Goal: Task Accomplishment & Management: Manage account settings

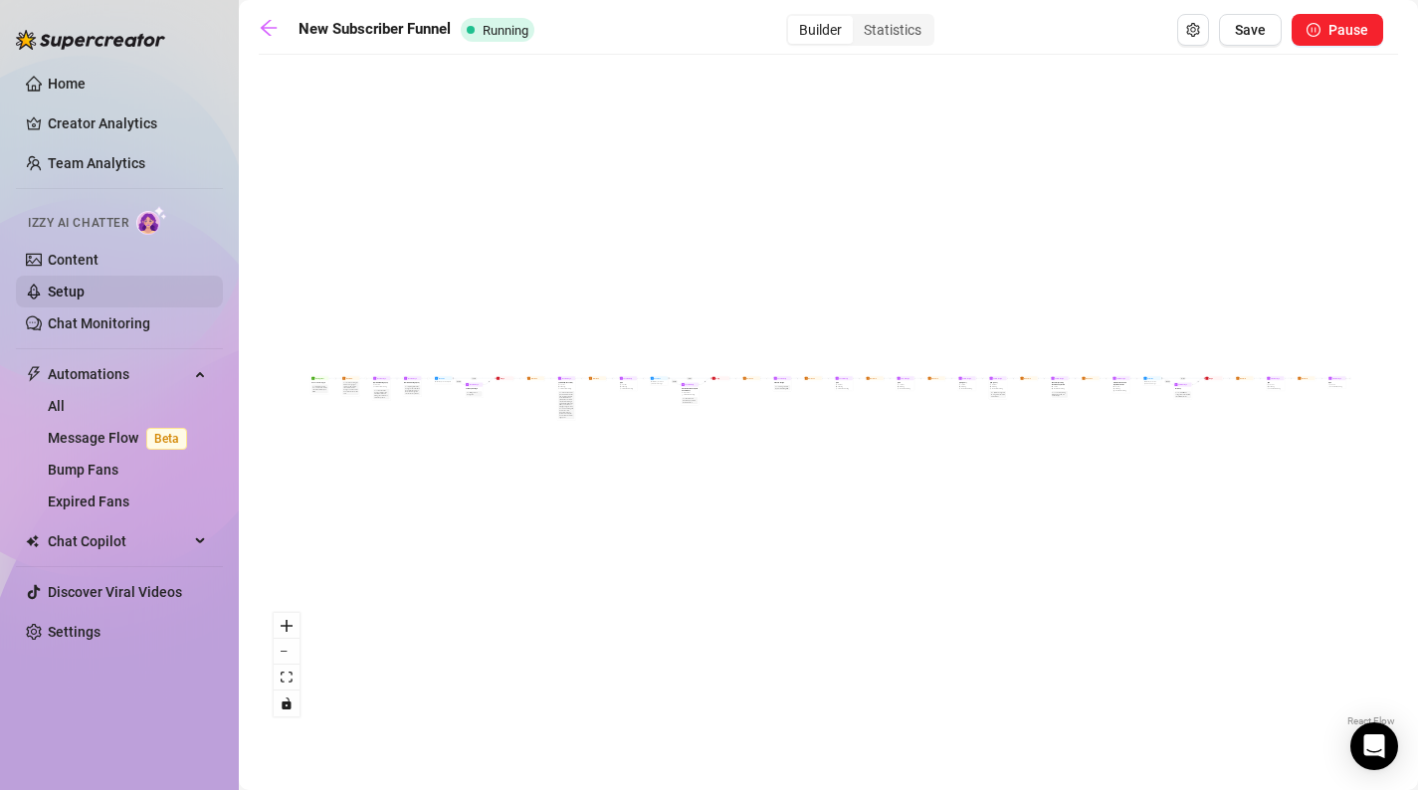
click at [69, 287] on link "Setup" at bounding box center [66, 292] width 37 height 16
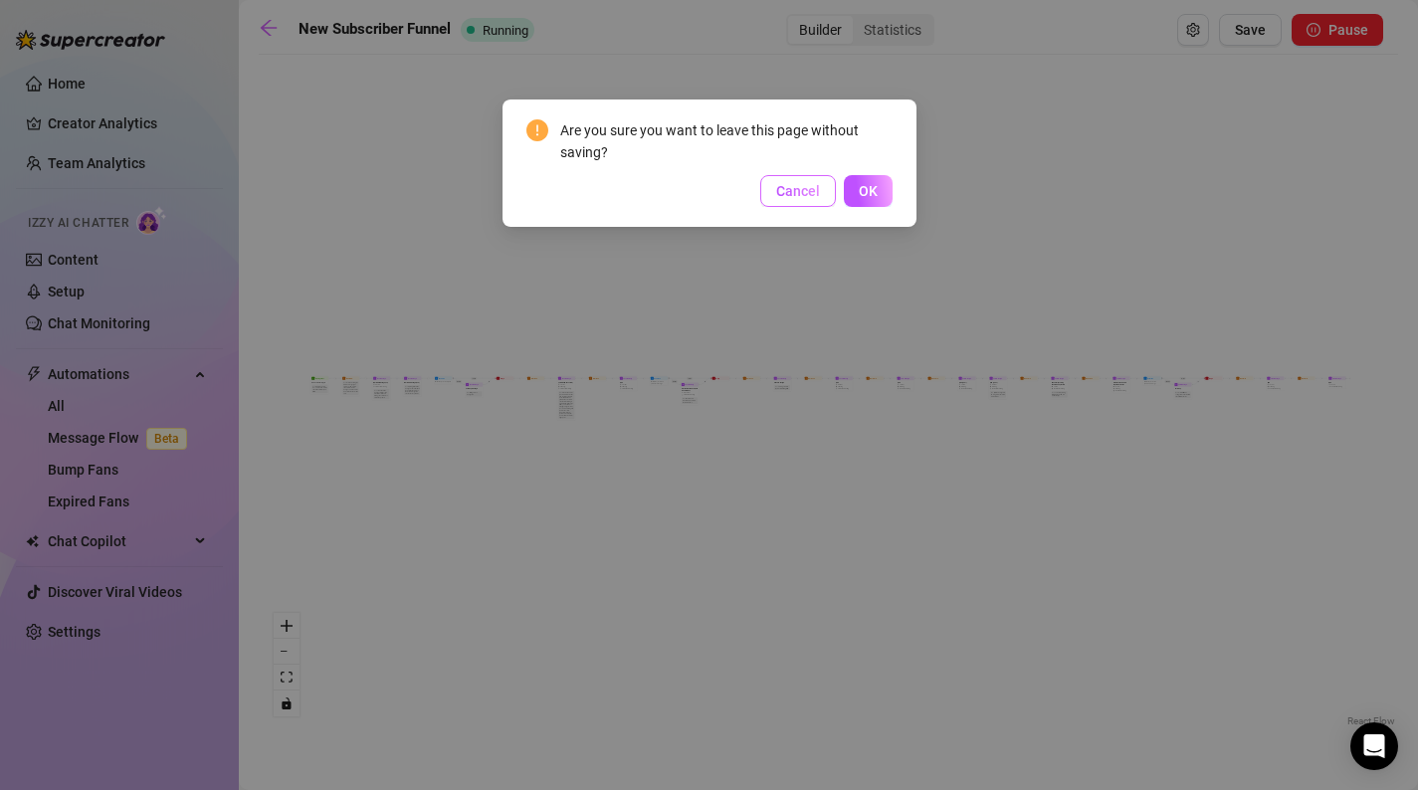
click at [809, 198] on span "Cancel" at bounding box center [798, 191] width 44 height 16
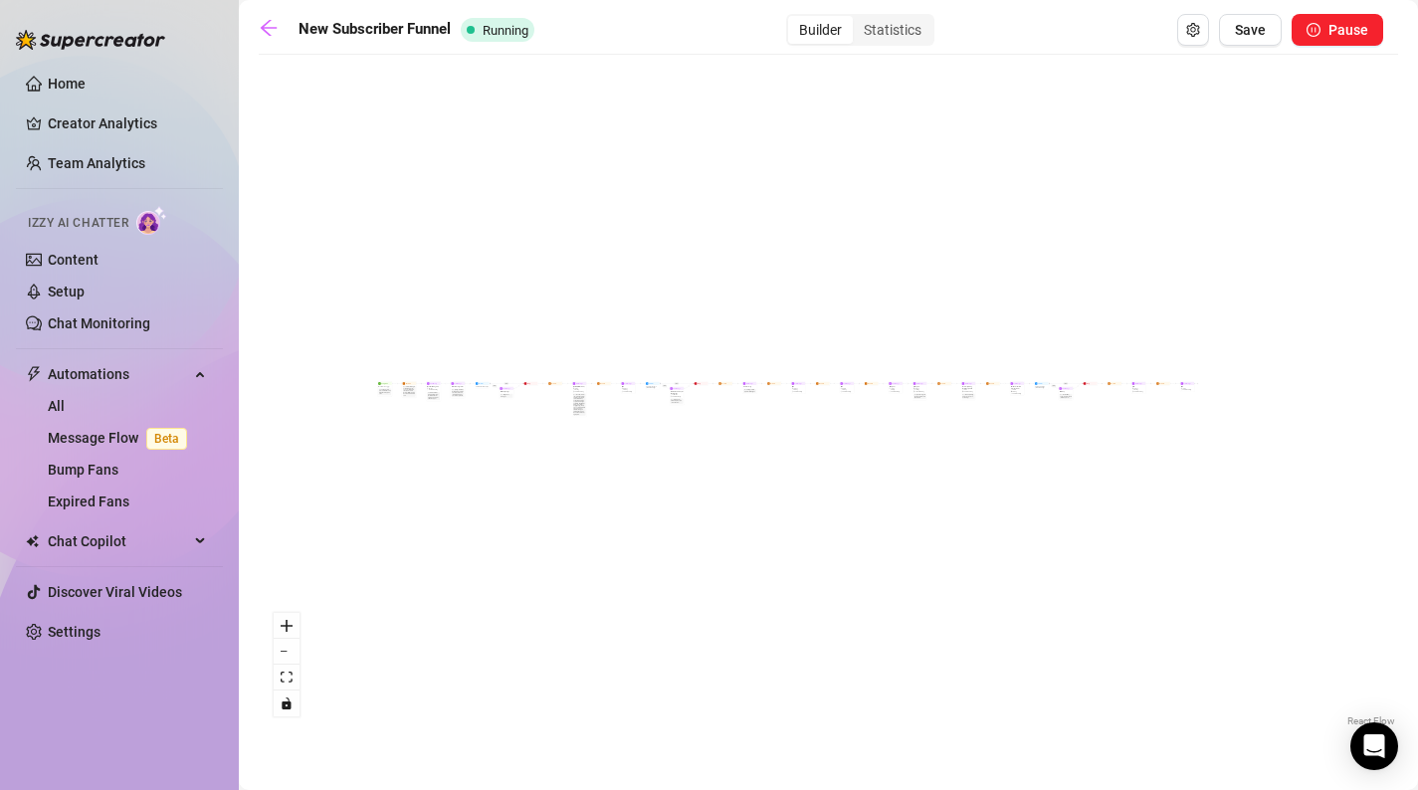
click at [151, 141] on ul "Home Creator Analytics Team Analytics Izzy AI Chatter Content Setup Chat Monito…" at bounding box center [119, 358] width 207 height 596
click at [158, 124] on link "Creator Analytics" at bounding box center [127, 123] width 159 height 32
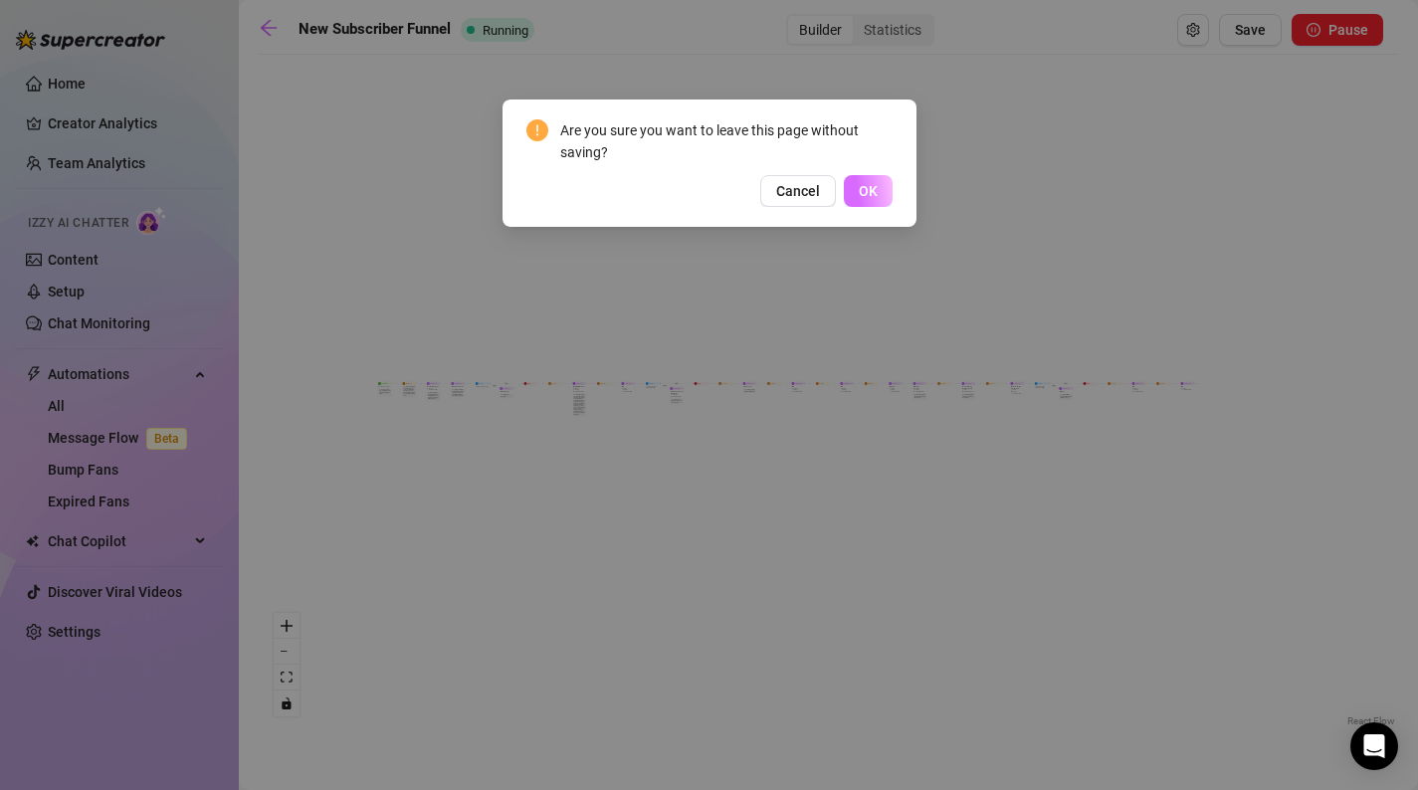
click at [857, 186] on button "OK" at bounding box center [868, 191] width 49 height 32
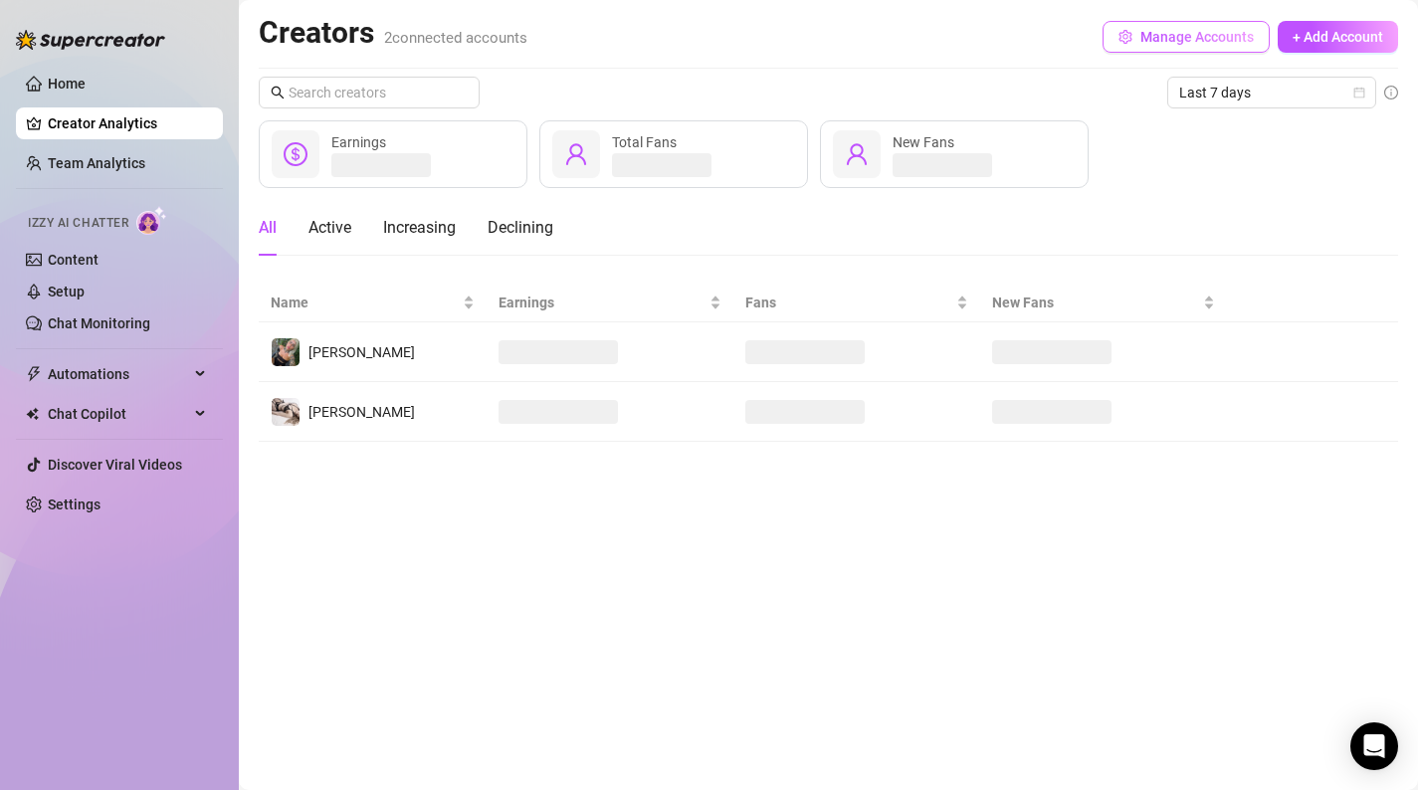
click at [1143, 37] on span "Manage Accounts" at bounding box center [1196, 37] width 113 height 16
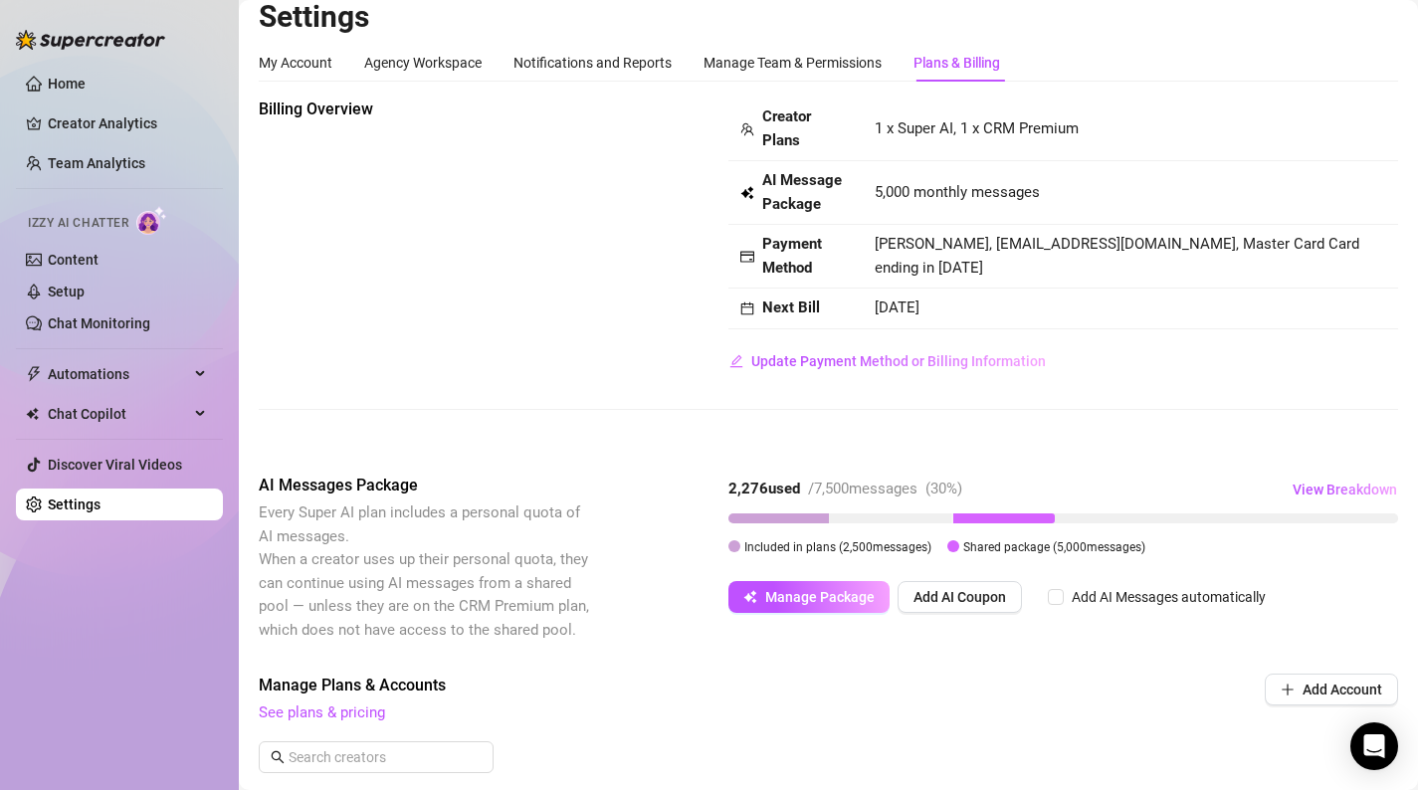
scroll to position [7, 0]
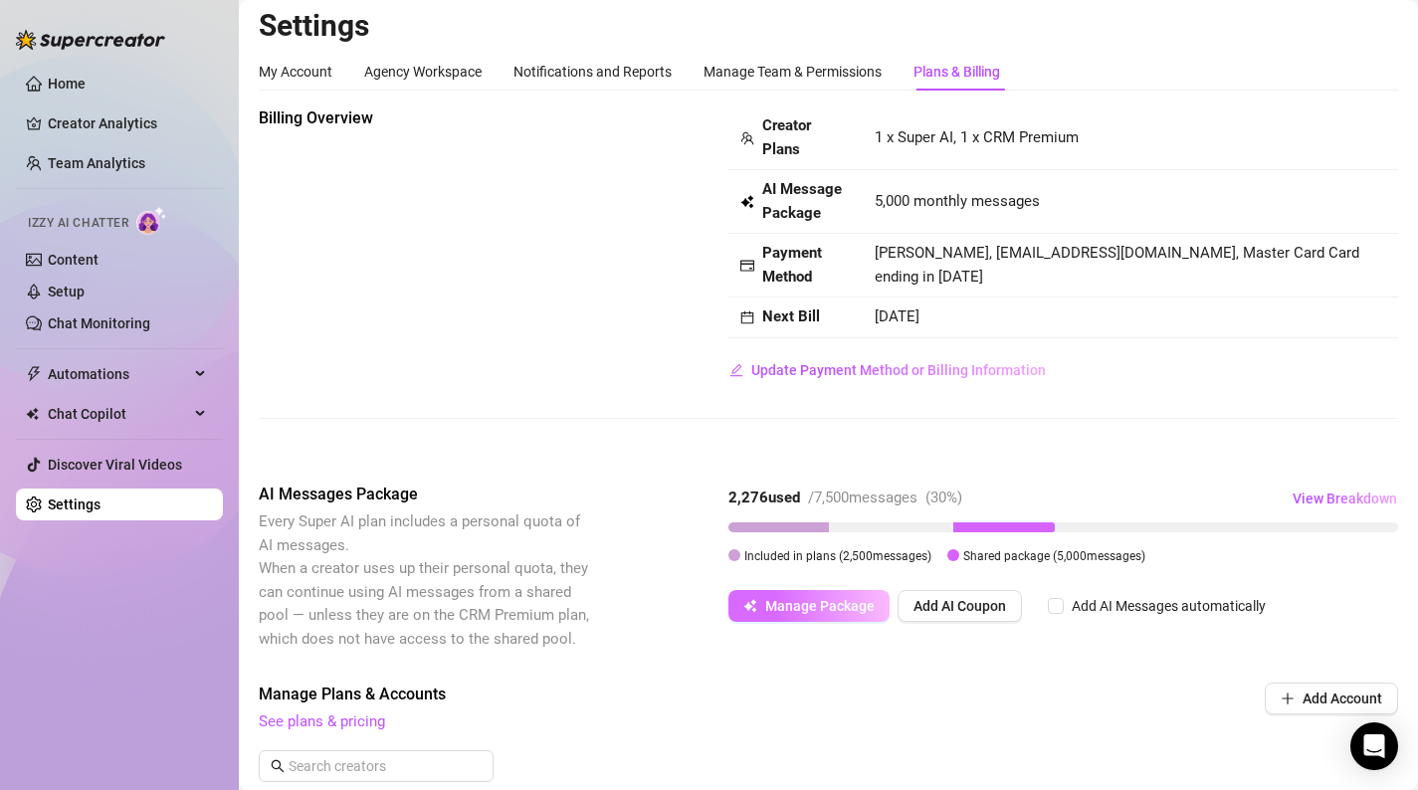
click at [857, 609] on span "Manage Package" at bounding box center [819, 606] width 109 height 16
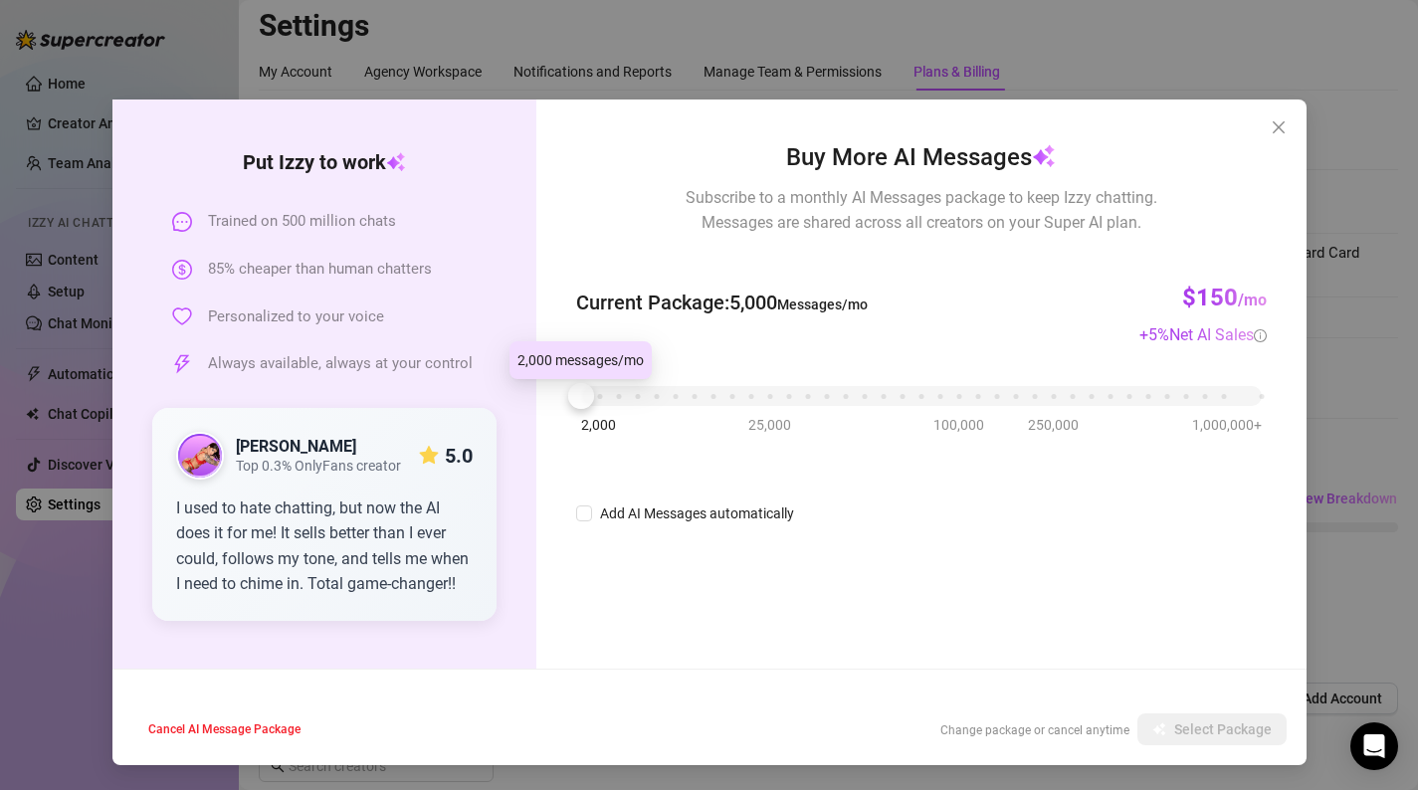
drag, startPoint x: 584, startPoint y: 405, endPoint x: 535, endPoint y: 405, distance: 48.7
click at [536, 405] on div "Buy More AI Messages Subscribe to a monthly AI Messages package to keep Izzy ch…" at bounding box center [920, 383] width 769 height 569
click at [1273, 122] on icon "close" at bounding box center [1278, 127] width 16 height 16
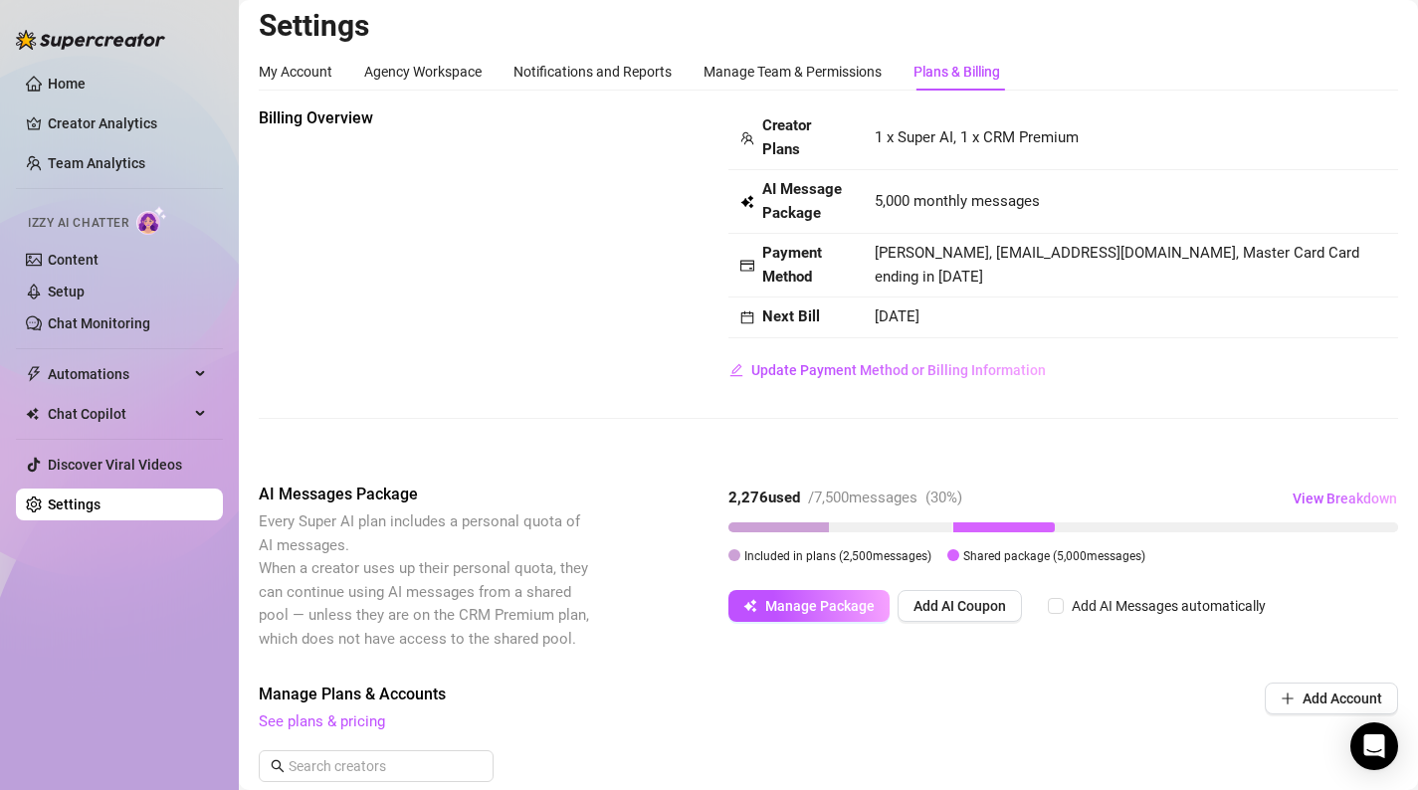
scroll to position [0, 0]
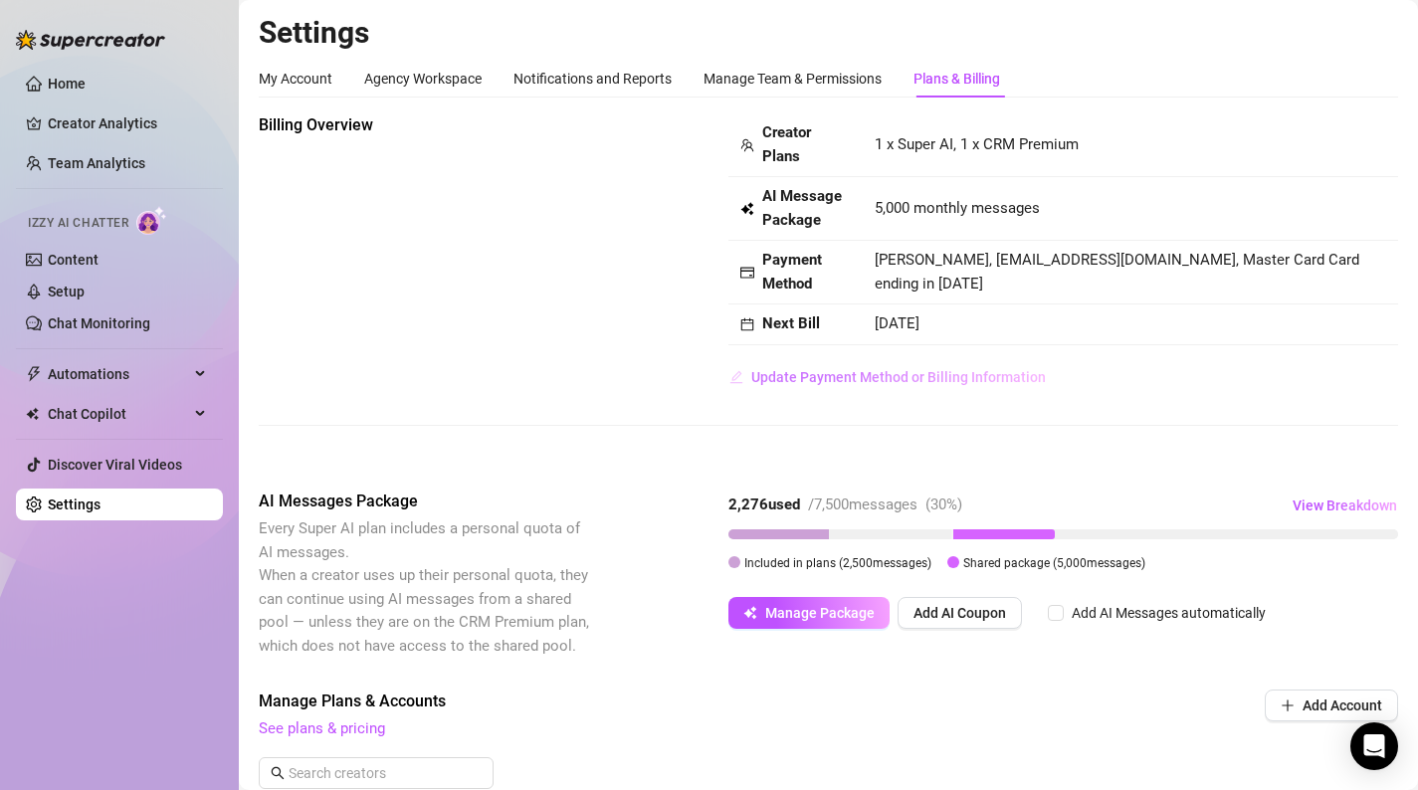
click at [998, 380] on span "Update Payment Method or Billing Information" at bounding box center [898, 377] width 294 height 16
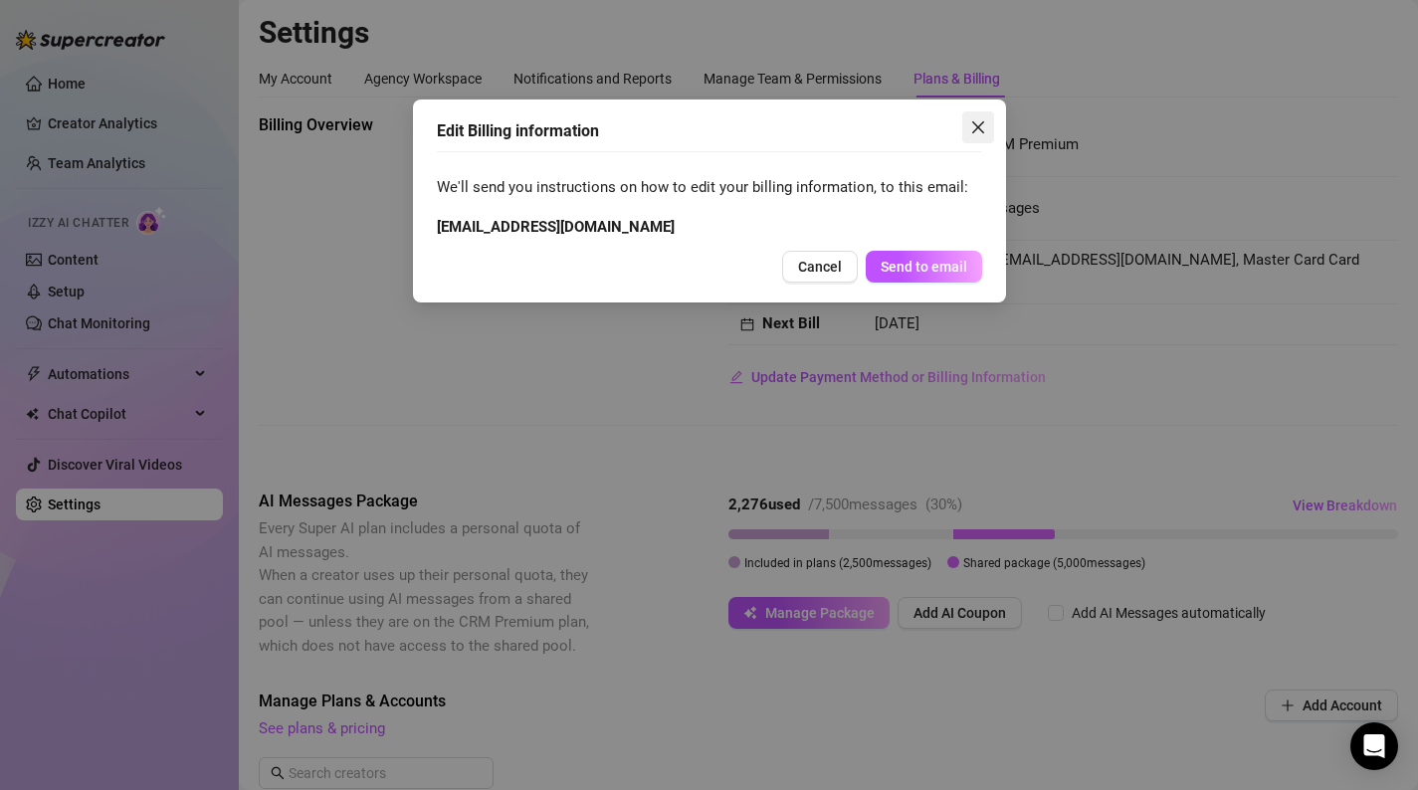
click at [978, 136] on button "Close" at bounding box center [978, 127] width 32 height 32
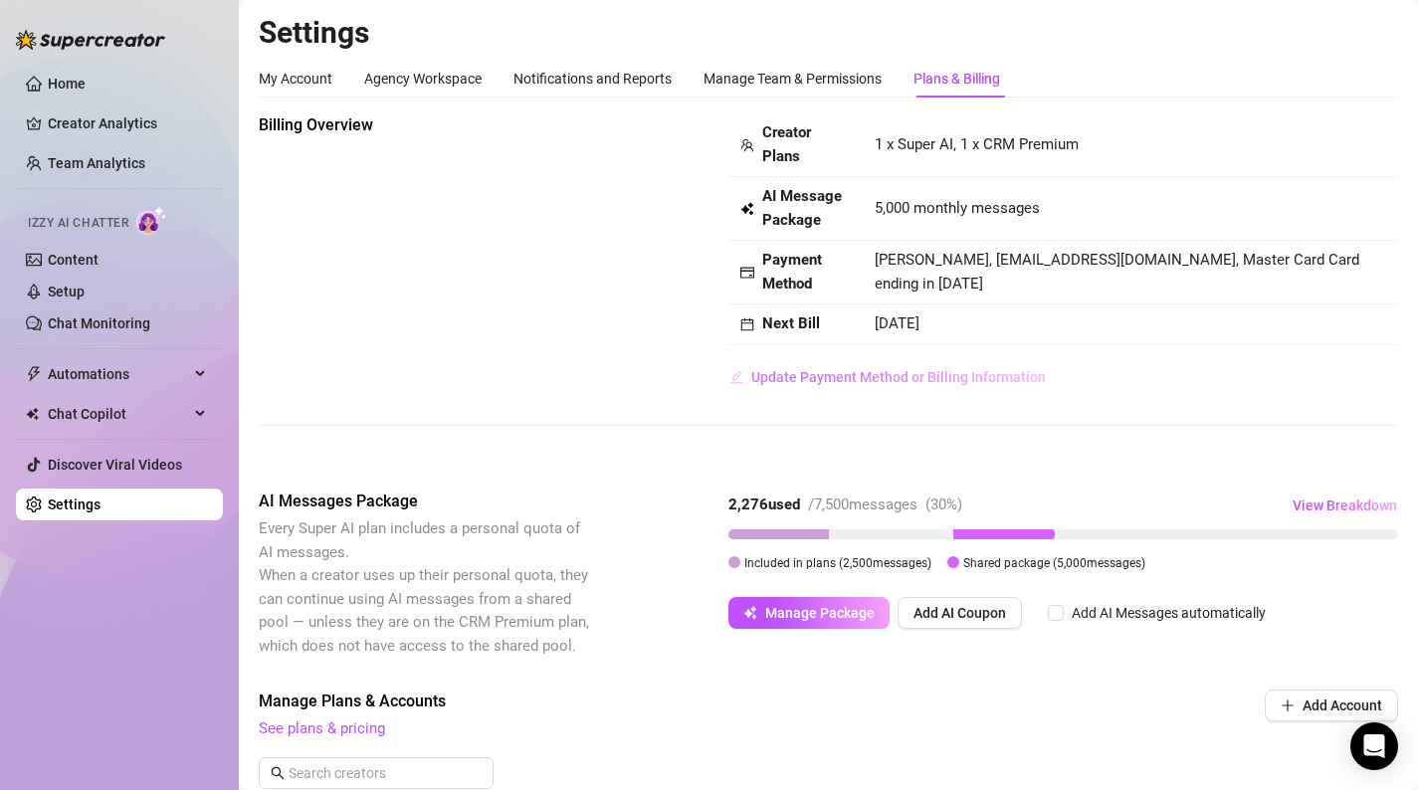
click at [962, 386] on button "Update Payment Method or Billing Information" at bounding box center [887, 377] width 318 height 32
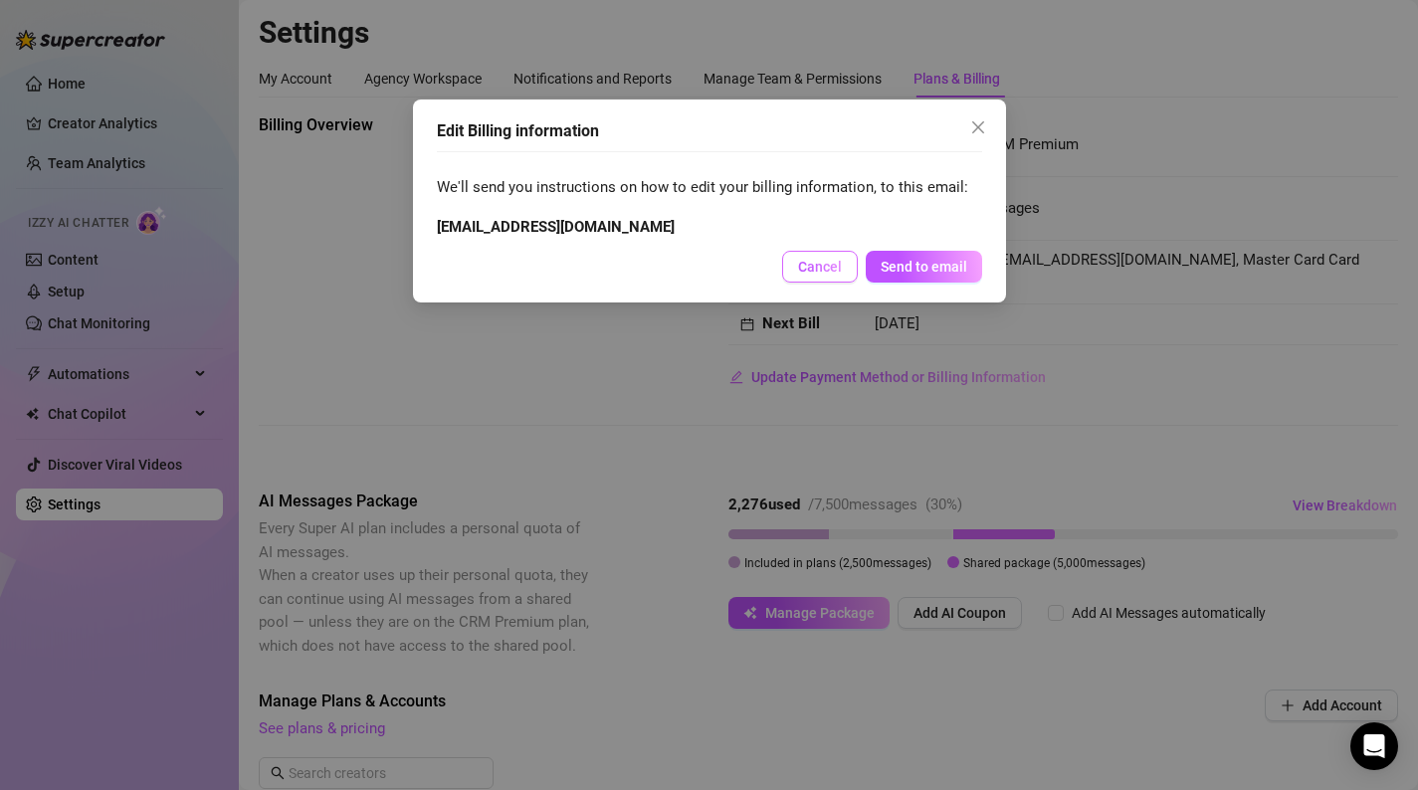
click at [841, 276] on button "Cancel" at bounding box center [820, 267] width 76 height 32
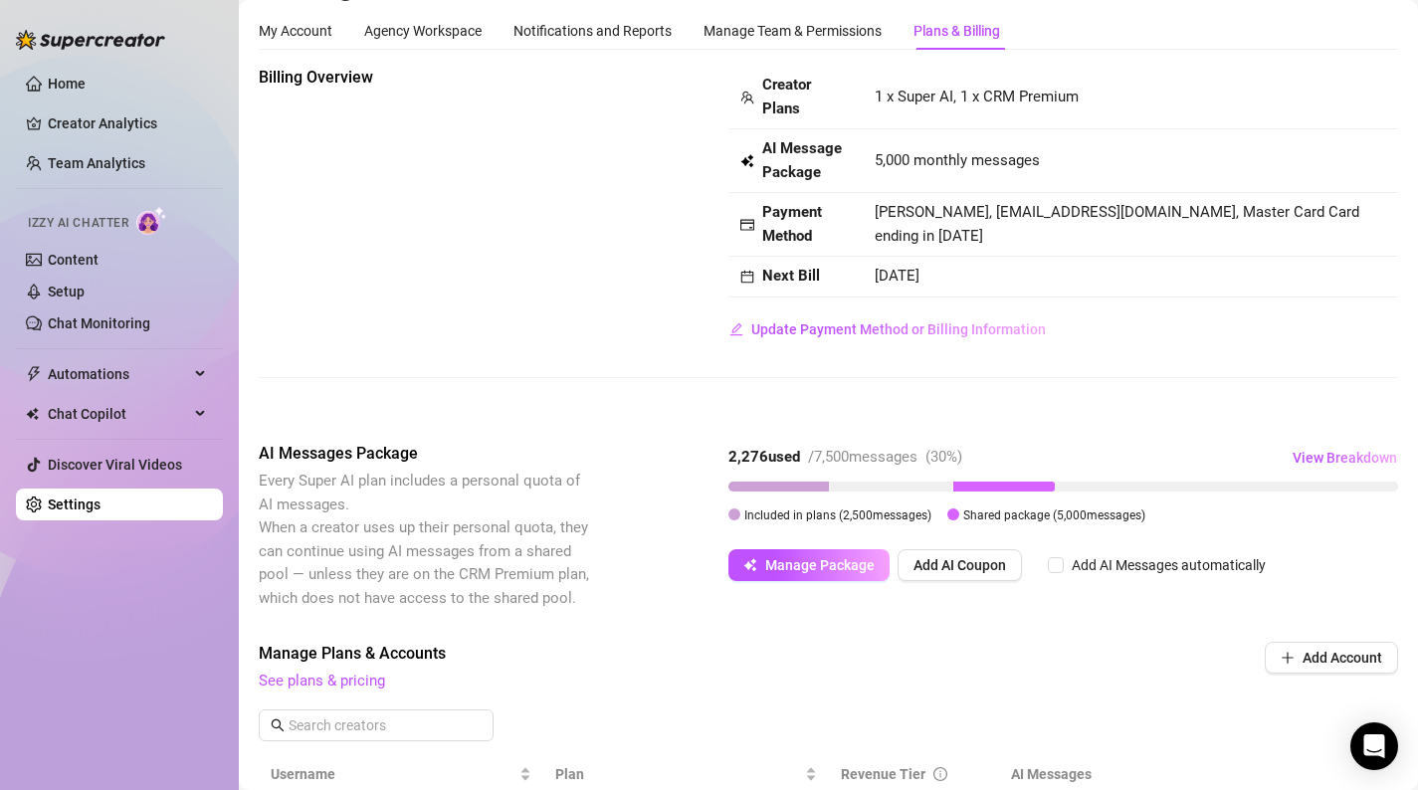
scroll to position [62, 0]
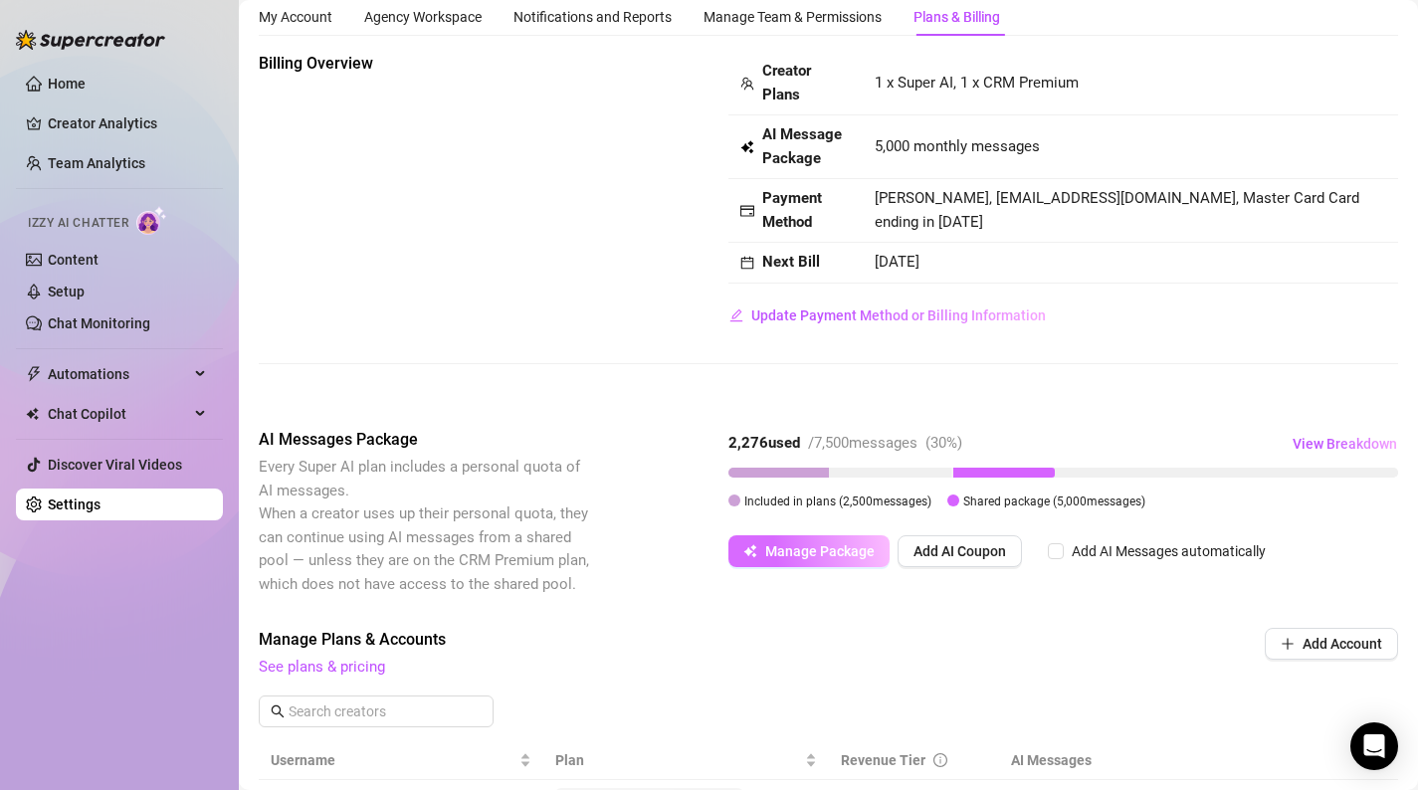
click at [815, 549] on span "Manage Package" at bounding box center [819, 551] width 109 height 16
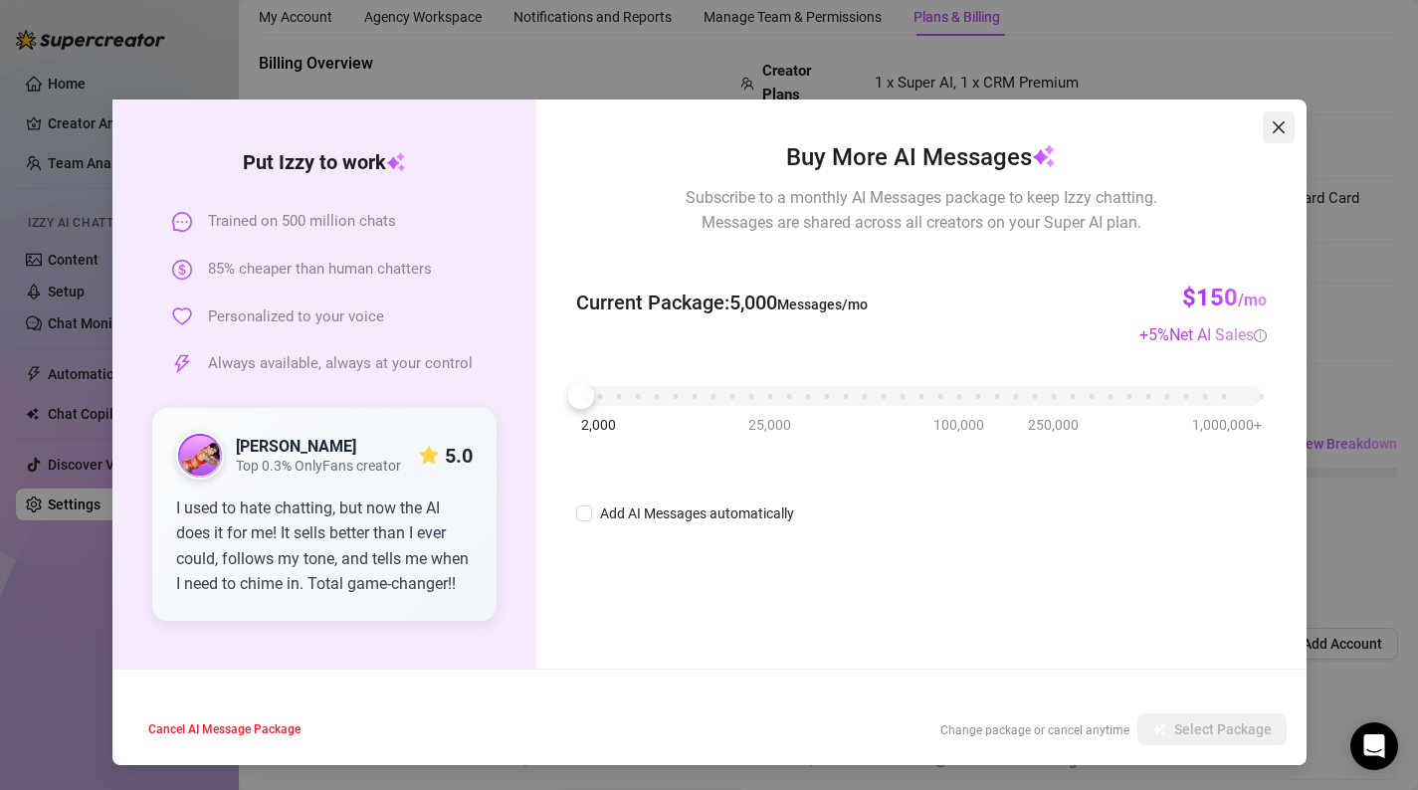
click at [1279, 127] on icon "close" at bounding box center [1278, 127] width 16 height 16
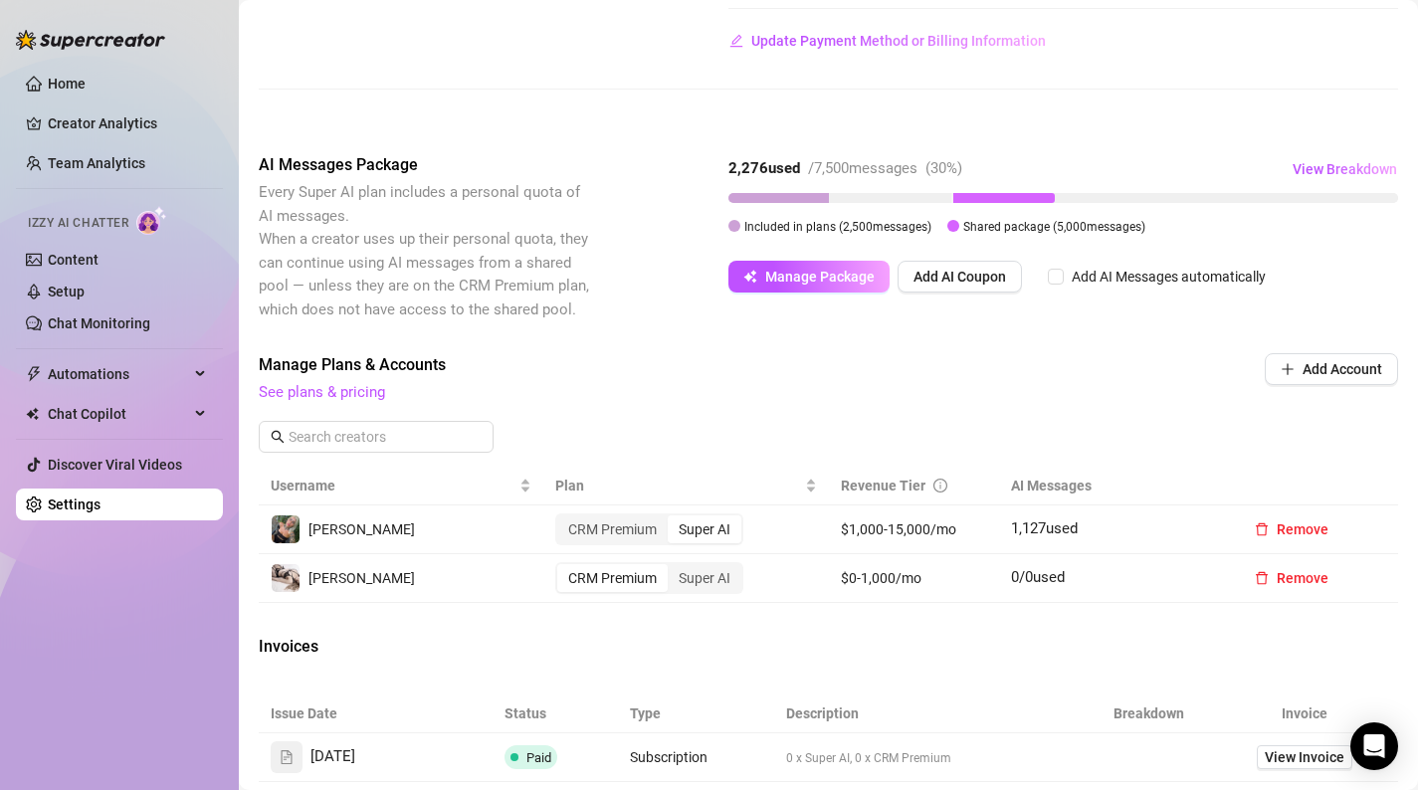
scroll to position [399, 0]
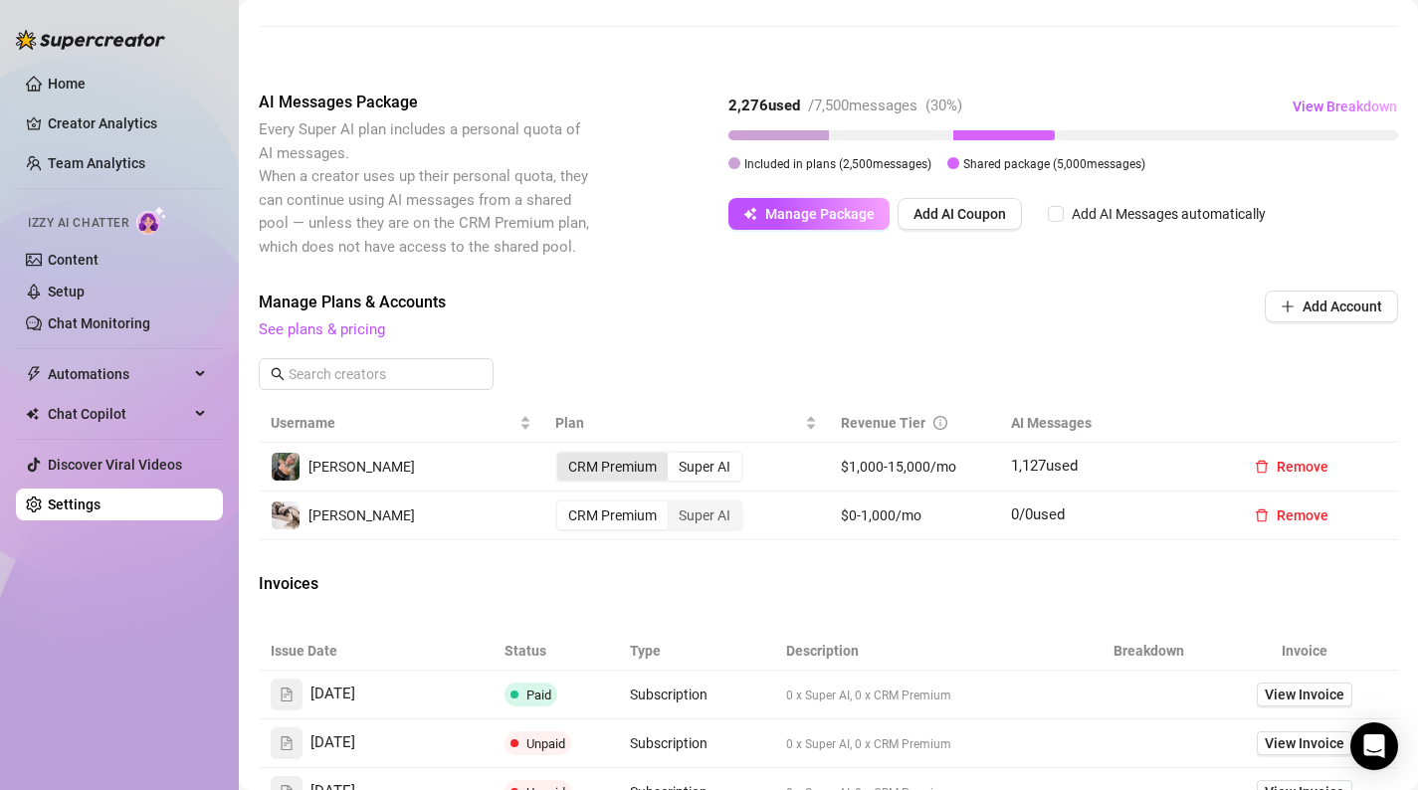
click at [632, 473] on div "CRM Premium" at bounding box center [612, 467] width 110 height 28
click at [562, 456] on input "CRM Premium" at bounding box center [562, 456] width 0 height 0
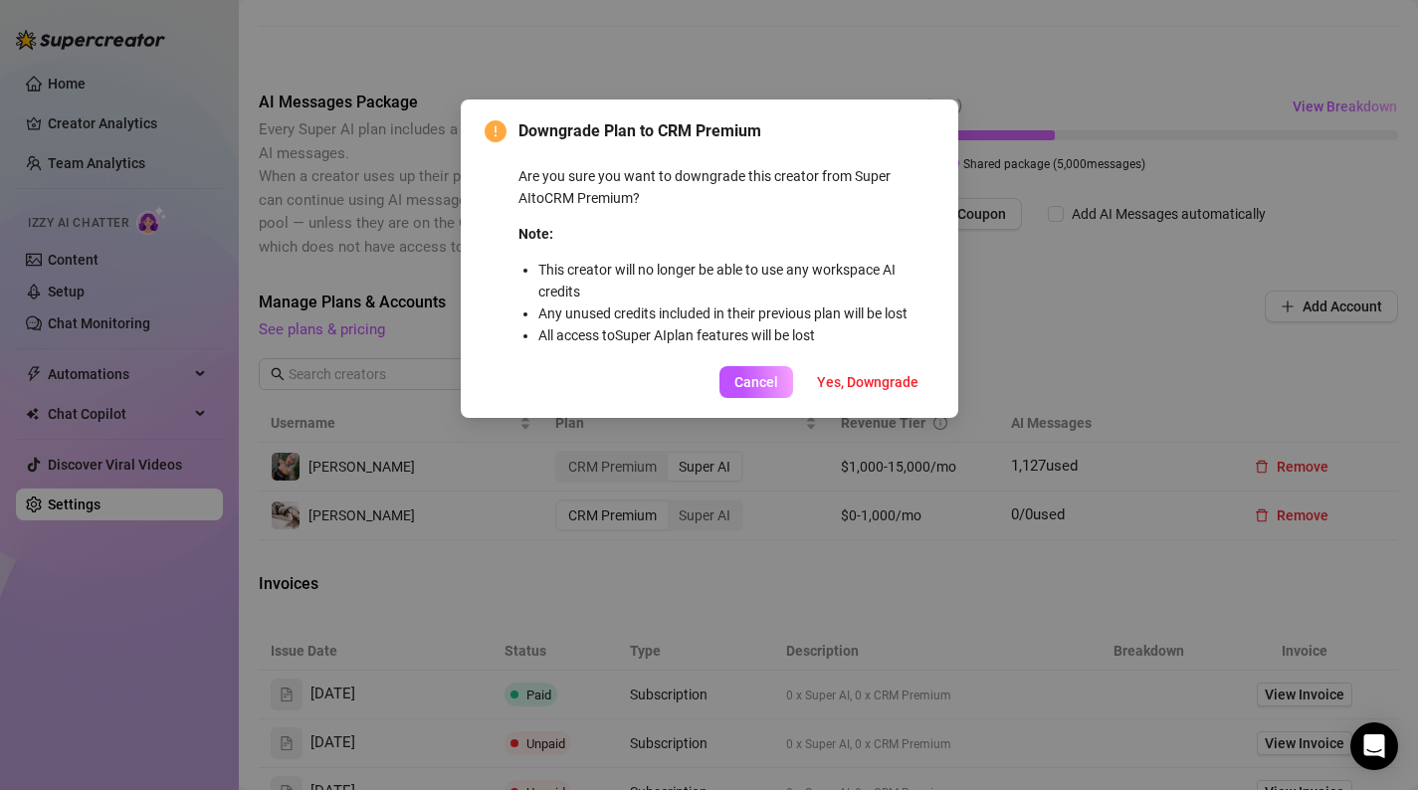
click at [1048, 400] on div "Downgrade Plan to CRM Premium Are you sure you want to downgrade this creator f…" at bounding box center [709, 395] width 1418 height 790
click at [772, 385] on span "Cancel" at bounding box center [756, 382] width 44 height 16
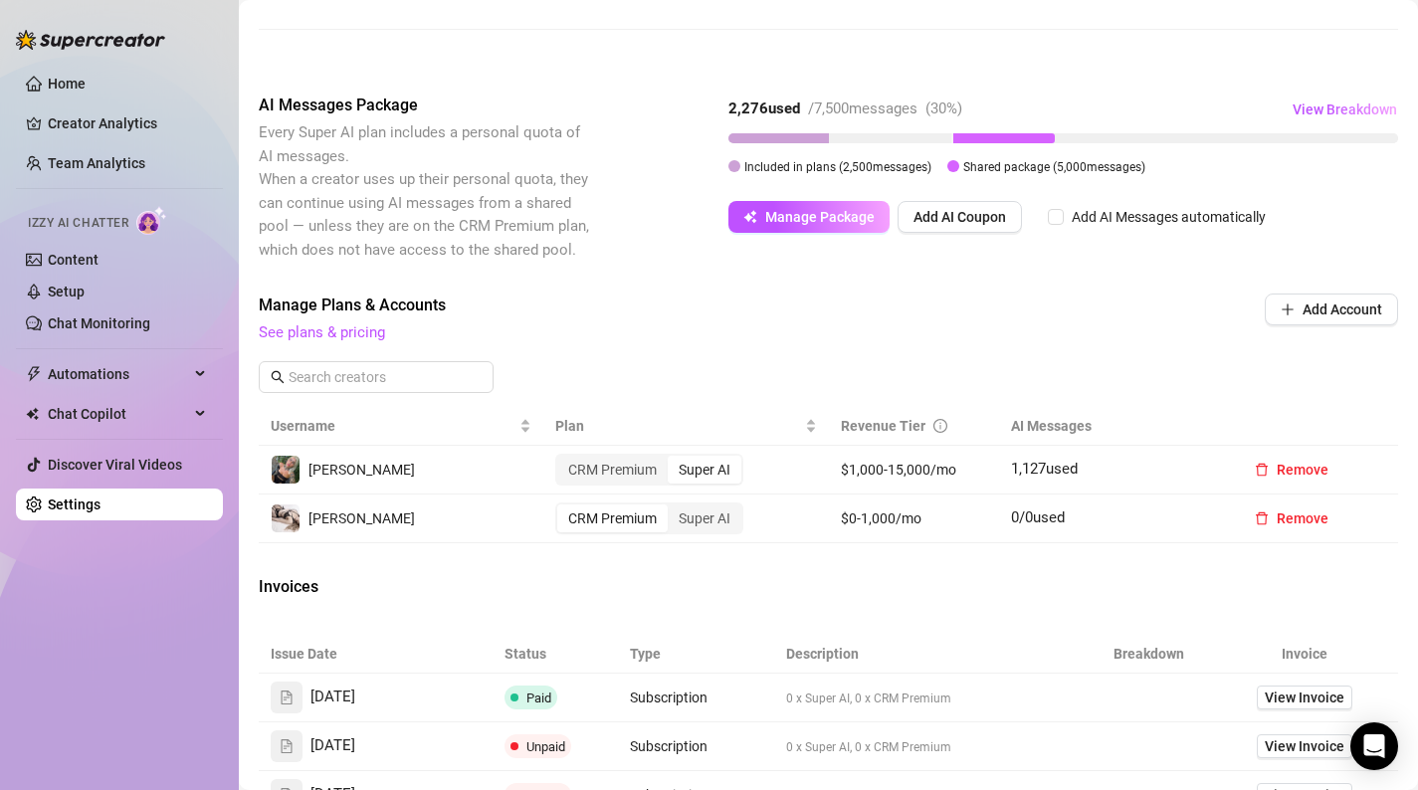
scroll to position [430, 0]
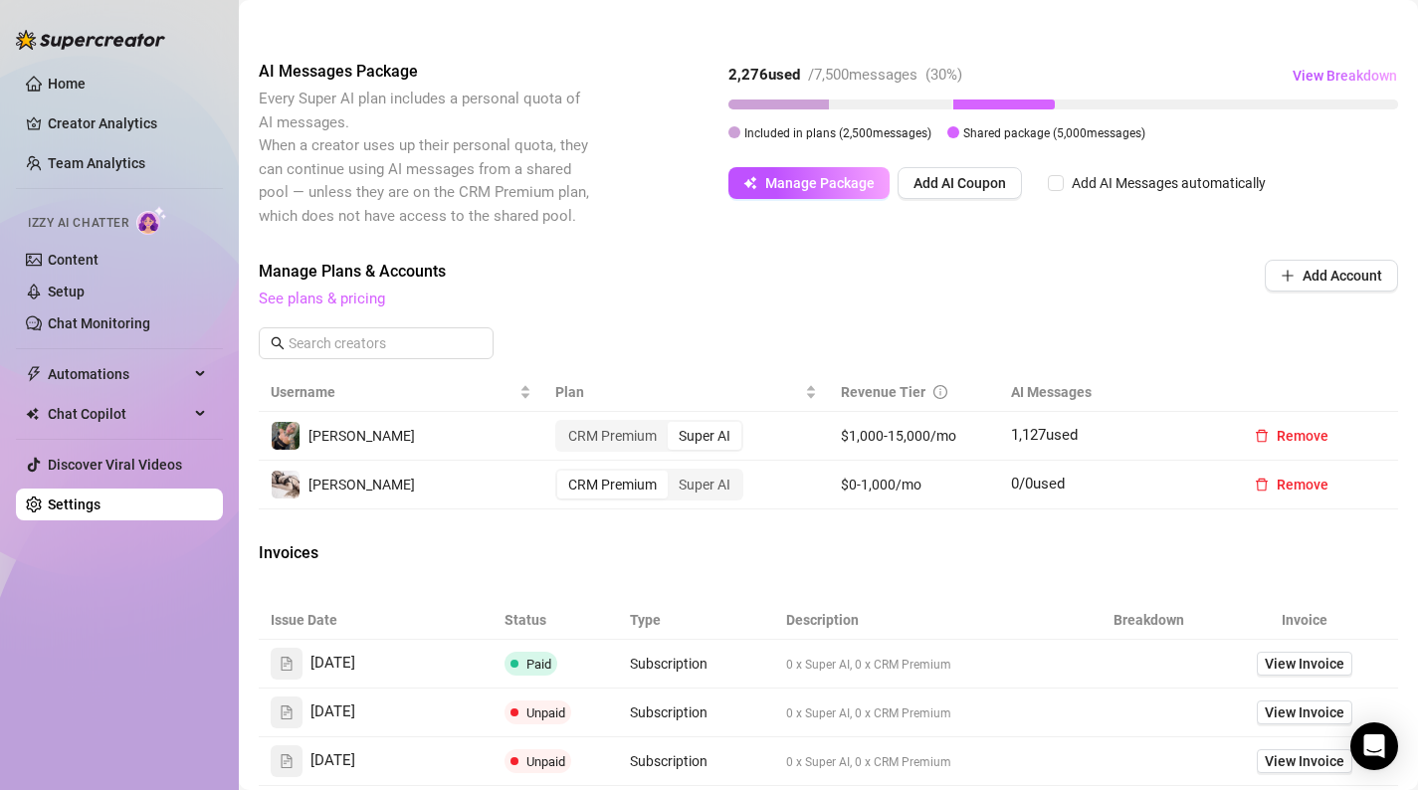
click at [365, 303] on link "See plans & pricing" at bounding box center [322, 299] width 126 height 18
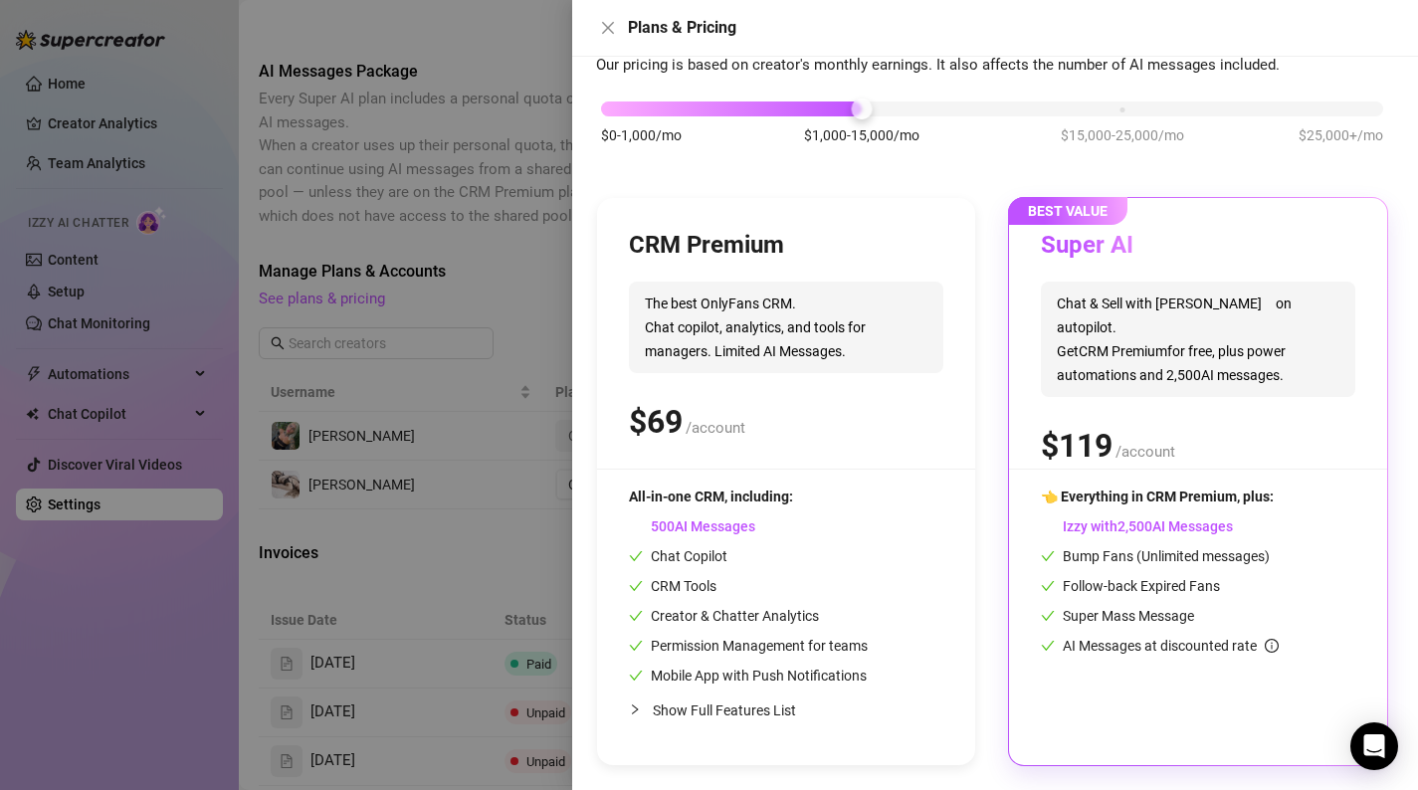
scroll to position [0, 0]
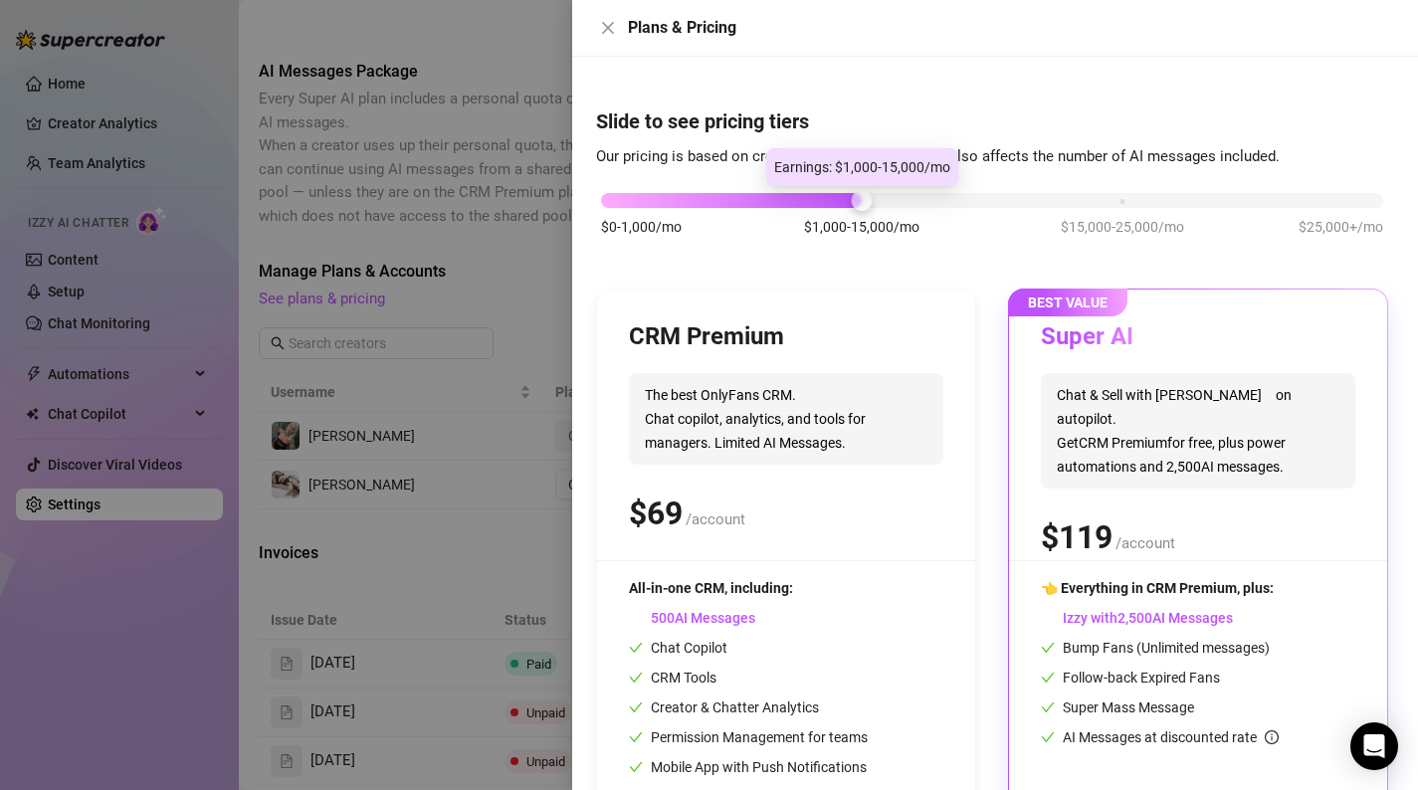
drag, startPoint x: 859, startPoint y: 200, endPoint x: 864, endPoint y: 222, distance: 22.4
click at [864, 201] on div "$0-1,000/mo $1,000-15,000/mo $15,000-25,000/mo $25,000+/mo" at bounding box center [992, 195] width 782 height 12
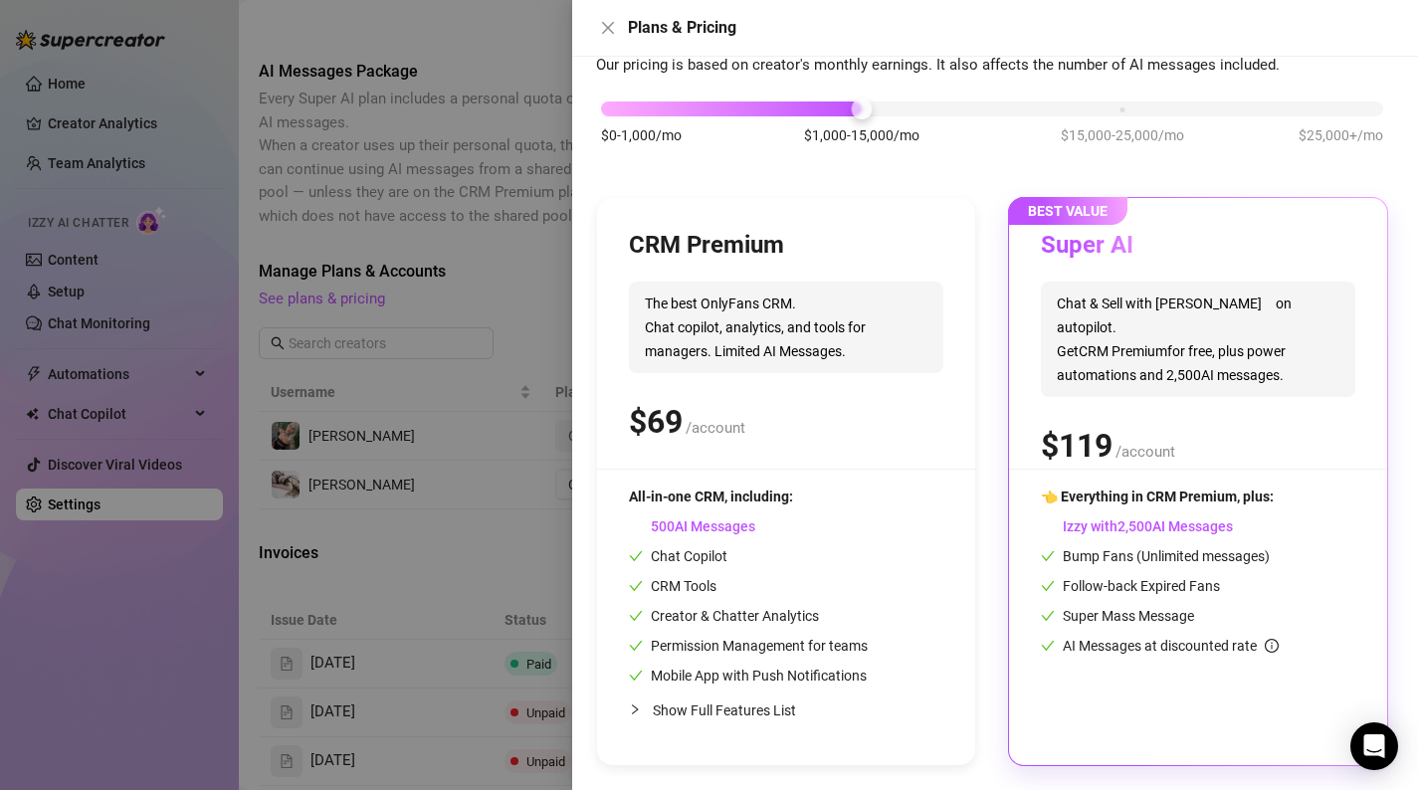
click at [1169, 550] on span "Bump Fans (Unlimited messages)" at bounding box center [1155, 556] width 229 height 16
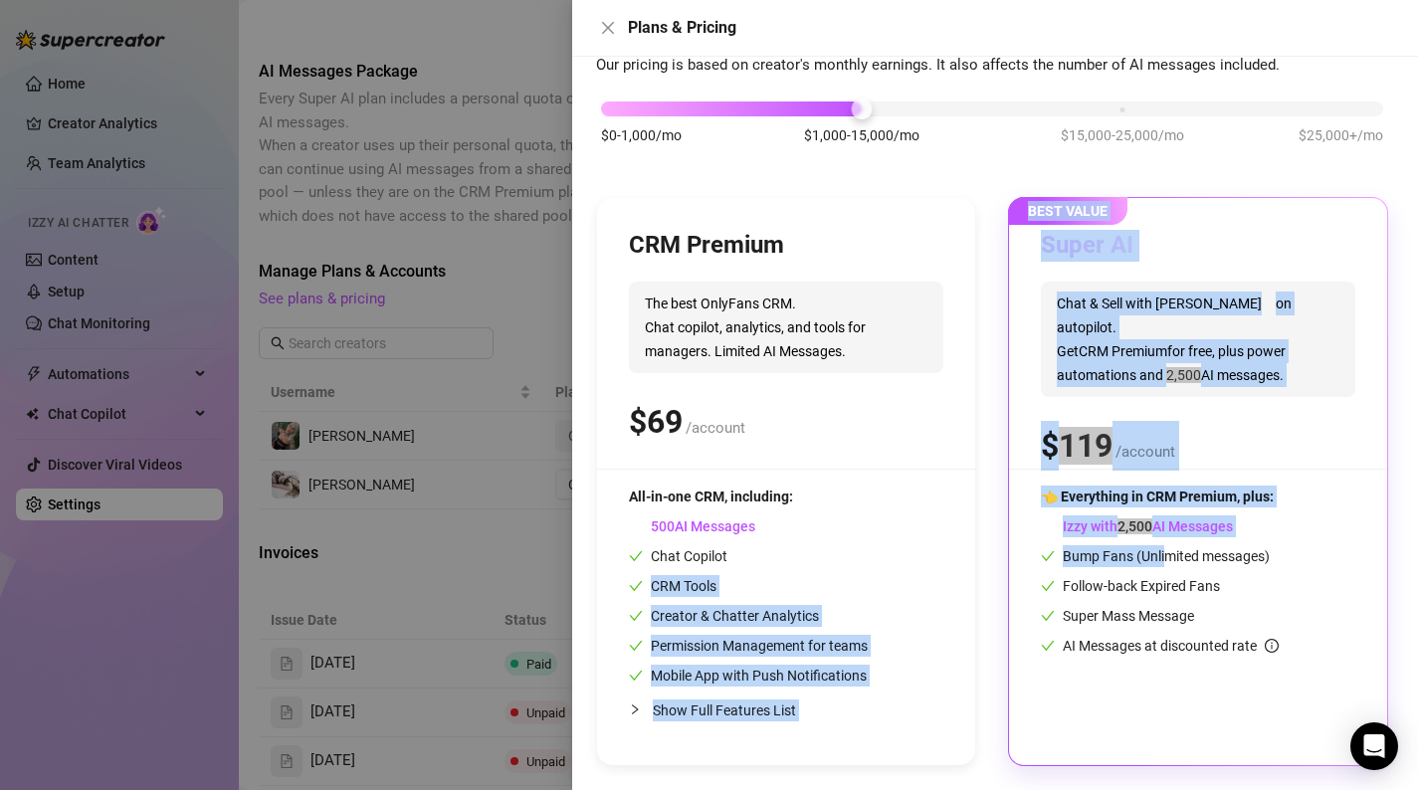
drag, startPoint x: 1169, startPoint y: 550, endPoint x: 819, endPoint y: 549, distance: 350.2
click at [820, 549] on div "CRM Premium The best OnlyFans CRM. Chat copilot, analytics, and tools for manag…" at bounding box center [992, 481] width 792 height 569
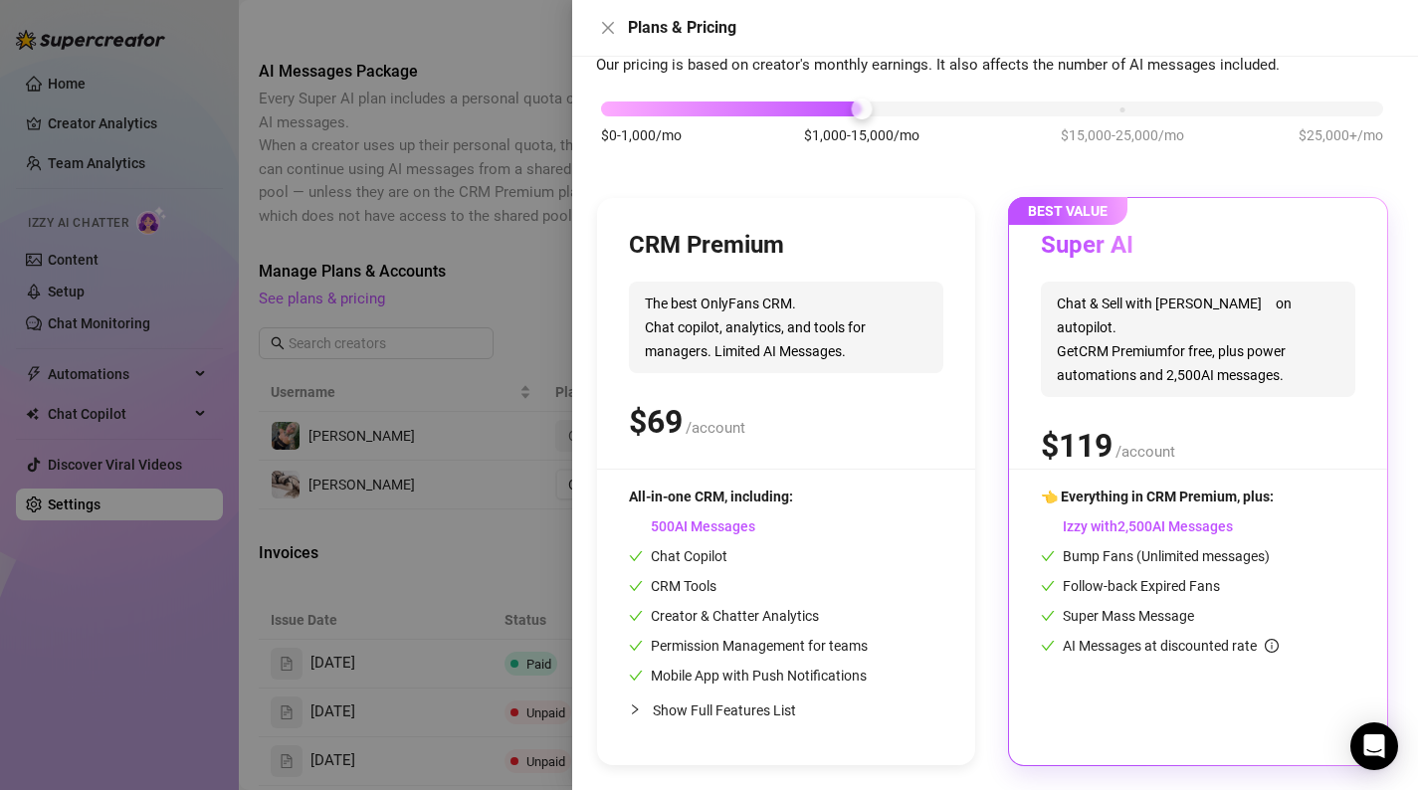
click at [498, 541] on div at bounding box center [709, 395] width 1418 height 790
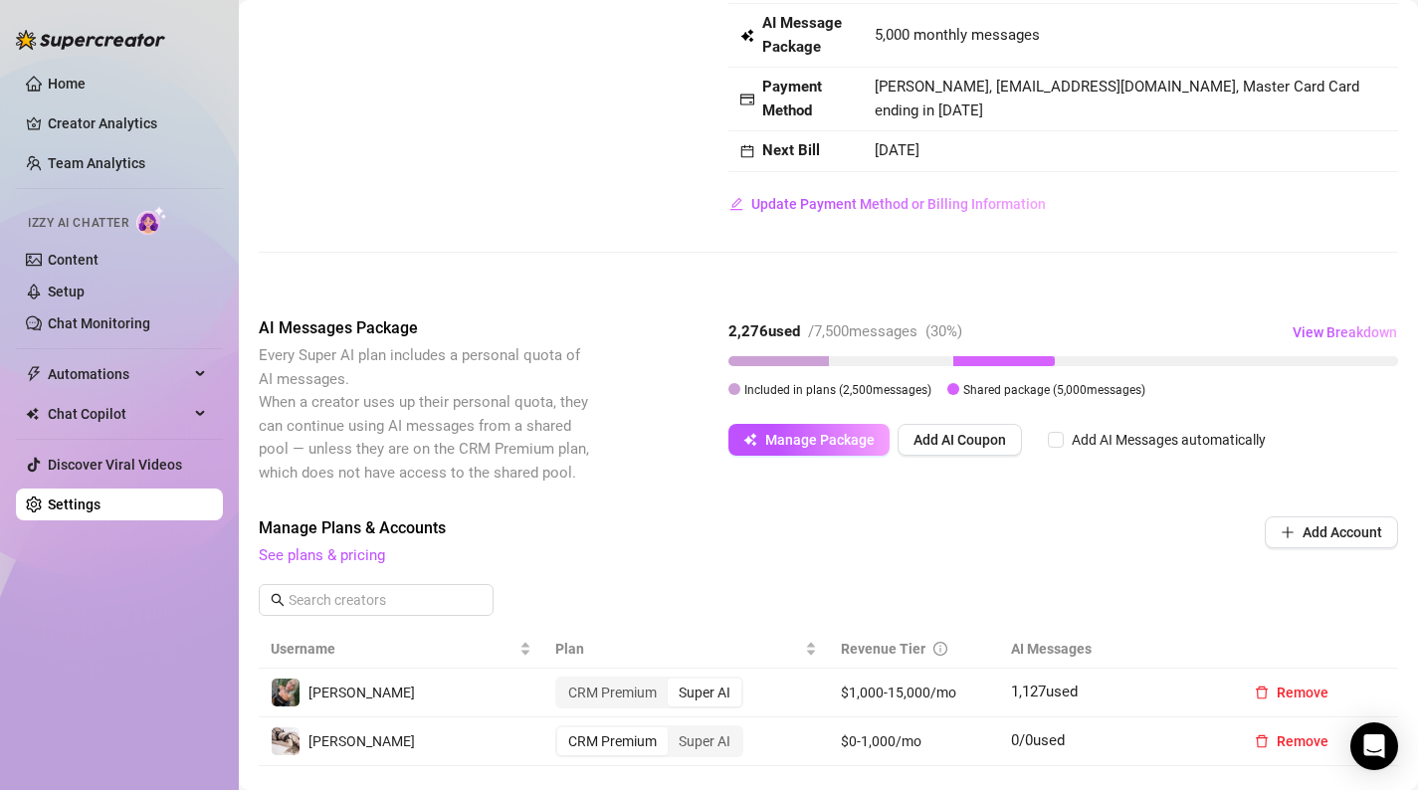
scroll to position [184, 0]
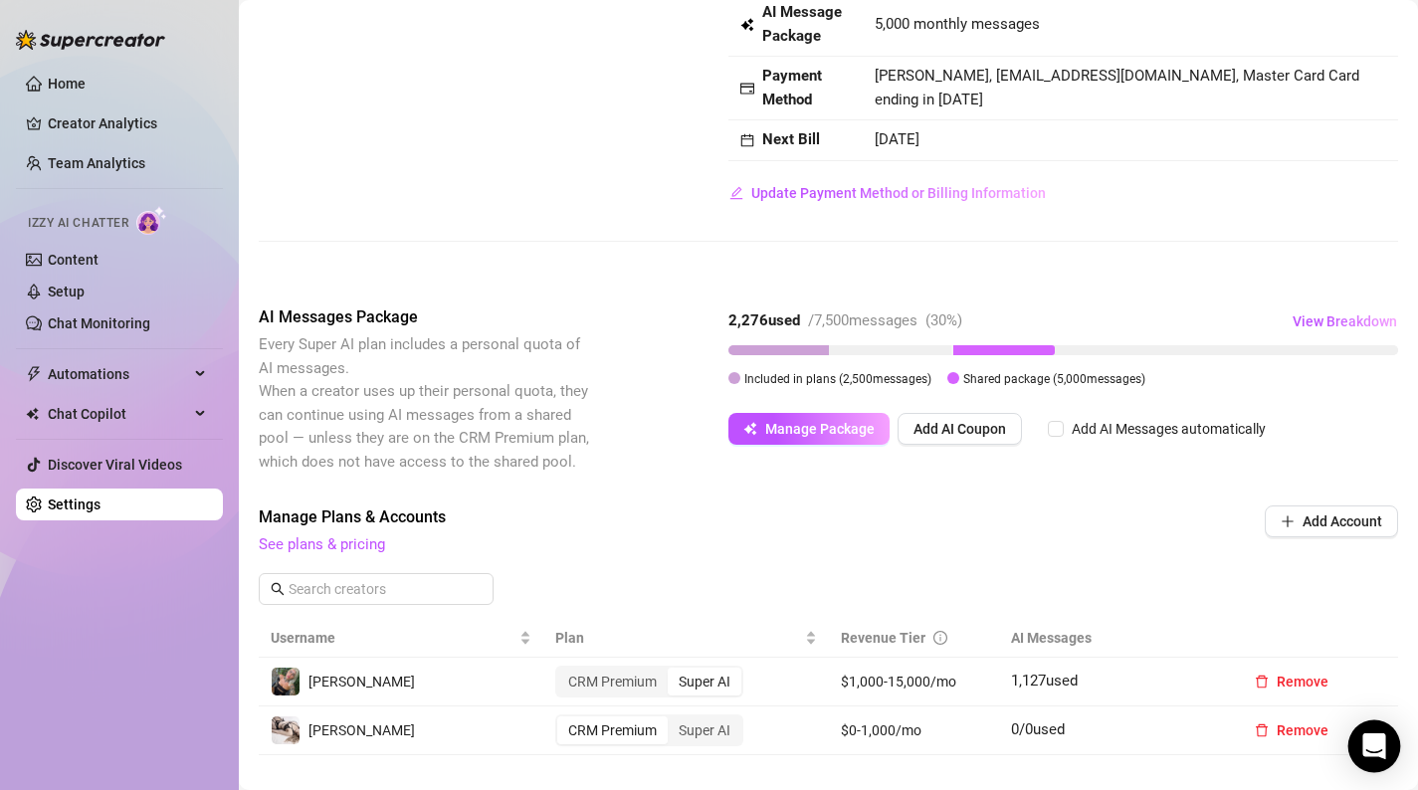
click at [1371, 752] on icon "Open Intercom Messenger" at bounding box center [1374, 746] width 26 height 26
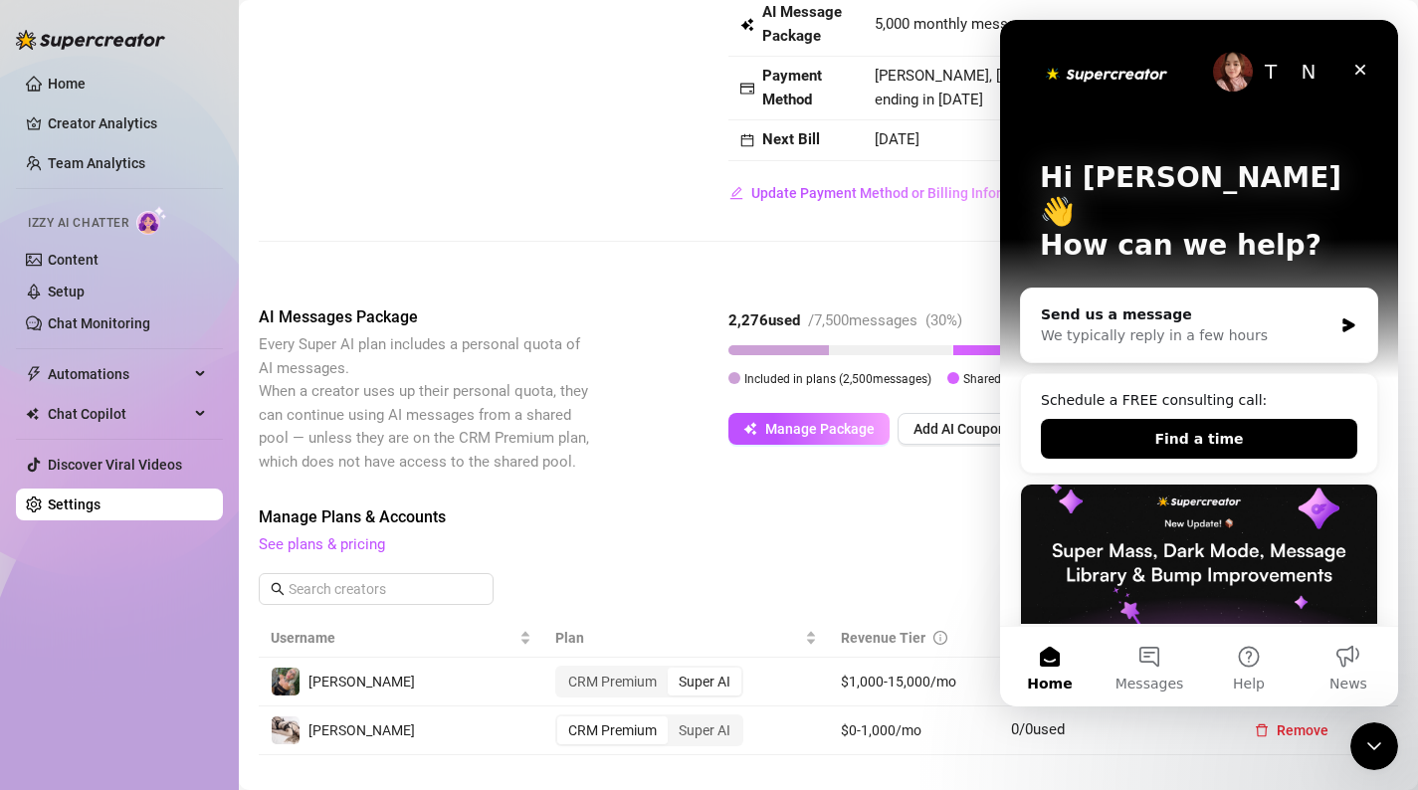
scroll to position [0, 0]
click at [882, 506] on span "Manage Plans & Accounts" at bounding box center [694, 517] width 871 height 24
click at [914, 491] on div "Billing Overview Creator Plans 1 x Super AI, 1 x CRM Premium AI Message Package…" at bounding box center [828, 608] width 1139 height 1359
click at [1375, 748] on icon "Close Intercom Messenger" at bounding box center [1371, 743] width 24 height 24
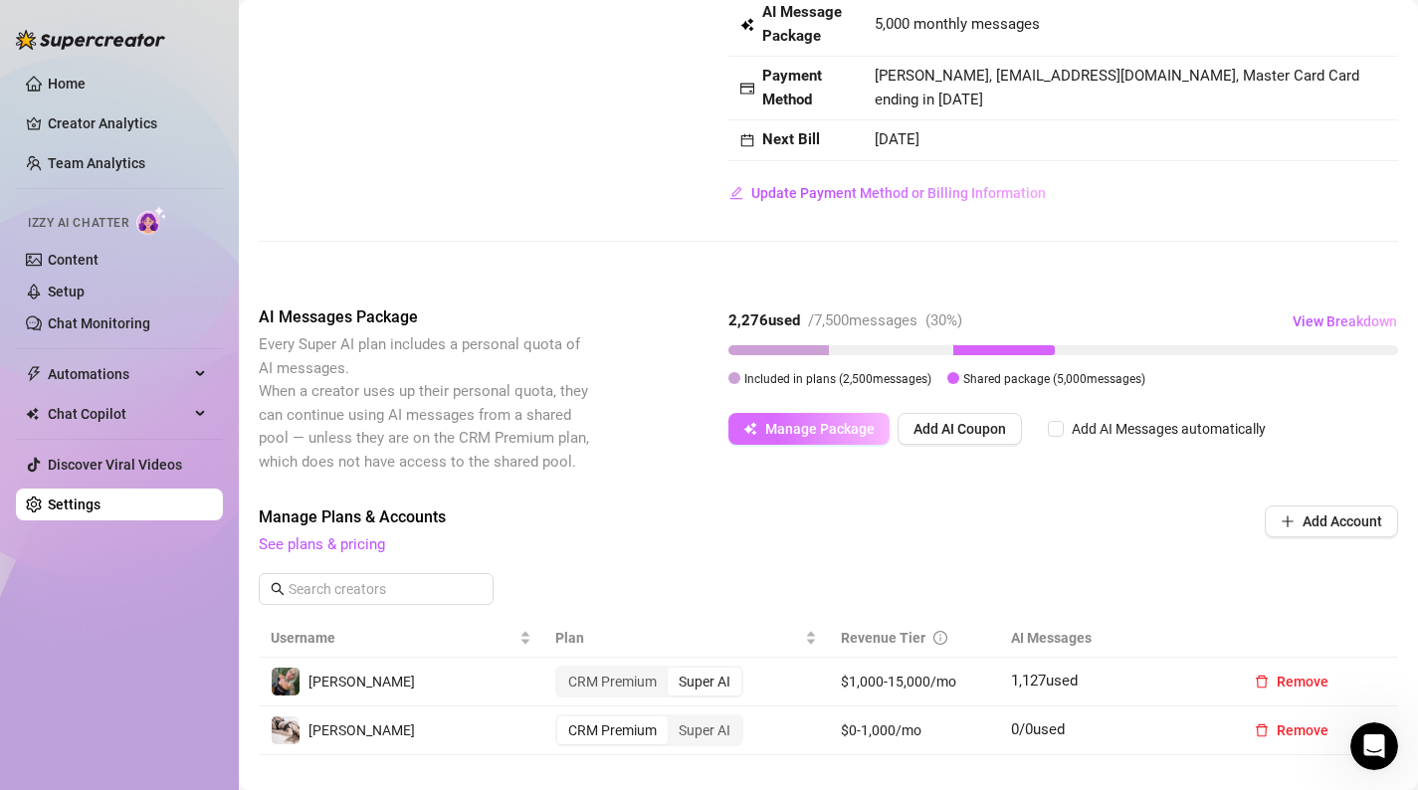
click at [860, 438] on button "Manage Package" at bounding box center [808, 429] width 161 height 32
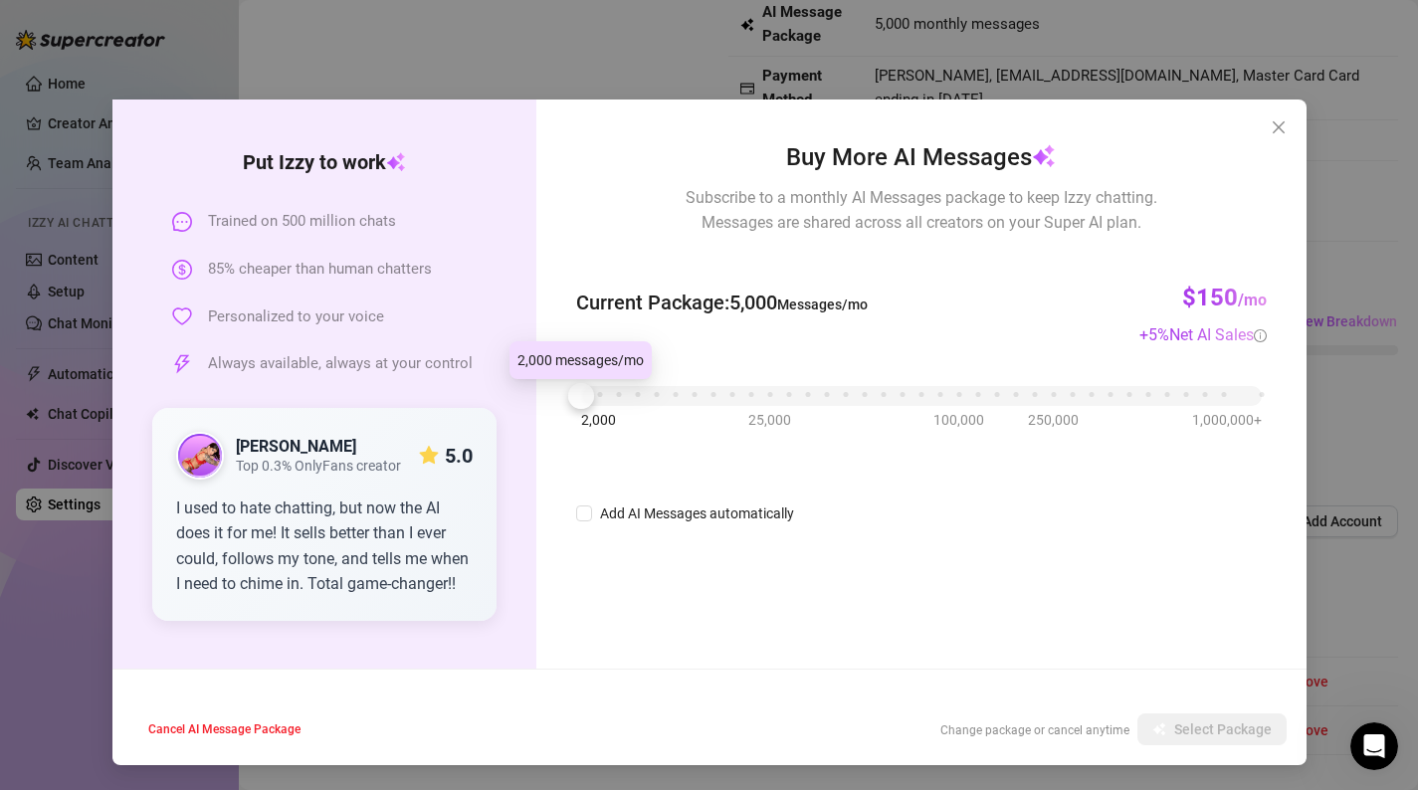
drag, startPoint x: 586, startPoint y: 405, endPoint x: 547, endPoint y: 401, distance: 39.0
click at [547, 401] on div "Buy More AI Messages Subscribe to a monthly AI Messages package to keep Izzy ch…" at bounding box center [920, 383] width 769 height 569
click at [1267, 130] on span "Close" at bounding box center [1278, 127] width 32 height 16
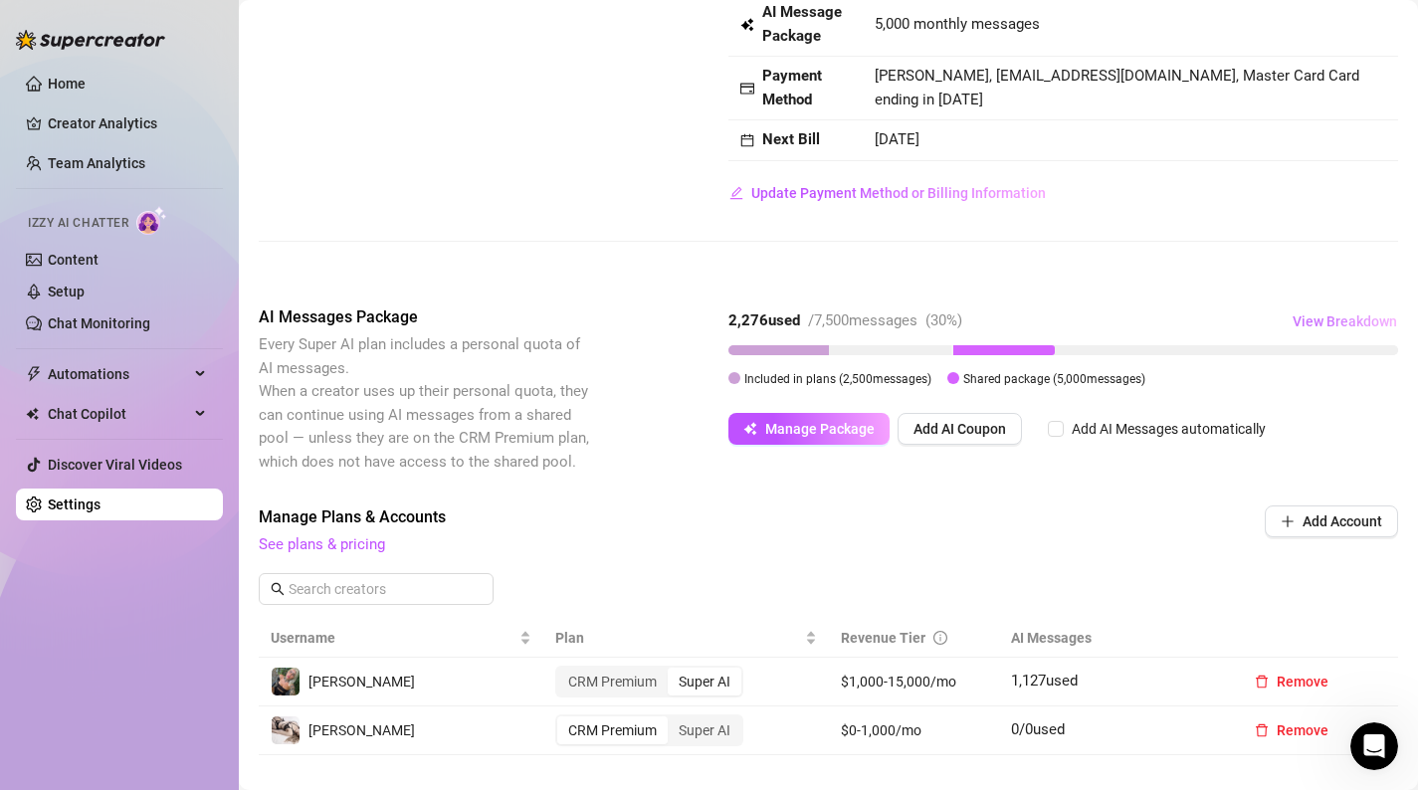
click at [1317, 315] on span "View Breakdown" at bounding box center [1344, 321] width 104 height 16
click at [1012, 535] on span "See plans & pricing" at bounding box center [694, 545] width 871 height 24
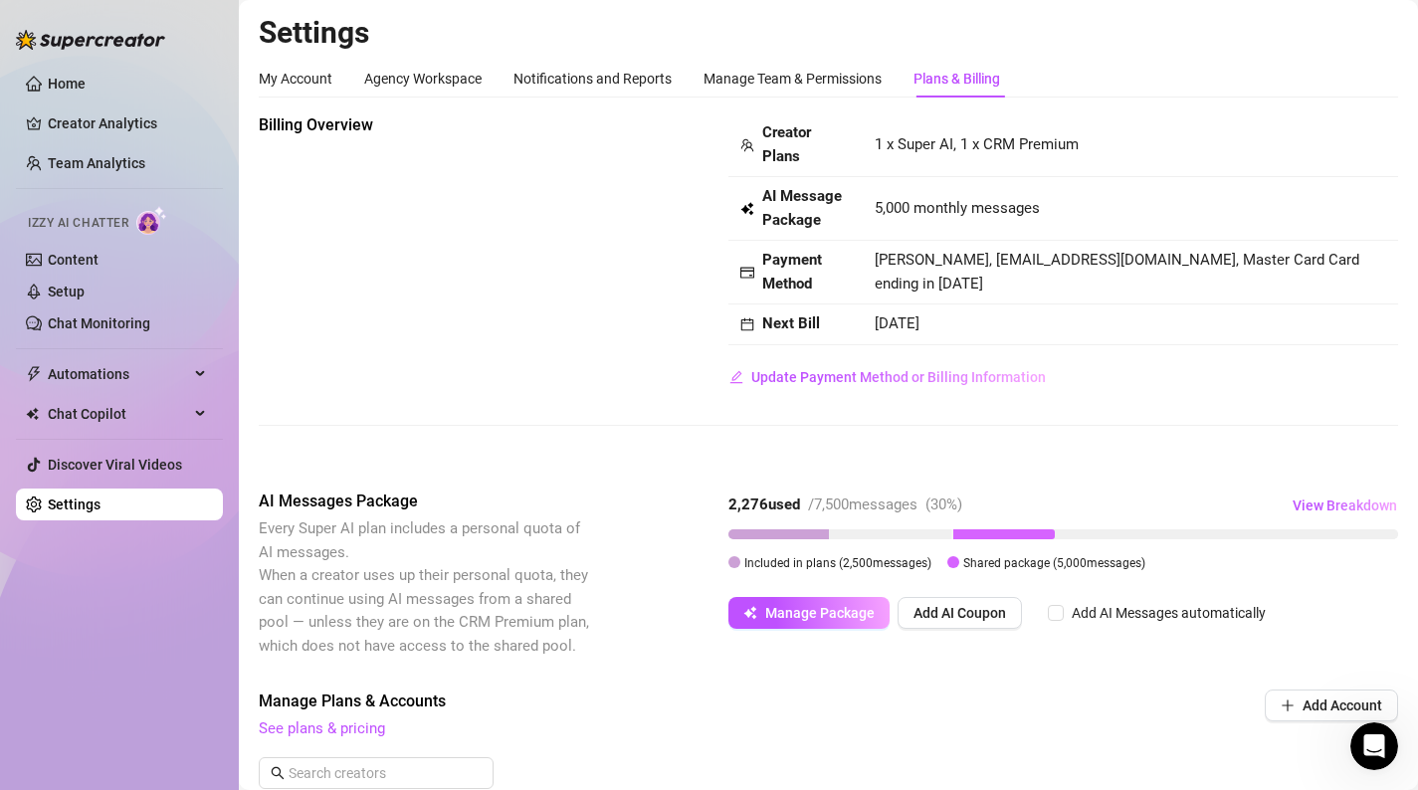
scroll to position [27, 0]
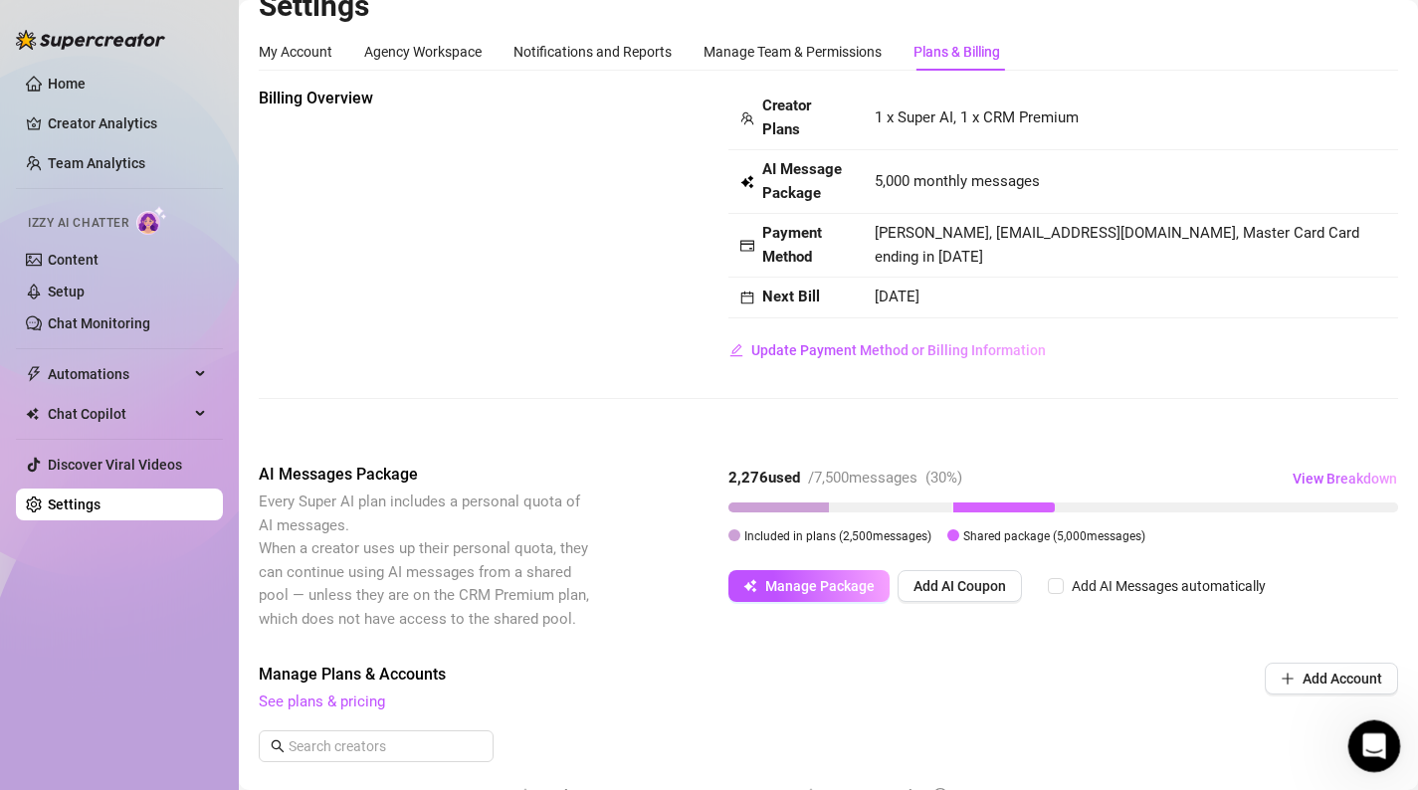
click at [1382, 745] on icon "Open Intercom Messenger" at bounding box center [1371, 743] width 33 height 33
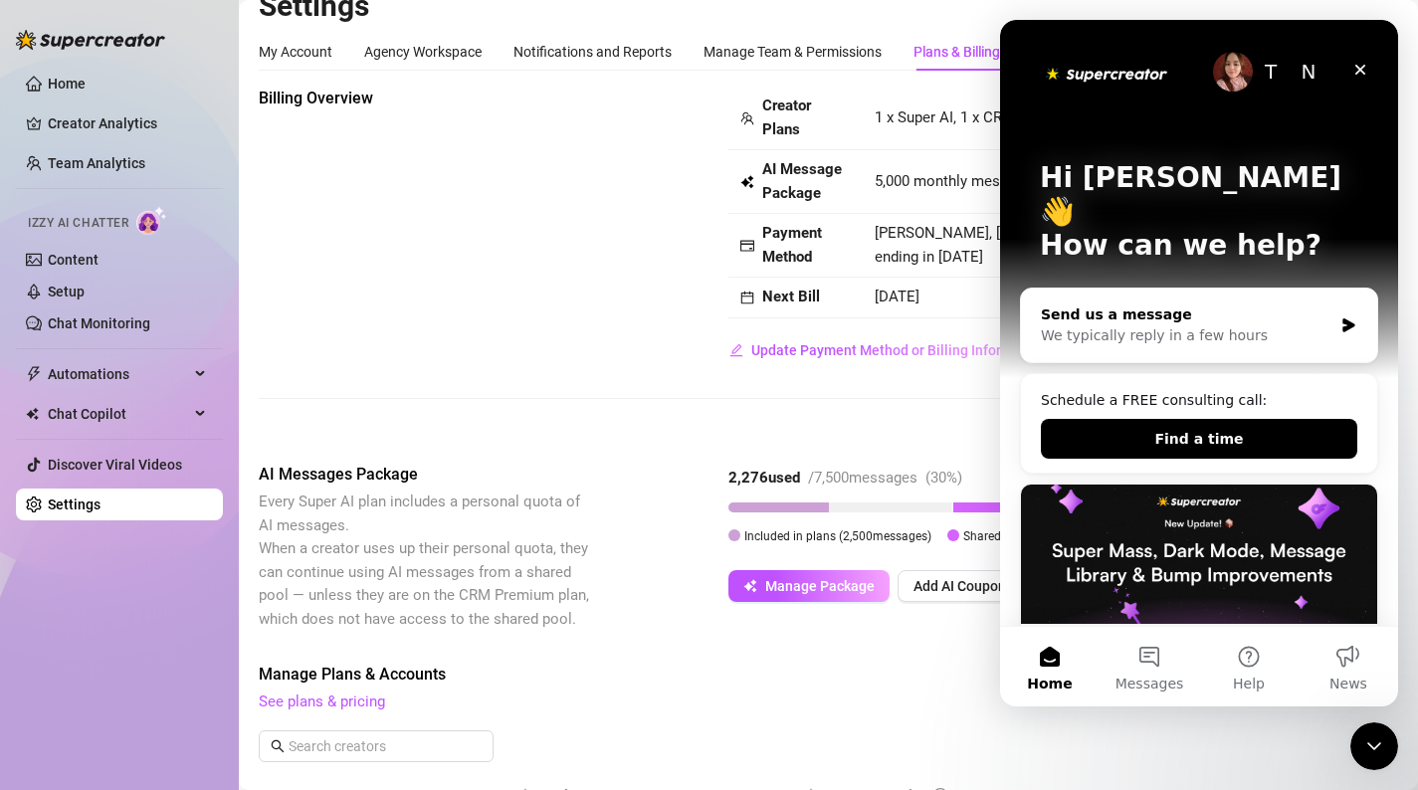
click at [1204, 325] on div "Send us a message We typically reply in a few hours" at bounding box center [1199, 326] width 356 height 74
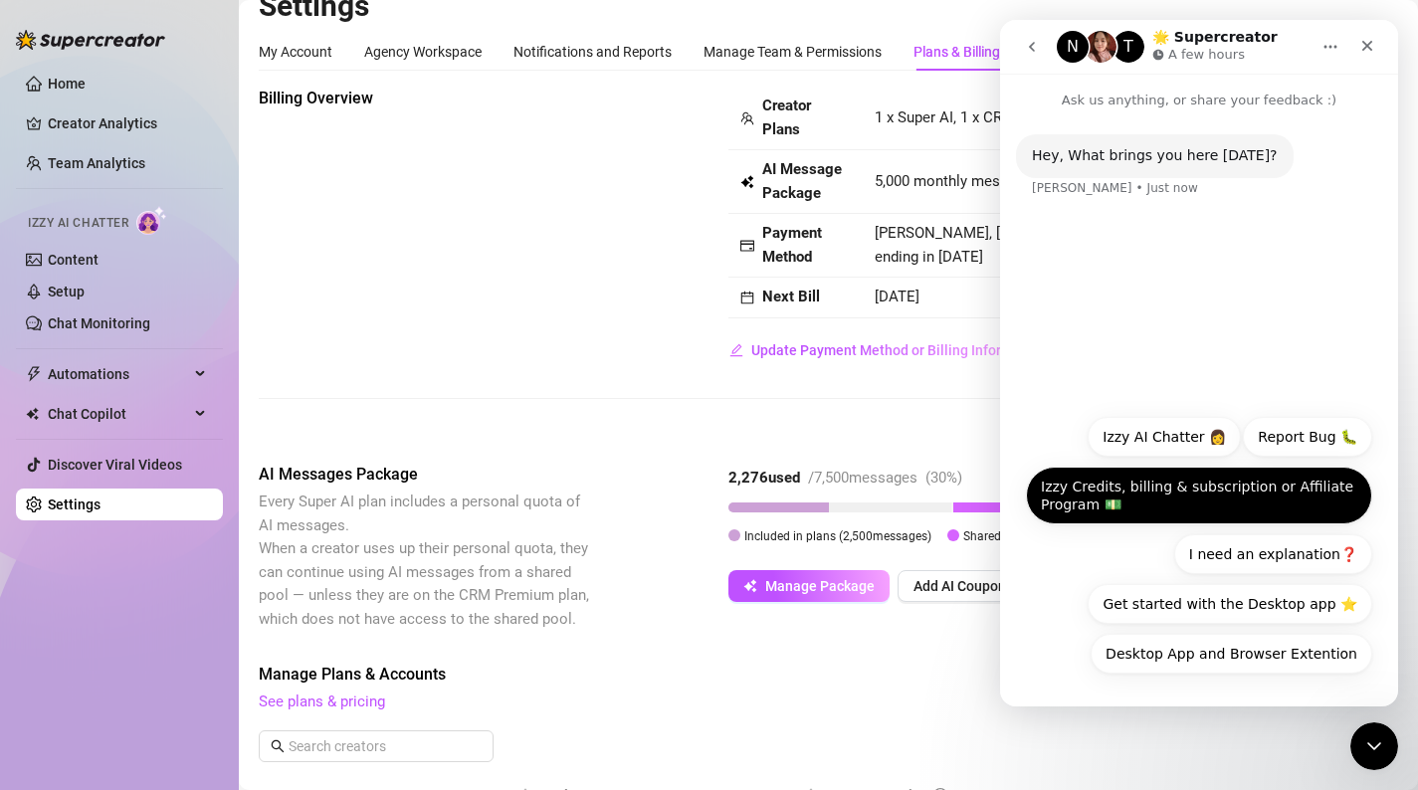
click at [1207, 484] on button "Izzy Credits, billing & subscription or Affiliate Program 💵" at bounding box center [1199, 496] width 346 height 58
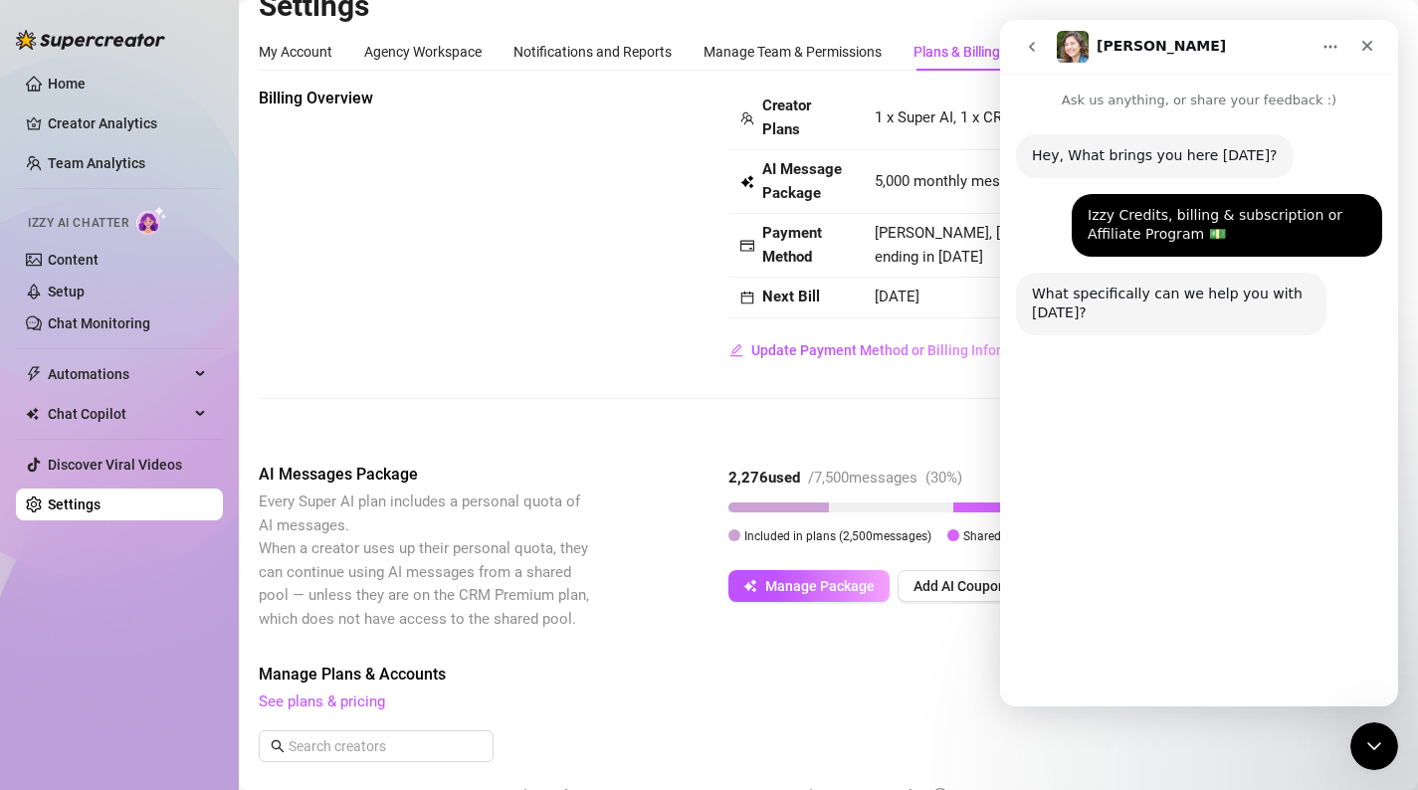
click at [1207, 410] on button "AI Credits" at bounding box center [1226, 405] width 97 height 40
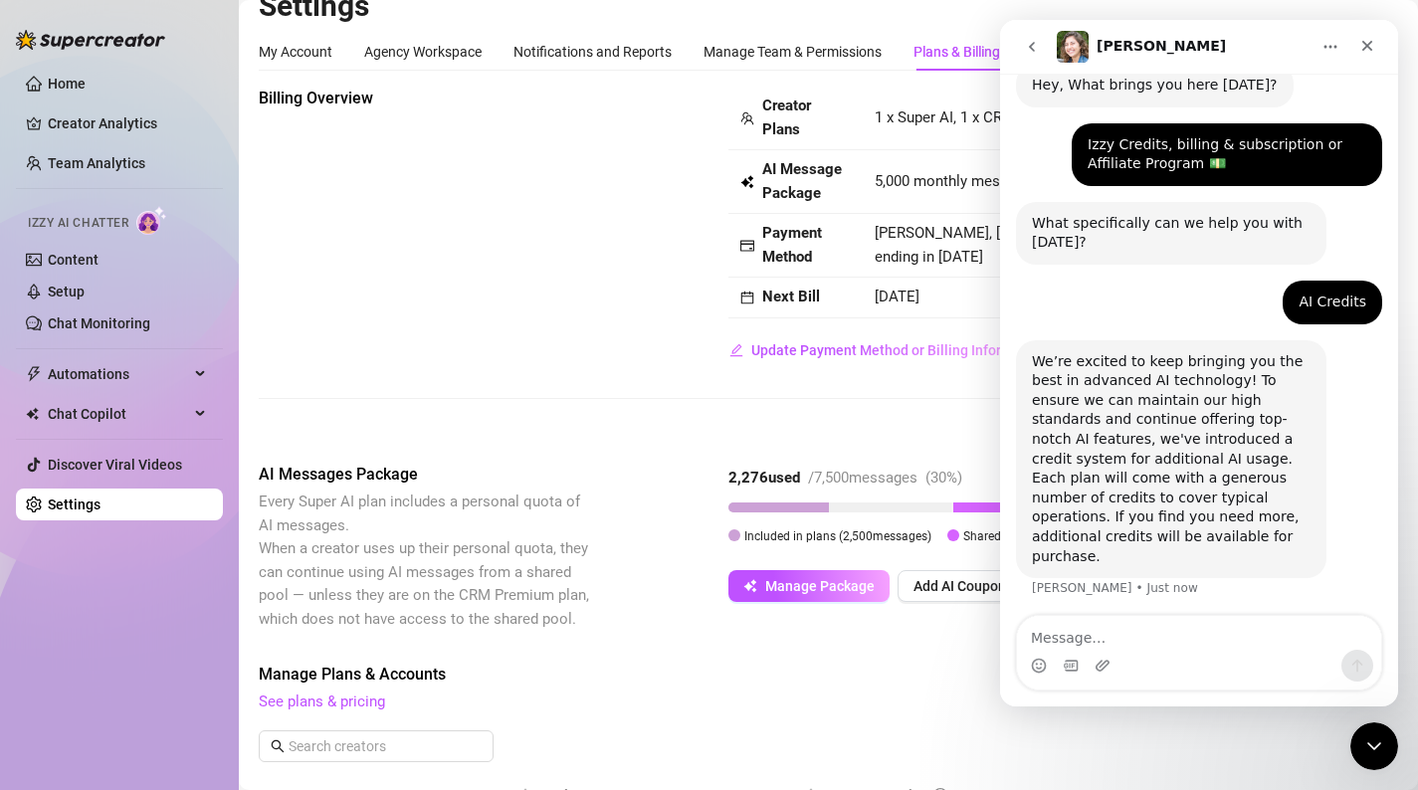
scroll to position [75, 0]
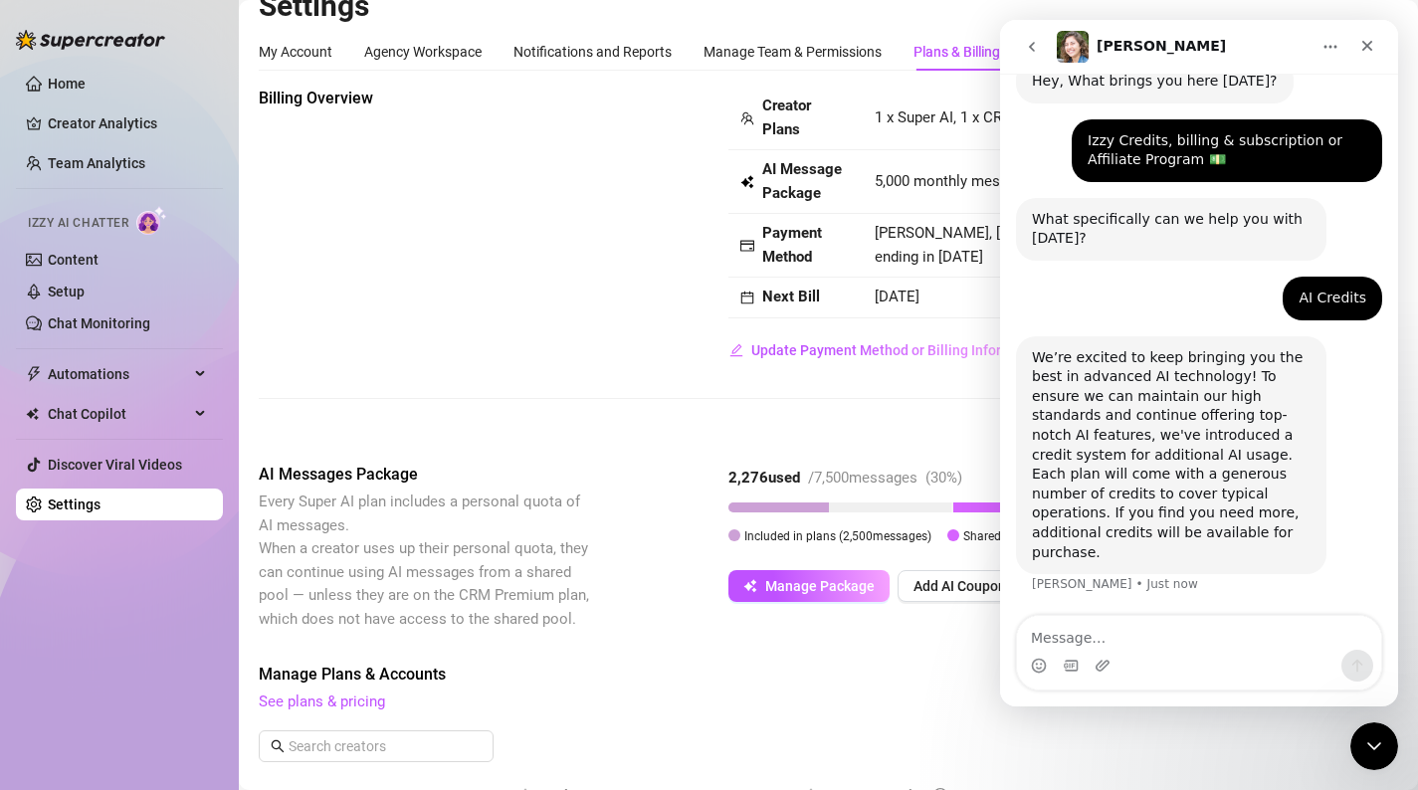
click at [1177, 646] on textarea "Message…" at bounding box center [1199, 633] width 364 height 34
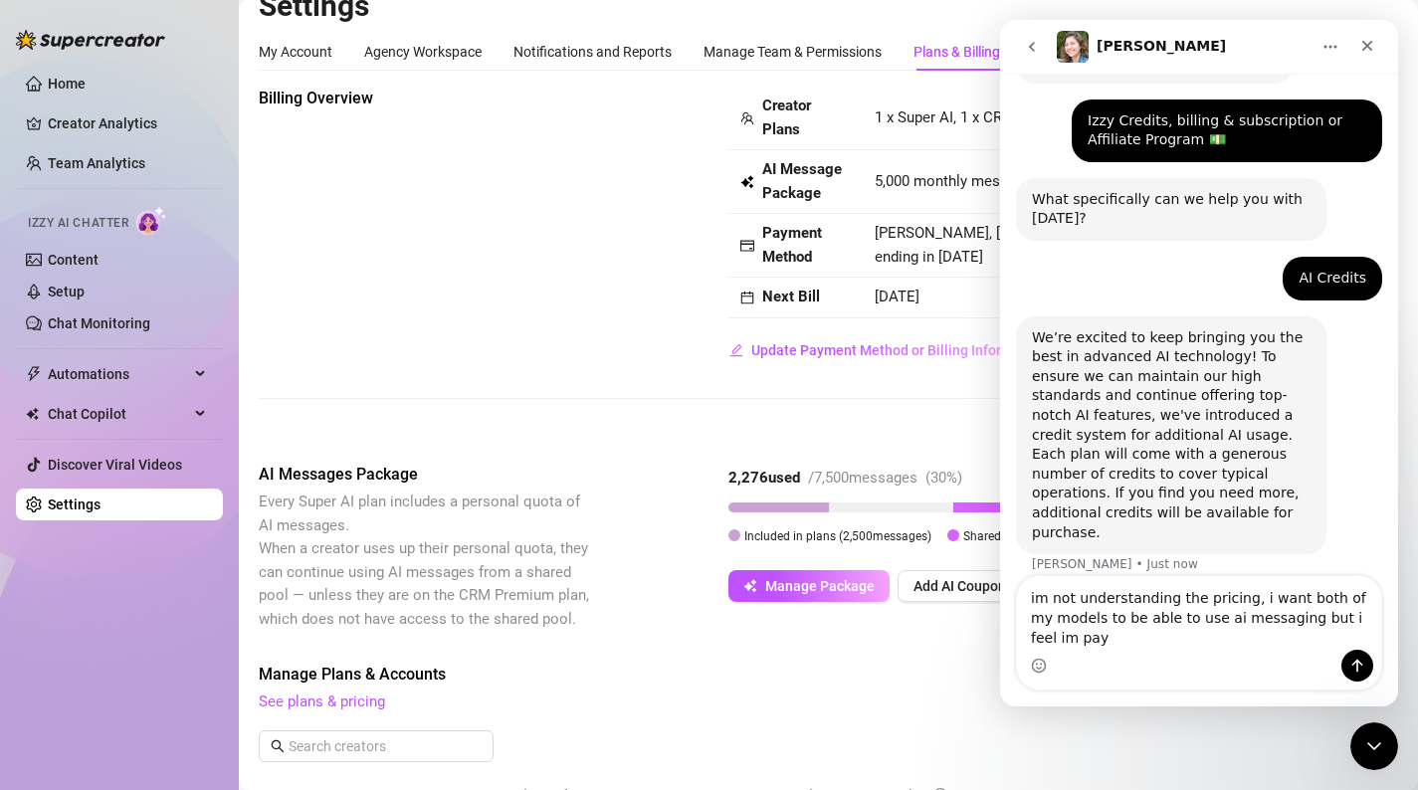
scroll to position [114, 0]
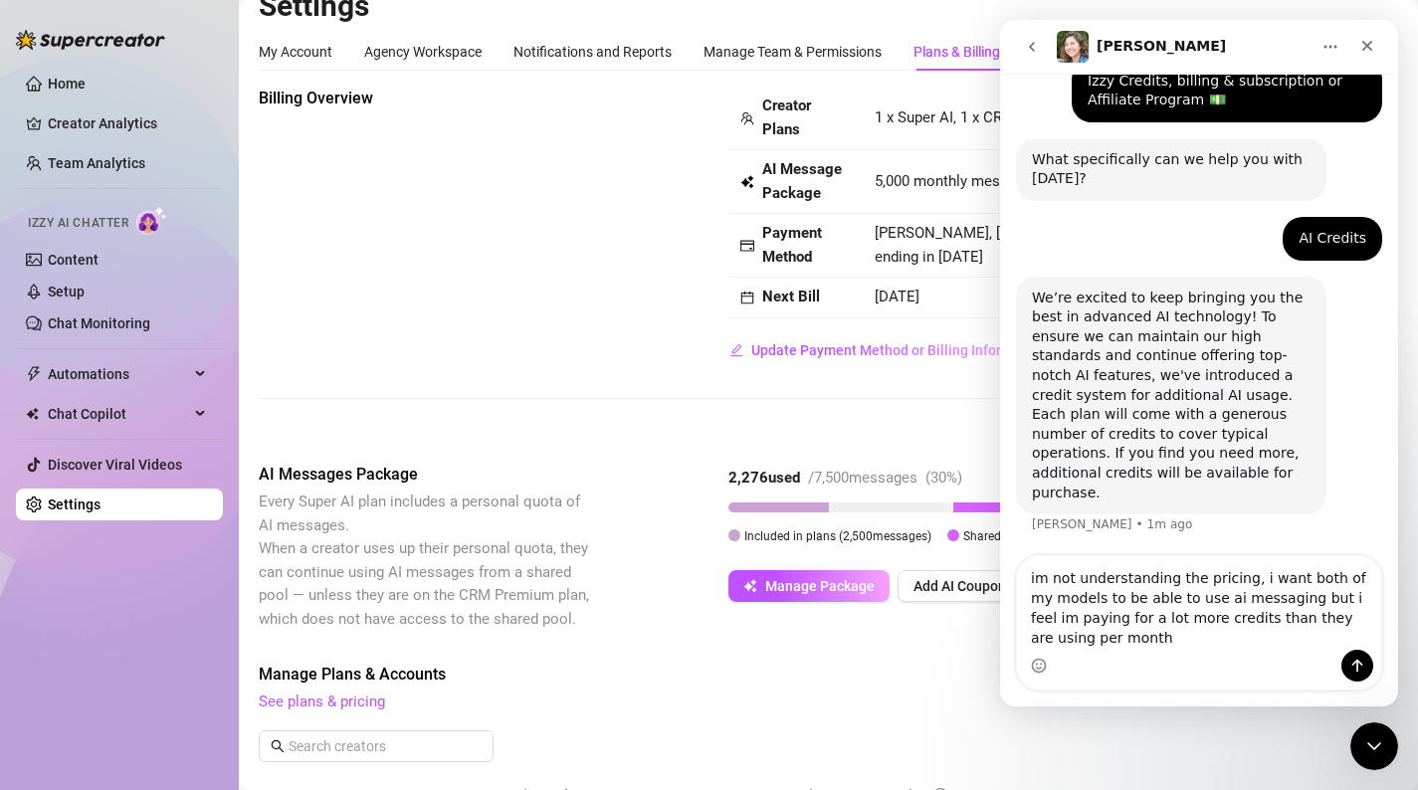
type textarea "im not understanding the pricing, i want both of my models to be able to use ai…"
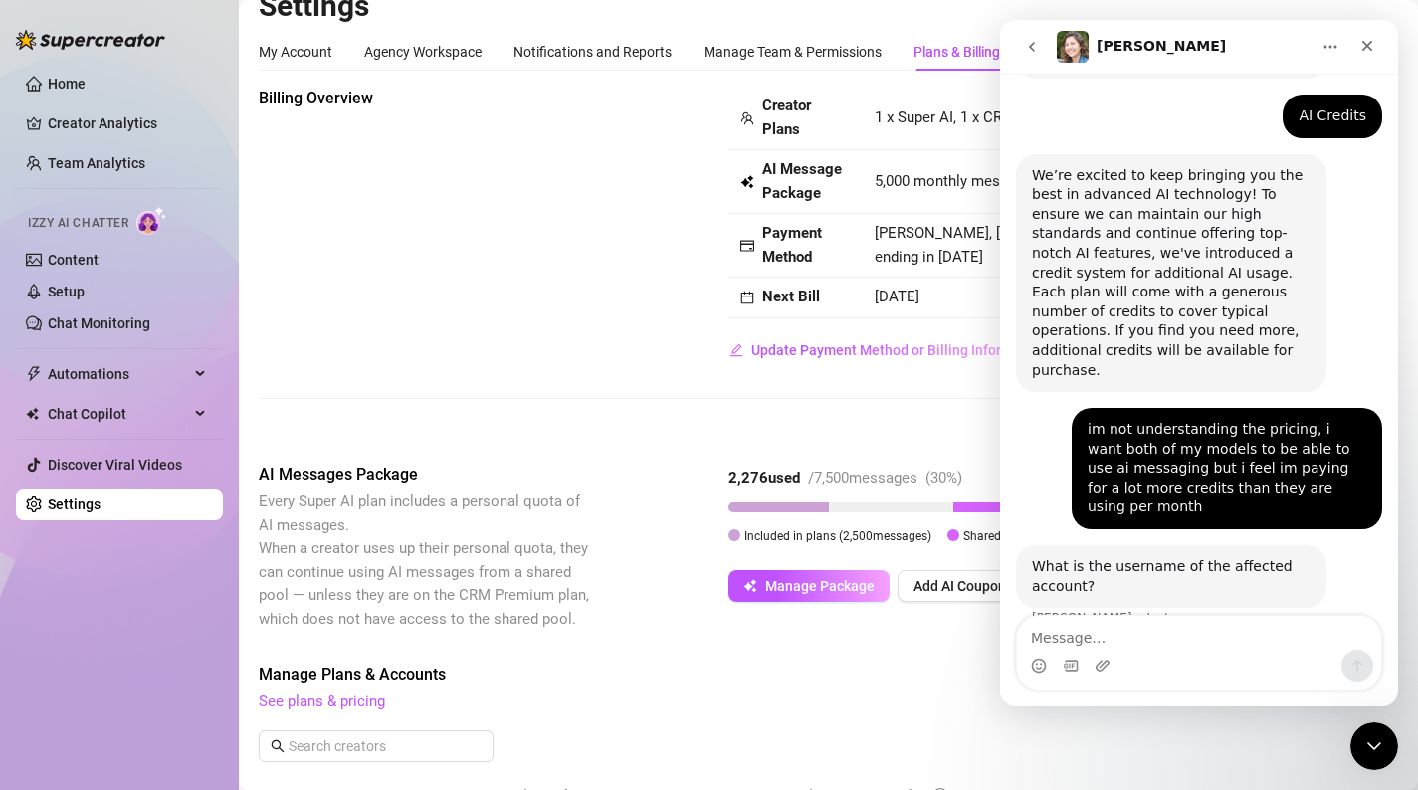
scroll to position [271, 0]
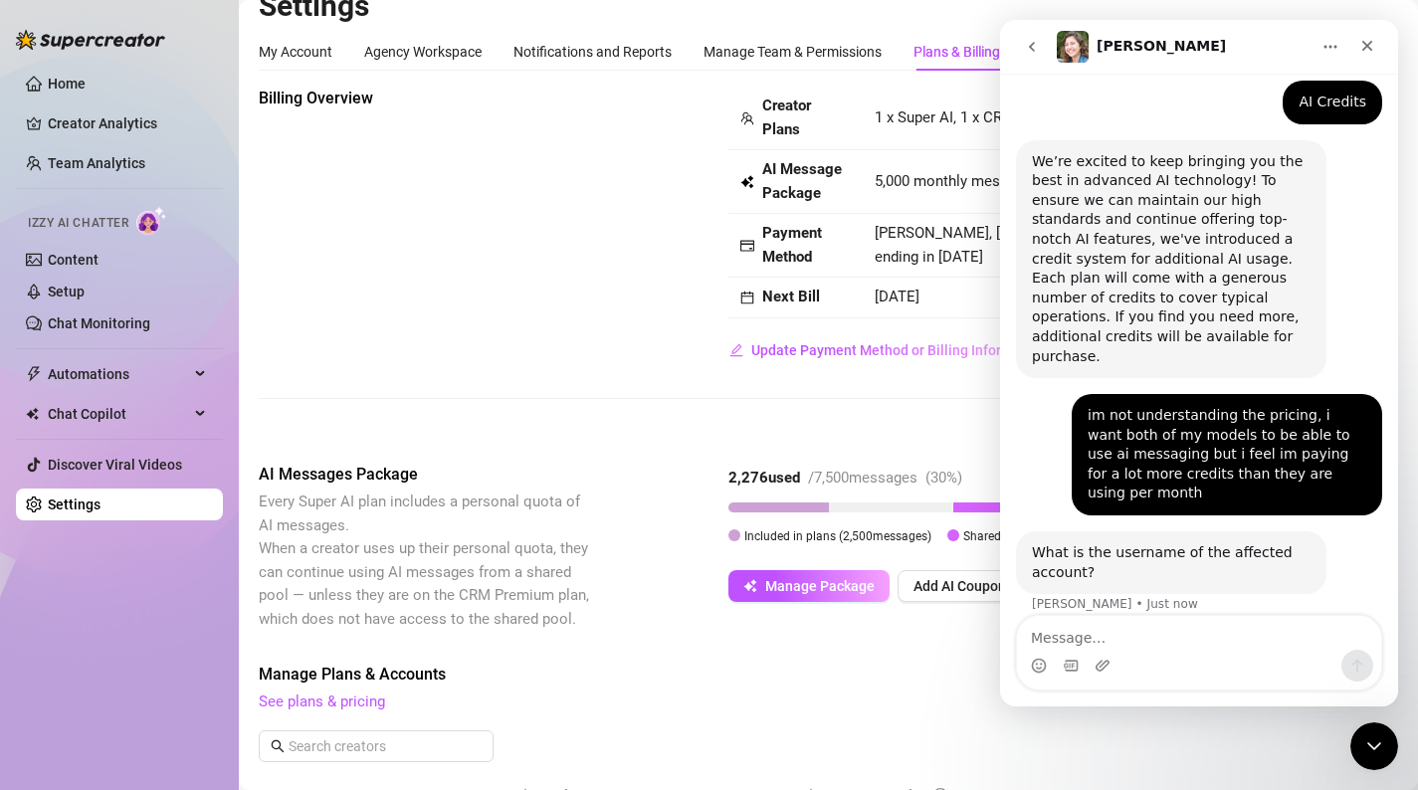
click at [1082, 641] on textarea "Message…" at bounding box center [1199, 633] width 364 height 34
type textarea "sophiewrenn"
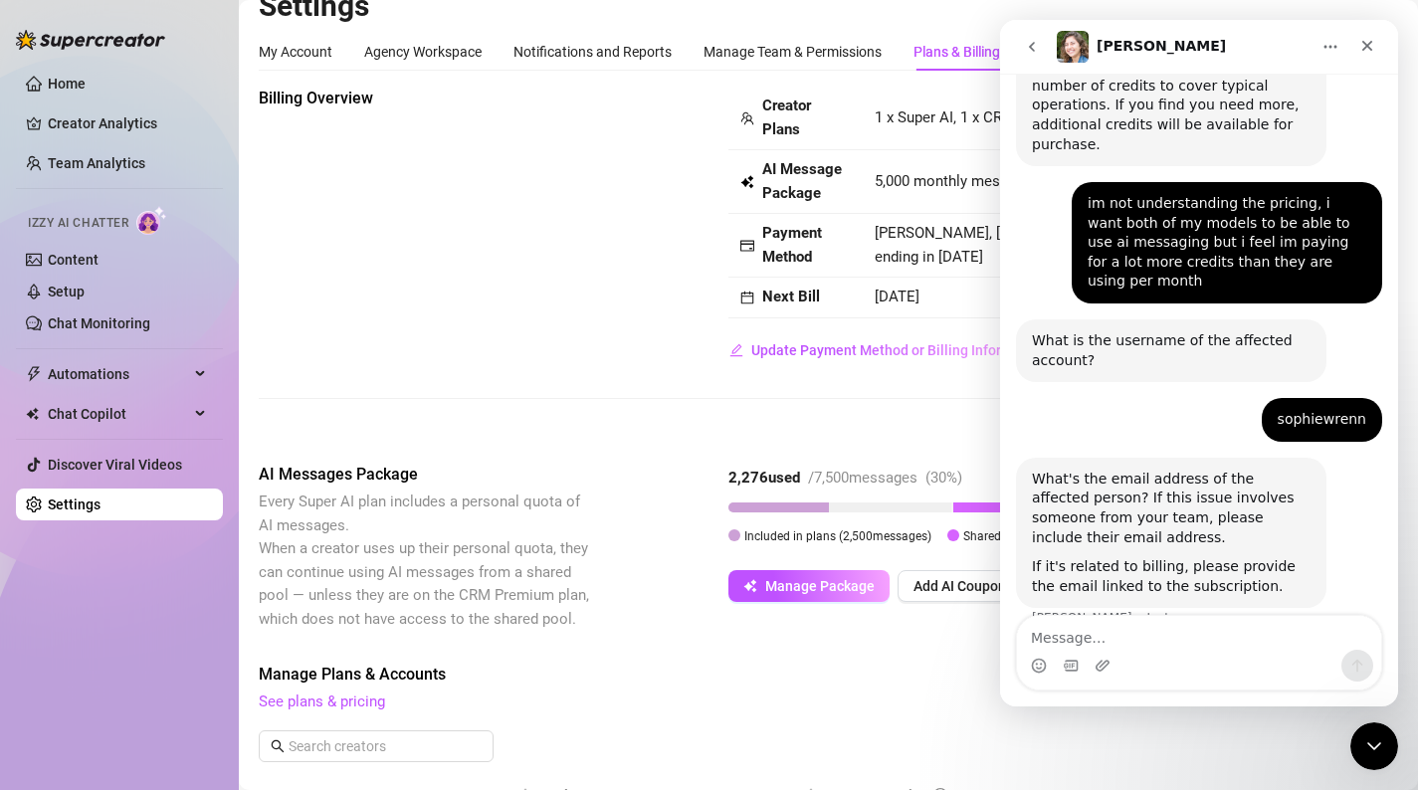
scroll to position [497, 0]
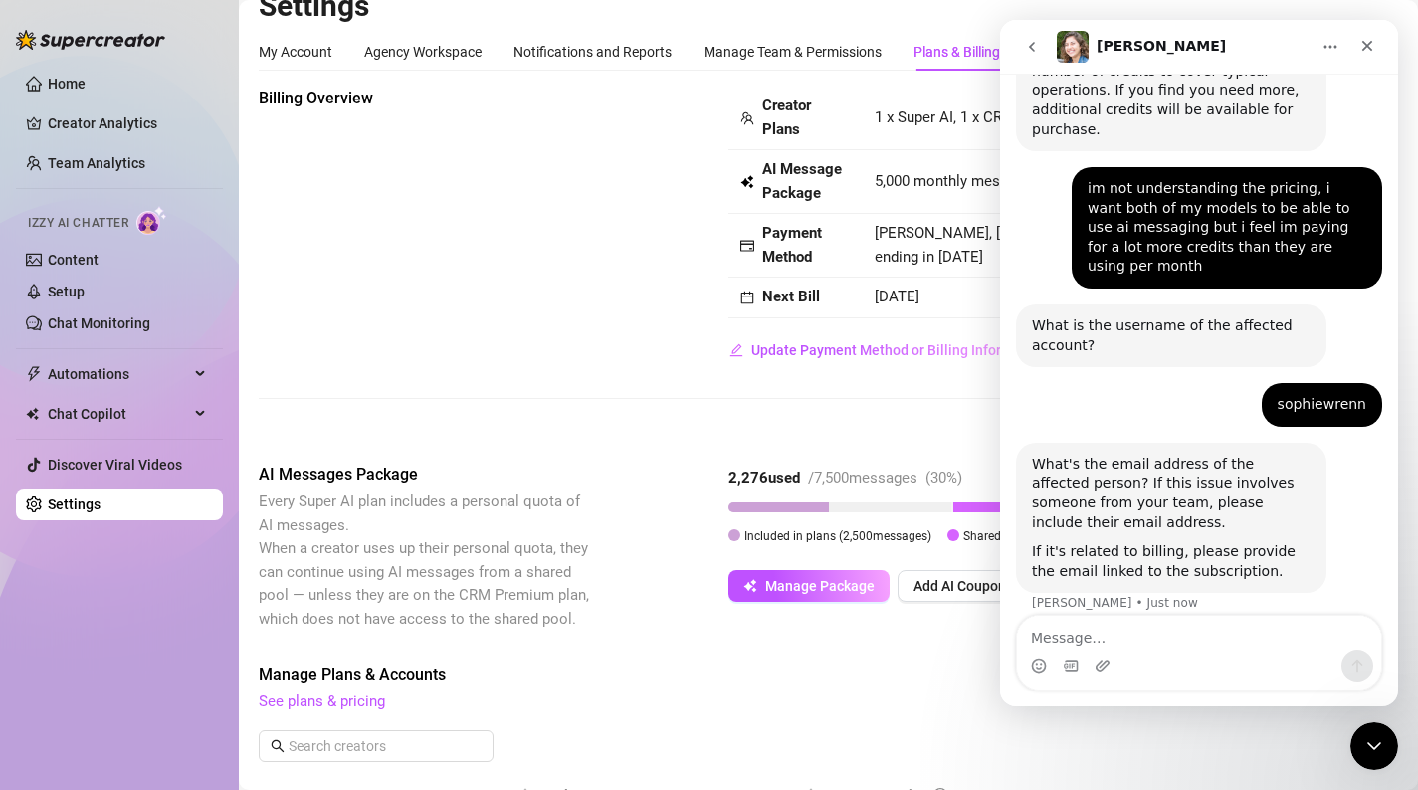
click at [1113, 629] on textarea "Message…" at bounding box center [1199, 633] width 364 height 34
type textarea "[EMAIL_ADDRESS][DOMAIN_NAME]"
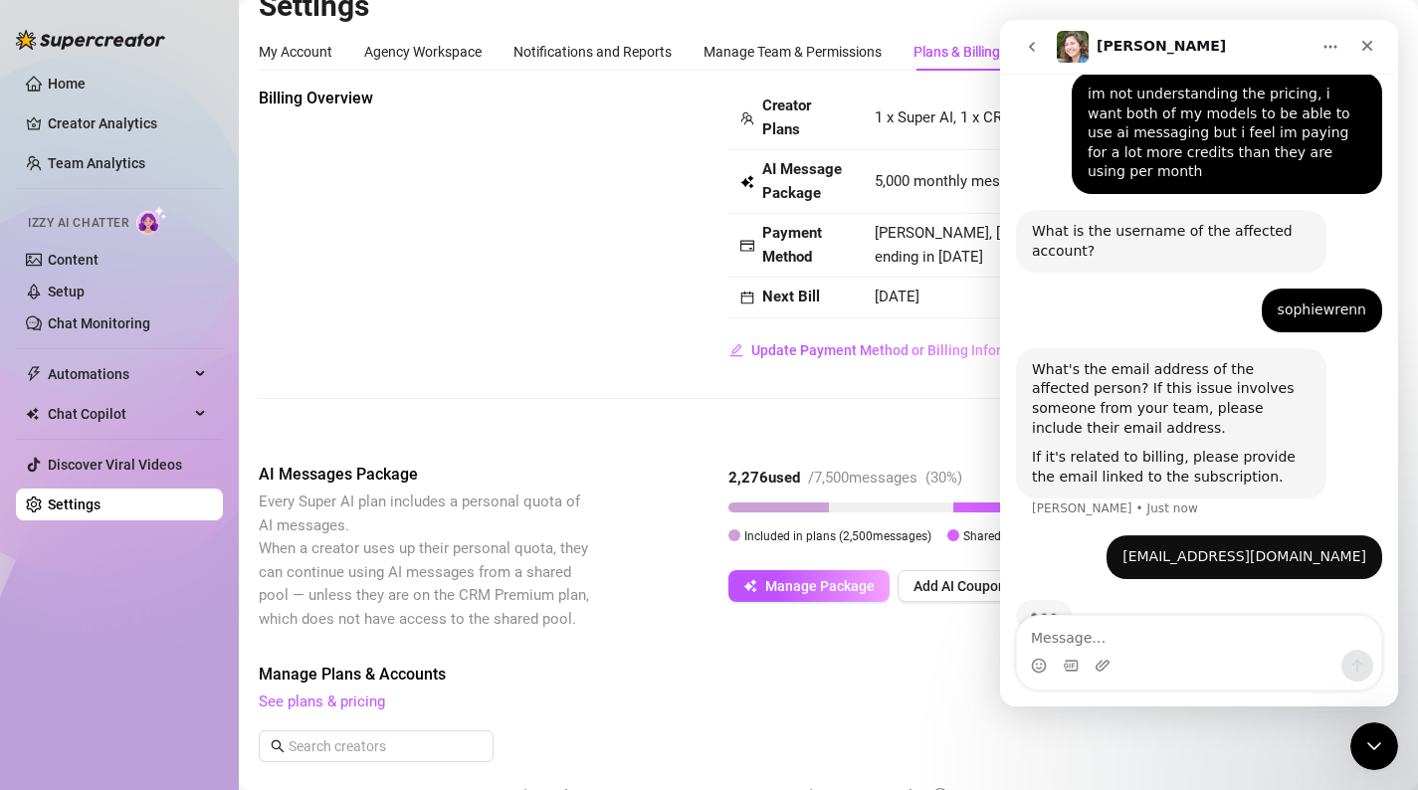
scroll to position [621, 0]
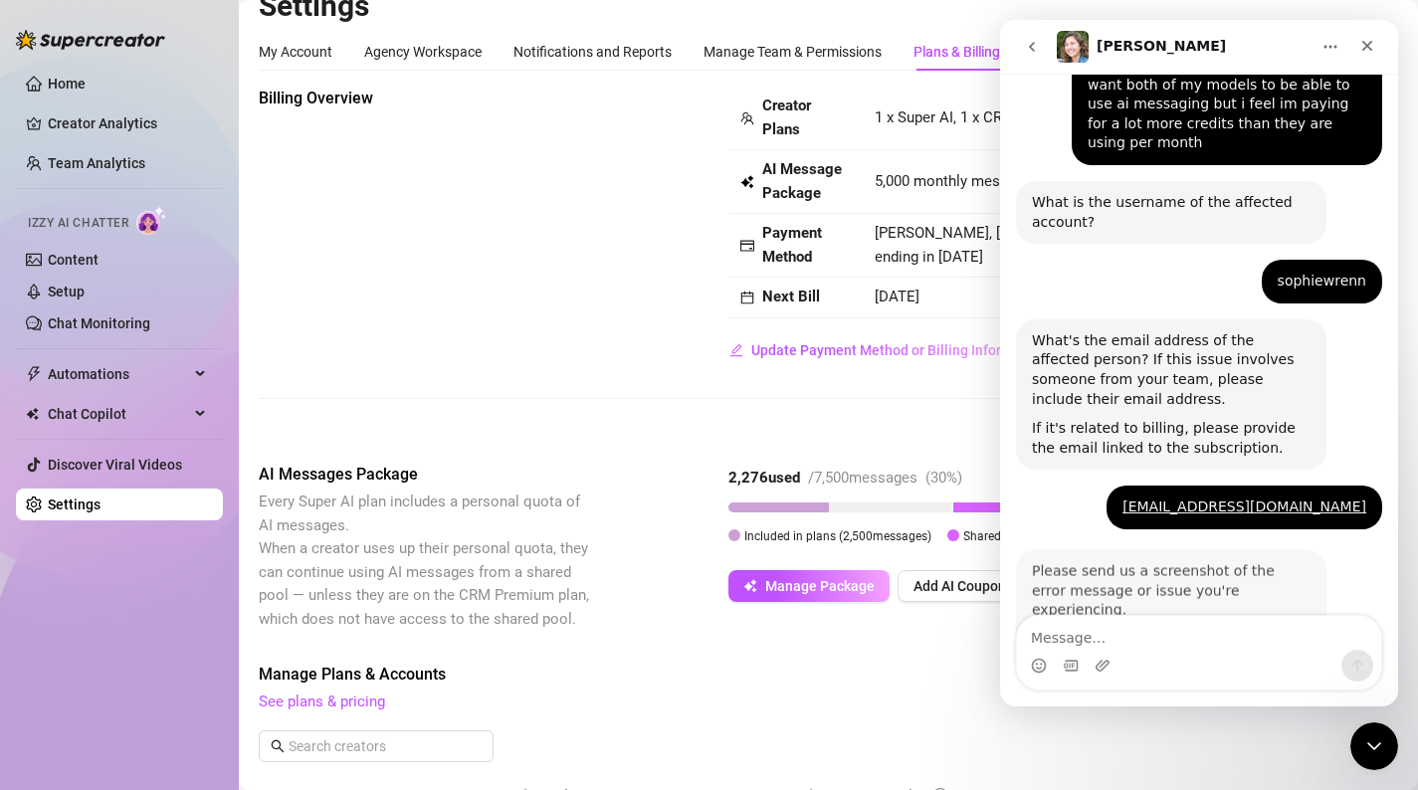
click at [590, 277] on div "Billing Overview Creator Plans 1 x Super AI, 1 x CRM Premium AI Message Package…" at bounding box center [828, 227] width 1139 height 280
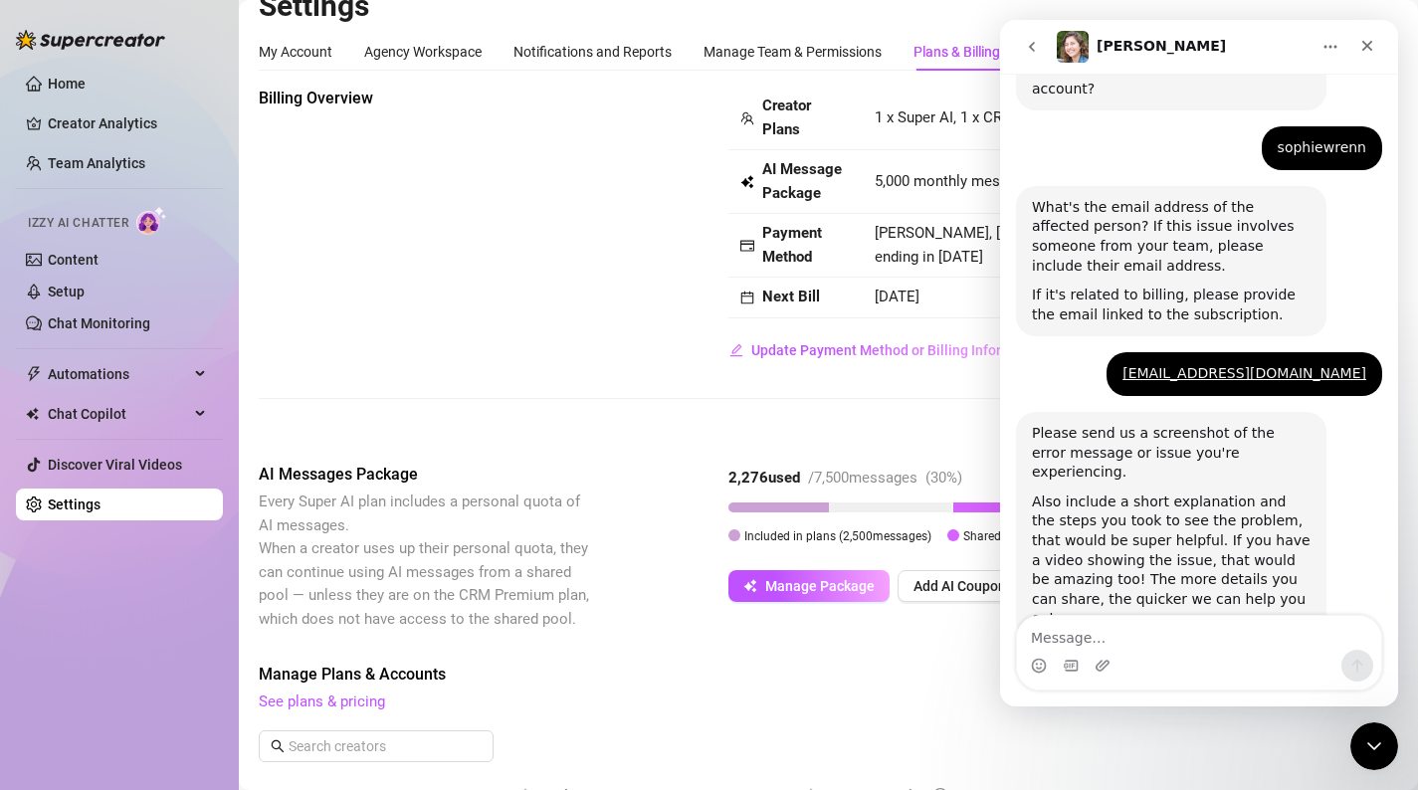
scroll to position [762, 0]
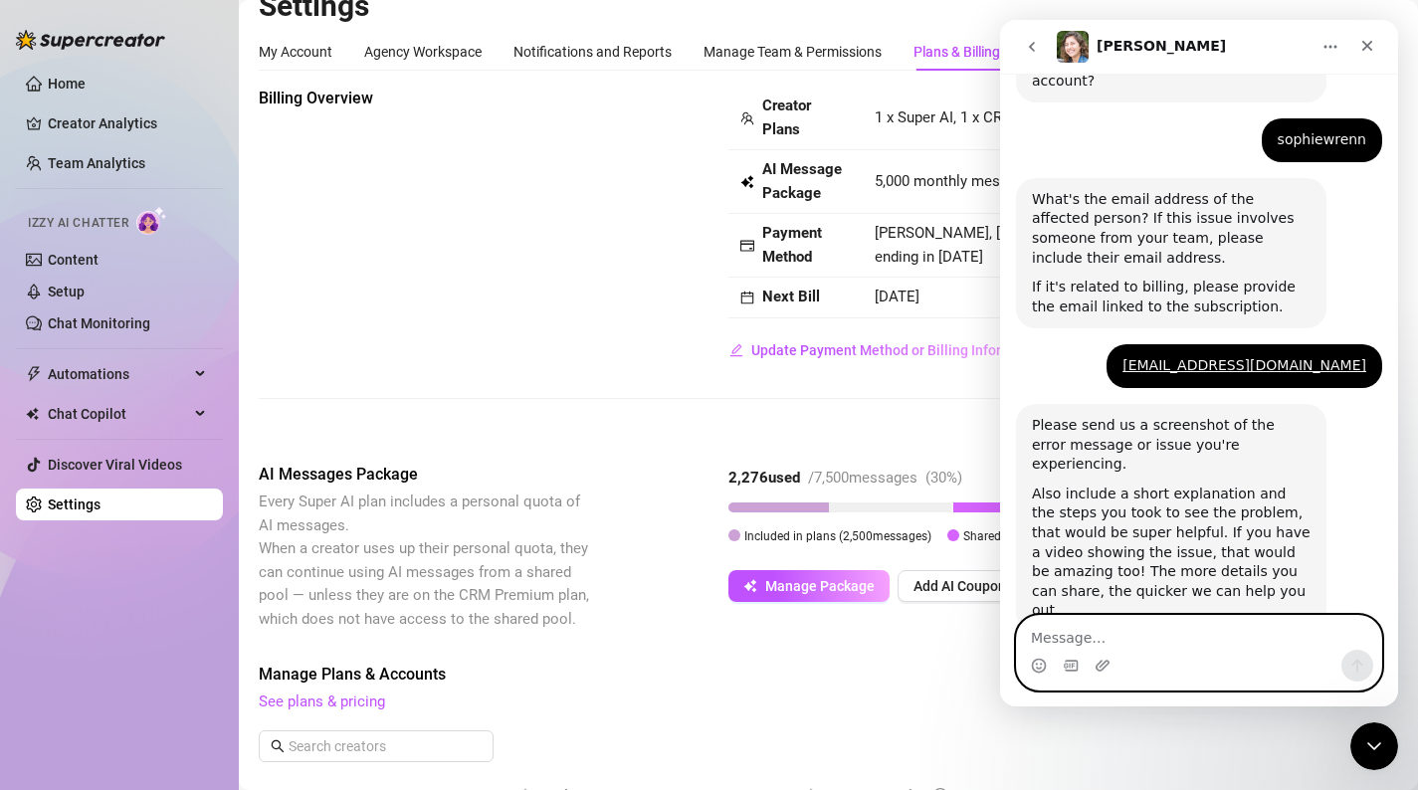
click at [1154, 639] on textarea "Message…" at bounding box center [1199, 633] width 364 height 34
type textarea "theres no error message"
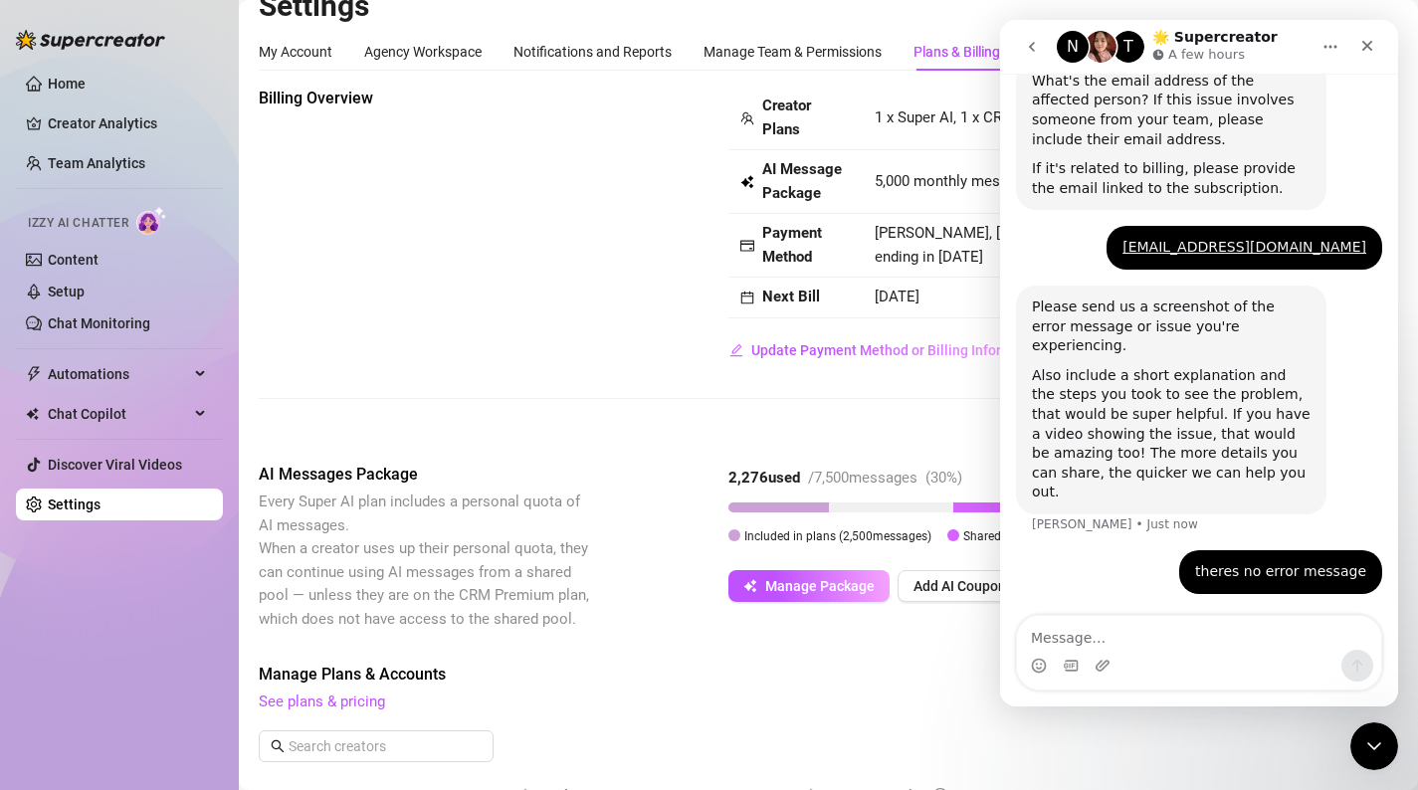
scroll to position [822, 0]
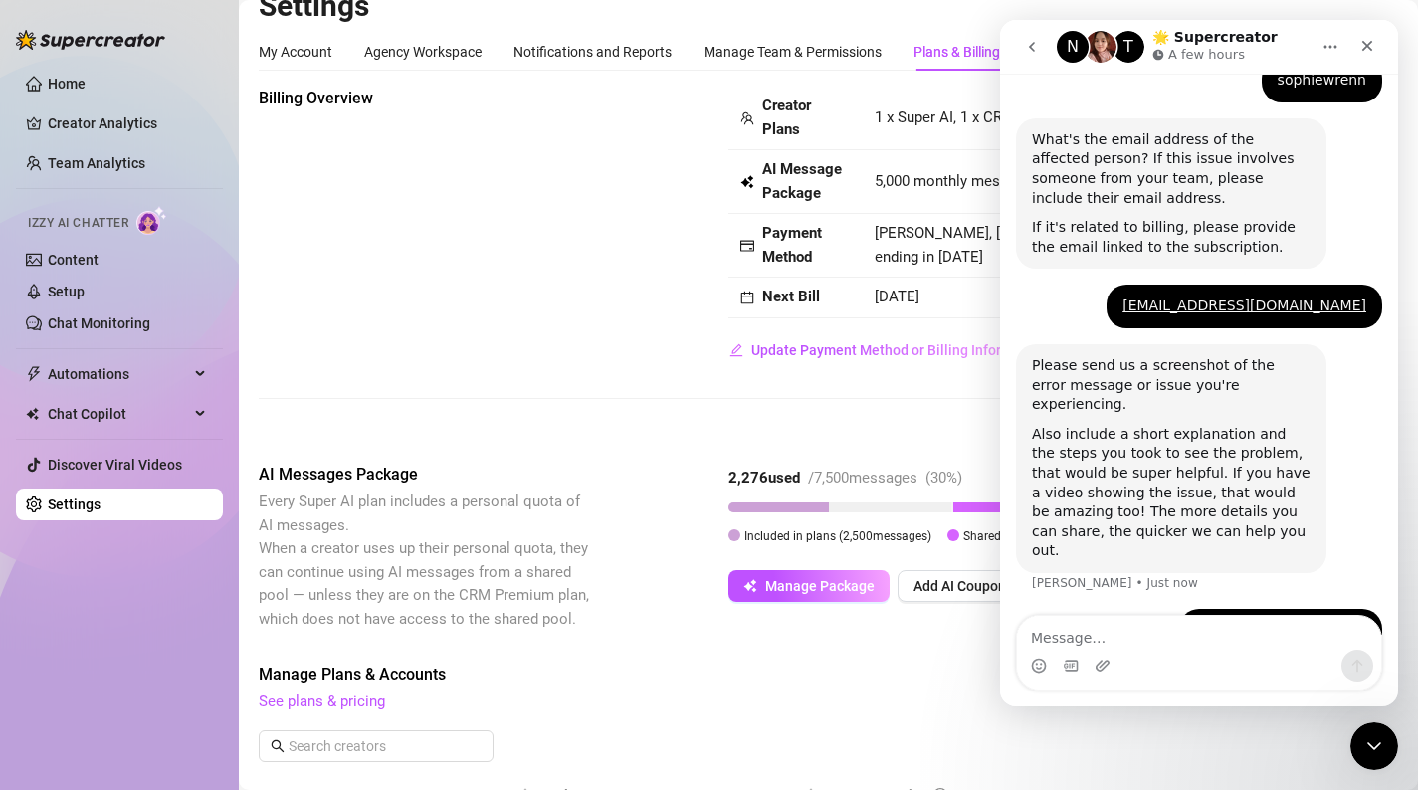
click at [884, 441] on div "Billing Overview Creator Plans 1 x Super AI, 1 x CRM Premium AI Message Package…" at bounding box center [828, 766] width 1139 height 1359
click at [1376, 50] on div "Close" at bounding box center [1367, 46] width 36 height 36
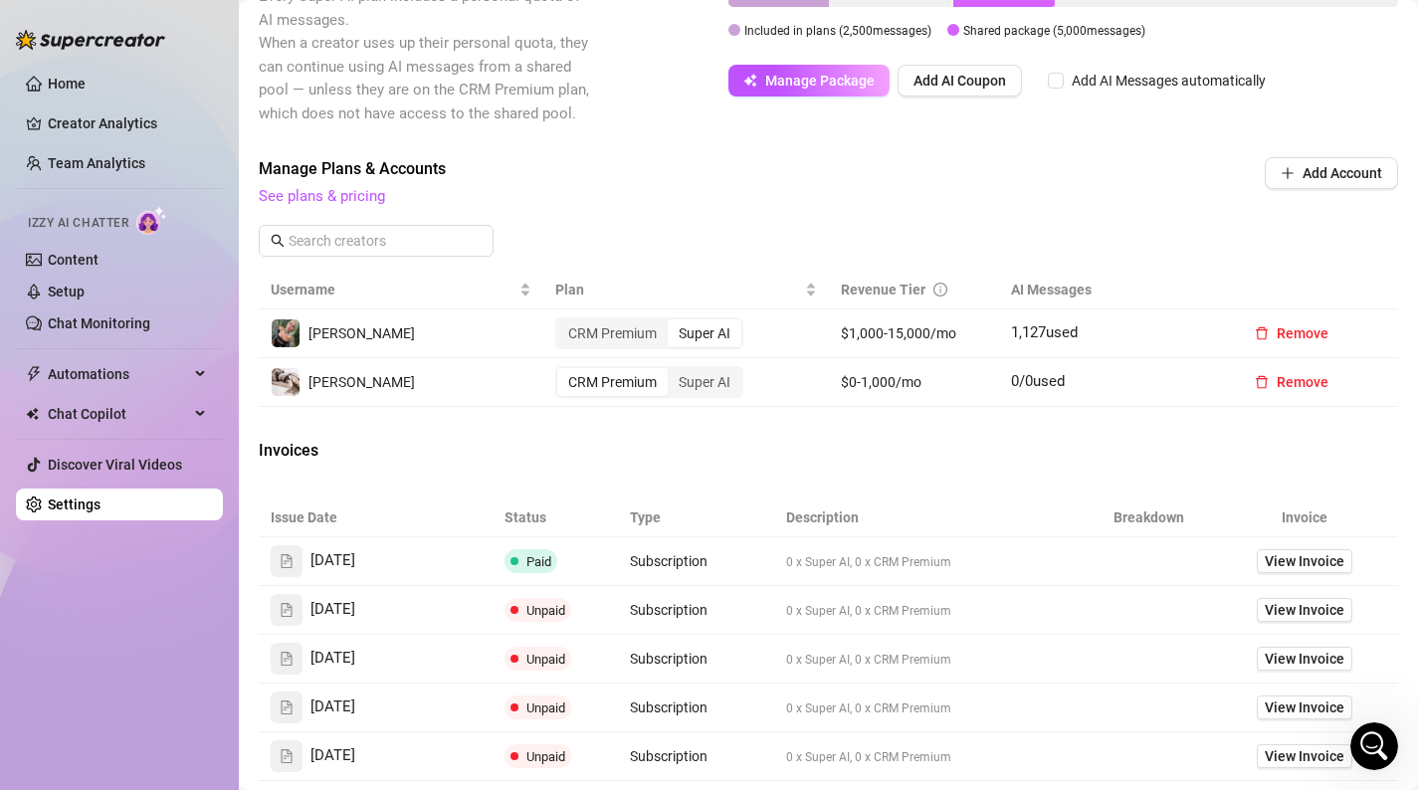
scroll to position [530, 0]
click at [620, 342] on div "CRM Premium" at bounding box center [612, 335] width 110 height 28
click at [562, 324] on input "CRM Premium" at bounding box center [562, 324] width 0 height 0
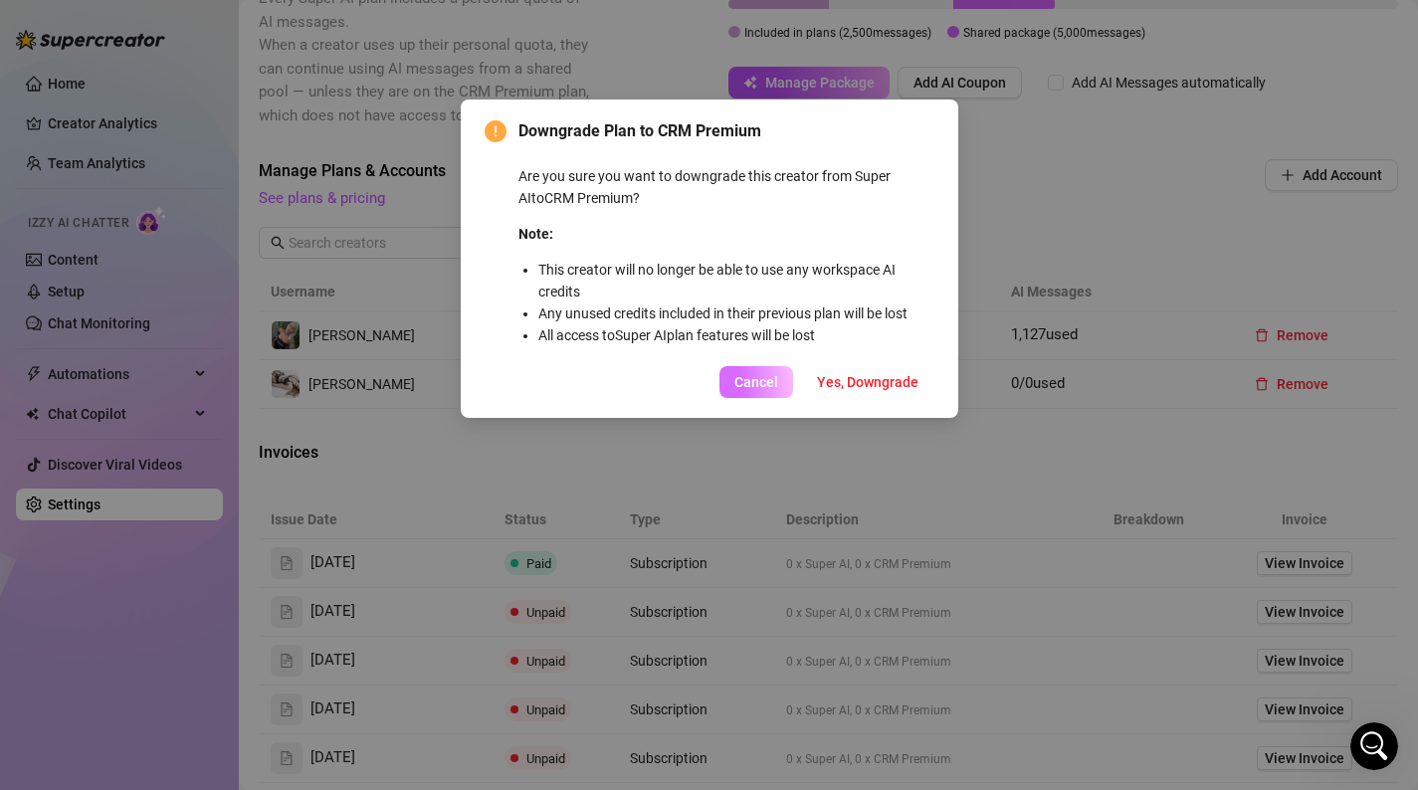
click at [775, 391] on button "Cancel" at bounding box center [756, 382] width 74 height 32
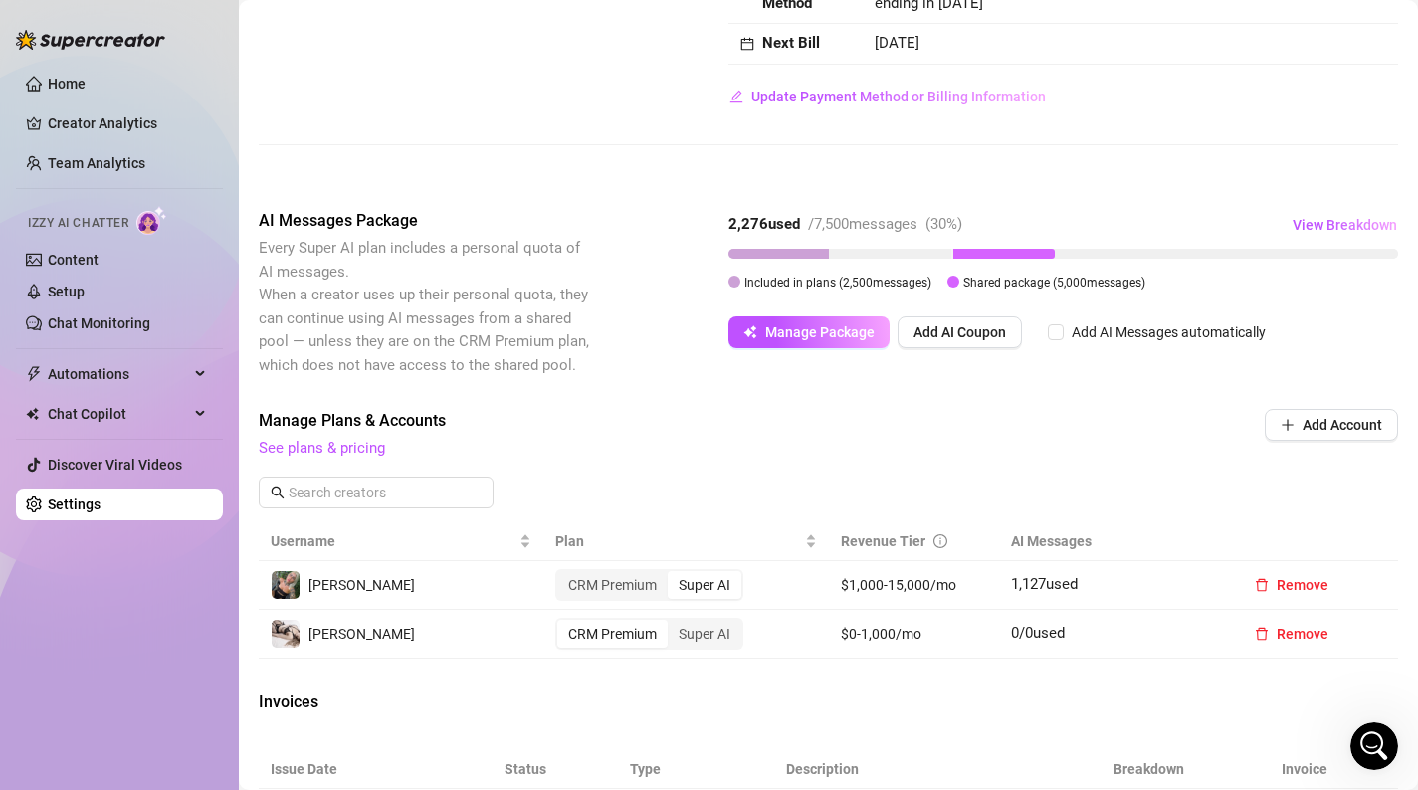
scroll to position [0, 0]
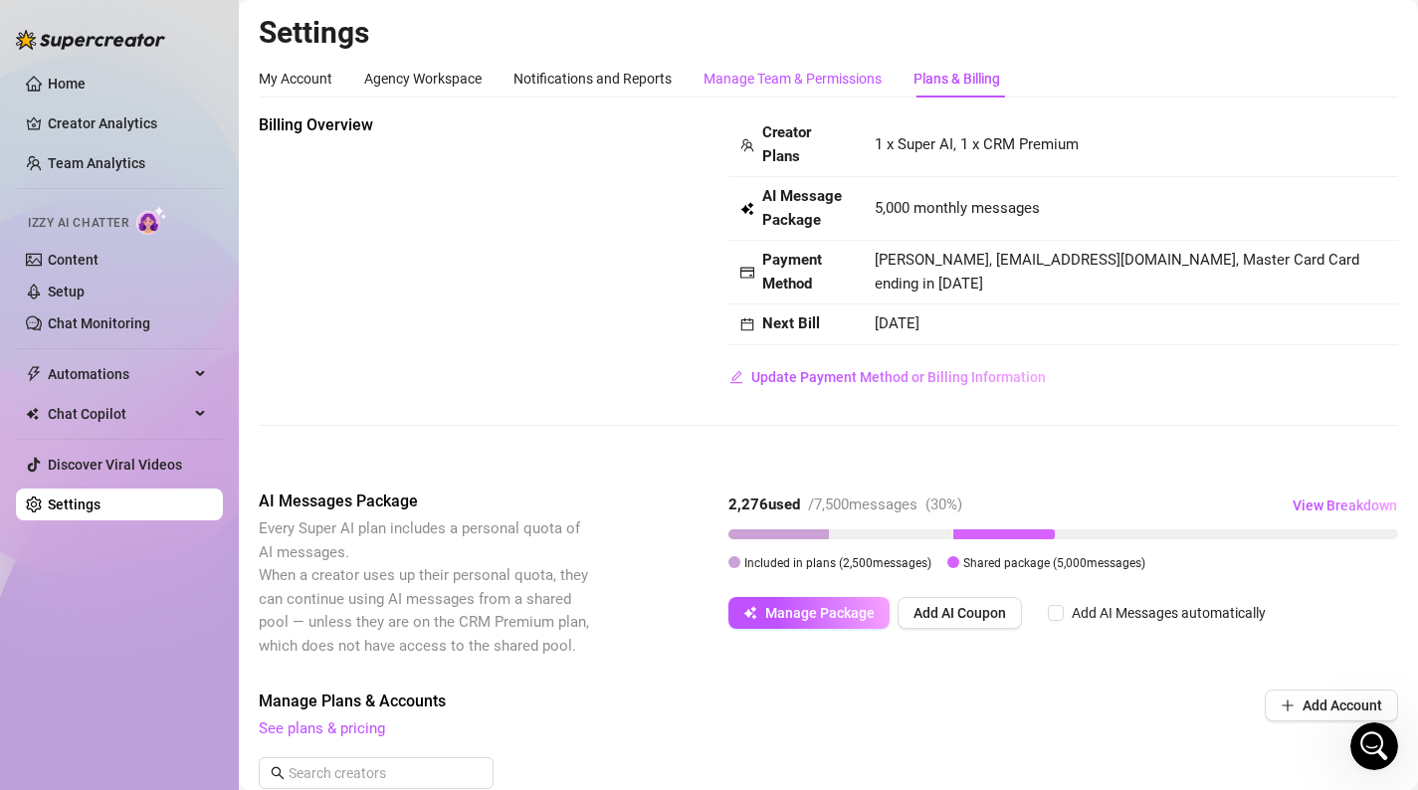
click at [840, 88] on div "Manage Team & Permissions" at bounding box center [792, 79] width 178 height 22
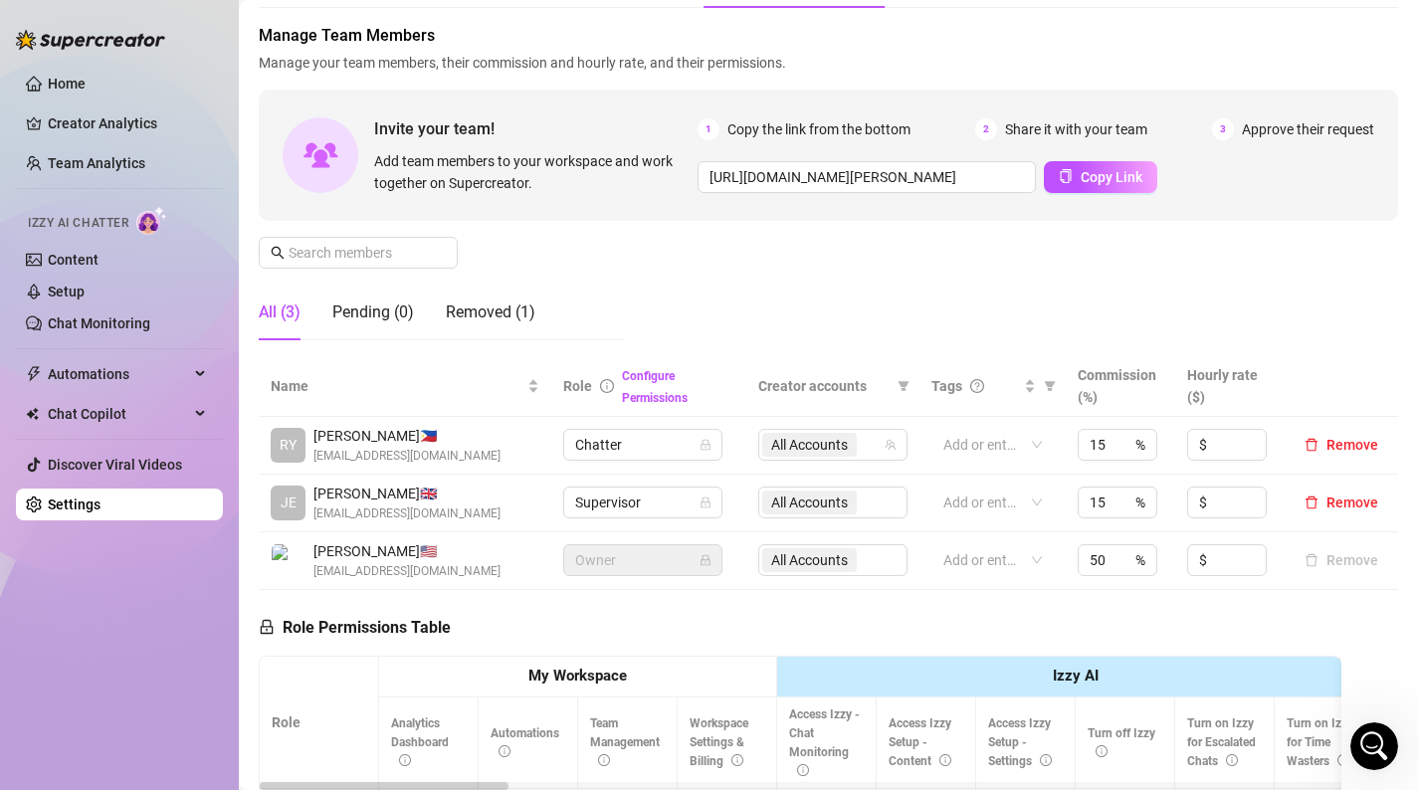
scroll to position [97, 0]
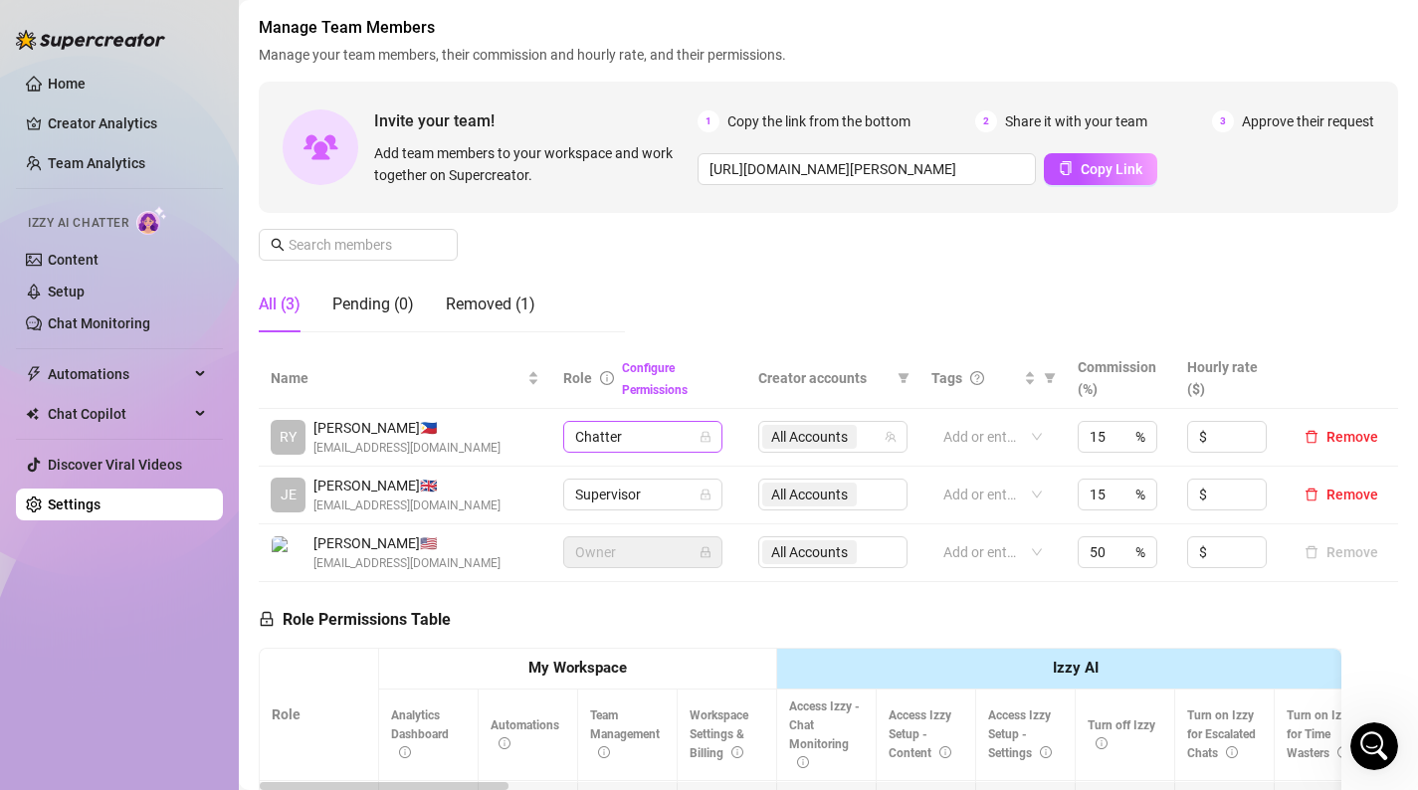
click at [621, 442] on span "Chatter" at bounding box center [642, 437] width 135 height 30
click at [621, 444] on span "Chatter" at bounding box center [642, 437] width 135 height 30
click at [1350, 438] on span "Remove" at bounding box center [1352, 437] width 52 height 16
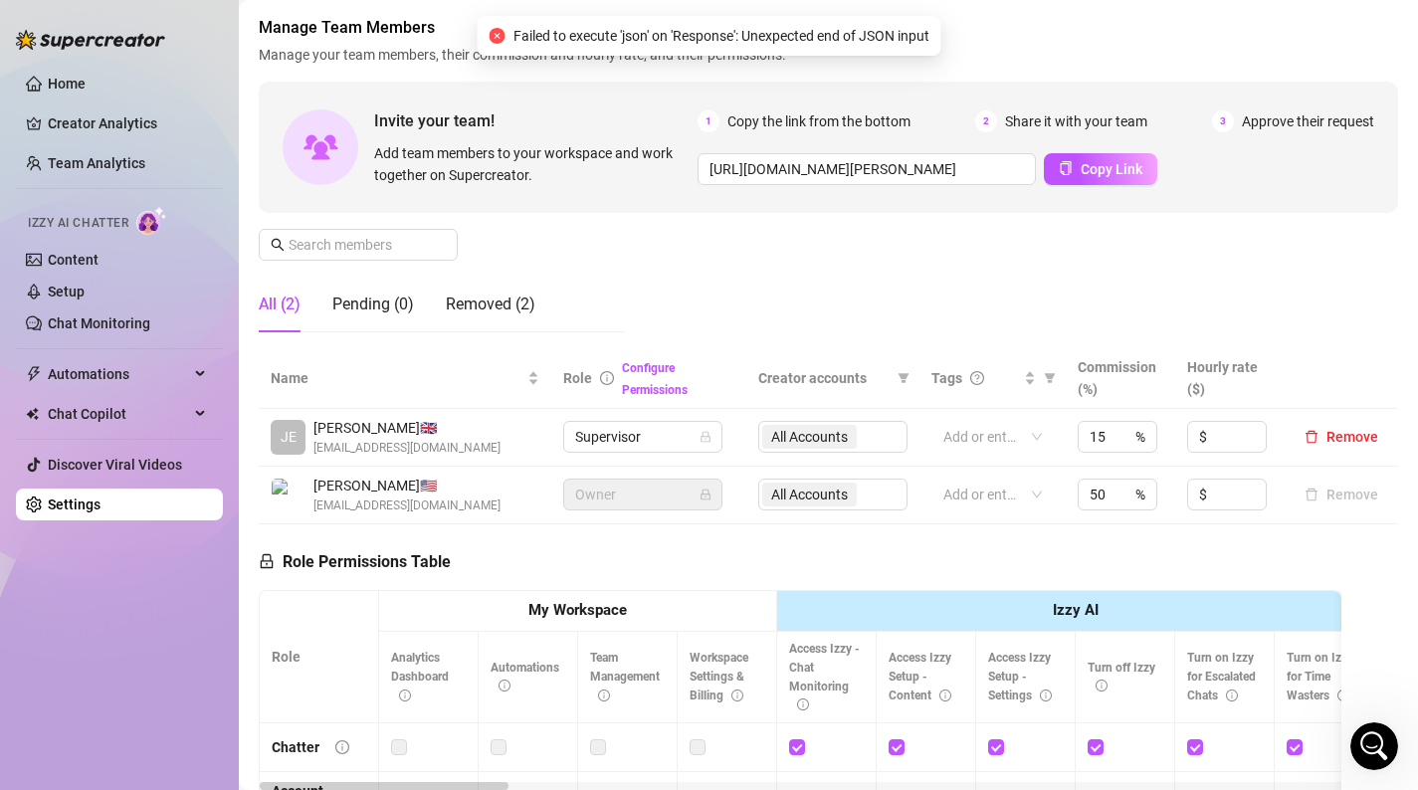
scroll to position [0, 0]
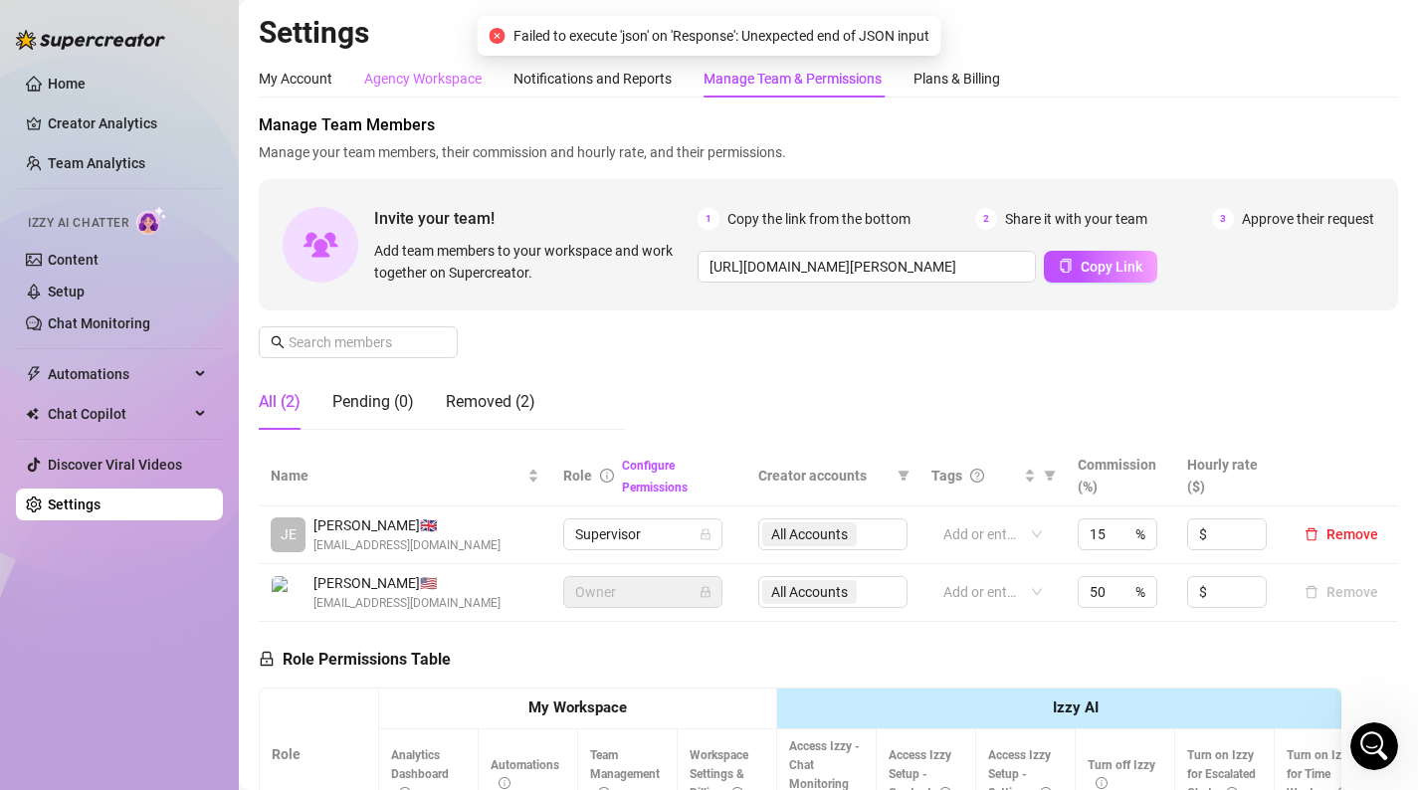
click at [386, 93] on div "Agency Workspace" at bounding box center [422, 79] width 117 height 38
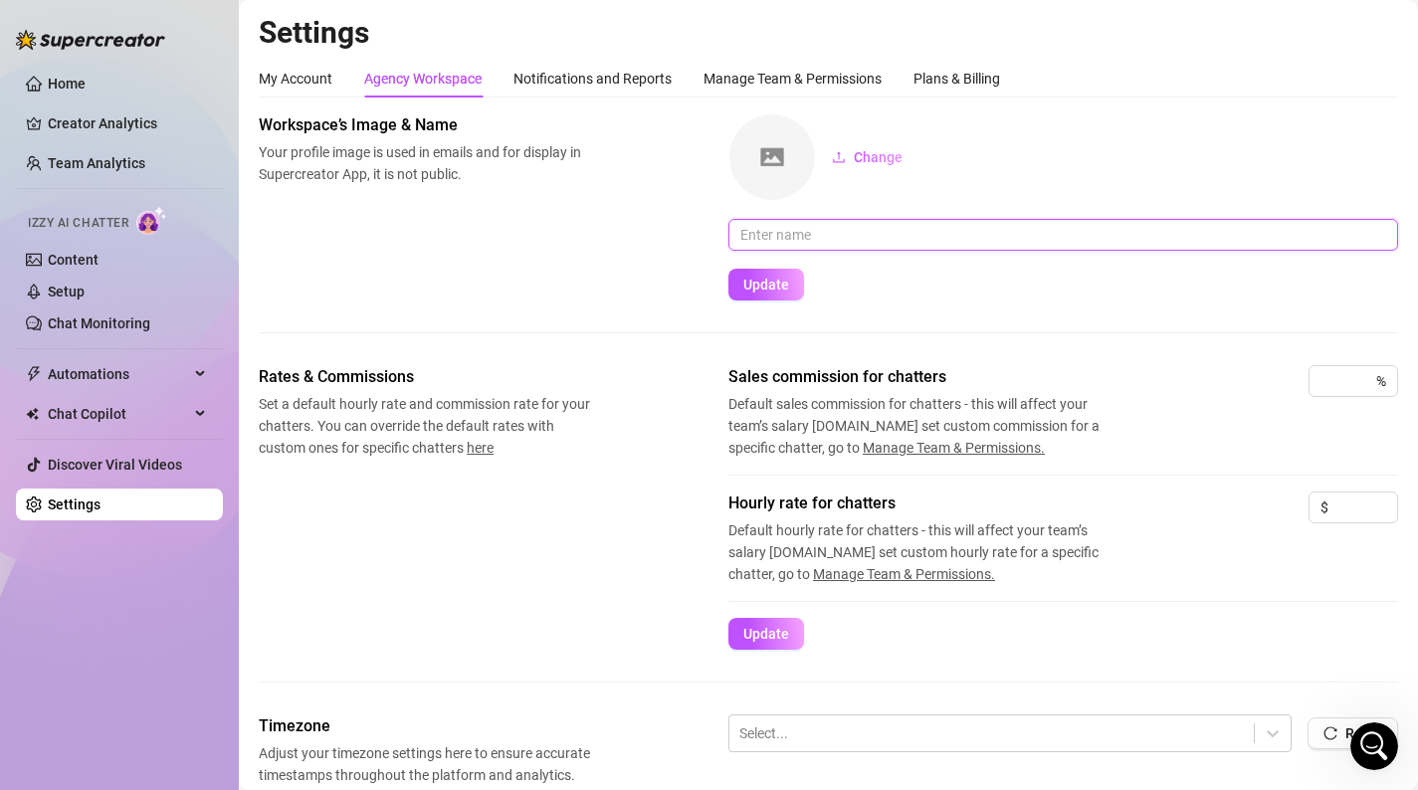
click at [838, 229] on input "text" at bounding box center [1063, 235] width 670 height 32
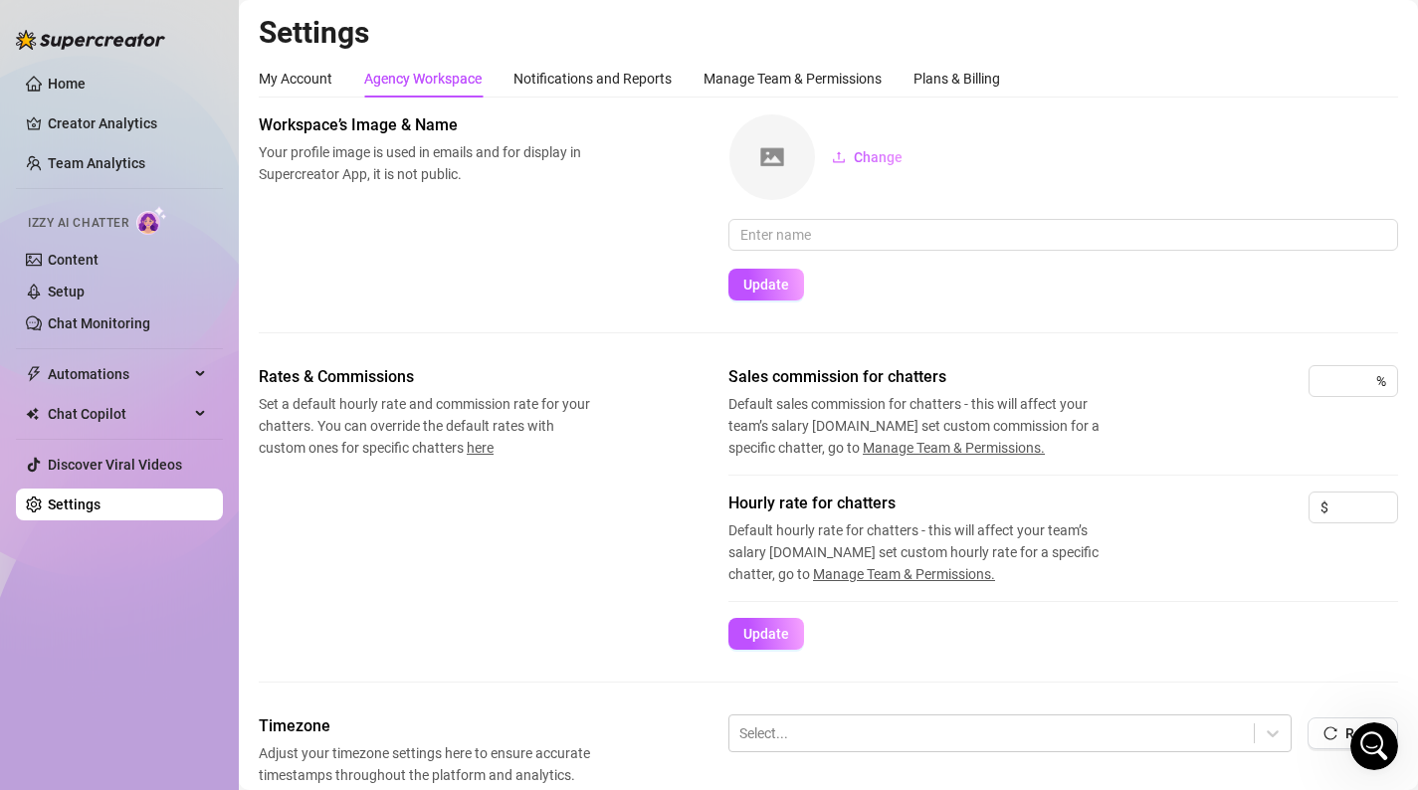
click at [866, 173] on div "Change" at bounding box center [1063, 157] width 670 height 88
click at [877, 166] on button "Change" at bounding box center [867, 157] width 102 height 32
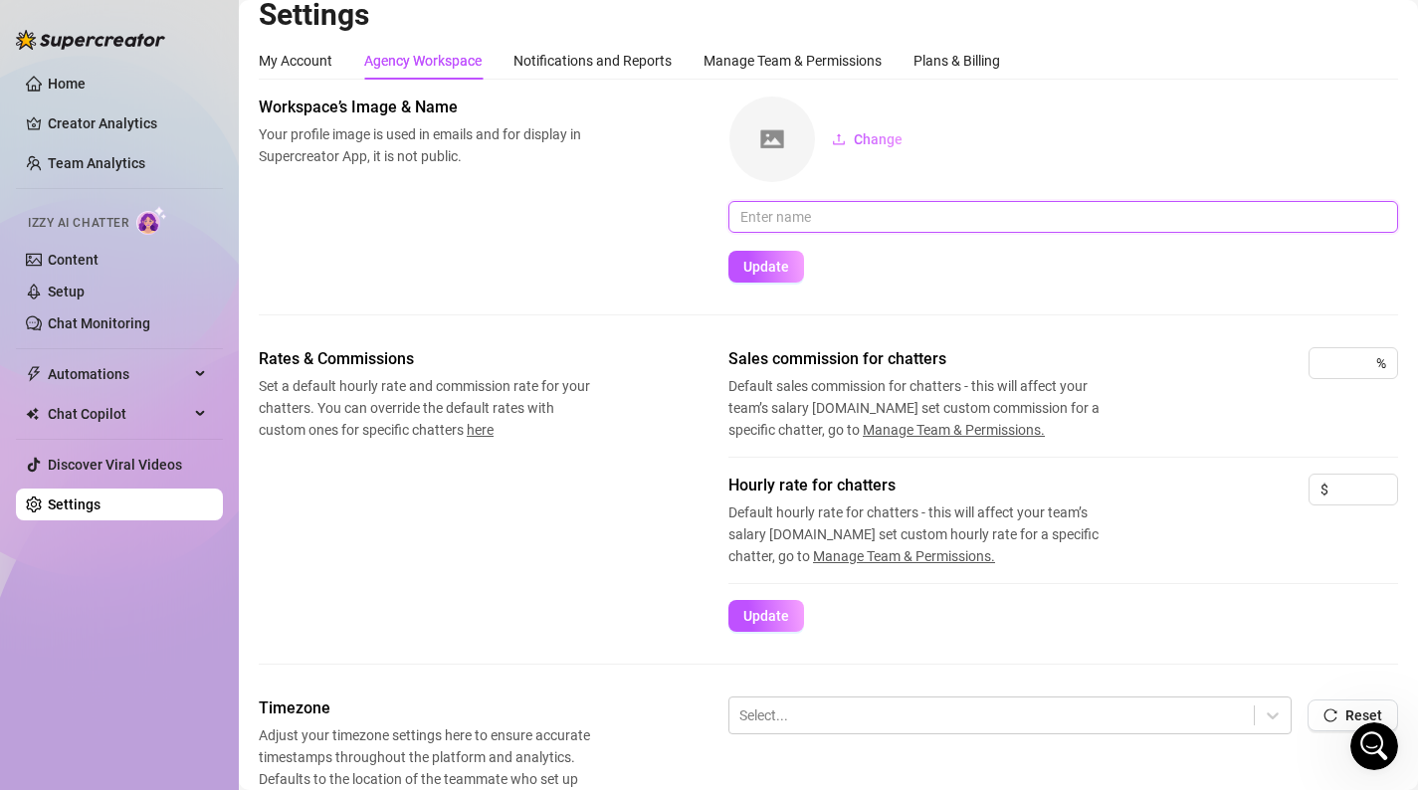
click at [849, 223] on input "text" at bounding box center [1063, 217] width 670 height 32
type input "NobleOFM"
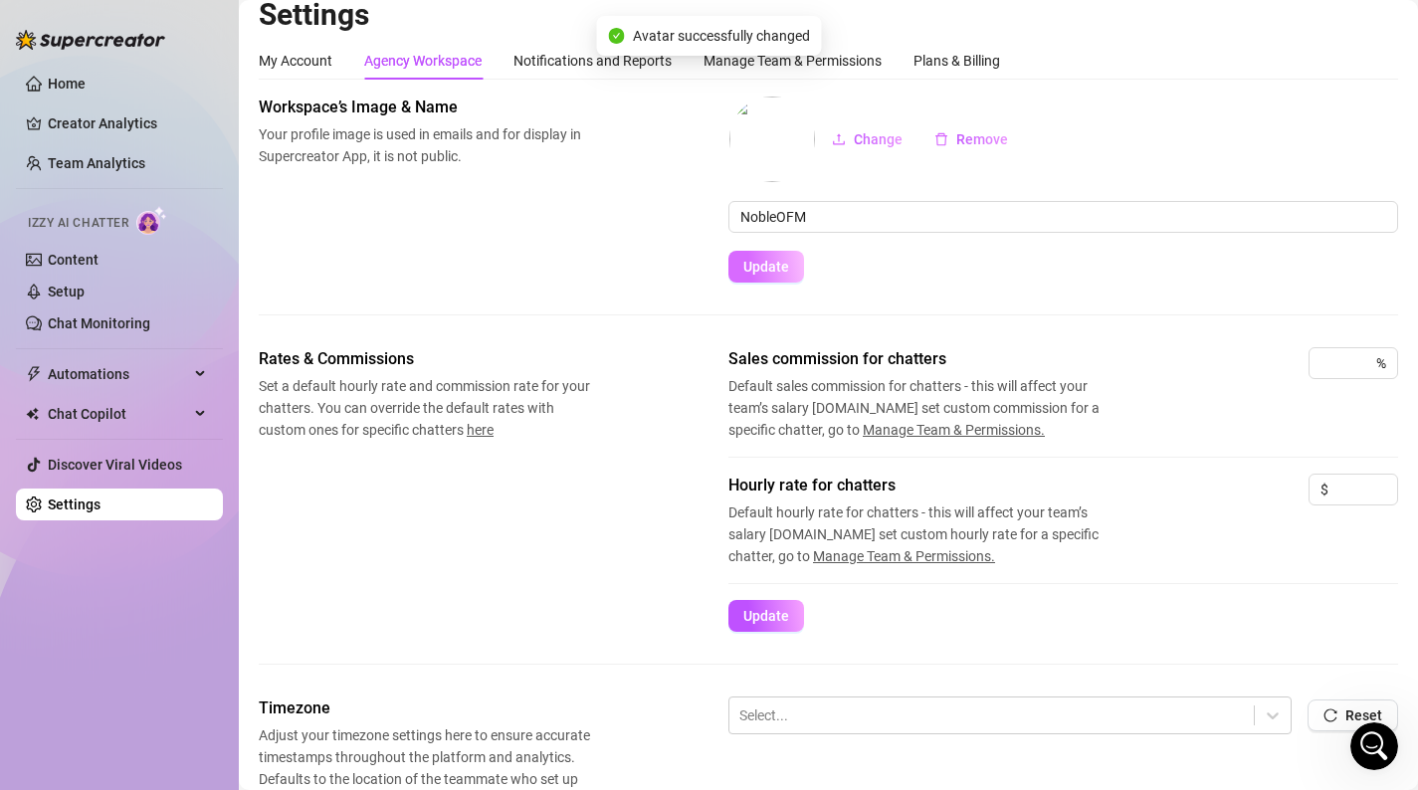
click at [745, 271] on span "Update" at bounding box center [766, 267] width 46 height 16
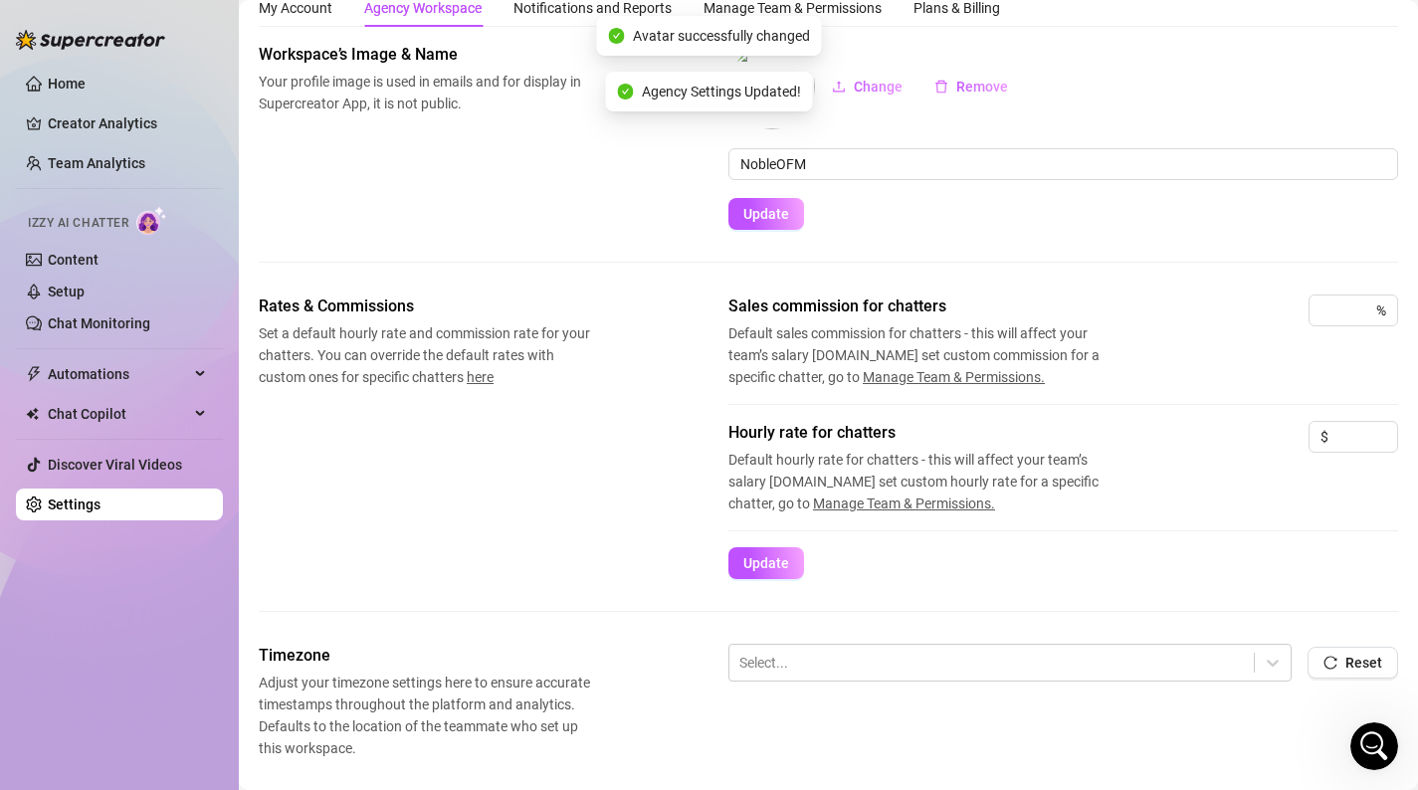
scroll to position [92, 0]
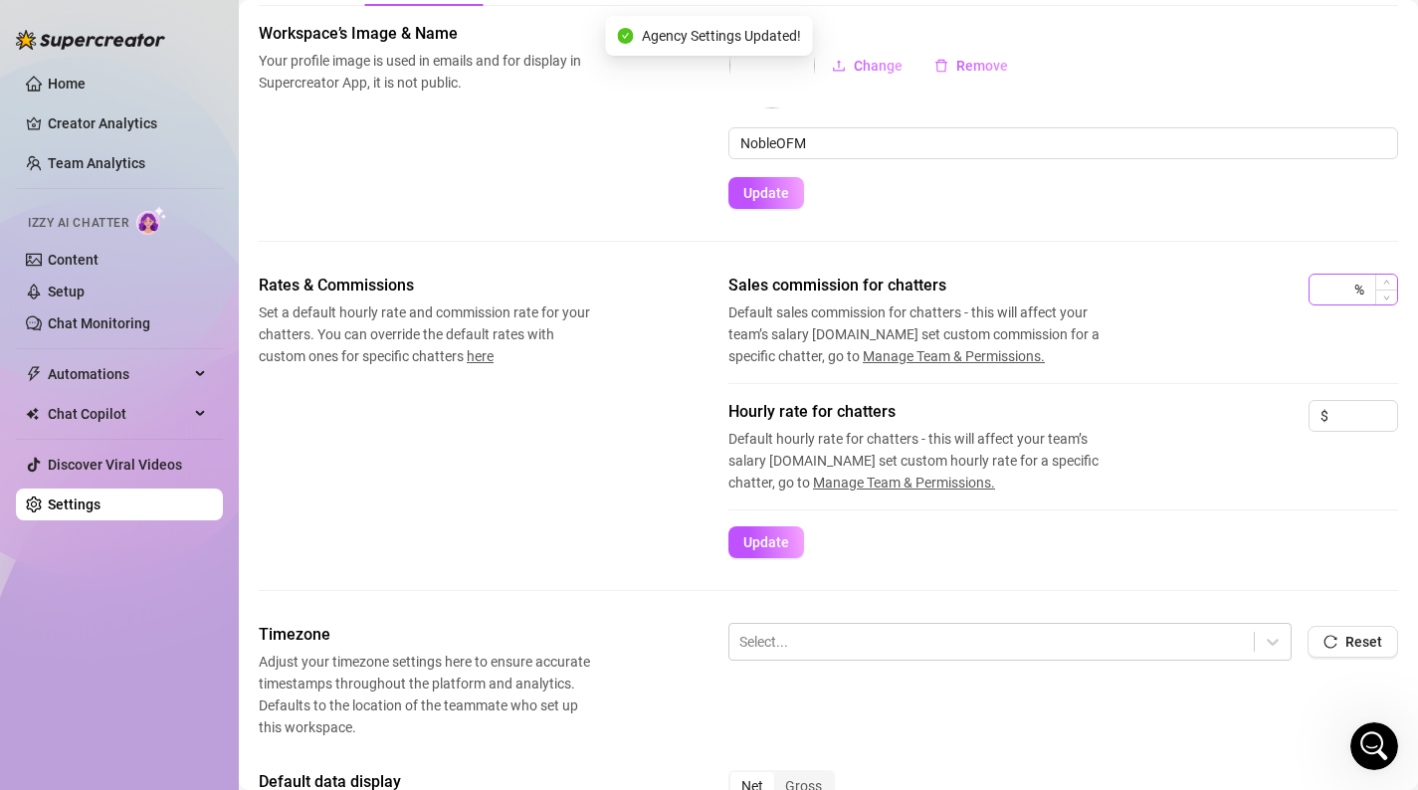
click at [1358, 293] on div "%" at bounding box center [1353, 290] width 90 height 32
type input "15"
click at [1274, 551] on form "Sales commission for chatters Default sales commission for chatters - this will…" at bounding box center [1063, 416] width 670 height 285
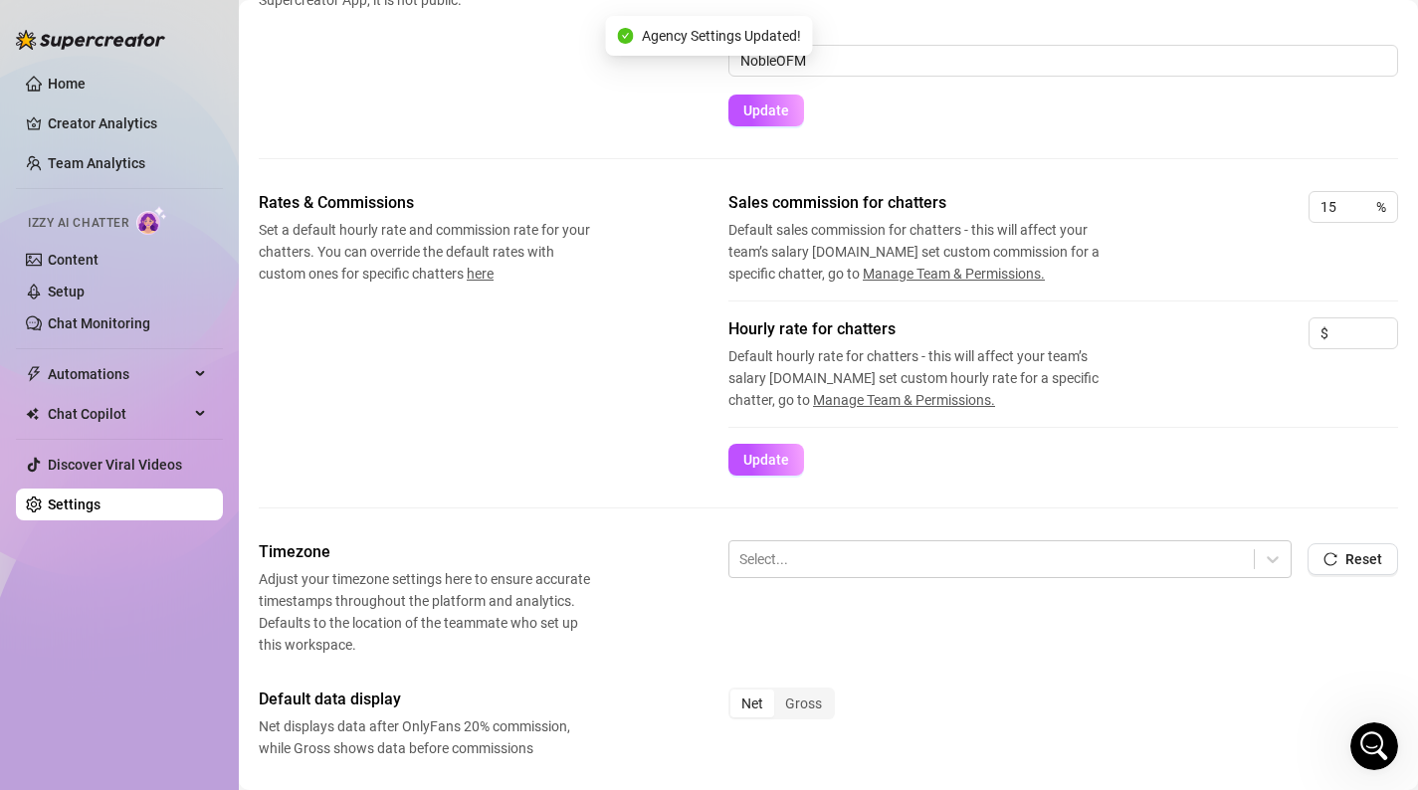
scroll to position [176, 0]
click at [779, 479] on div "Rates & Commissions Set a default hourly rate and commission rate for your chat…" at bounding box center [828, 363] width 1139 height 349
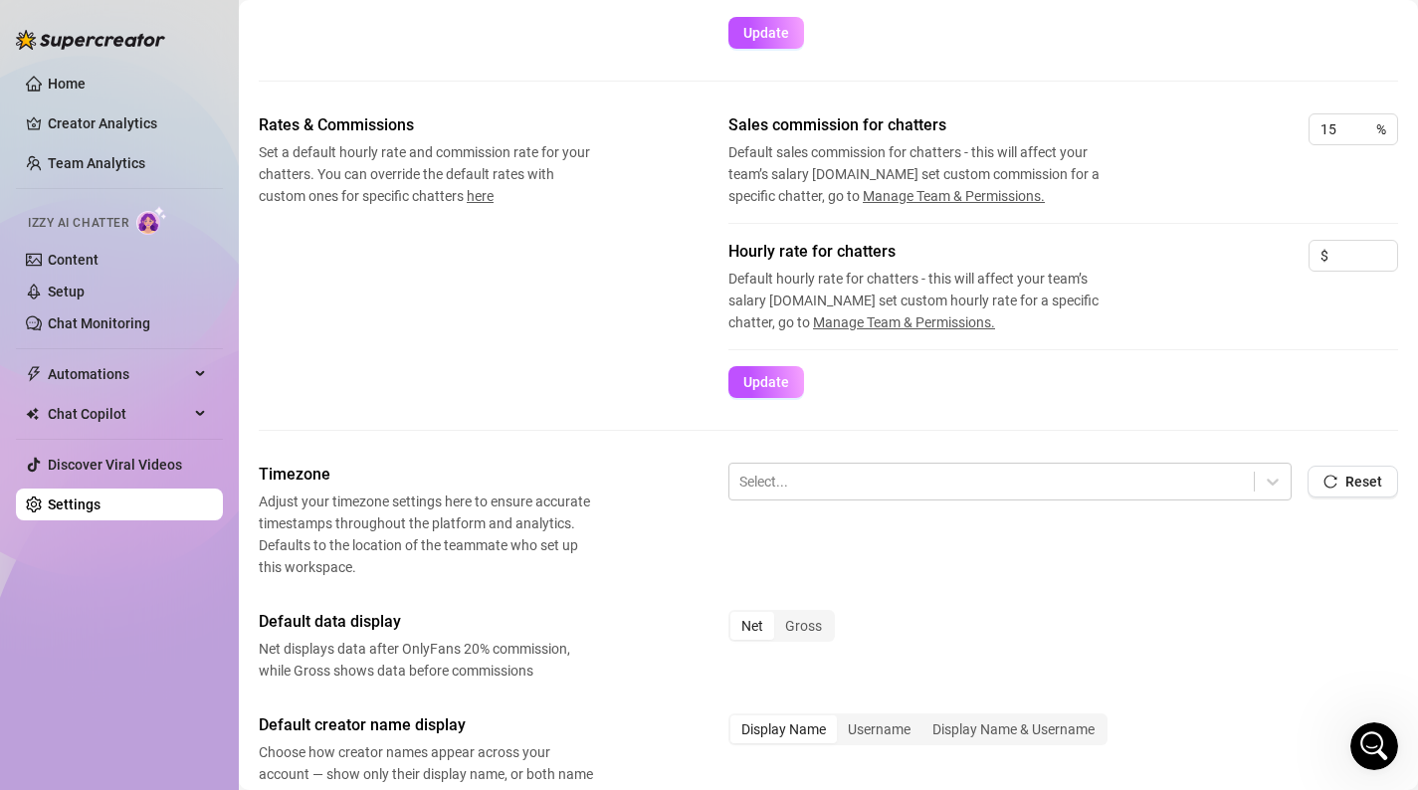
scroll to position [261, 0]
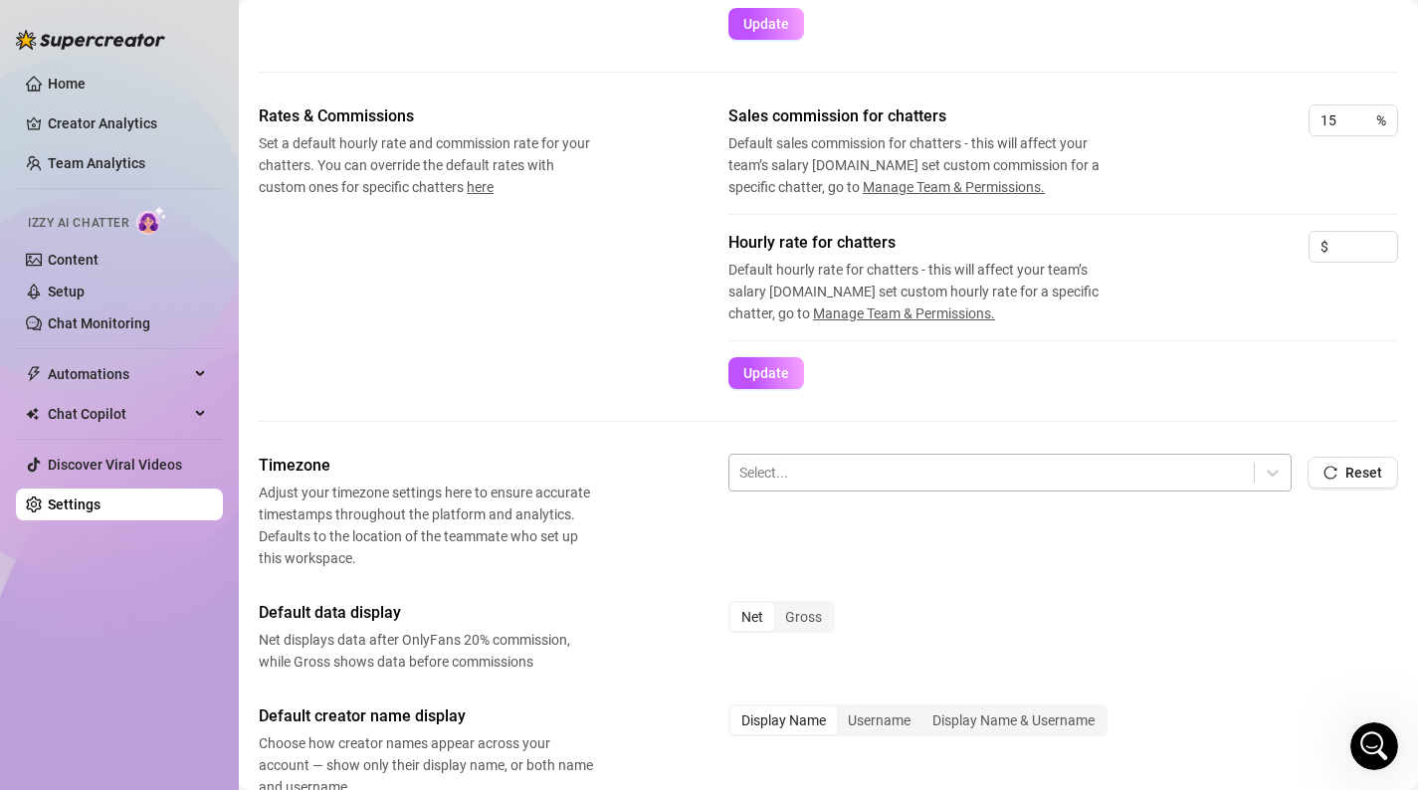
click at [903, 479] on div at bounding box center [991, 473] width 504 height 26
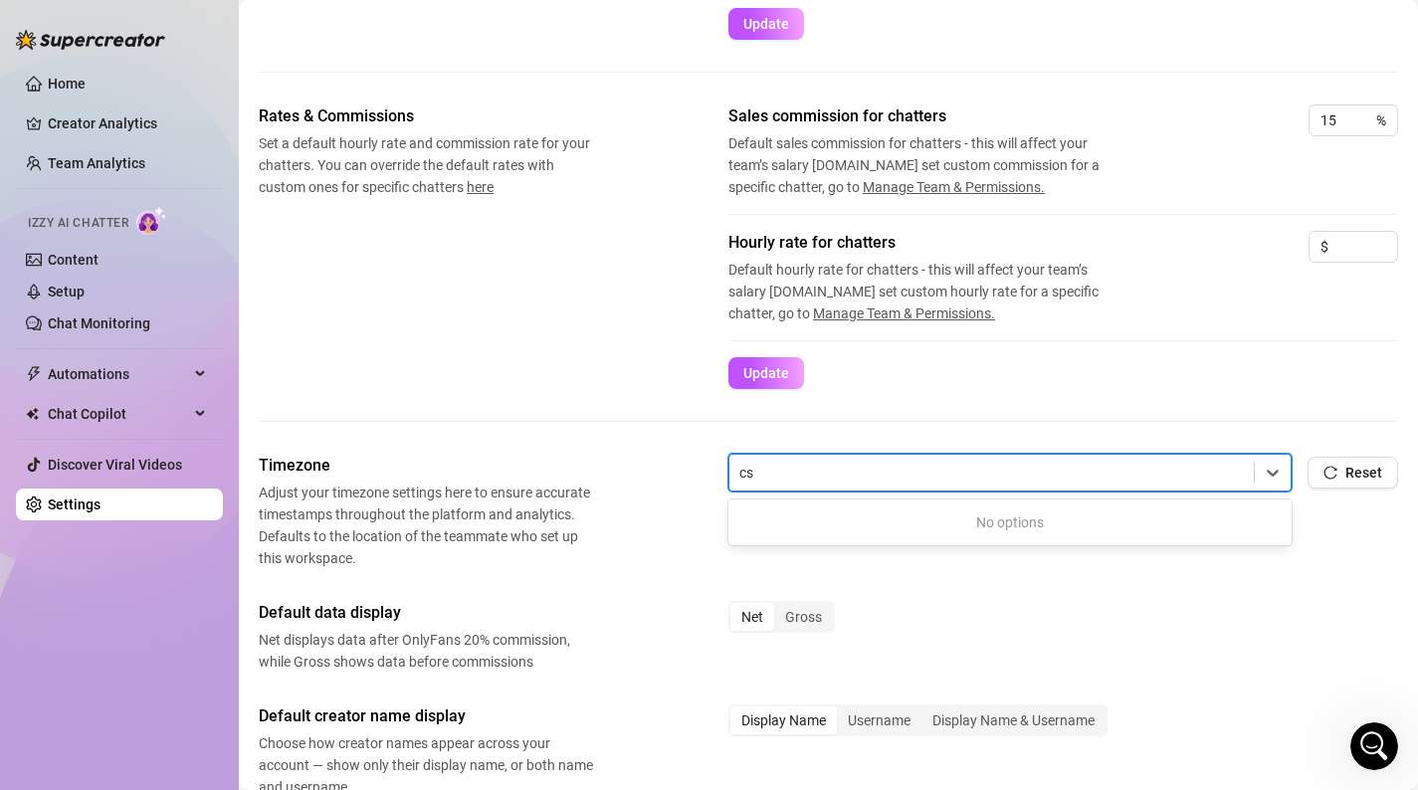
type input "cst"
click at [886, 475] on div at bounding box center [991, 473] width 504 height 26
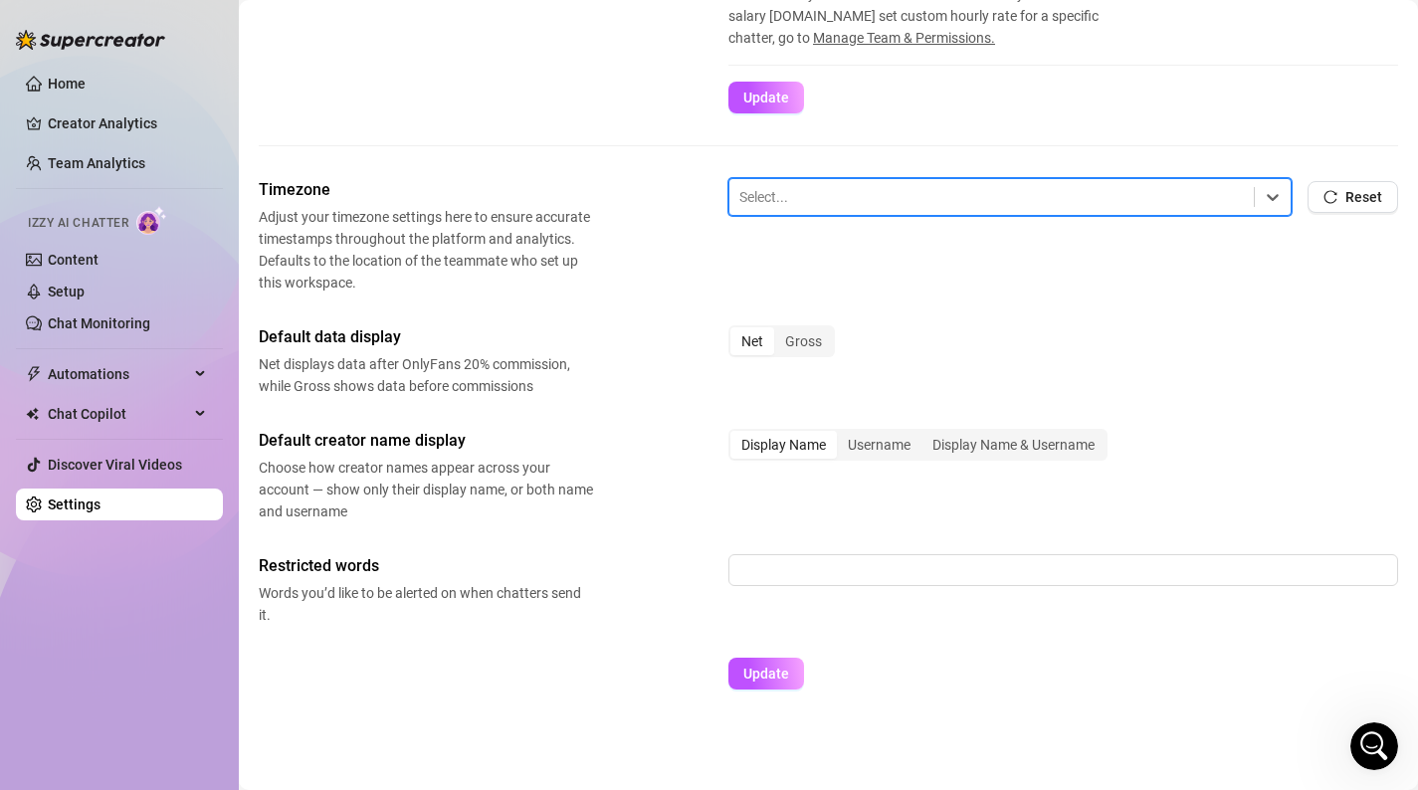
scroll to position [537, 0]
click at [738, 678] on button "Update" at bounding box center [766, 673] width 76 height 32
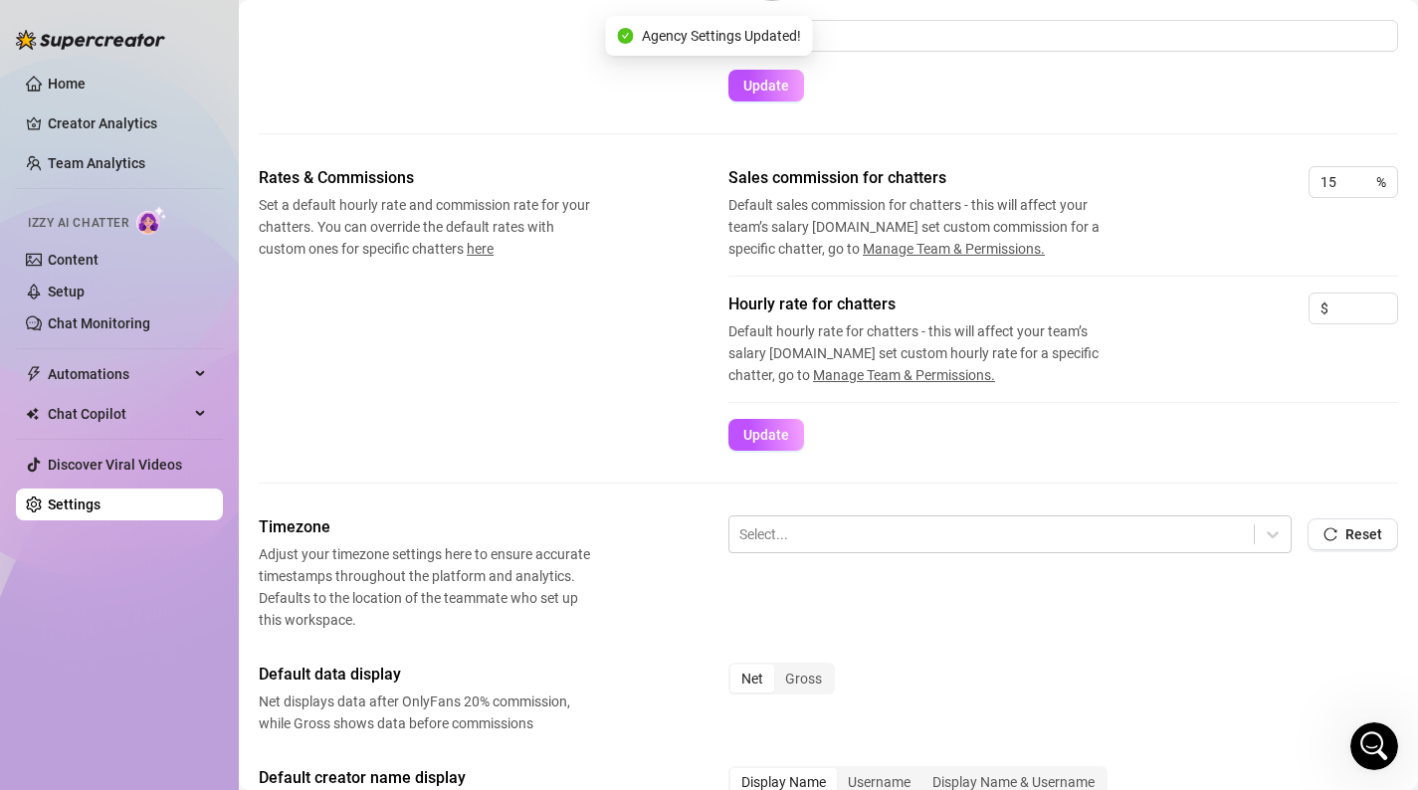
scroll to position [0, 0]
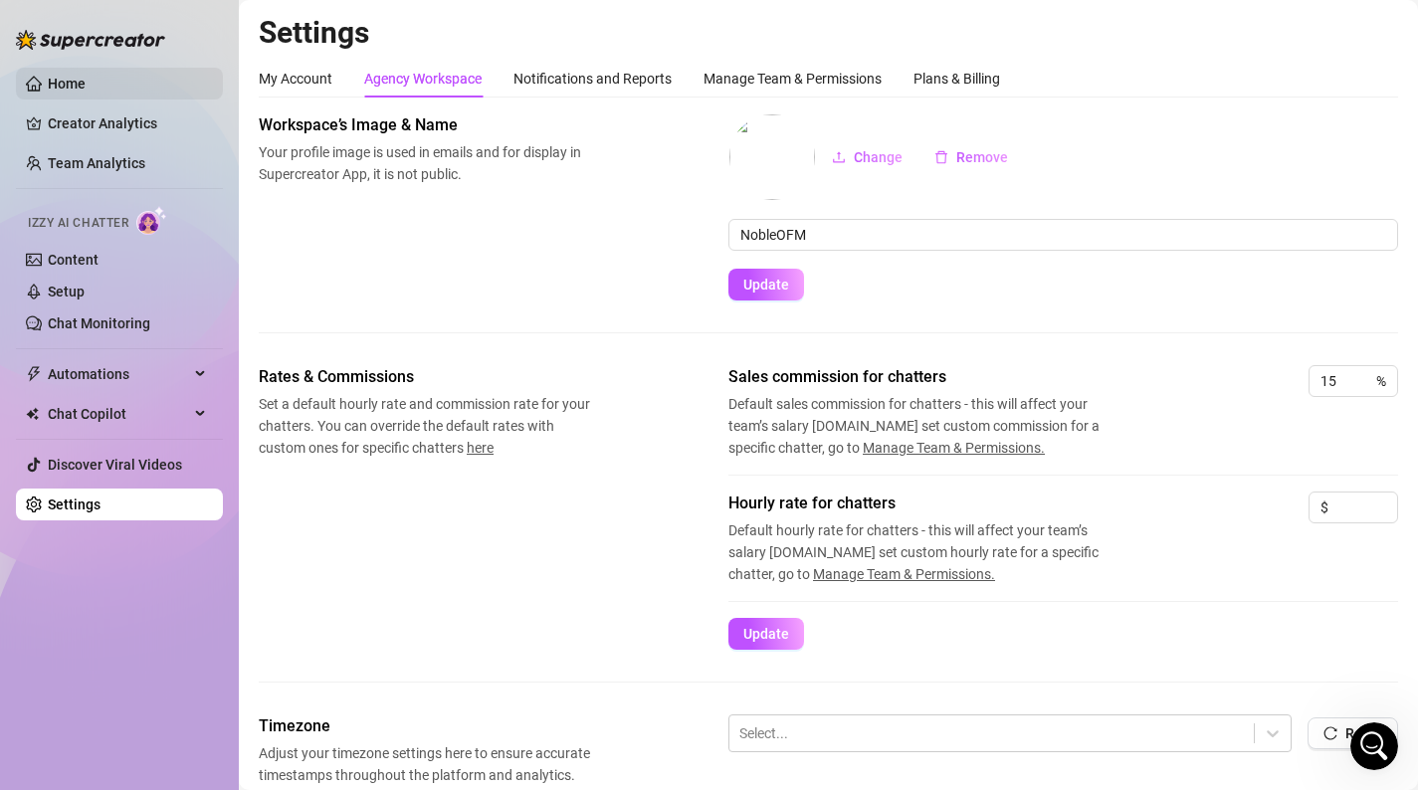
click at [48, 92] on link "Home" at bounding box center [67, 84] width 38 height 16
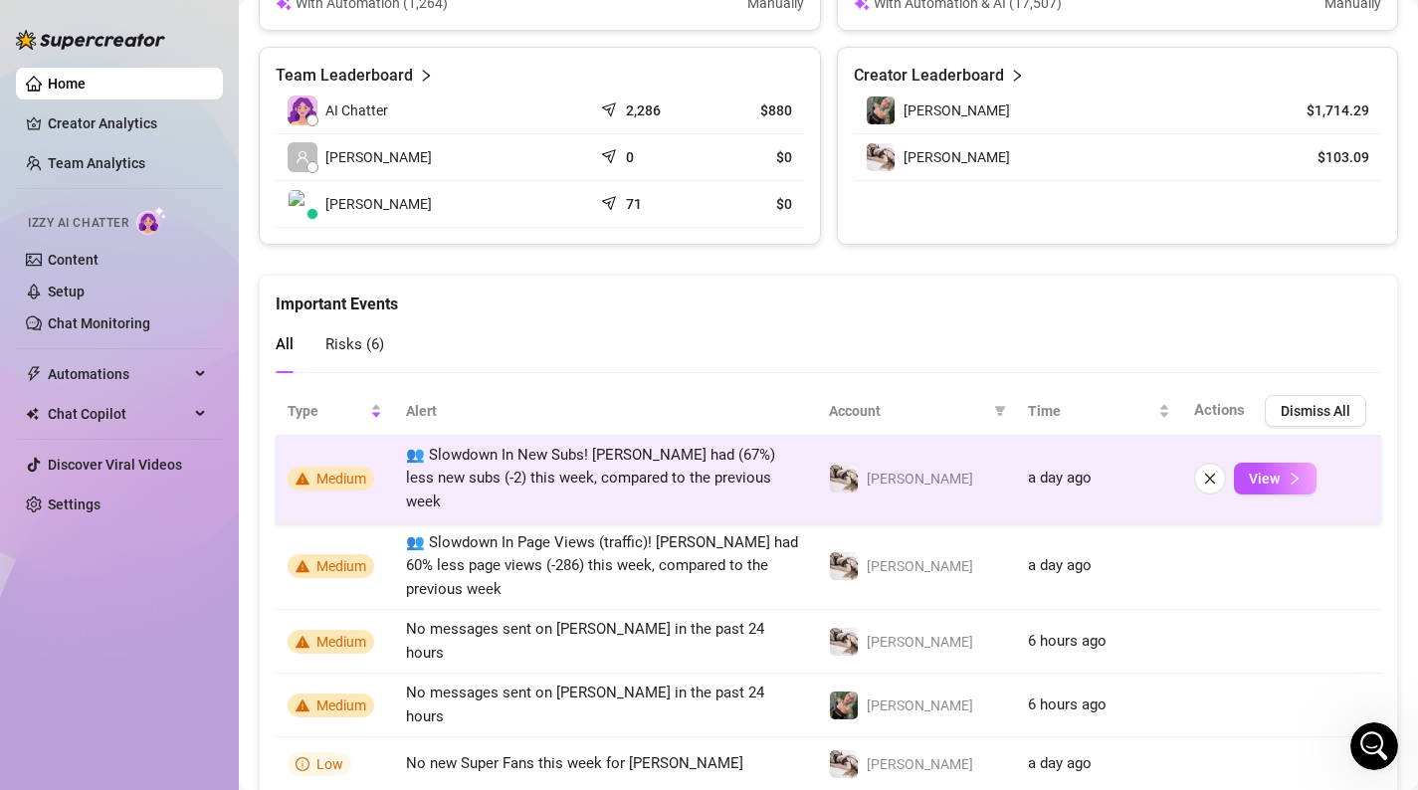
scroll to position [904, 0]
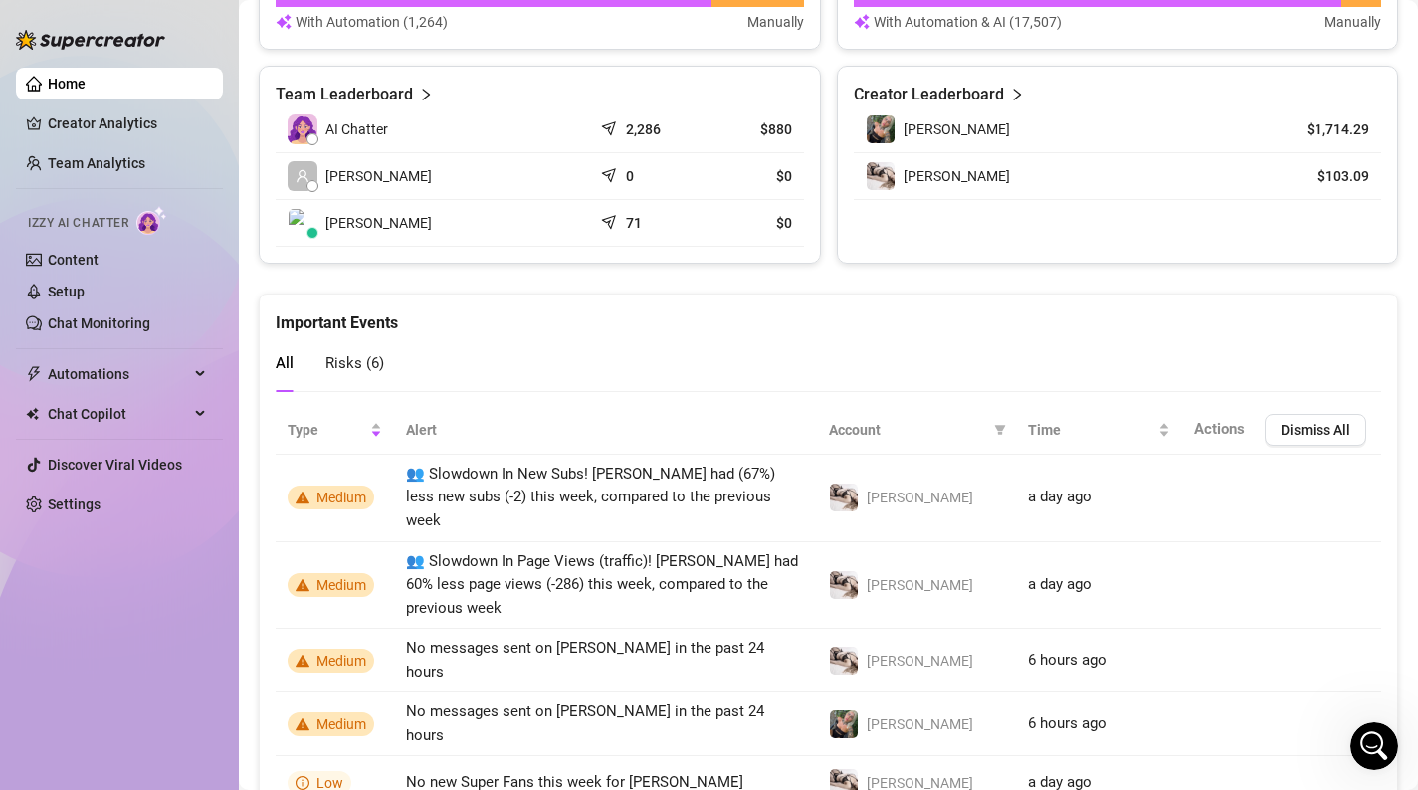
click at [325, 367] on span "Risks ( 6 )" at bounding box center [354, 363] width 59 height 18
click at [1317, 414] on button "Dismiss All" at bounding box center [1314, 430] width 101 height 32
click at [1317, 422] on span "Dismiss All" at bounding box center [1315, 430] width 70 height 16
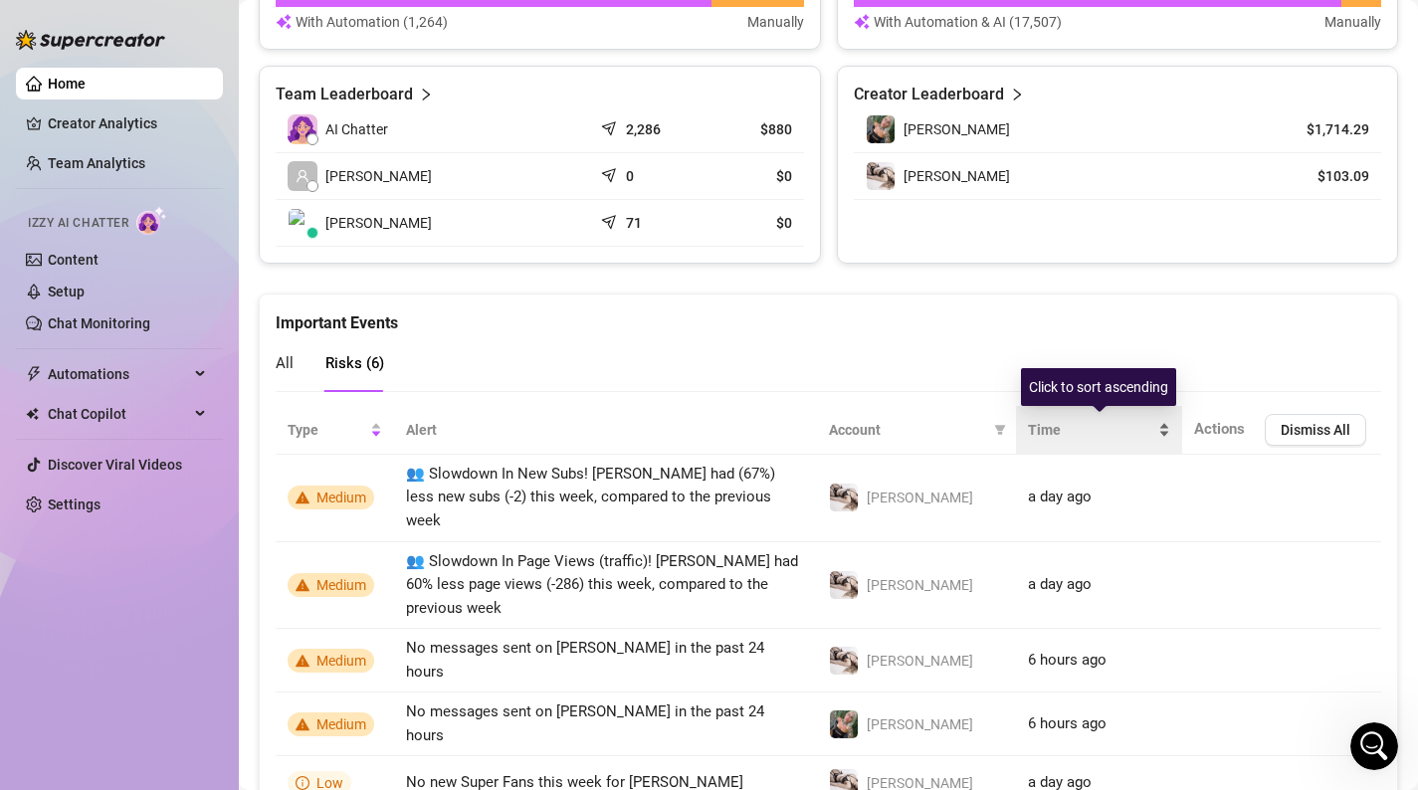
scroll to position [987, 0]
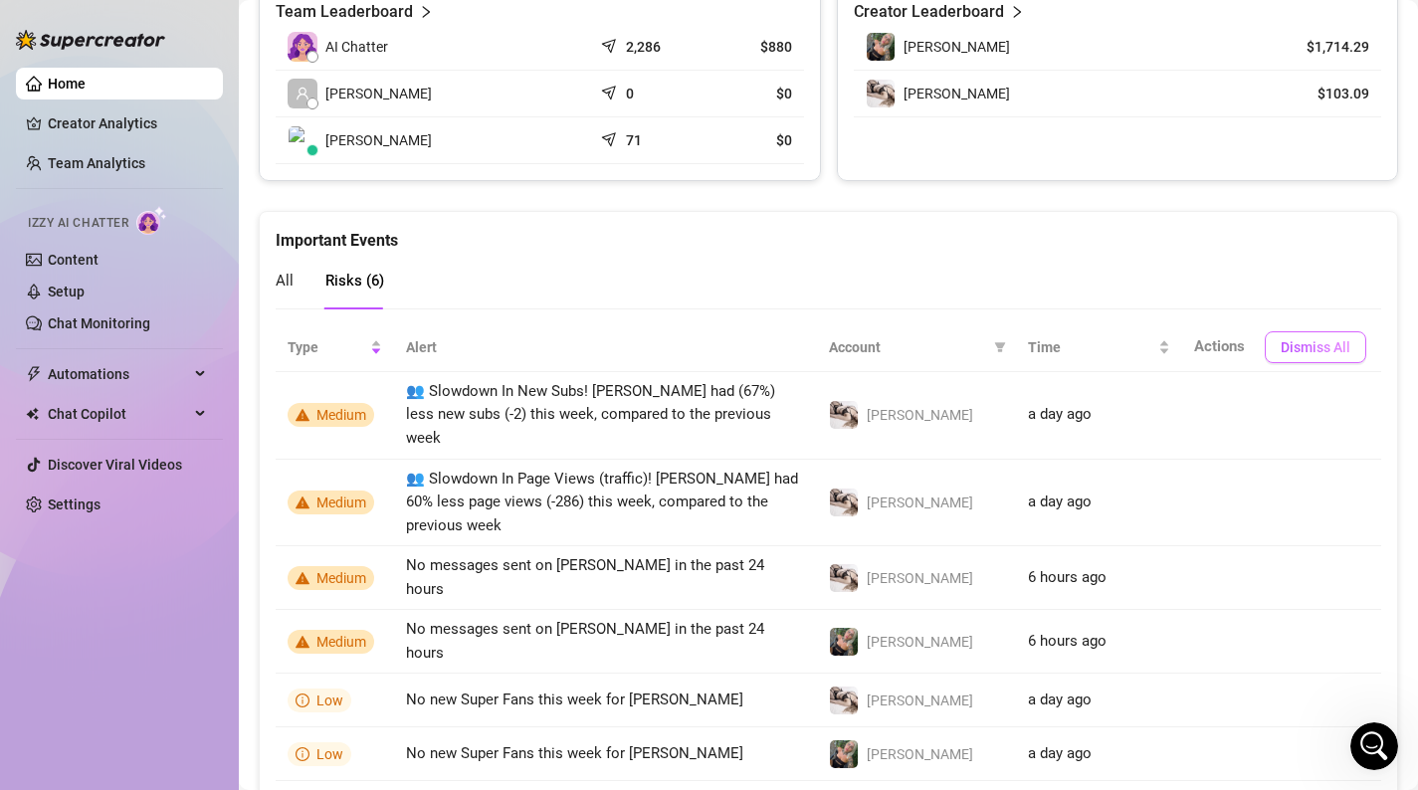
click at [1338, 348] on span "Dismiss All" at bounding box center [1315, 347] width 70 height 16
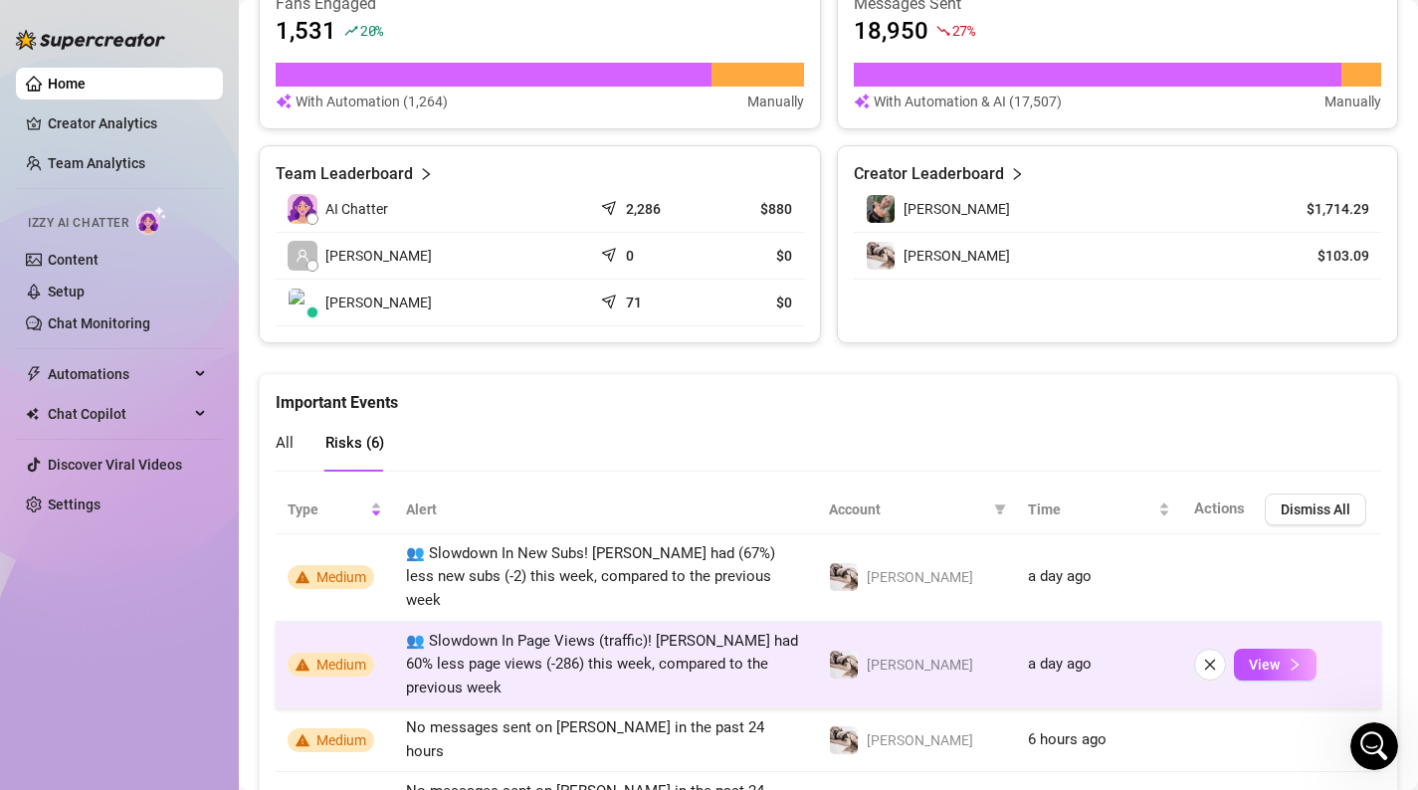
scroll to position [761, 0]
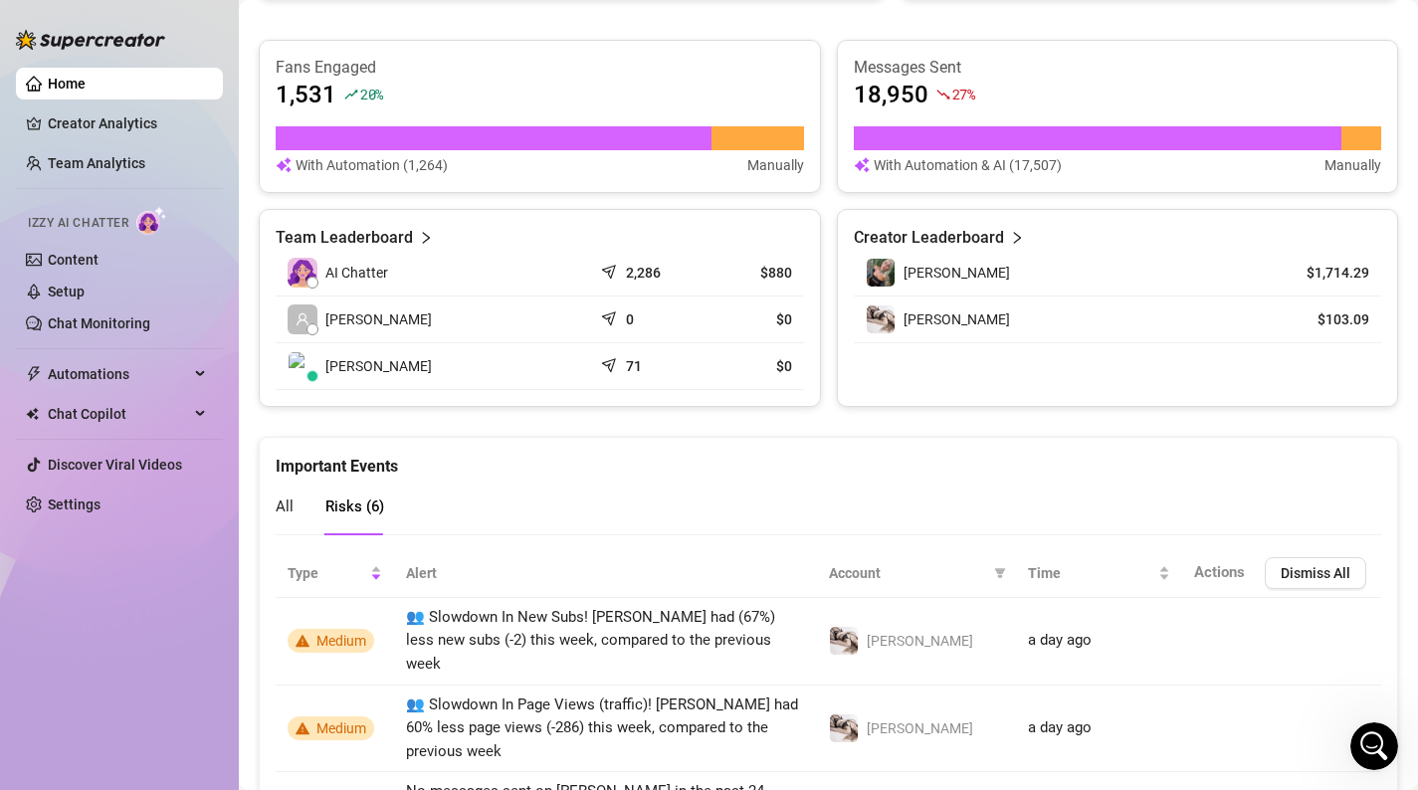
click at [286, 505] on span "All" at bounding box center [285, 506] width 18 height 18
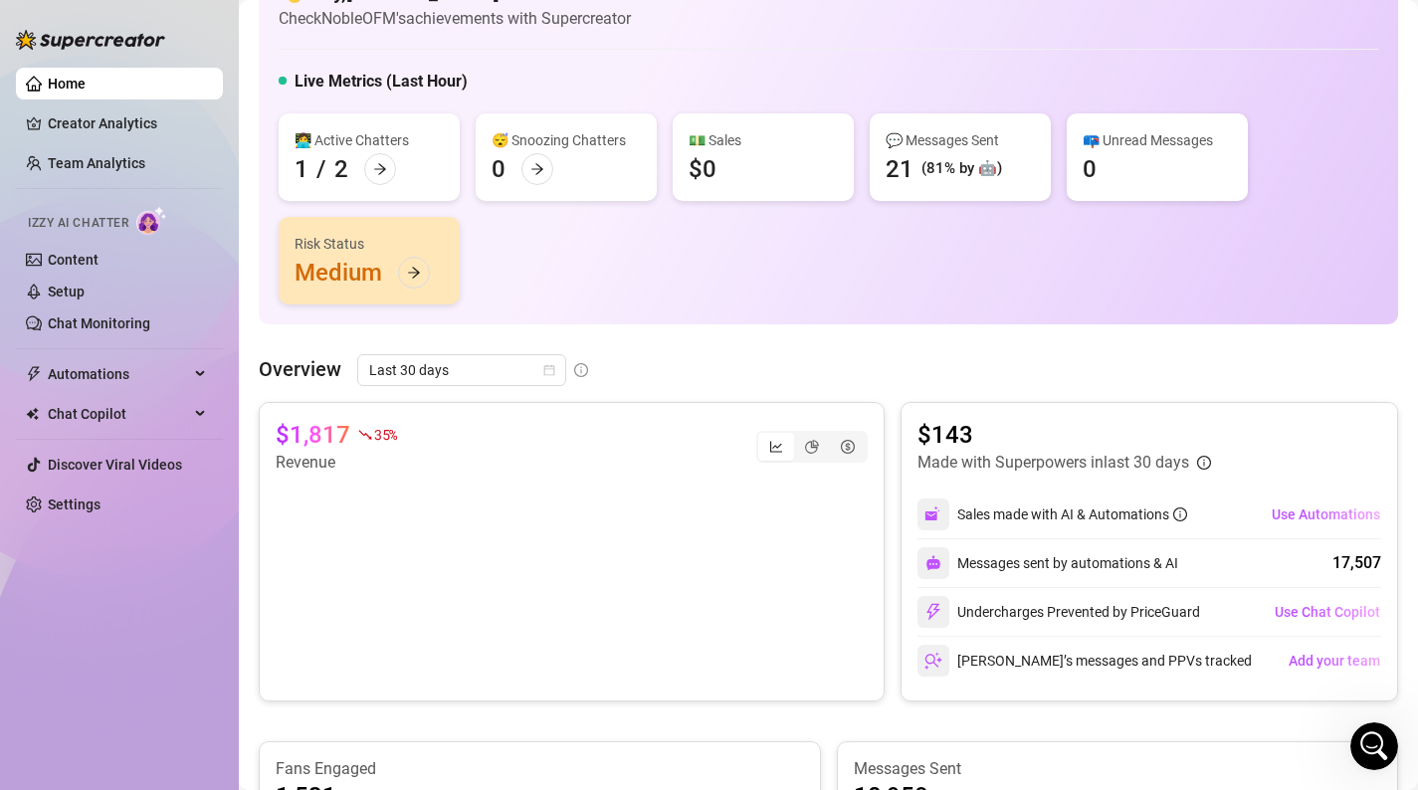
scroll to position [0, 0]
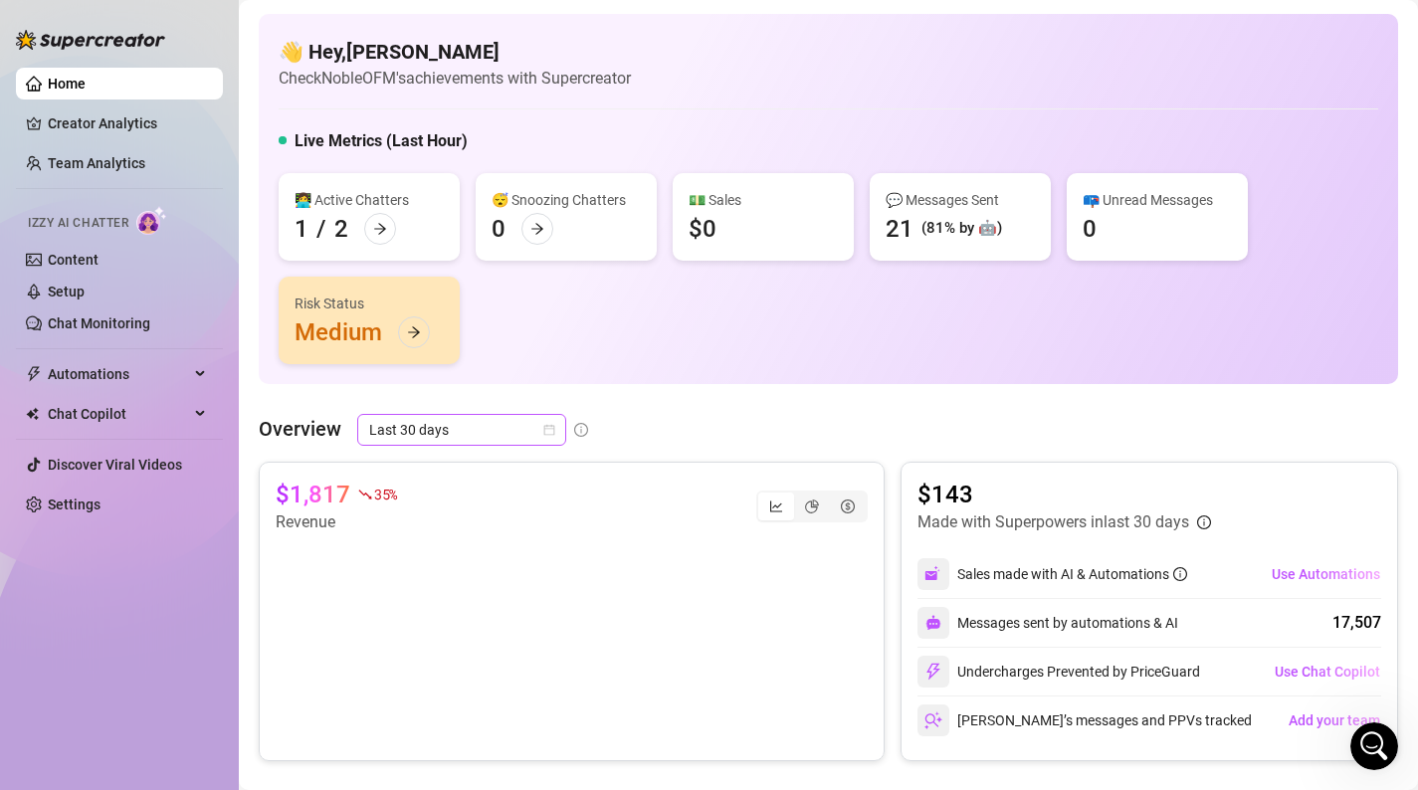
click at [496, 430] on span "Last 30 days" at bounding box center [461, 430] width 185 height 30
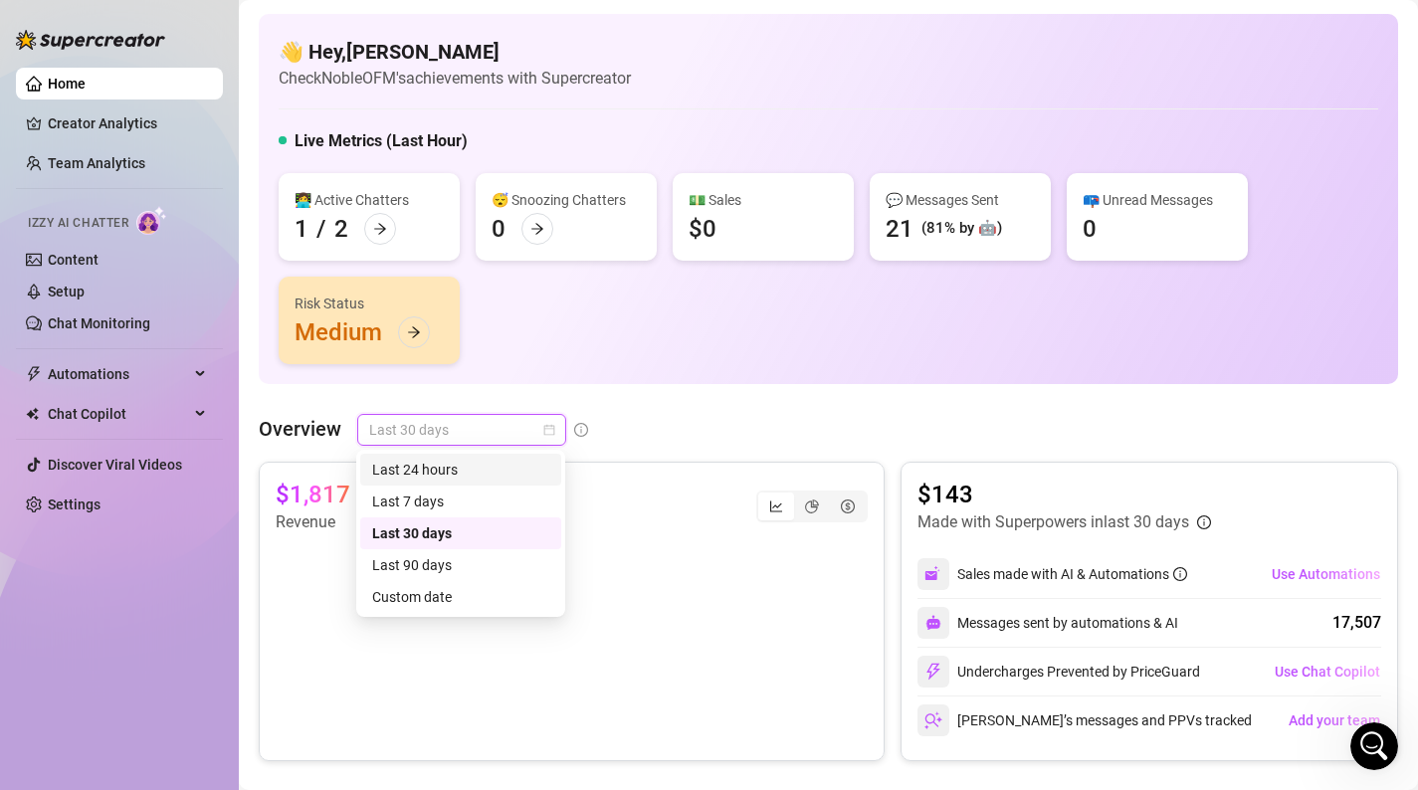
click at [489, 472] on div "Last 24 hours" at bounding box center [460, 470] width 177 height 22
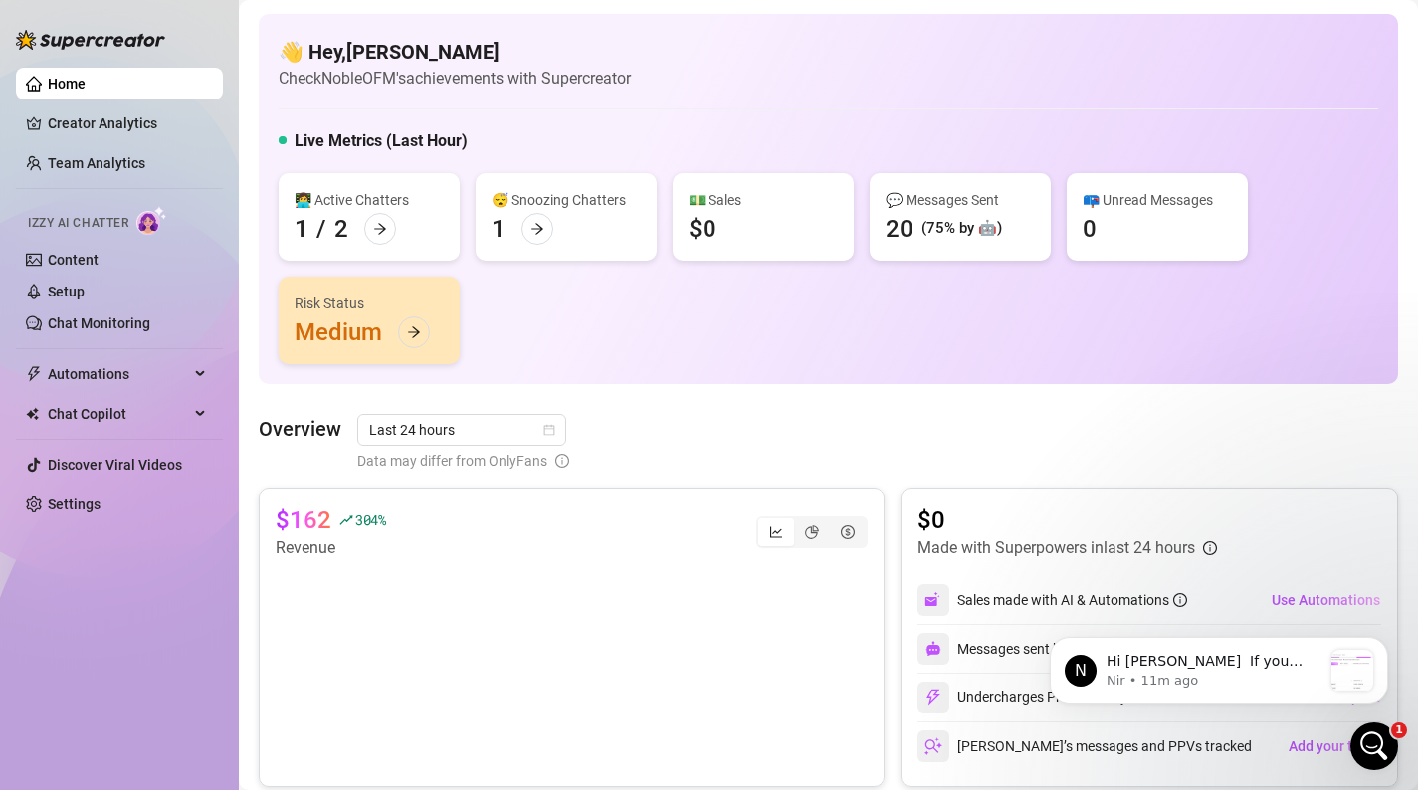
click at [0, 102] on aside "Home Creator Analytics Team Analytics Izzy AI Chatter Content Setup Chat Monito…" at bounding box center [119, 395] width 239 height 790
click at [1242, 667] on p "Hi [PERSON_NAME] ​ ​If you choose the SUper AI plan for both, and cancel the ex…" at bounding box center [1213, 662] width 215 height 20
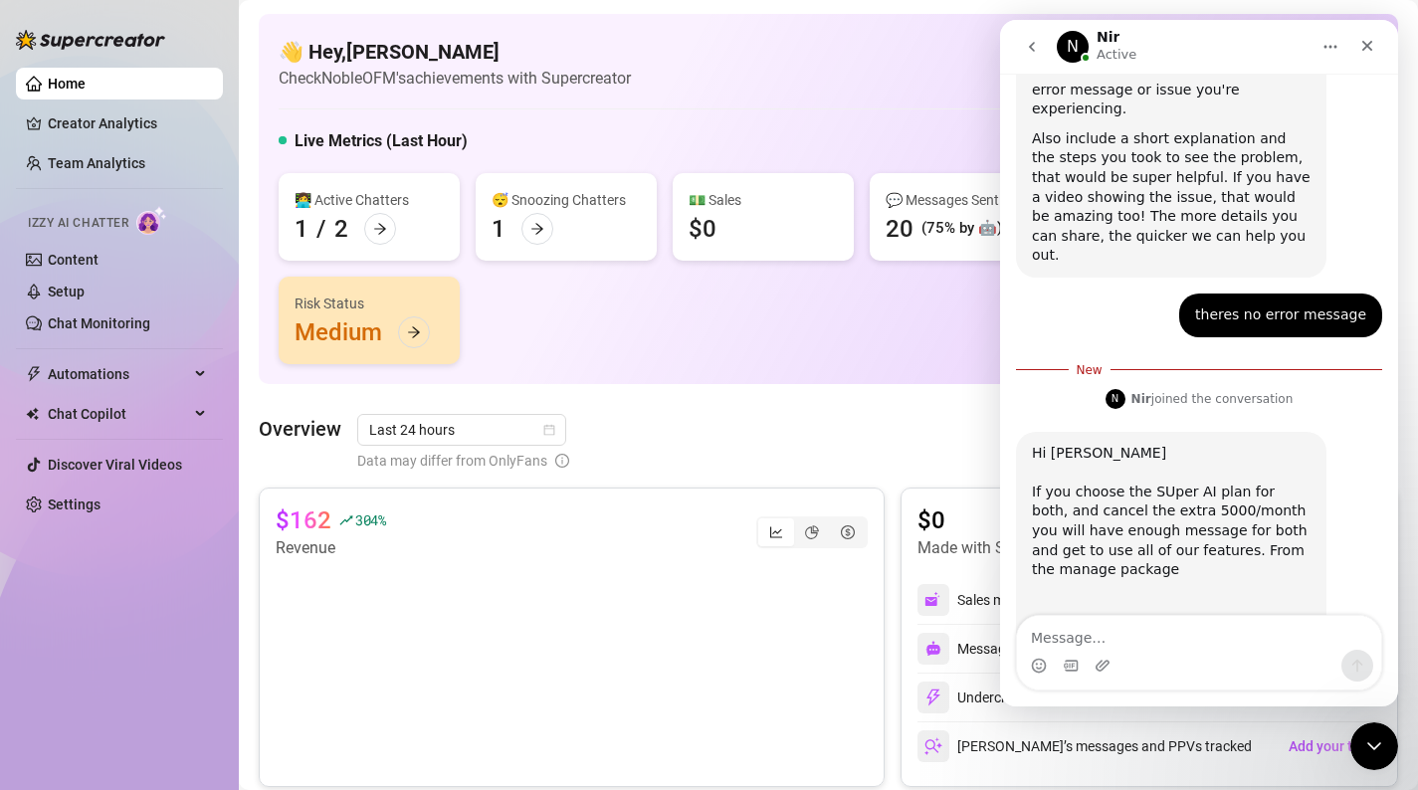
scroll to position [1199, 0]
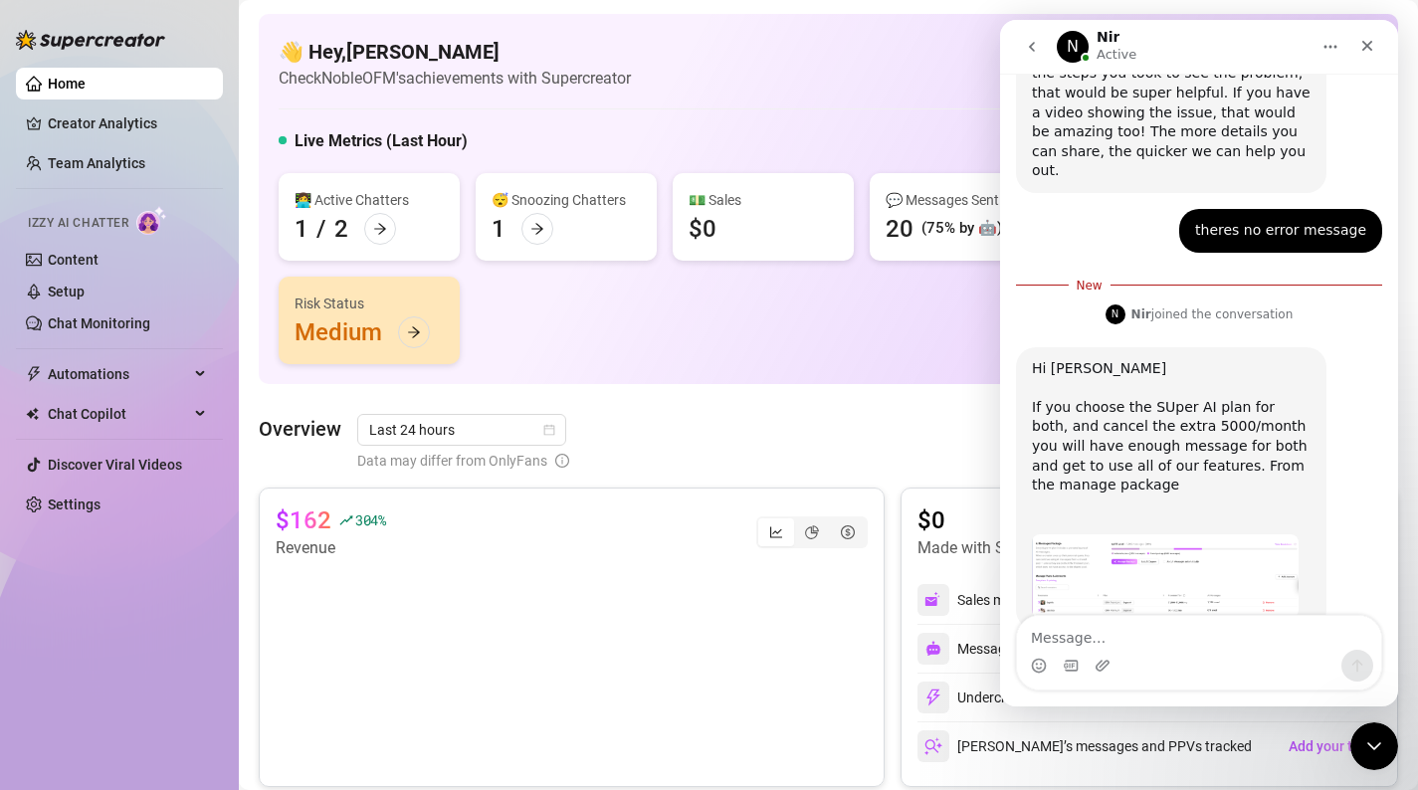
click at [1202, 638] on textarea "Message…" at bounding box center [1199, 633] width 364 height 34
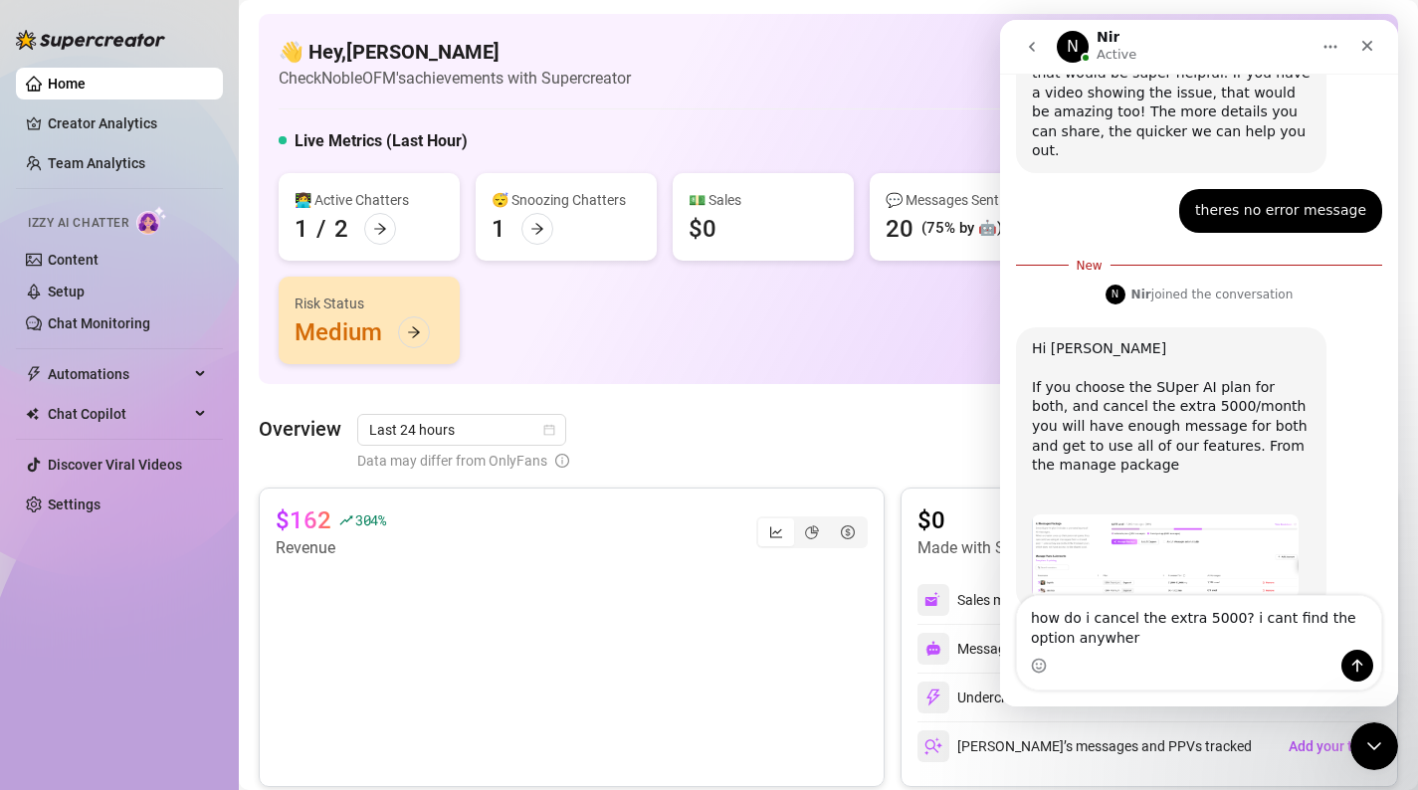
type textarea "how do i cancel the extra 5000? i cant find the option anywhere"
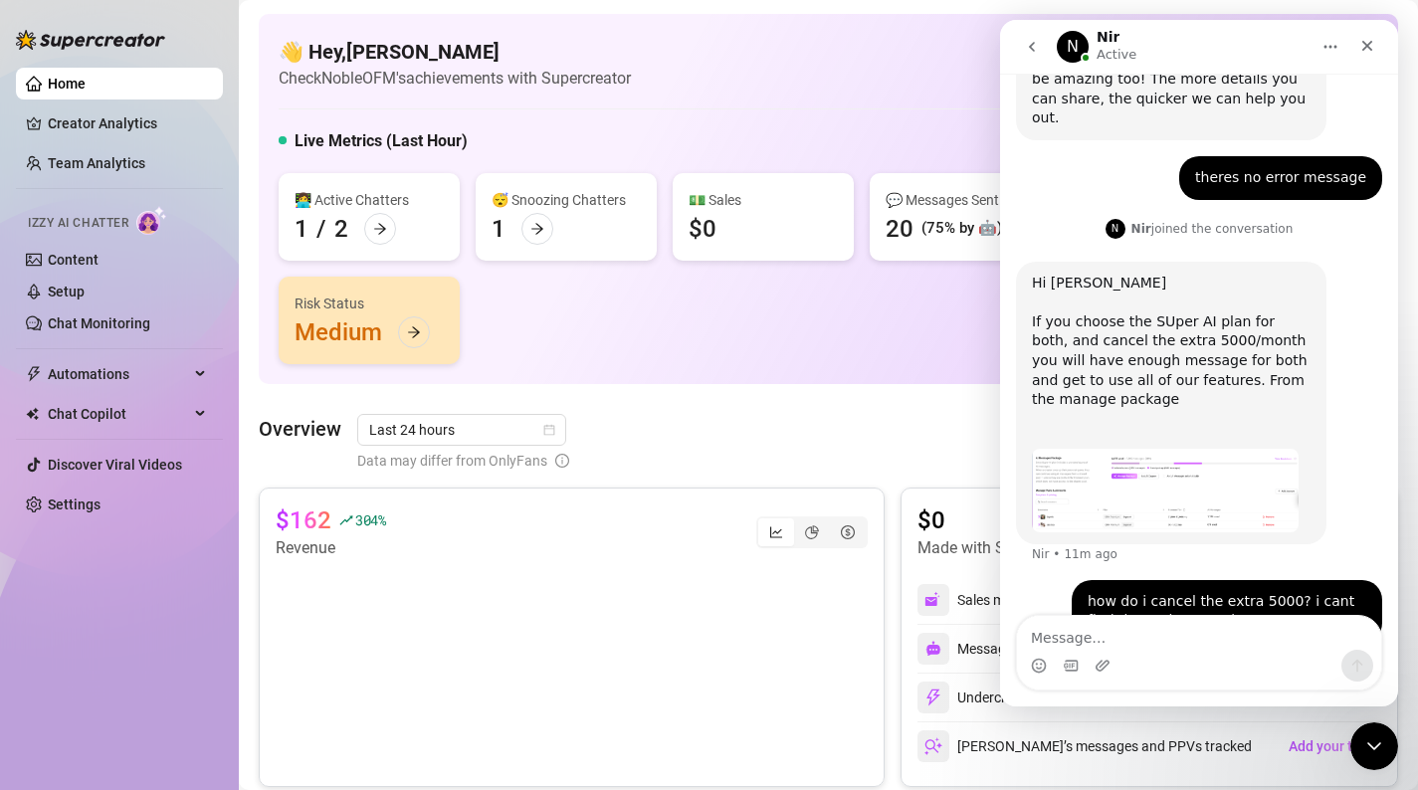
scroll to position [1245, 0]
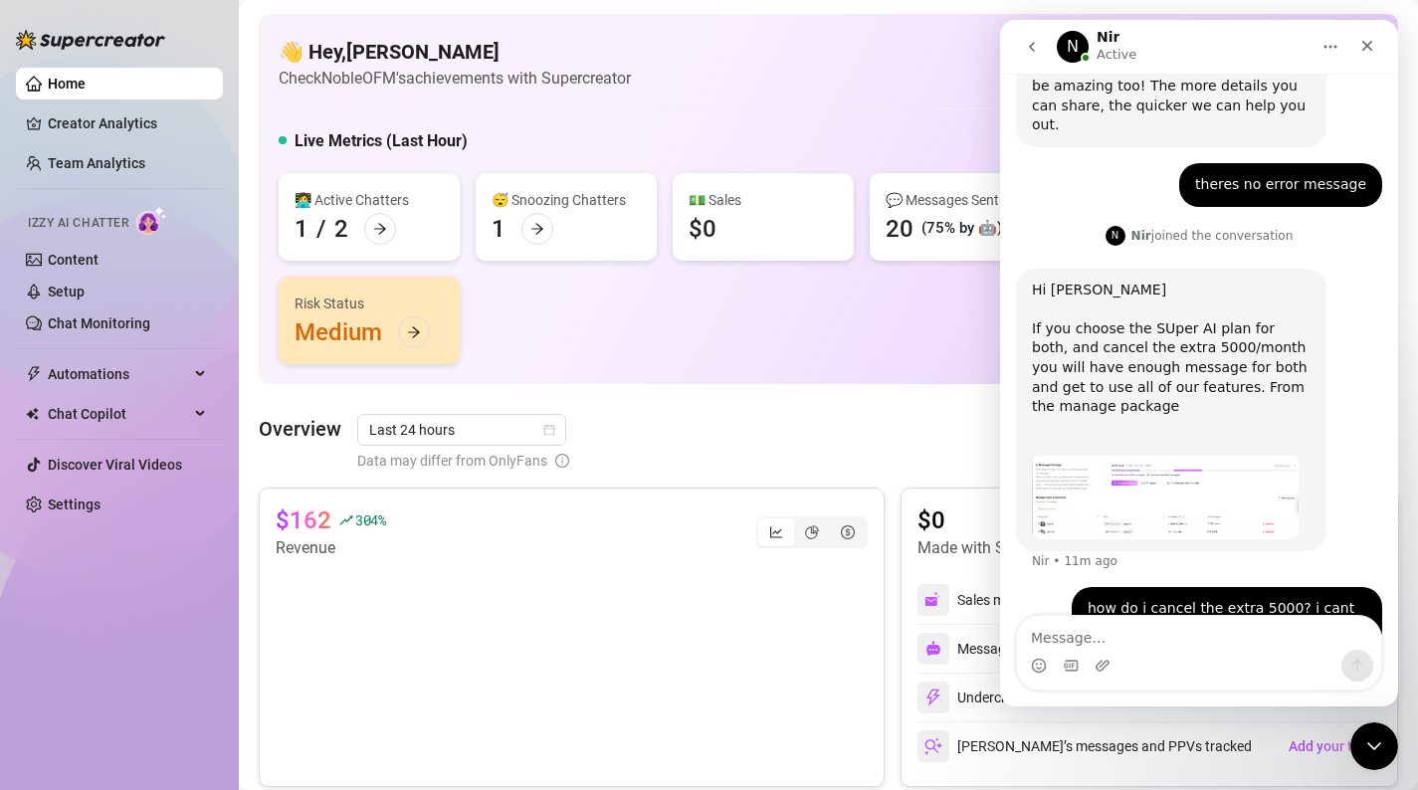
click at [1210, 456] on img "Nir says…" at bounding box center [1165, 498] width 267 height 84
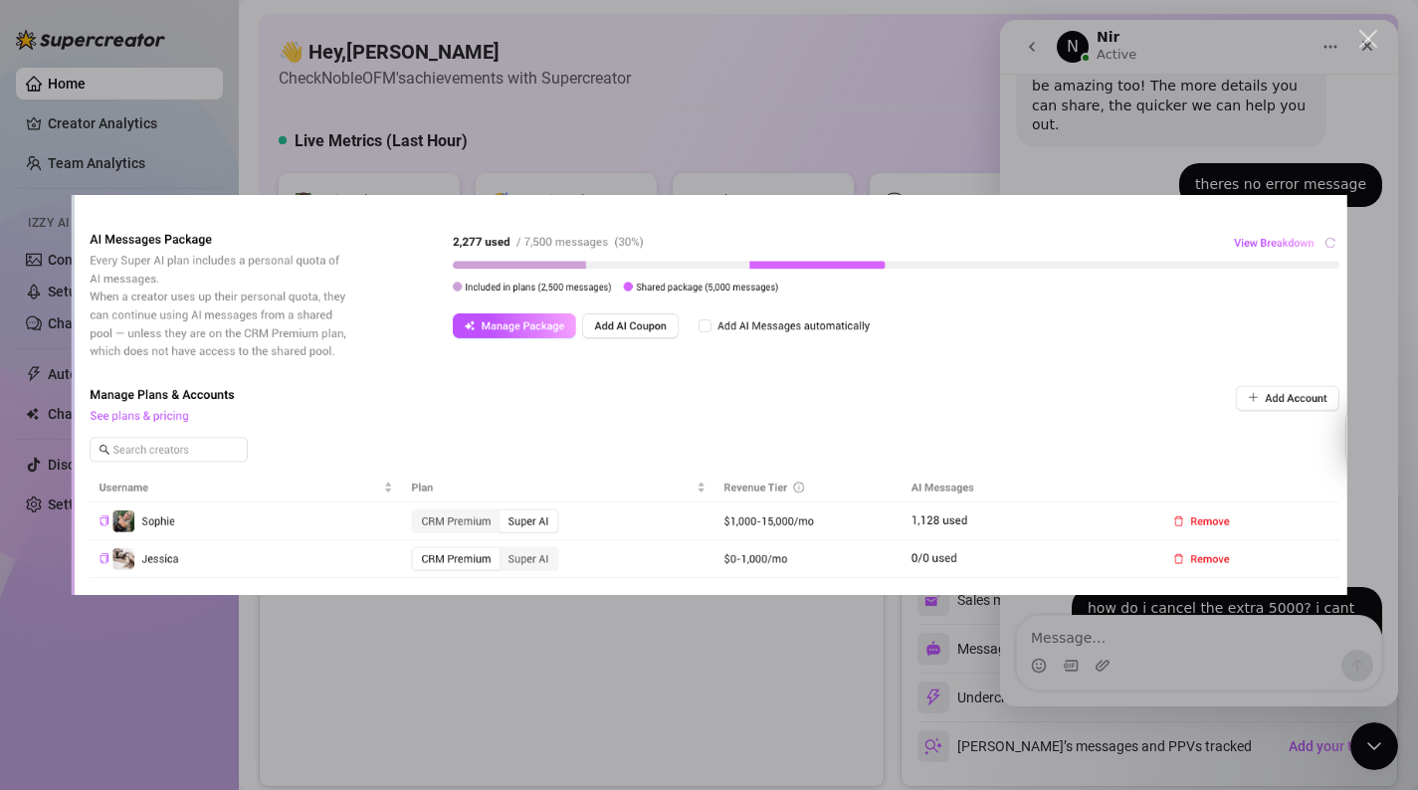
scroll to position [0, 0]
click at [871, 657] on div "Intercom messenger" at bounding box center [709, 395] width 1418 height 790
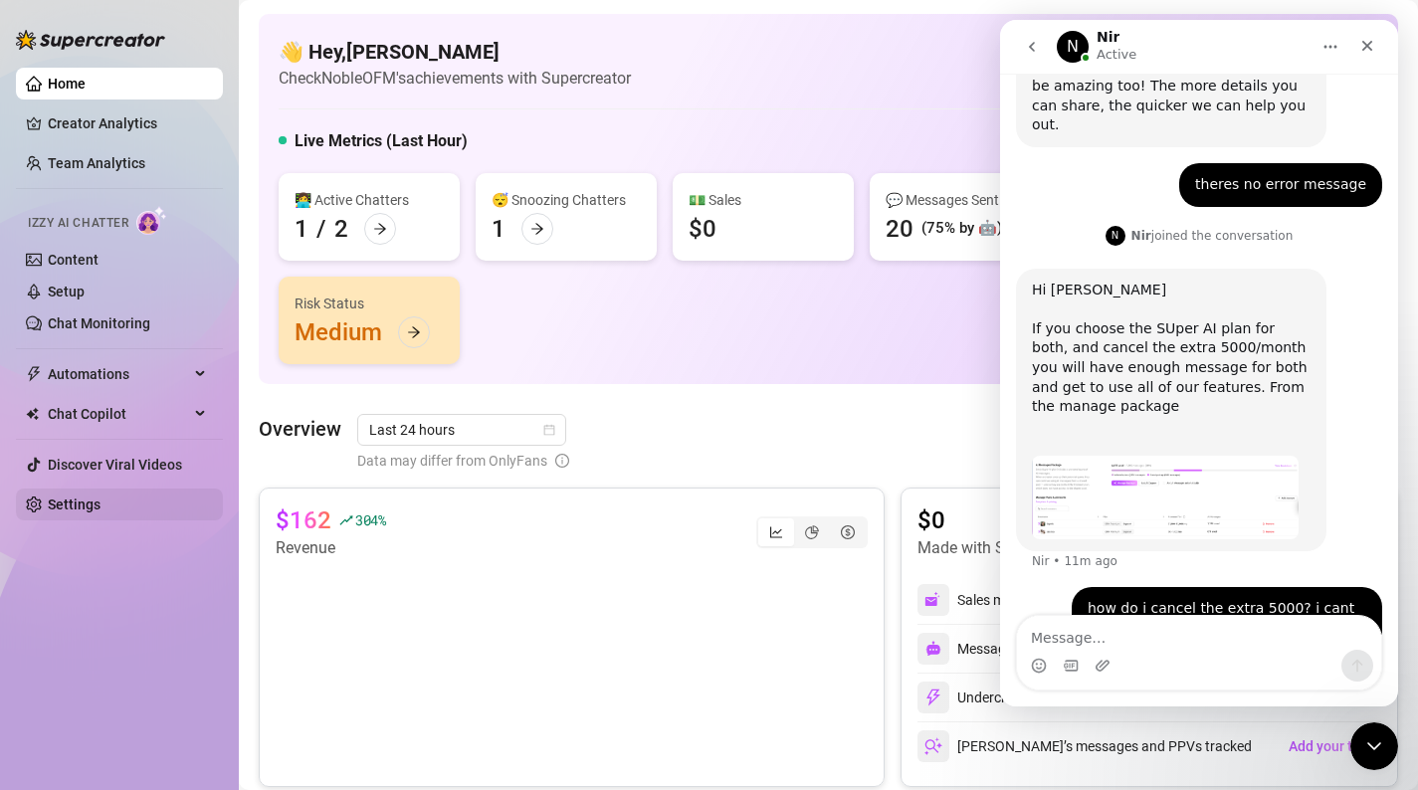
click at [93, 501] on link "Settings" at bounding box center [74, 504] width 53 height 16
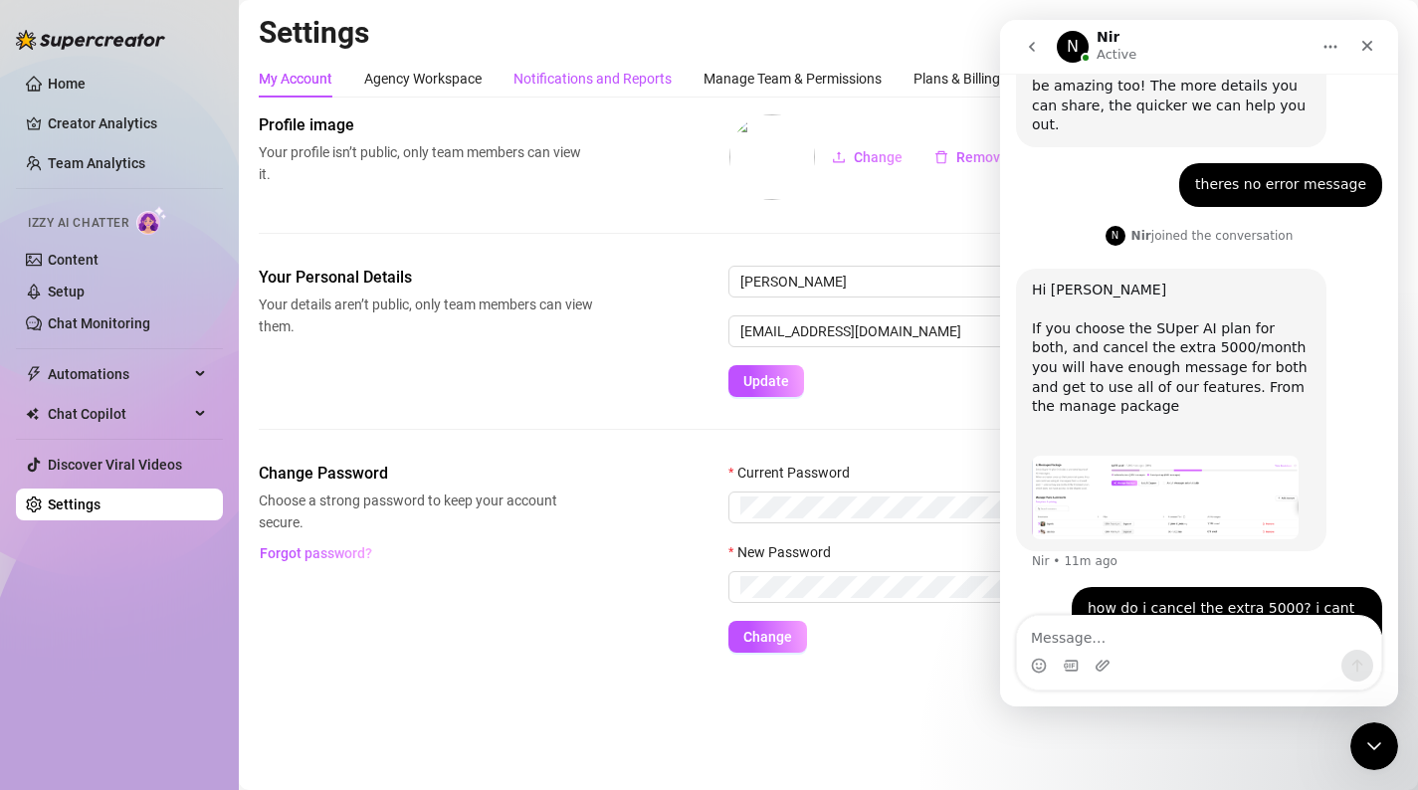
click at [618, 81] on div "Notifications and Reports" at bounding box center [592, 79] width 158 height 22
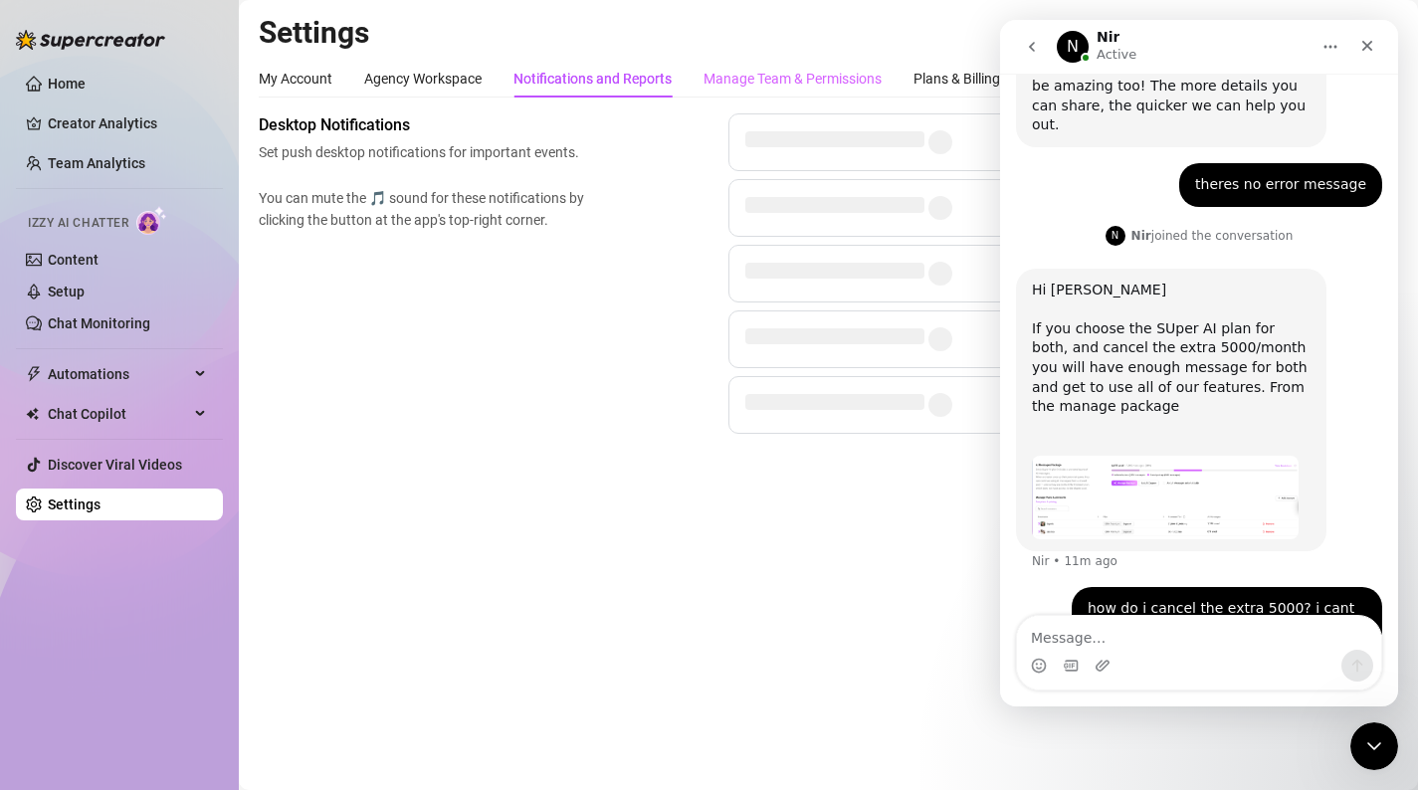
click at [812, 91] on div "Manage Team & Permissions" at bounding box center [792, 79] width 178 height 38
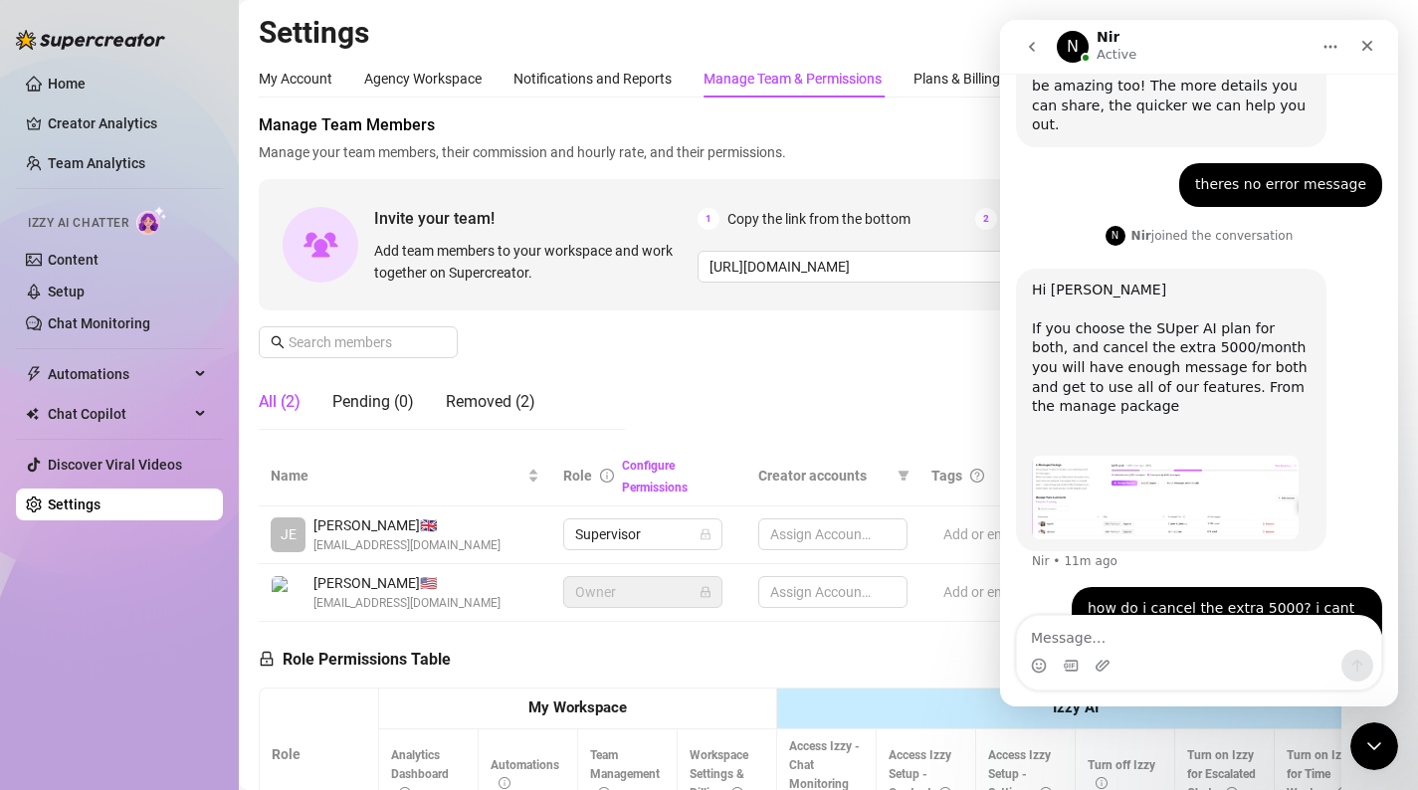
click at [816, 85] on div "Manage Team & Permissions" at bounding box center [792, 79] width 178 height 22
drag, startPoint x: 1160, startPoint y: 42, endPoint x: 1105, endPoint y: 68, distance: 60.5
click at [1103, 67] on nav "N Nir Active" at bounding box center [1199, 47] width 398 height 54
click at [1380, 730] on div "Close Intercom Messenger" at bounding box center [1371, 743] width 48 height 48
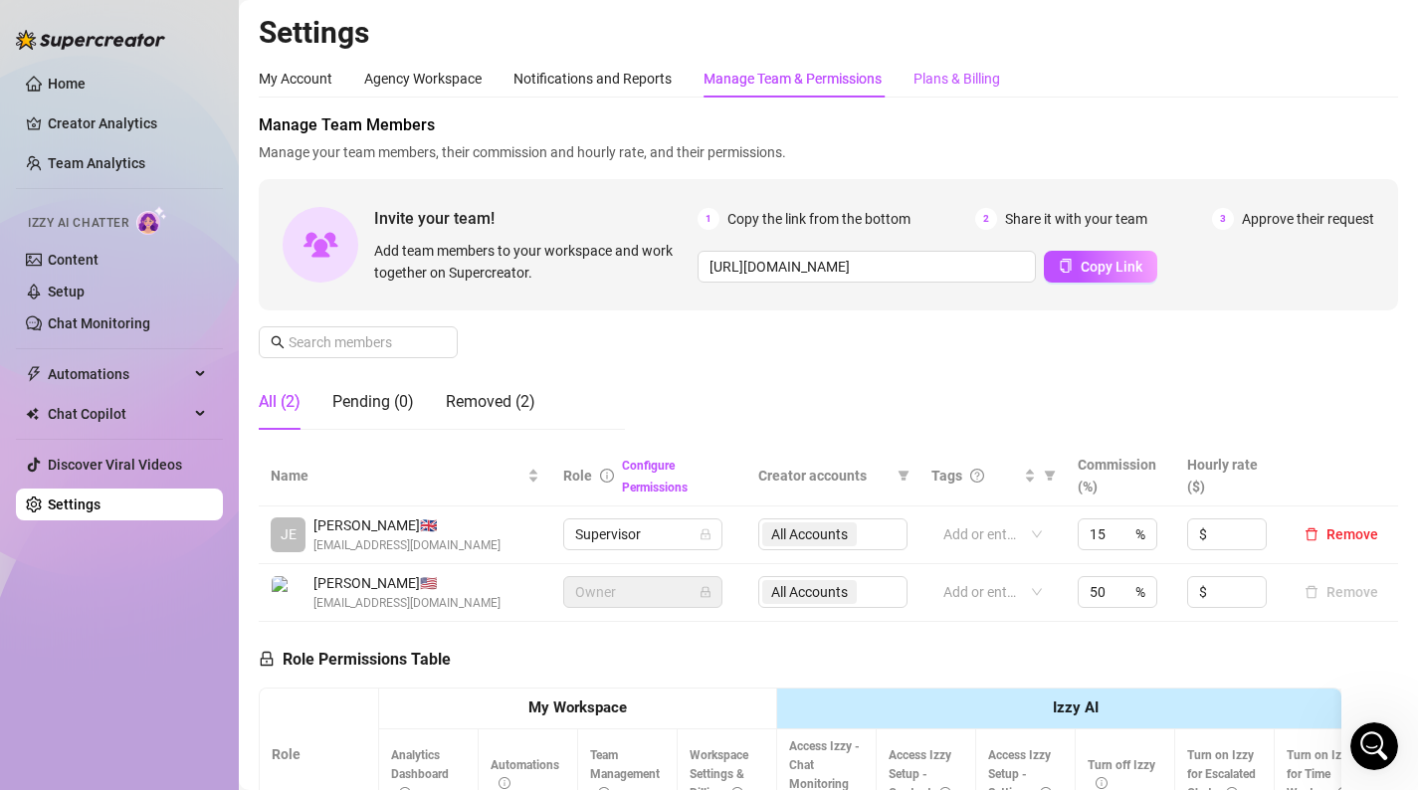
click at [964, 77] on div "Plans & Billing" at bounding box center [956, 79] width 87 height 22
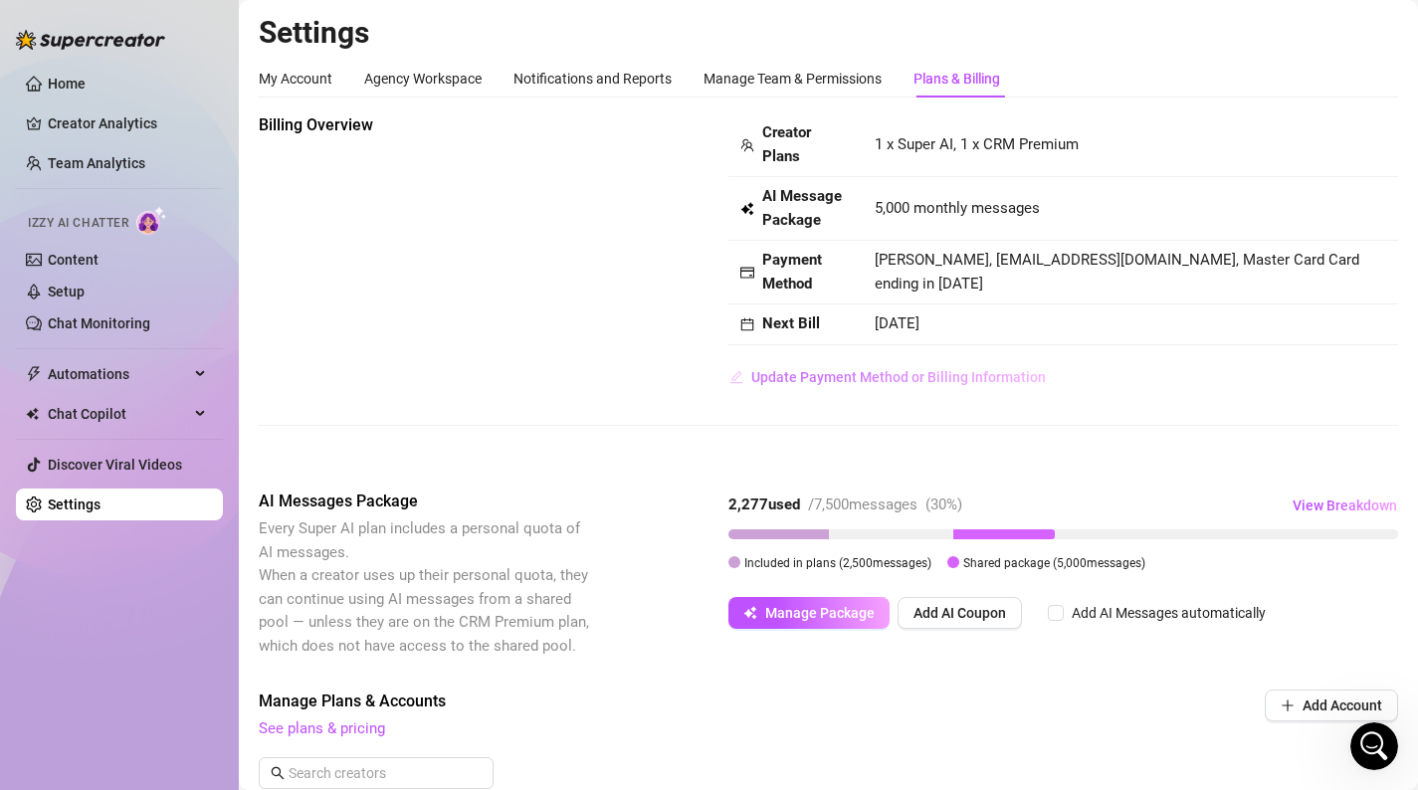
click at [953, 381] on span "Update Payment Method or Billing Information" at bounding box center [898, 377] width 294 height 16
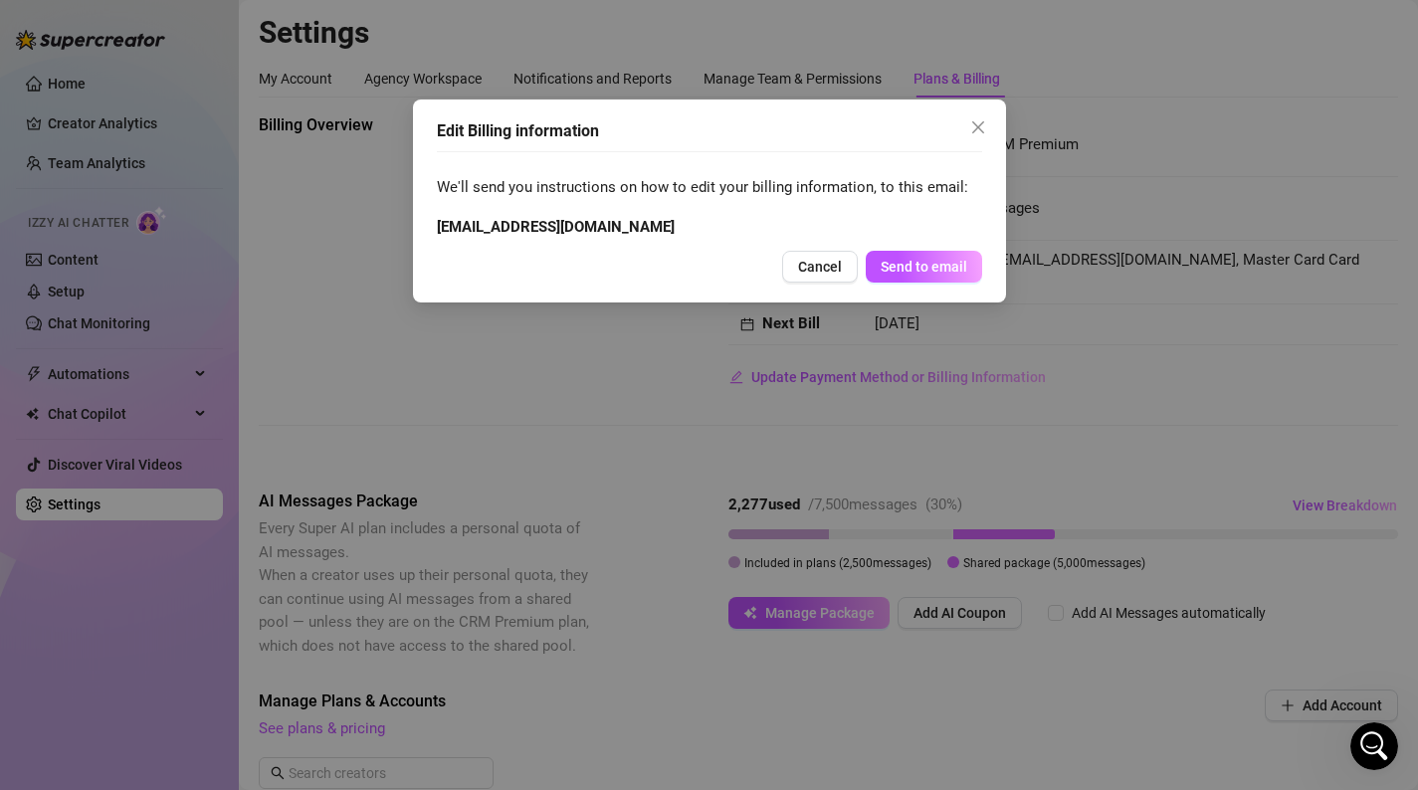
click at [825, 246] on div "Edit Billing information We'll send you instructions on how to edit your billin…" at bounding box center [709, 200] width 593 height 203
click at [820, 262] on span "Cancel" at bounding box center [820, 267] width 44 height 16
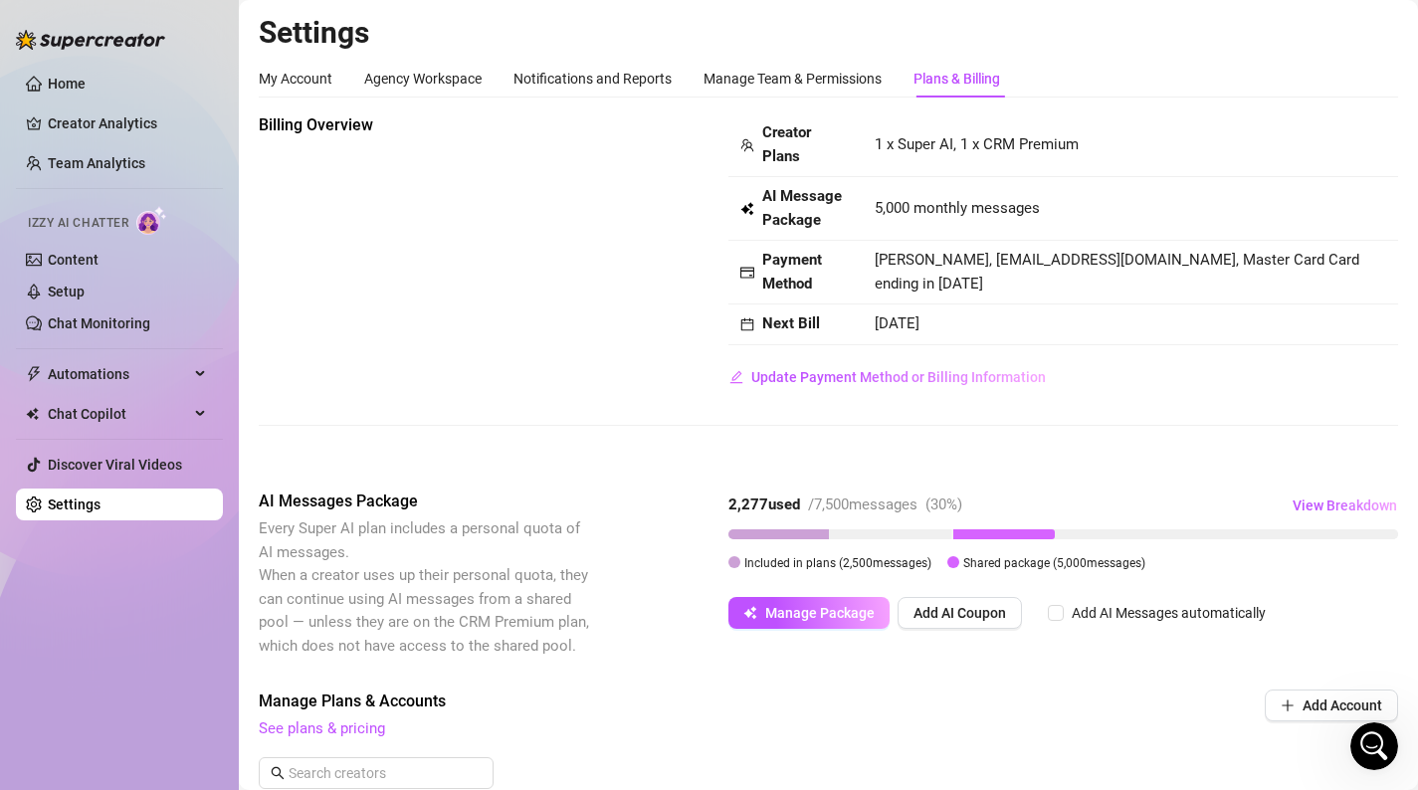
click at [796, 198] on strong "AI Message Package" at bounding box center [802, 208] width 80 height 42
click at [98, 261] on link "Content" at bounding box center [73, 260] width 51 height 16
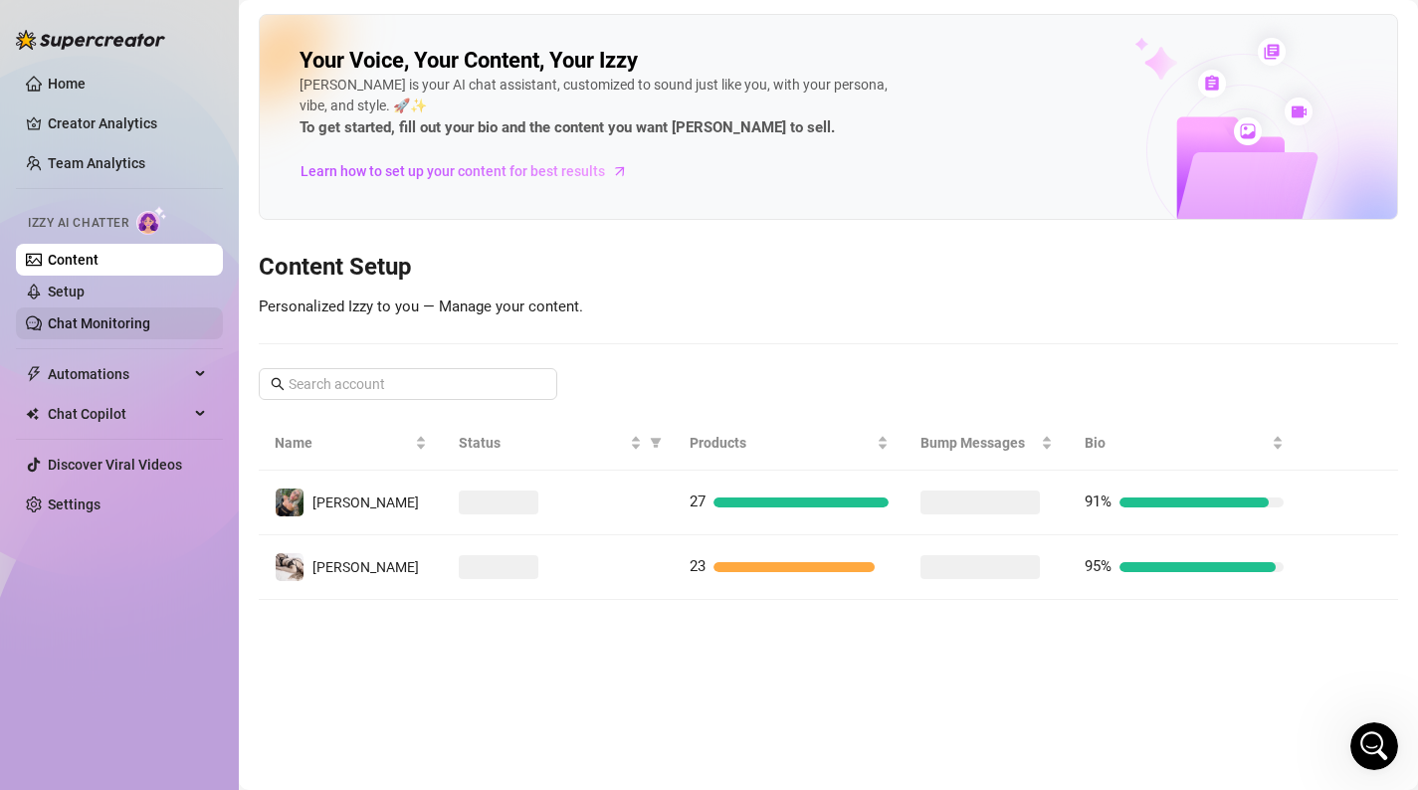
click at [122, 315] on link "Chat Monitoring" at bounding box center [99, 323] width 102 height 16
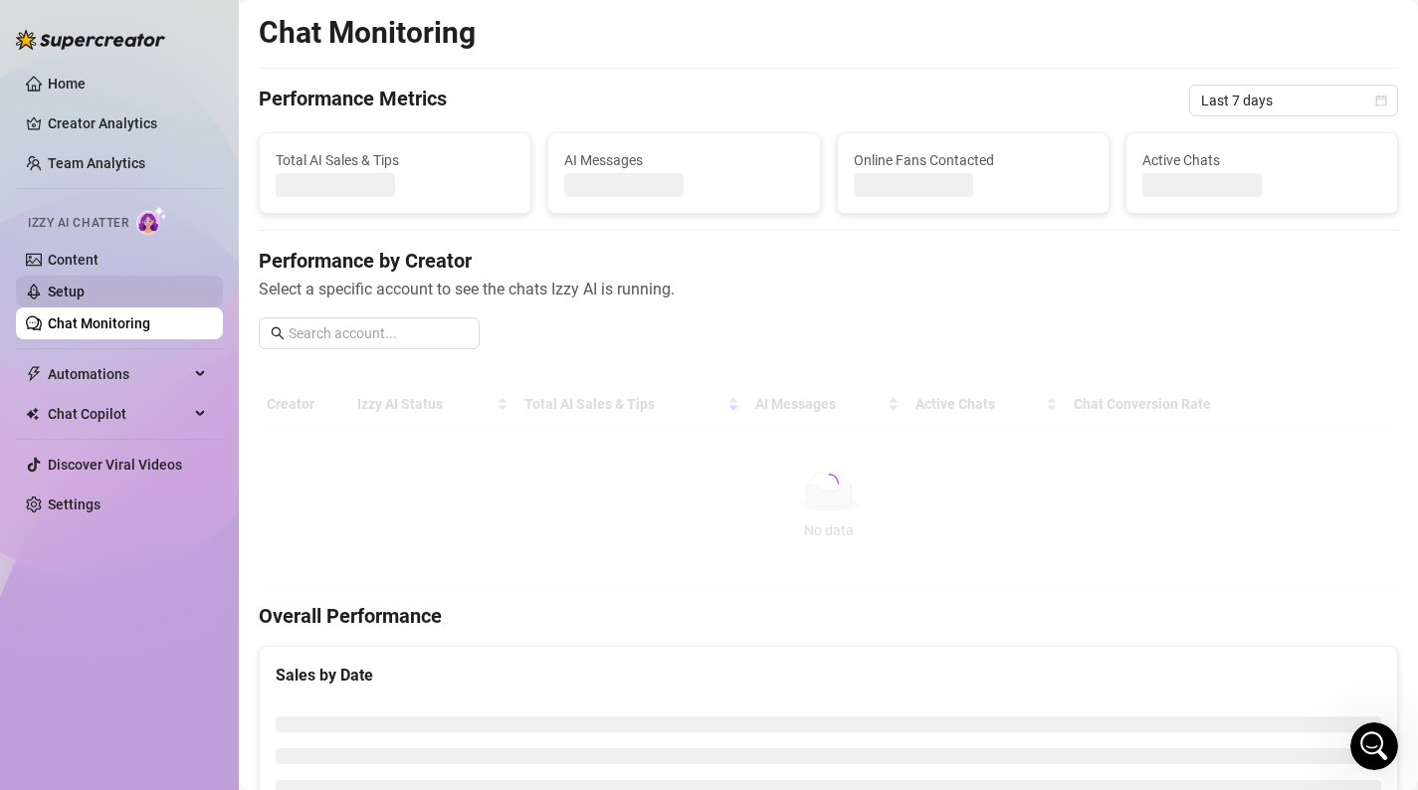
click at [85, 292] on link "Setup" at bounding box center [66, 292] width 37 height 16
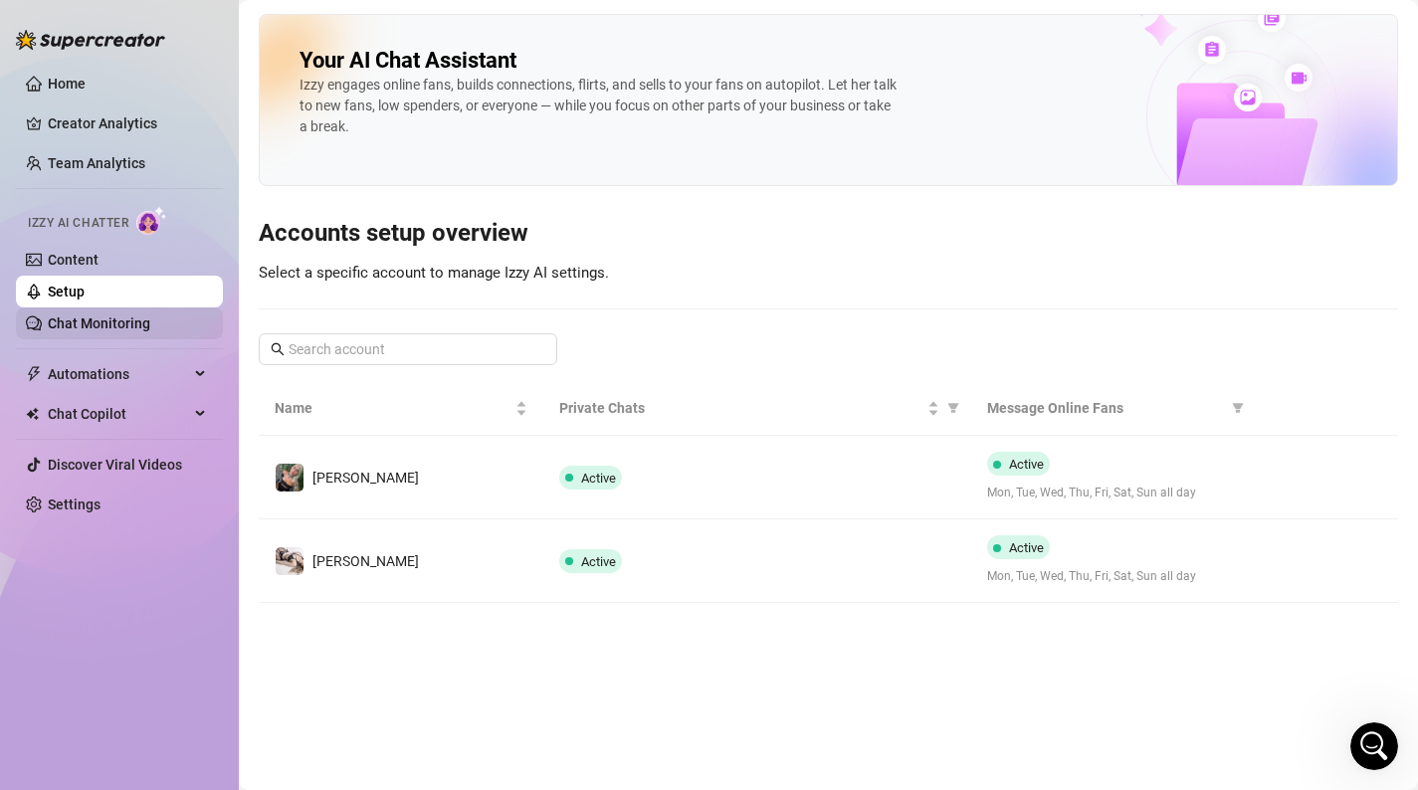
click at [109, 328] on link "Chat Monitoring" at bounding box center [99, 323] width 102 height 16
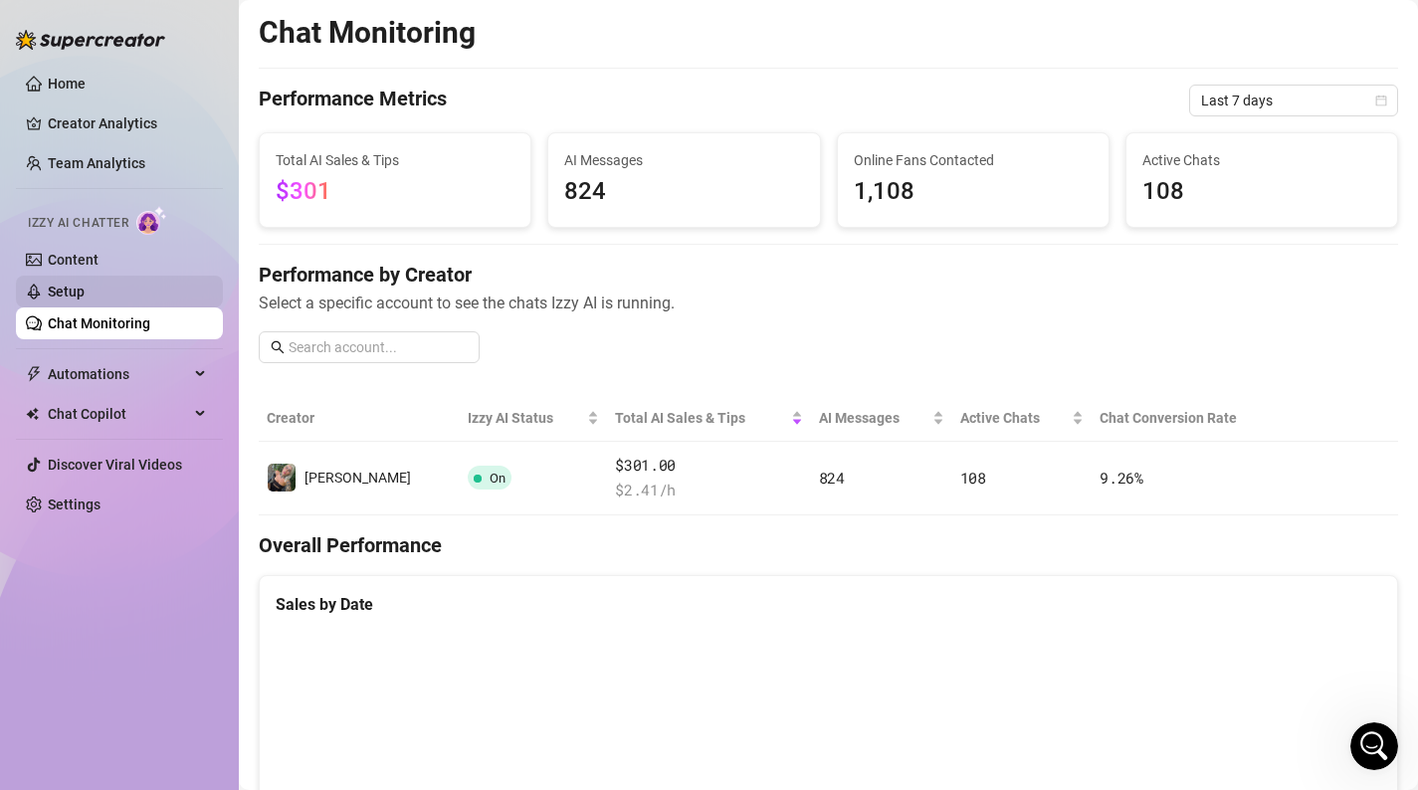
click at [85, 290] on link "Setup" at bounding box center [66, 292] width 37 height 16
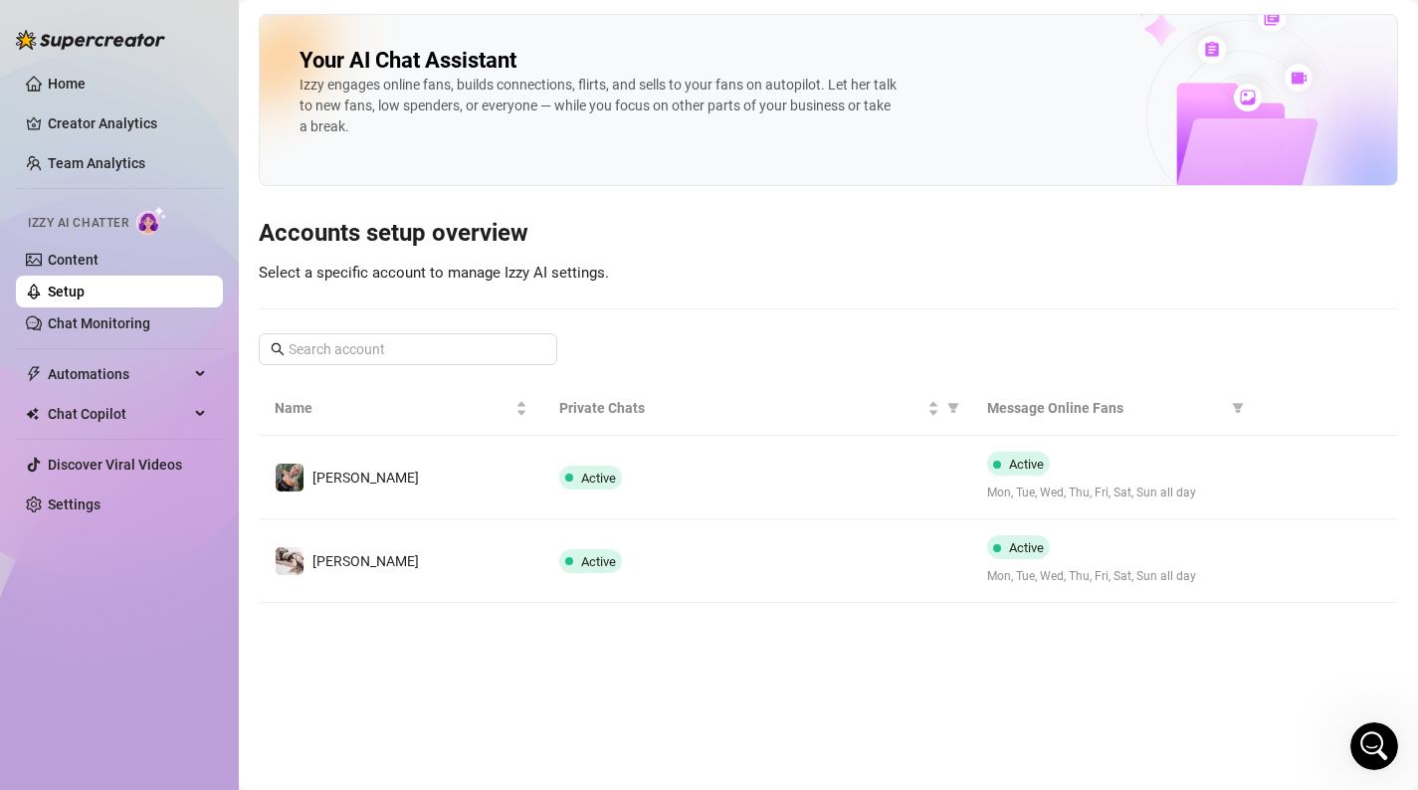
click at [114, 349] on li at bounding box center [119, 348] width 207 height 1
click at [126, 419] on span "Chat Copilot" at bounding box center [118, 414] width 141 height 32
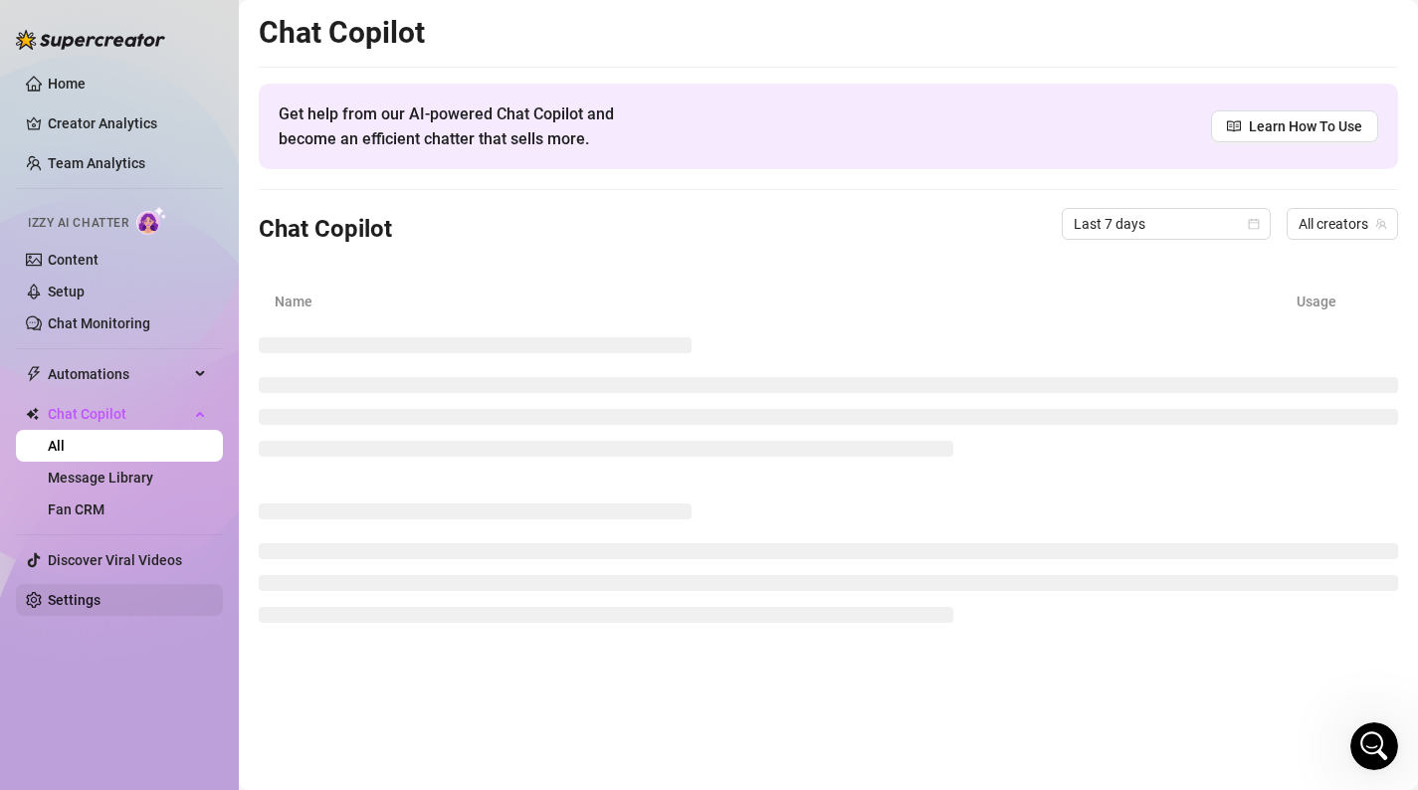
click at [100, 593] on link "Settings" at bounding box center [74, 600] width 53 height 16
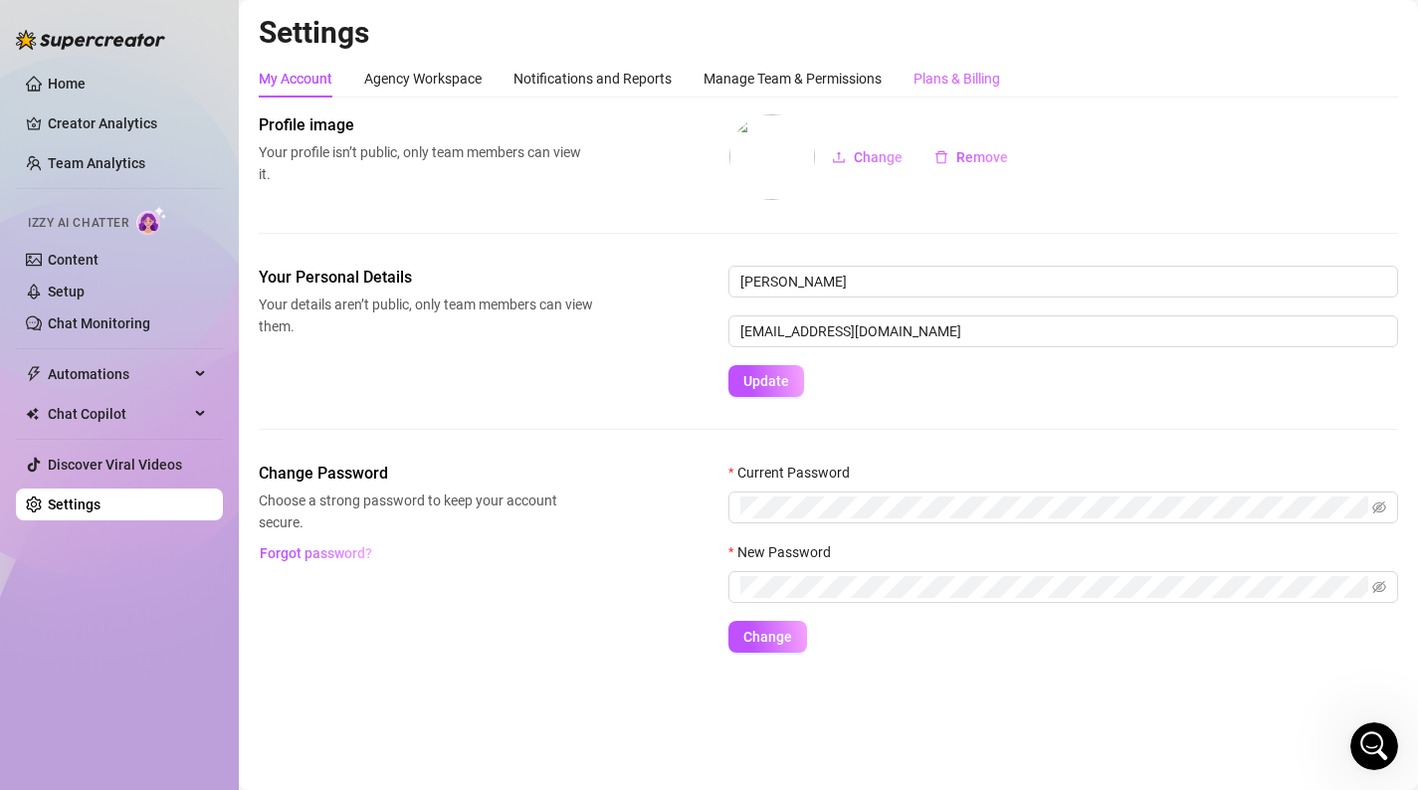
click at [947, 66] on div "Plans & Billing" at bounding box center [956, 79] width 87 height 38
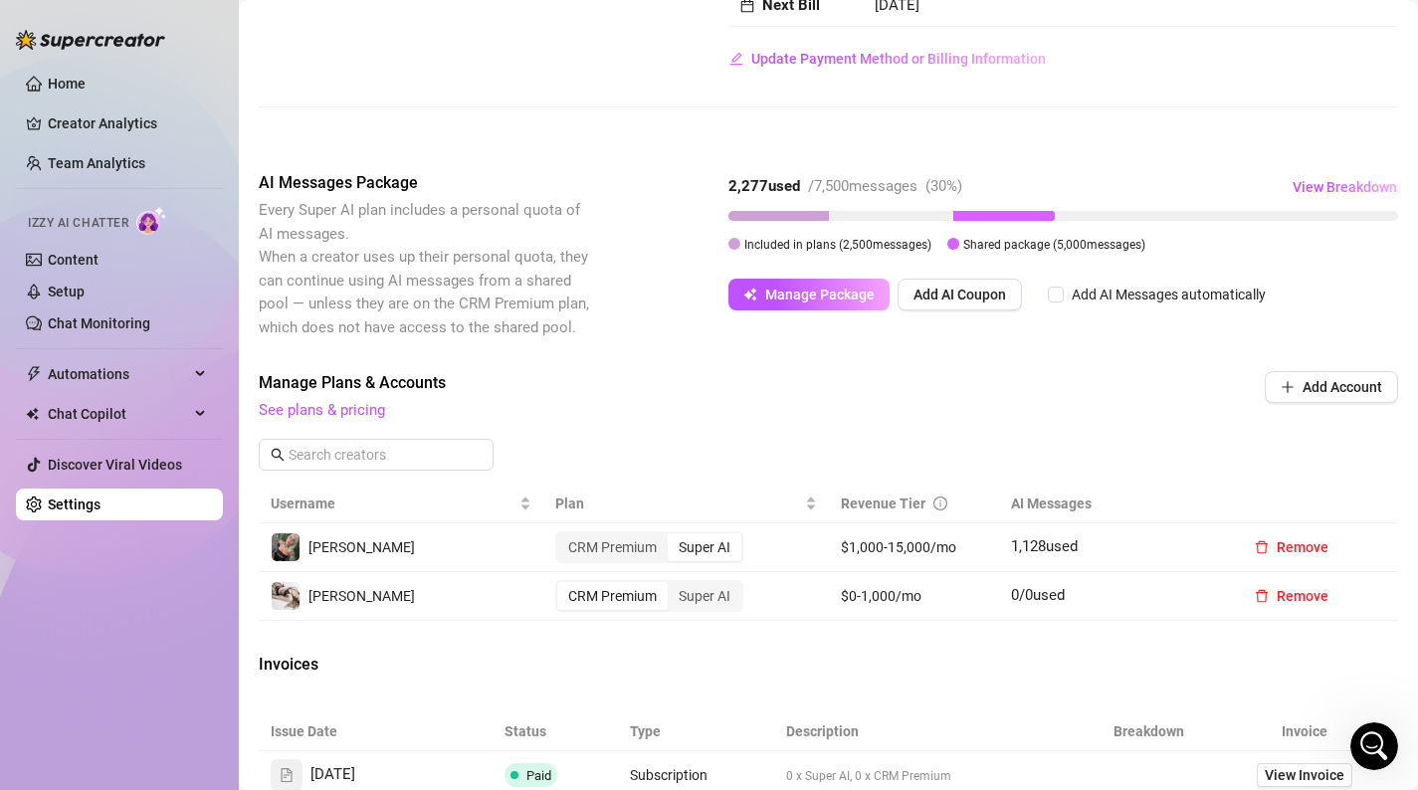
scroll to position [322, 0]
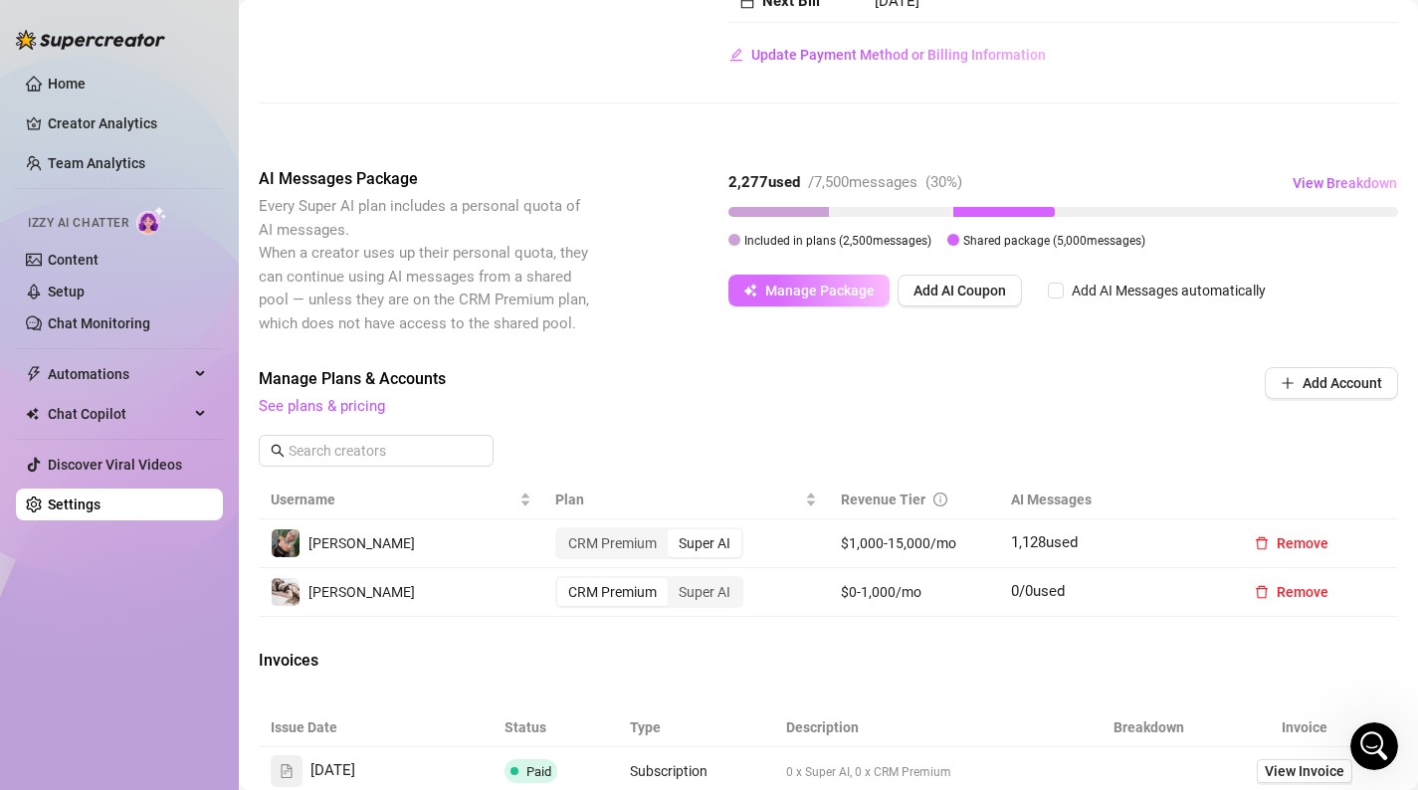
click at [835, 289] on span "Manage Package" at bounding box center [819, 291] width 109 height 16
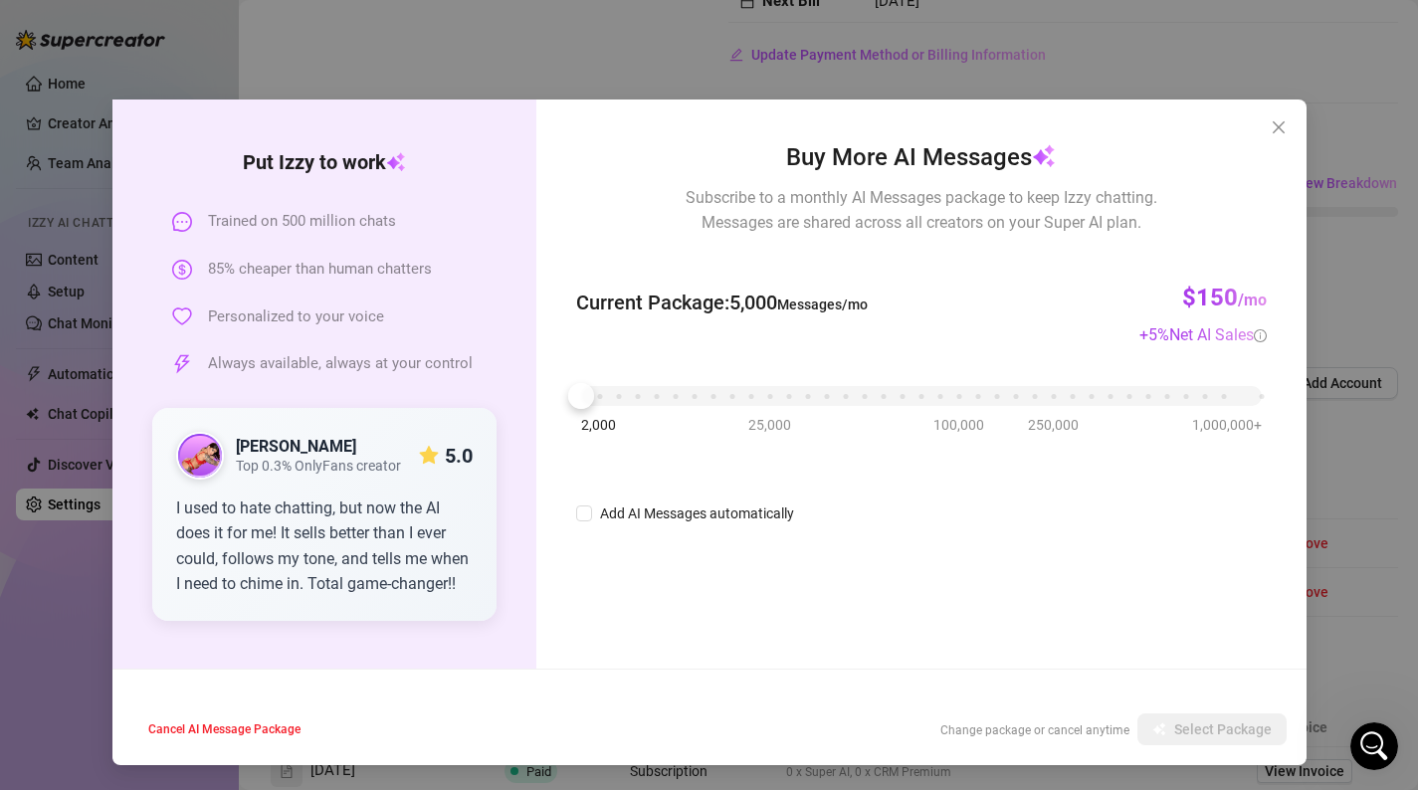
click at [1077, 728] on span "Change package or cancel anytime" at bounding box center [1034, 730] width 189 height 14
click at [867, 277] on div "Current Package : 5,000 Messages/mo $150 /mo + 5 % Net AI Sales" at bounding box center [920, 303] width 689 height 89
click at [1237, 331] on div "Net AI Sales" at bounding box center [1217, 334] width 97 height 25
click at [1266, 334] on div "Buy More AI Messages Subscribe to a monthly AI Messages package to keep Izzy ch…" at bounding box center [920, 383] width 769 height 569
click at [1264, 140] on button "Close" at bounding box center [1278, 127] width 32 height 32
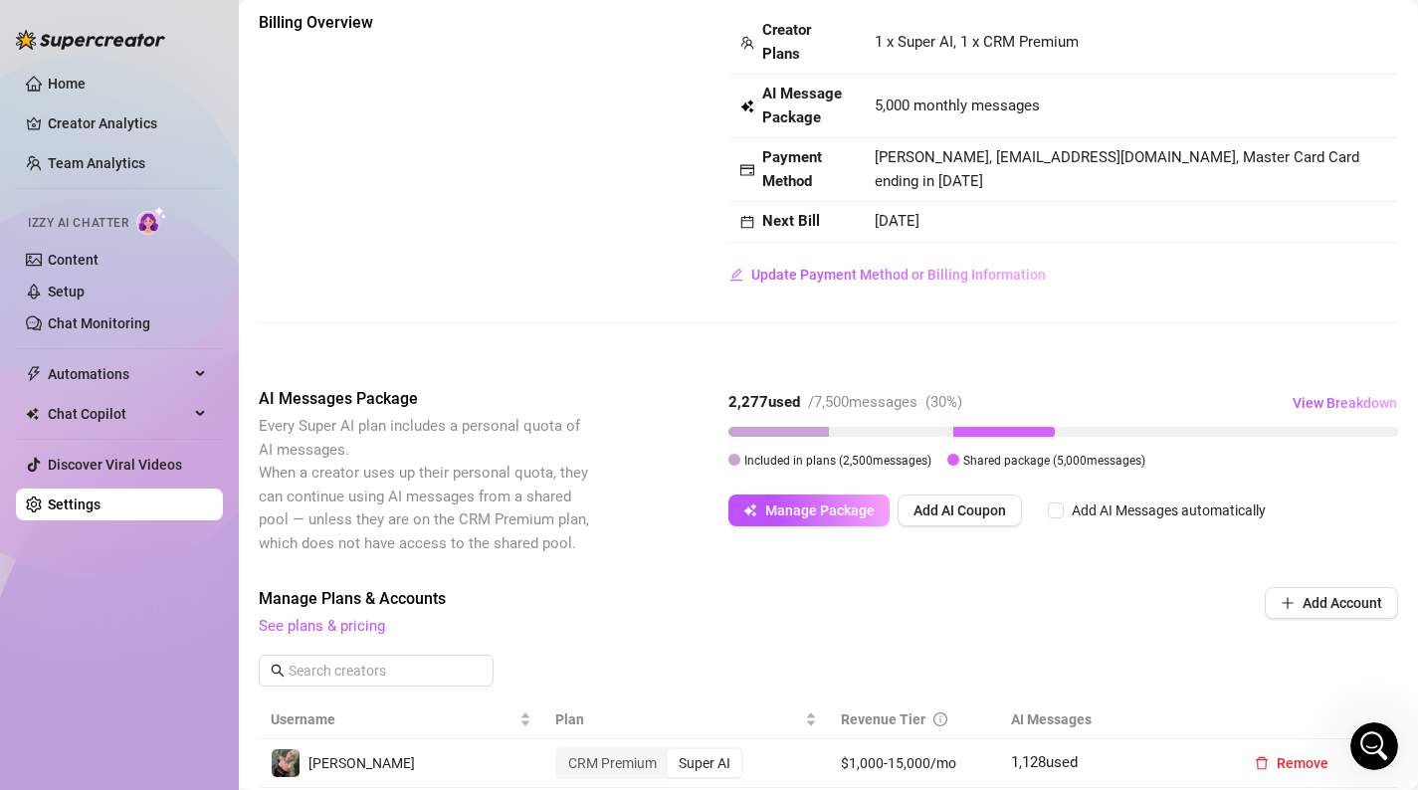
scroll to position [117, 0]
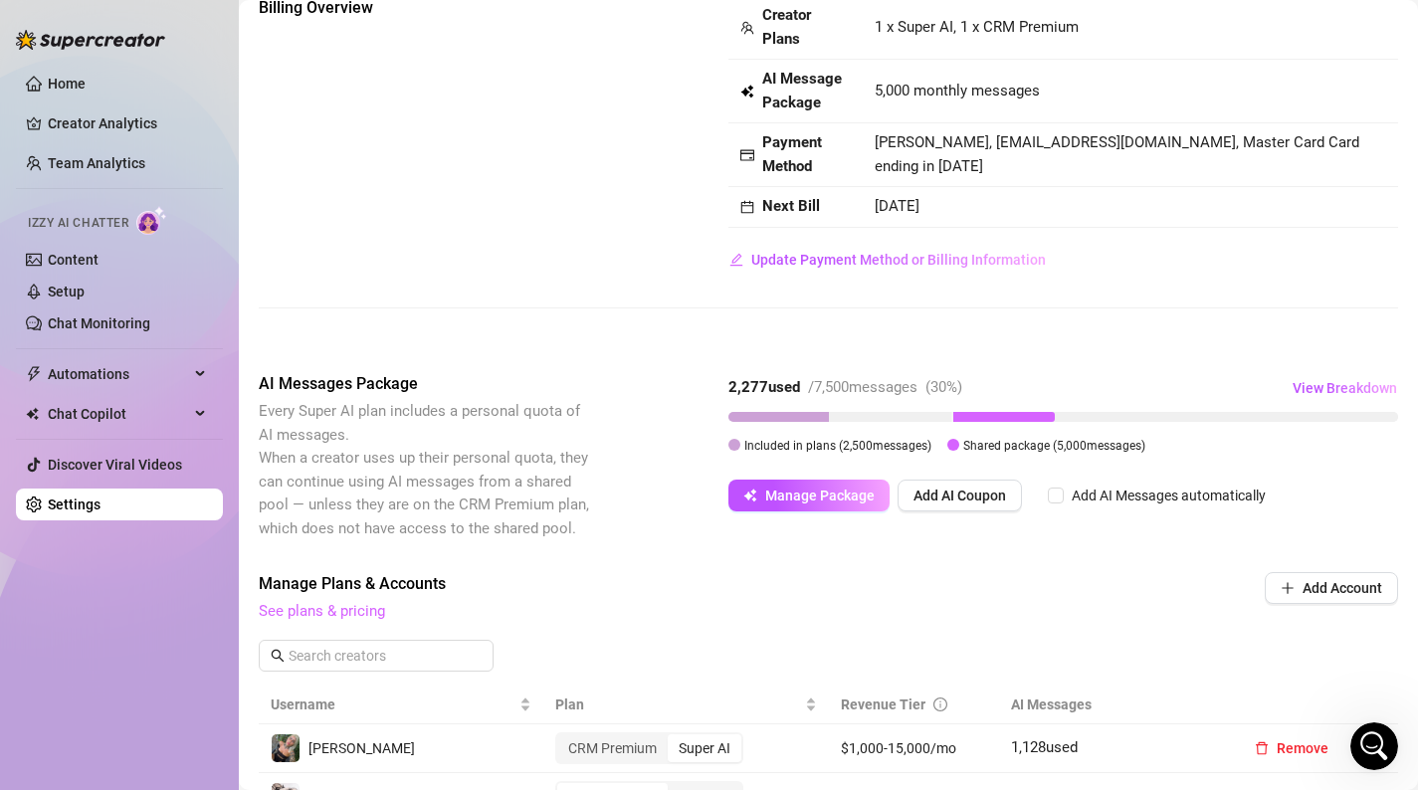
click at [309, 605] on link "See plans & pricing" at bounding box center [322, 611] width 126 height 18
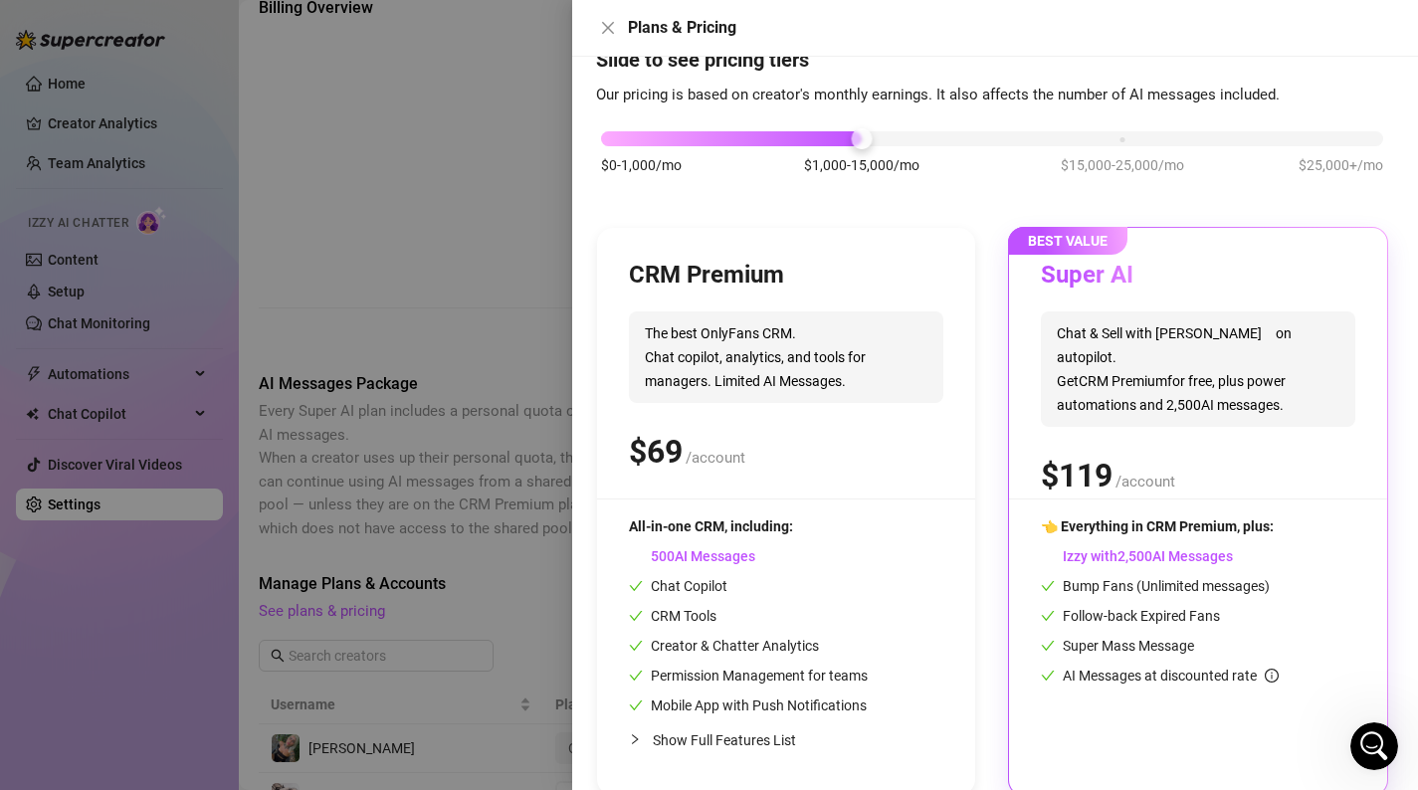
scroll to position [92, 0]
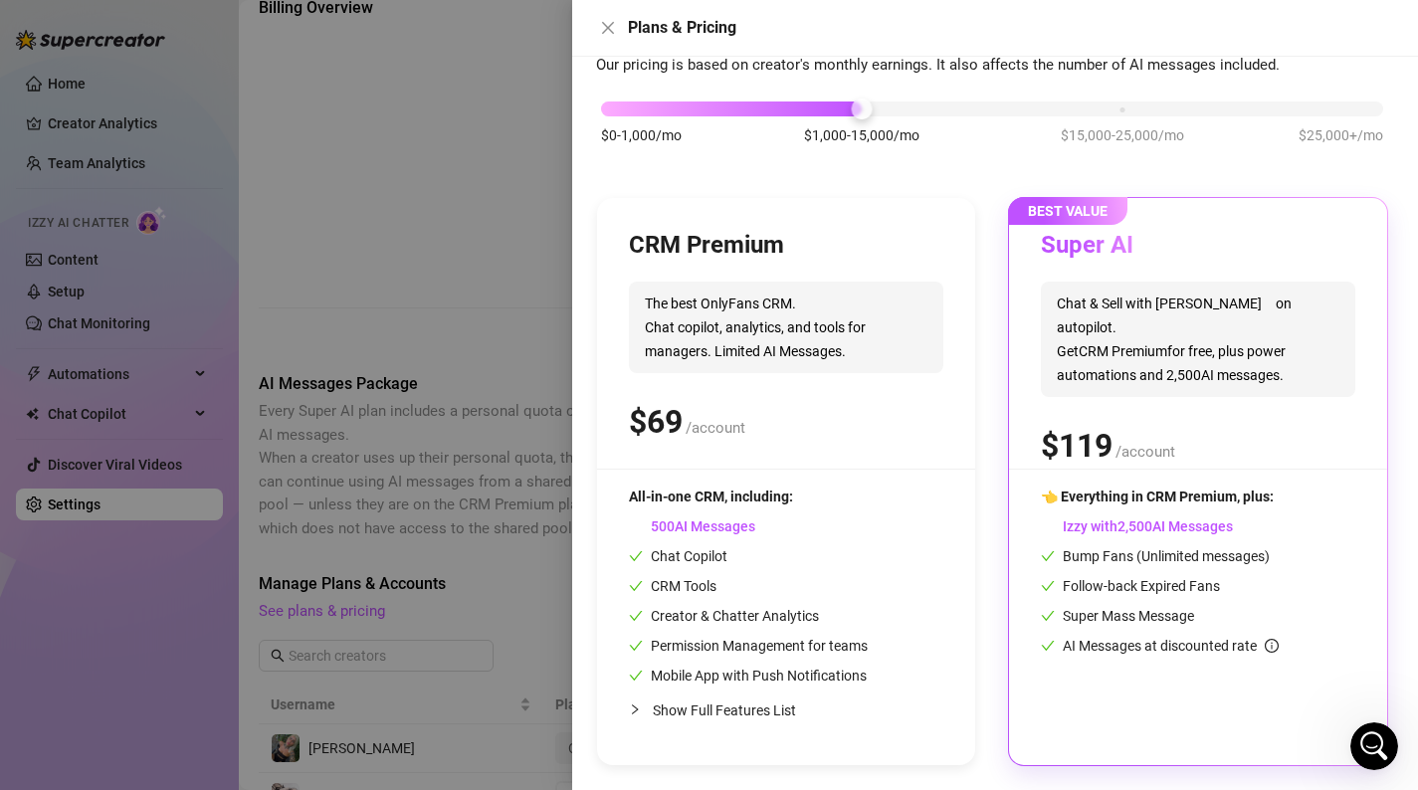
click at [504, 310] on div at bounding box center [709, 395] width 1418 height 790
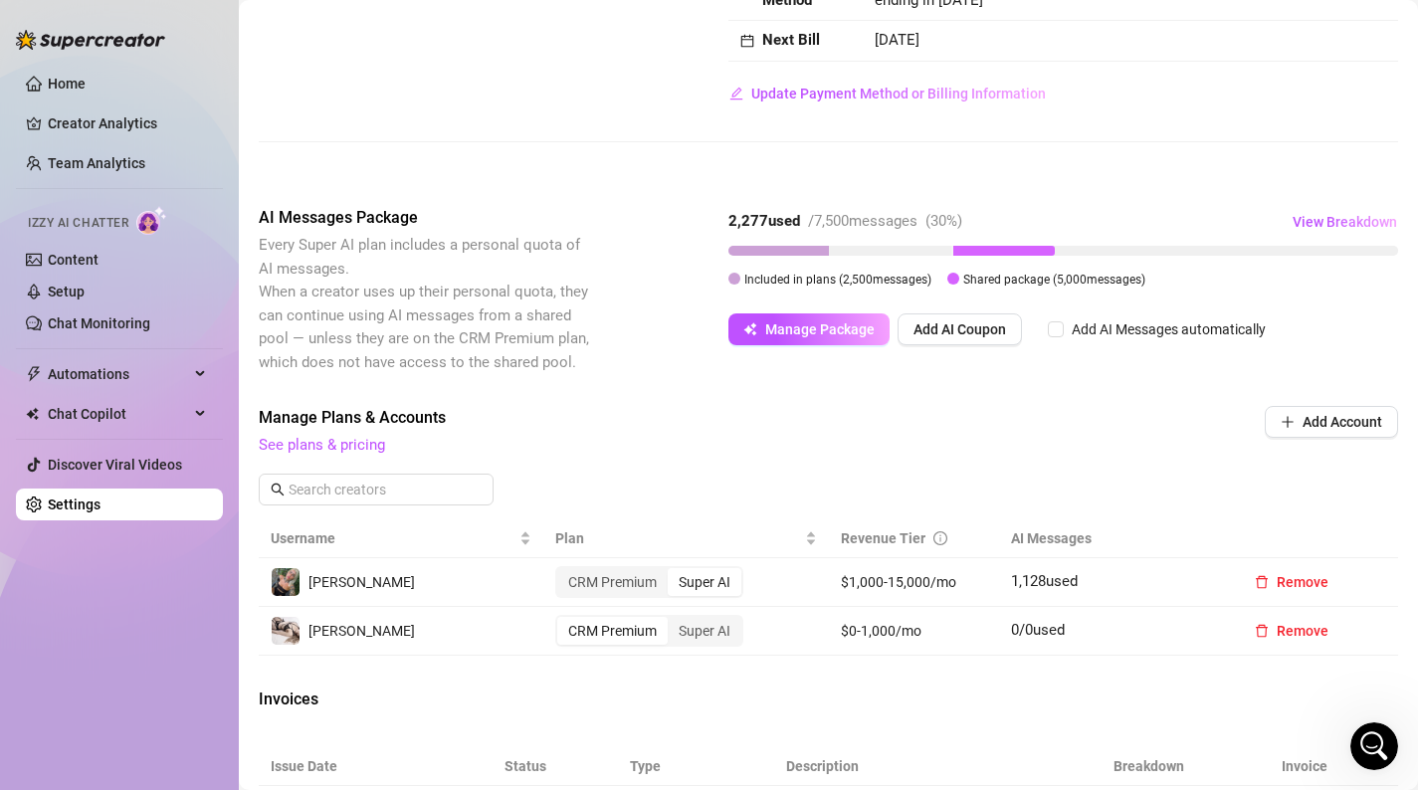
scroll to position [292, 0]
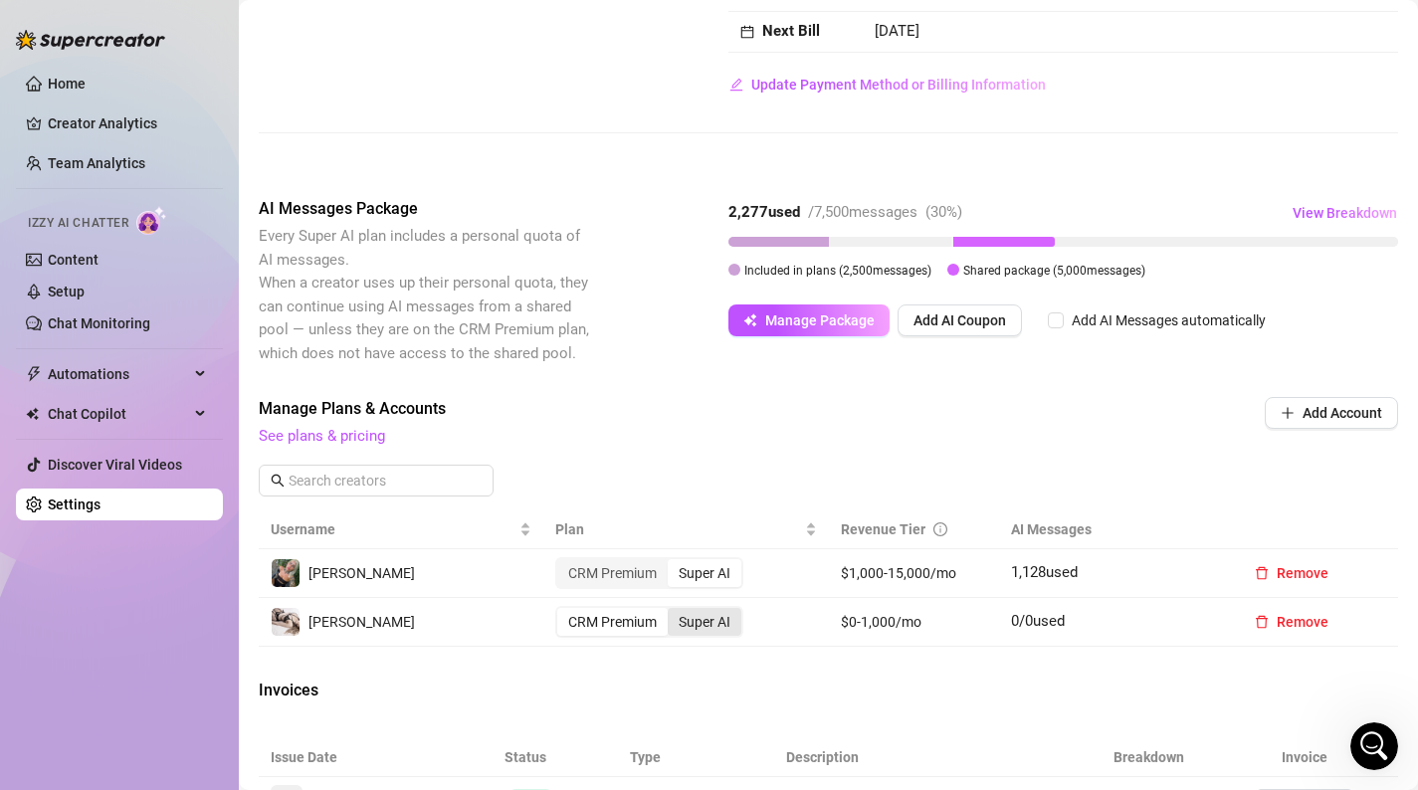
click at [705, 622] on div "Super AI" at bounding box center [705, 622] width 74 height 28
click at [673, 611] on input "Super AI" at bounding box center [673, 611] width 0 height 0
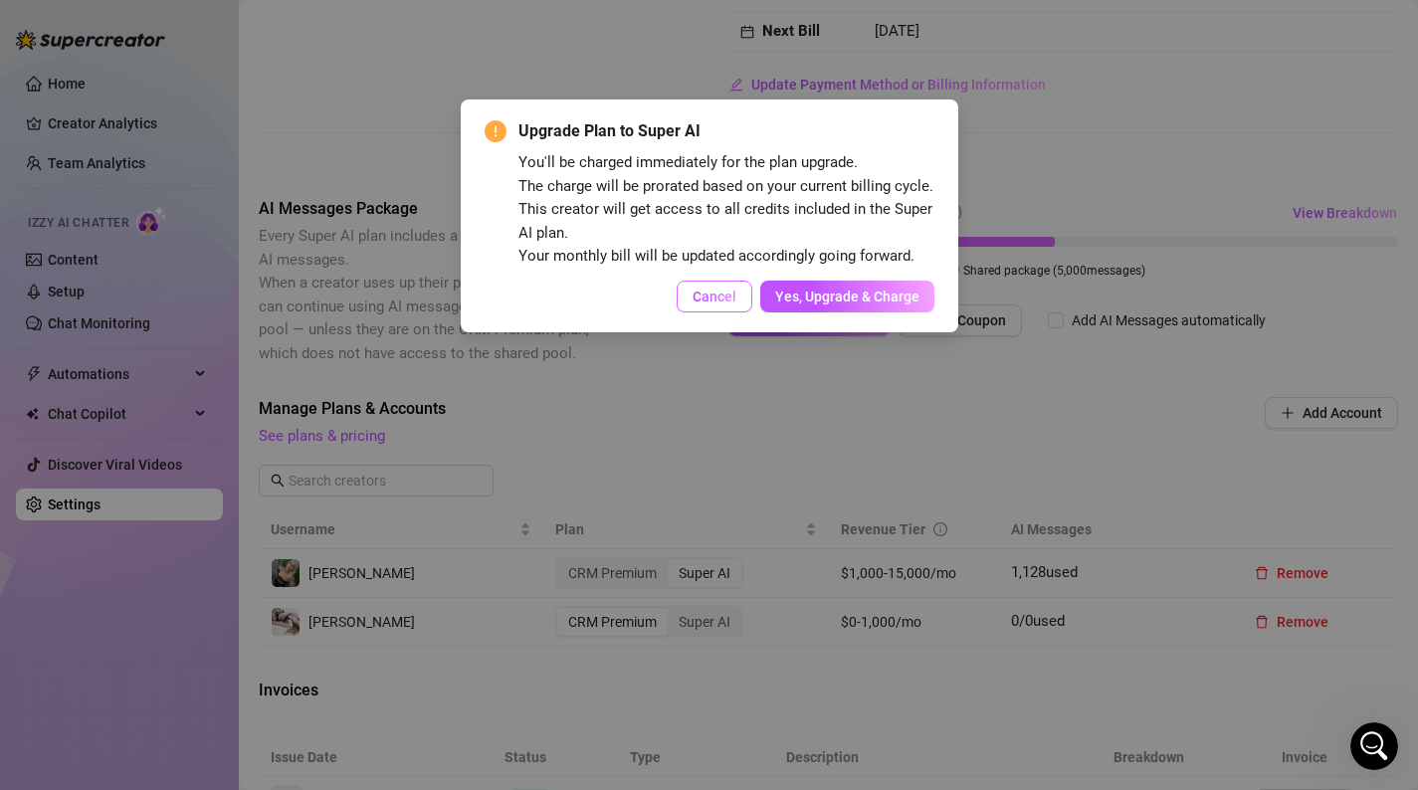
click at [703, 296] on span "Cancel" at bounding box center [714, 297] width 44 height 16
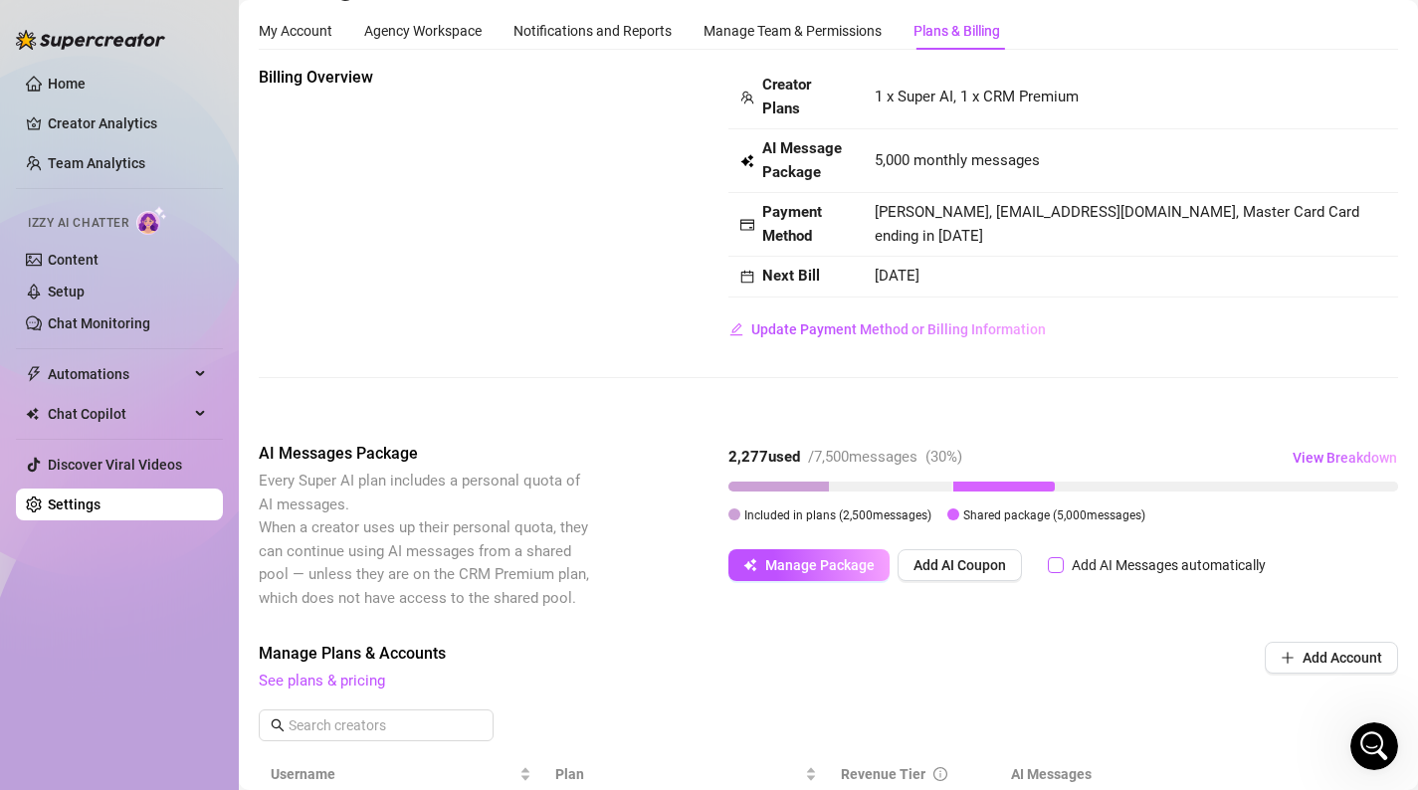
scroll to position [61, 0]
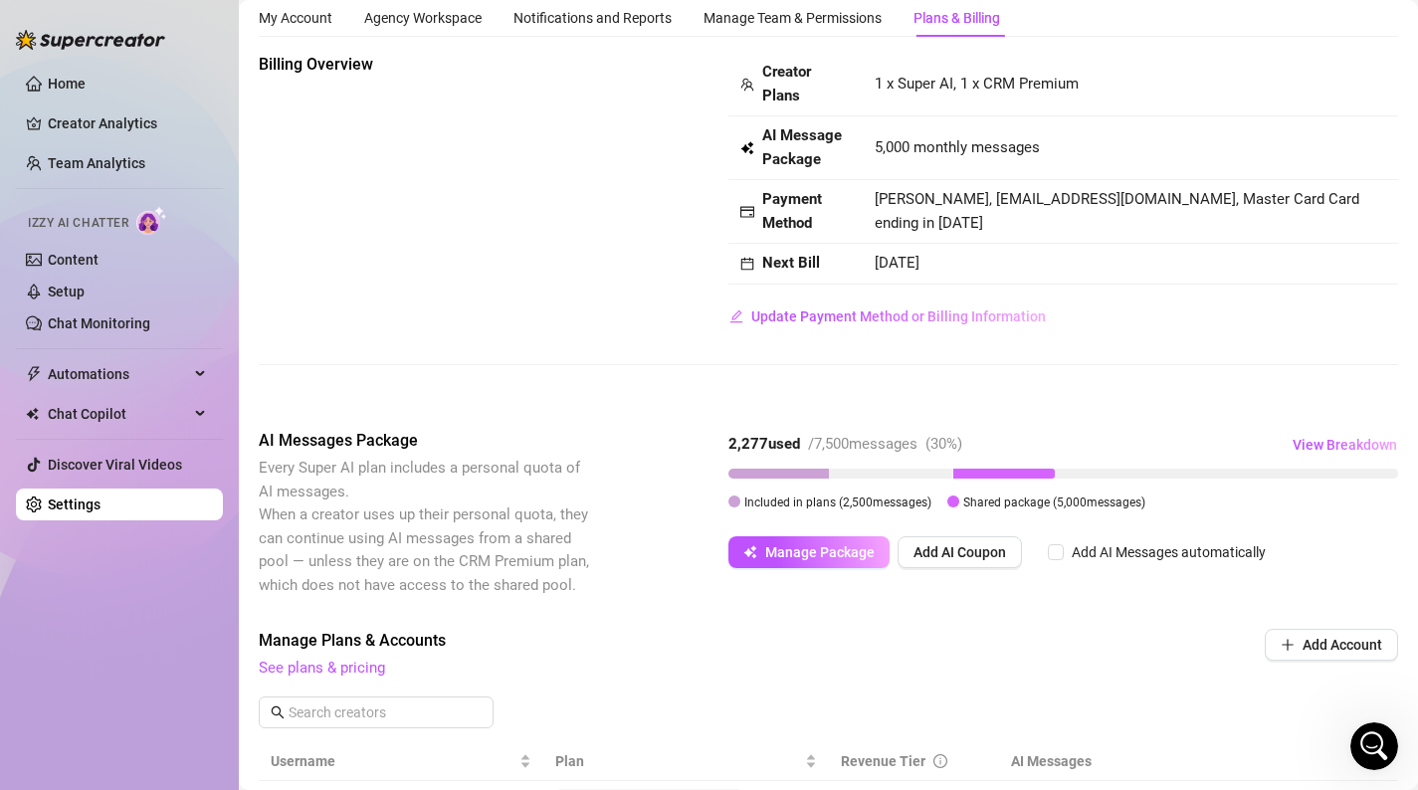
click at [843, 528] on div "2,277 used / 7,500 messages ( 30 %) View Breakdown Included in plans ( 2,500 me…" at bounding box center [1063, 498] width 670 height 139
click at [843, 542] on button "Manage Package" at bounding box center [808, 552] width 161 height 32
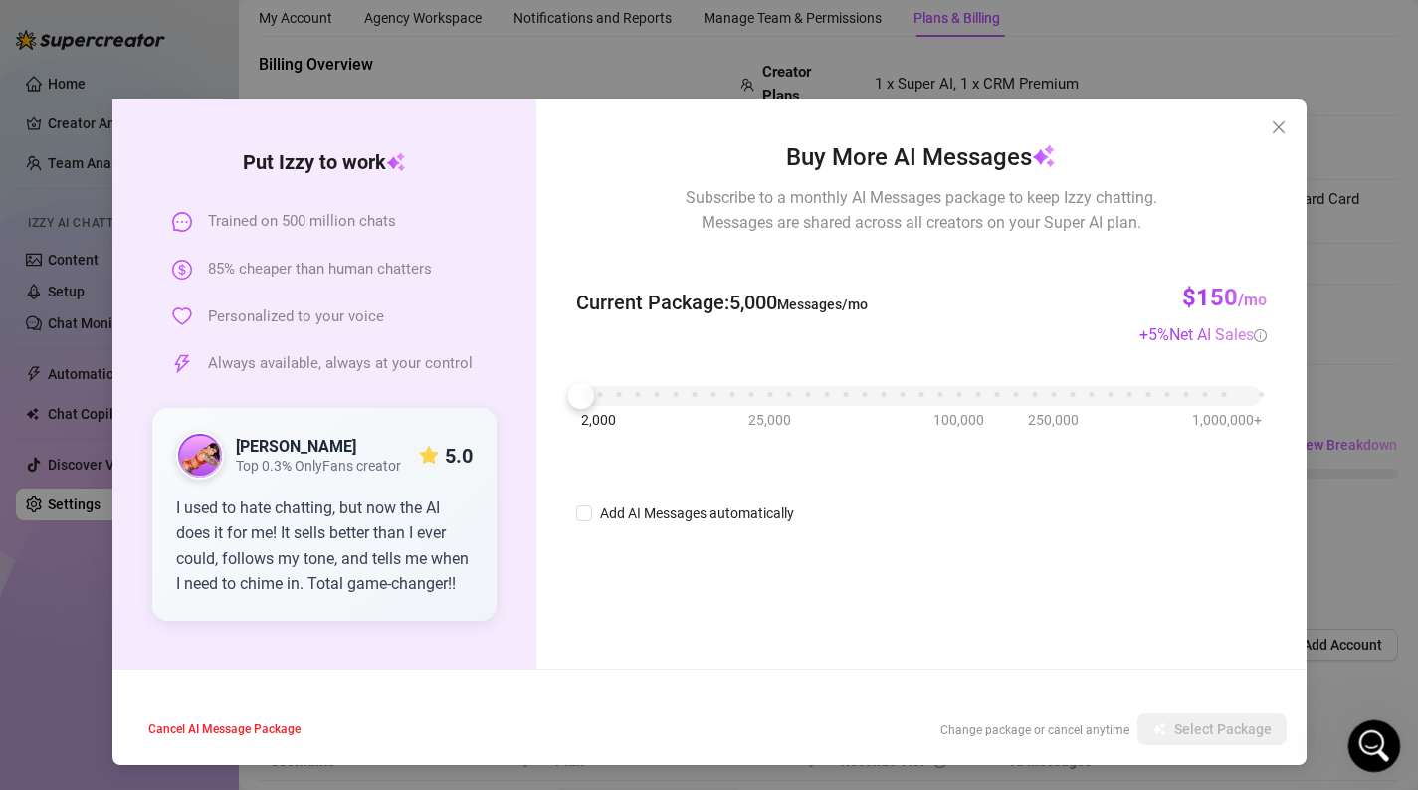
click at [1371, 731] on icon "Open Intercom Messenger" at bounding box center [1371, 743] width 33 height 33
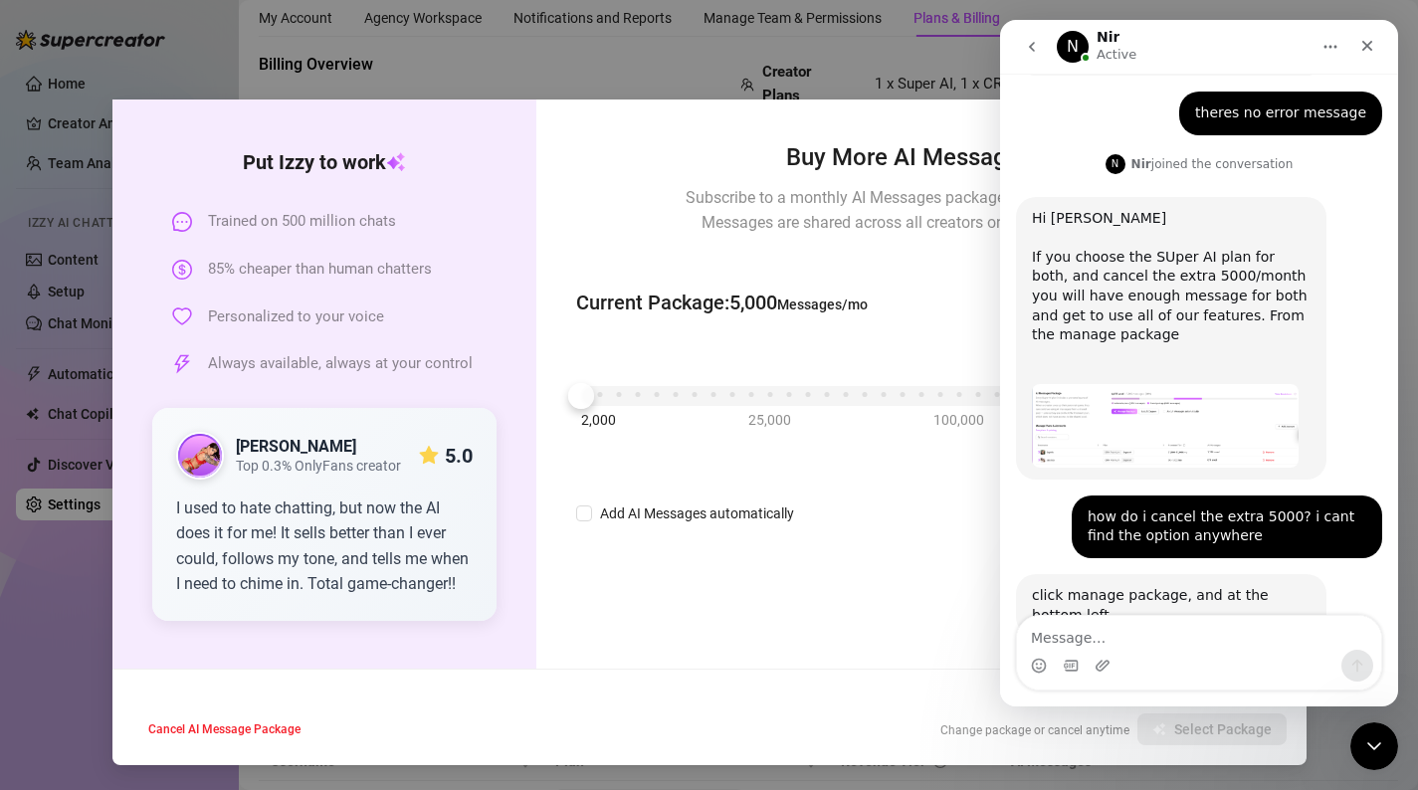
scroll to position [1323, 0]
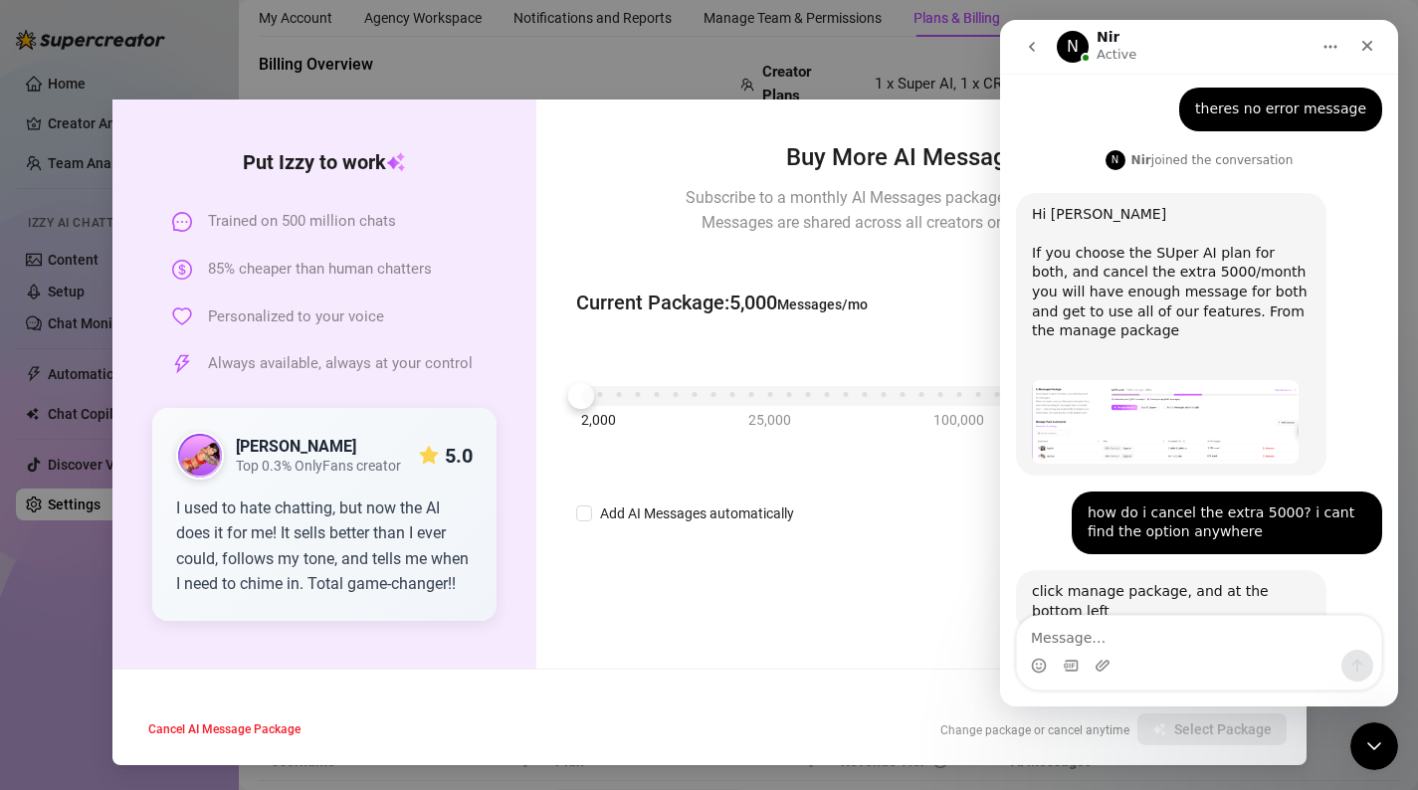
click at [877, 636] on div "Buy More AI Messages Subscribe to a monthly AI Messages package to keep Izzy ch…" at bounding box center [920, 383] width 769 height 569
click at [206, 725] on span "Cancel AI Message Package" at bounding box center [224, 729] width 152 height 14
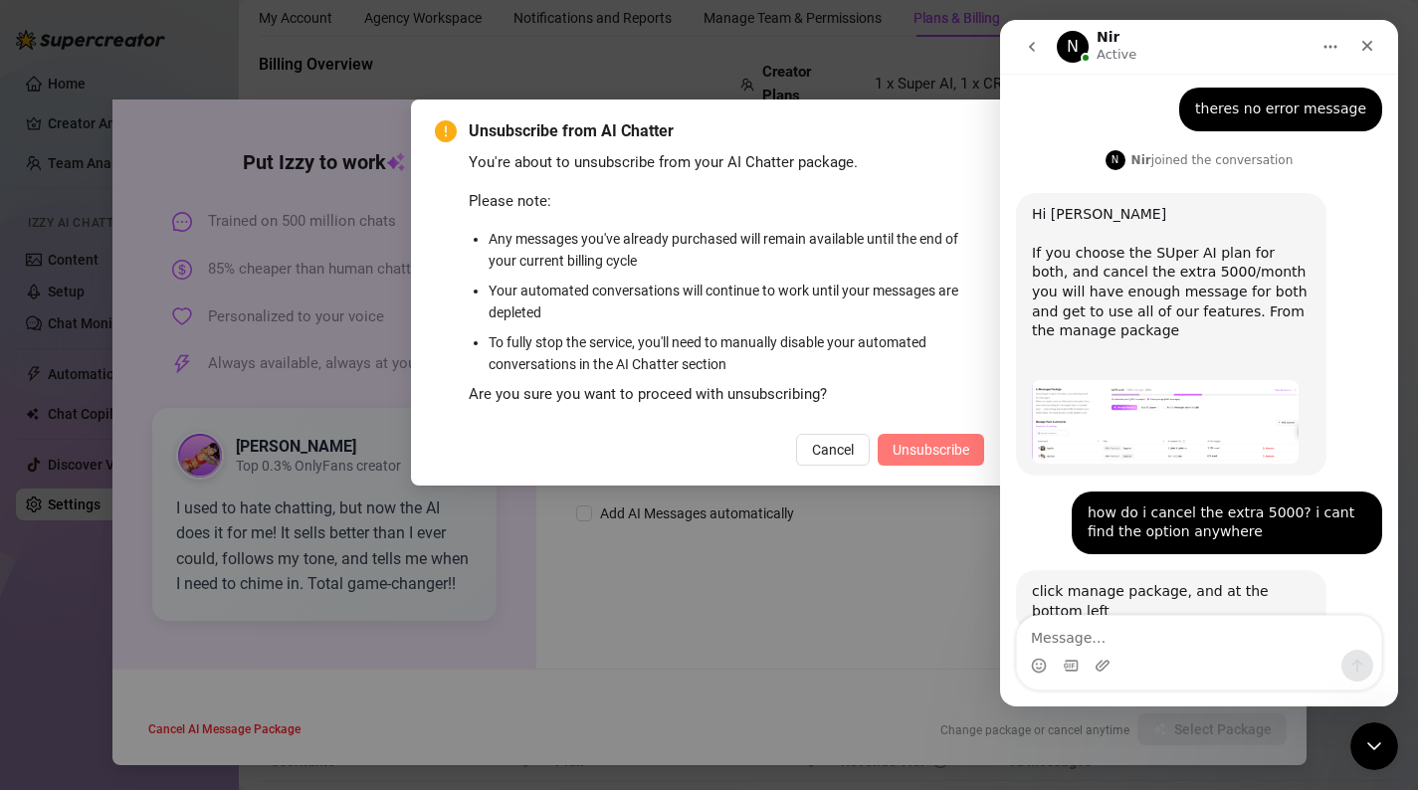
click at [919, 448] on span "Unsubscribe" at bounding box center [930, 450] width 77 height 16
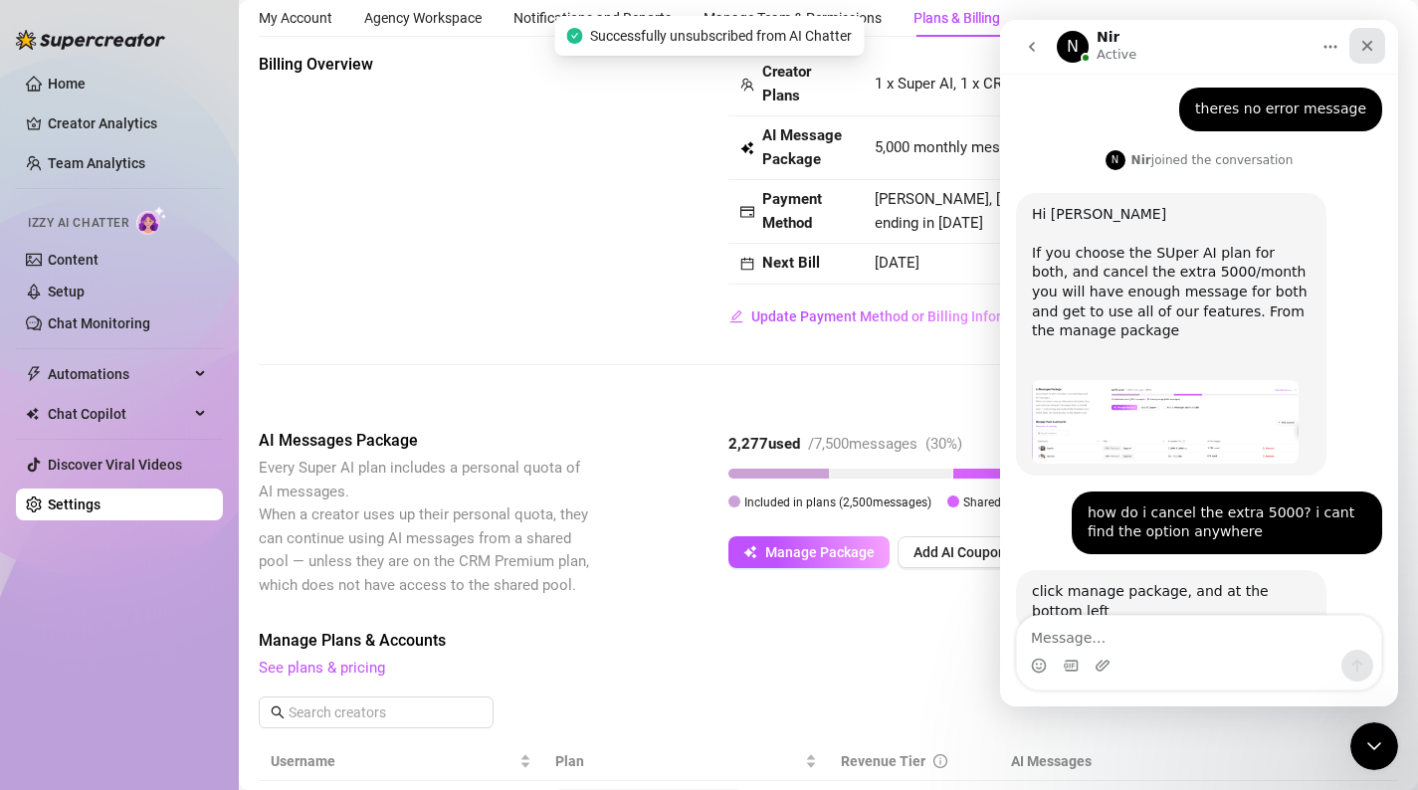
click at [1357, 42] on div "Close" at bounding box center [1367, 46] width 36 height 36
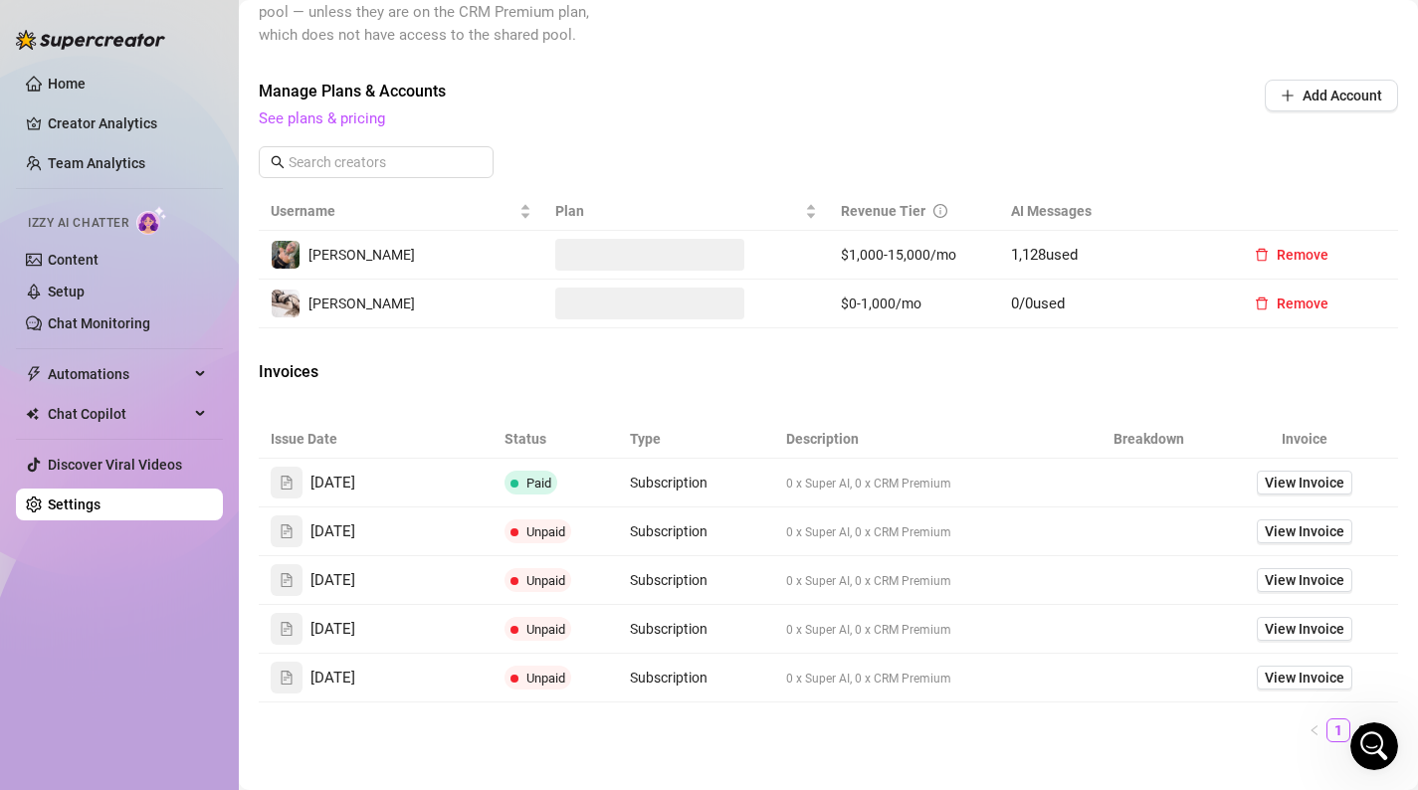
scroll to position [610, 0]
click at [85, 286] on link "Setup" at bounding box center [66, 292] width 37 height 16
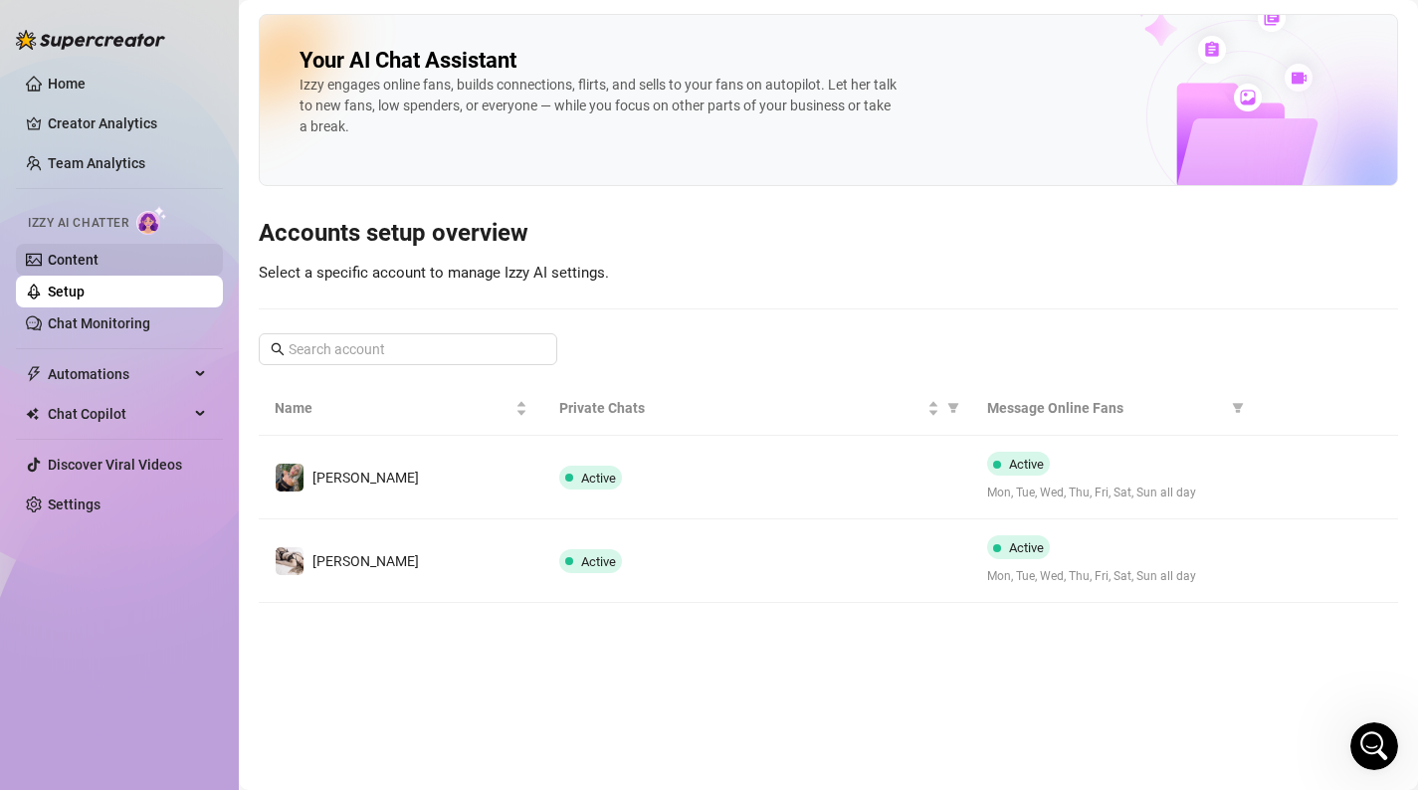
click at [98, 257] on link "Content" at bounding box center [73, 260] width 51 height 16
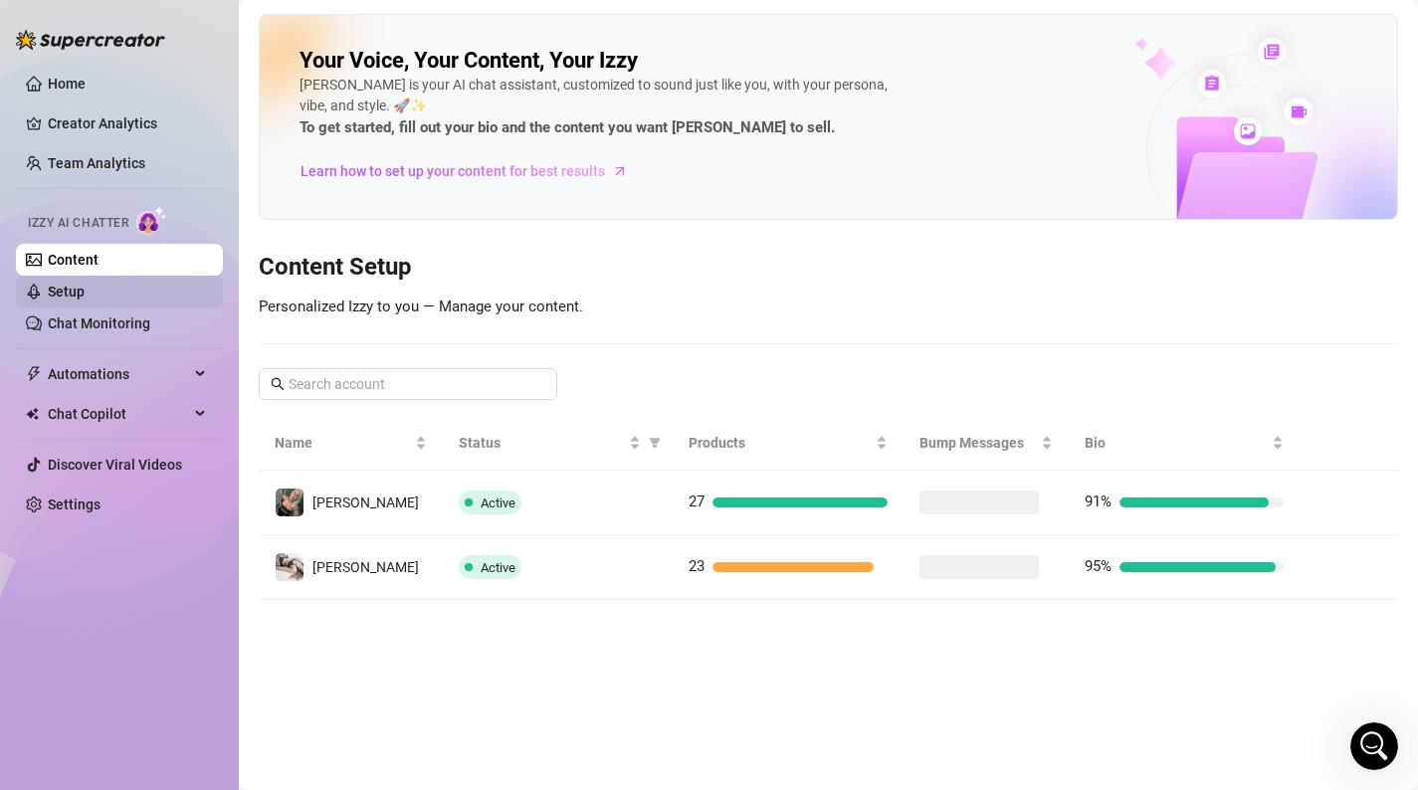
click at [85, 289] on link "Setup" at bounding box center [66, 292] width 37 height 16
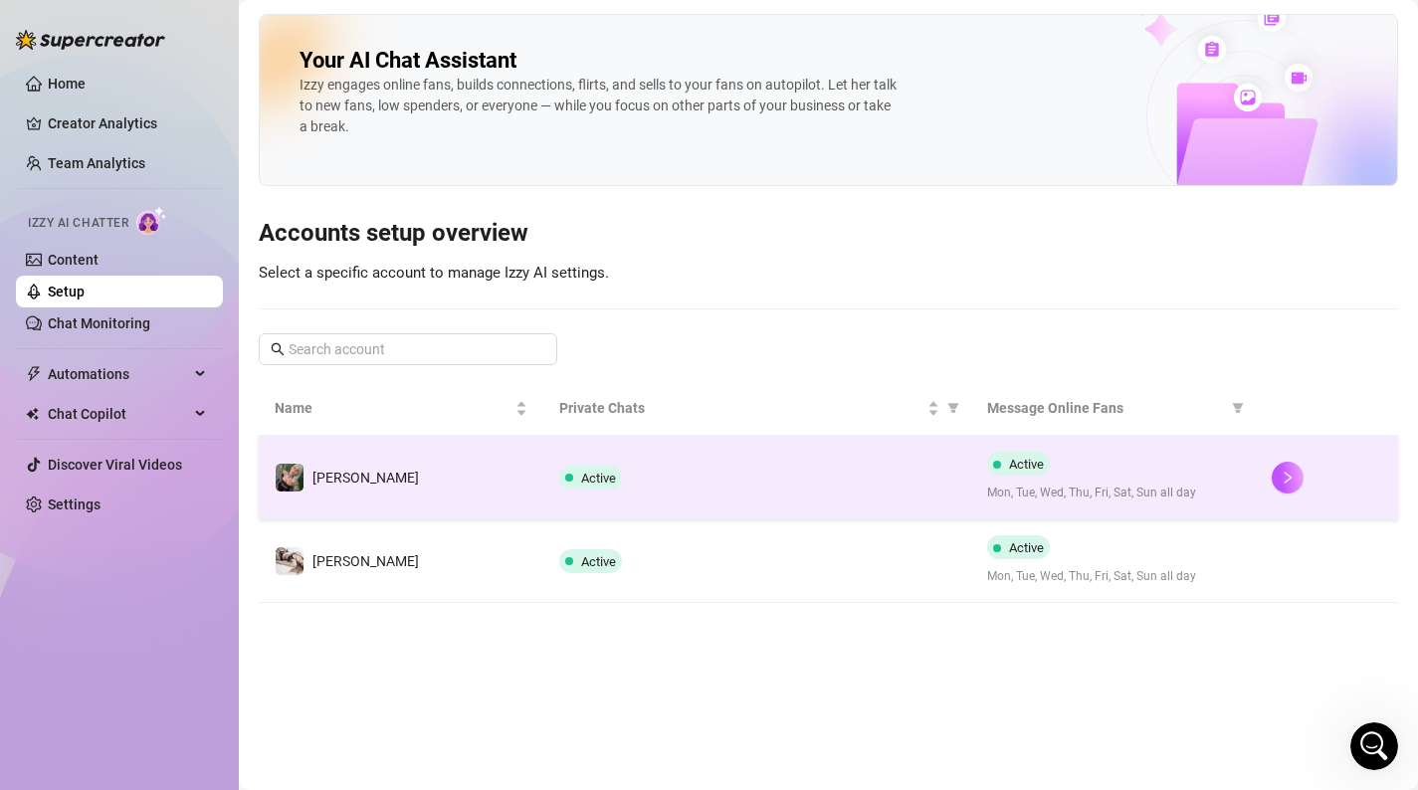
click at [735, 479] on div "Active" at bounding box center [756, 478] width 395 height 24
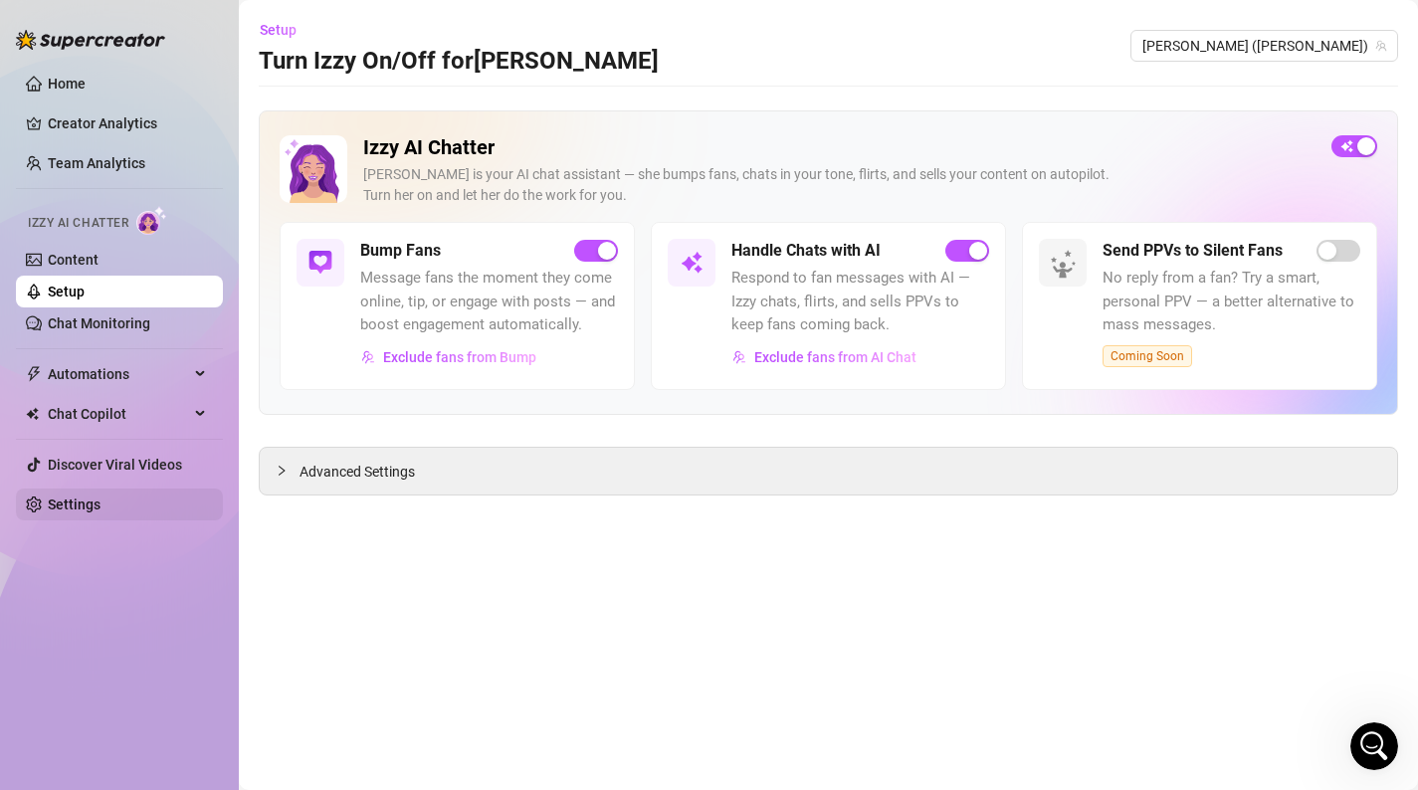
click at [63, 496] on link "Settings" at bounding box center [74, 504] width 53 height 16
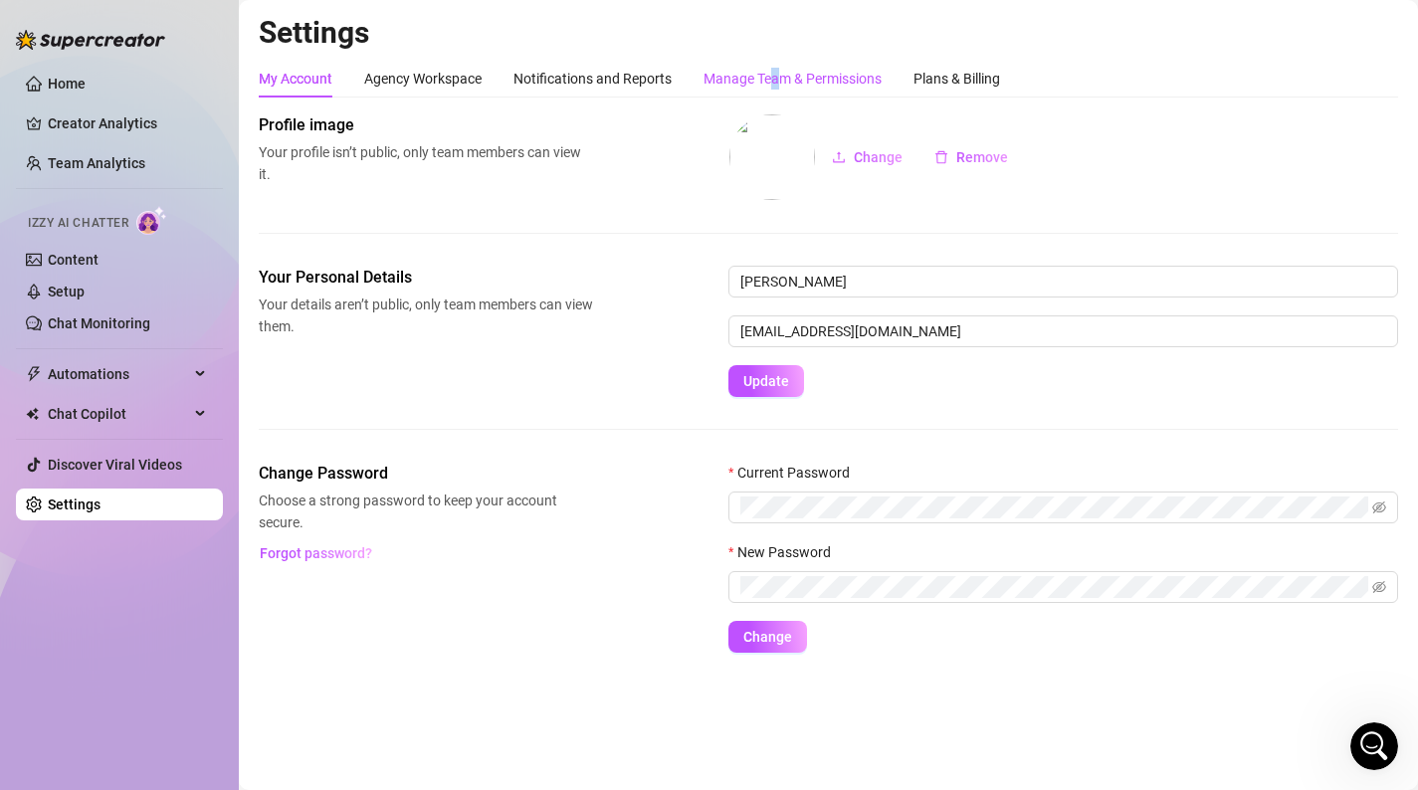
click at [776, 77] on div "Manage Team & Permissions" at bounding box center [792, 79] width 178 height 22
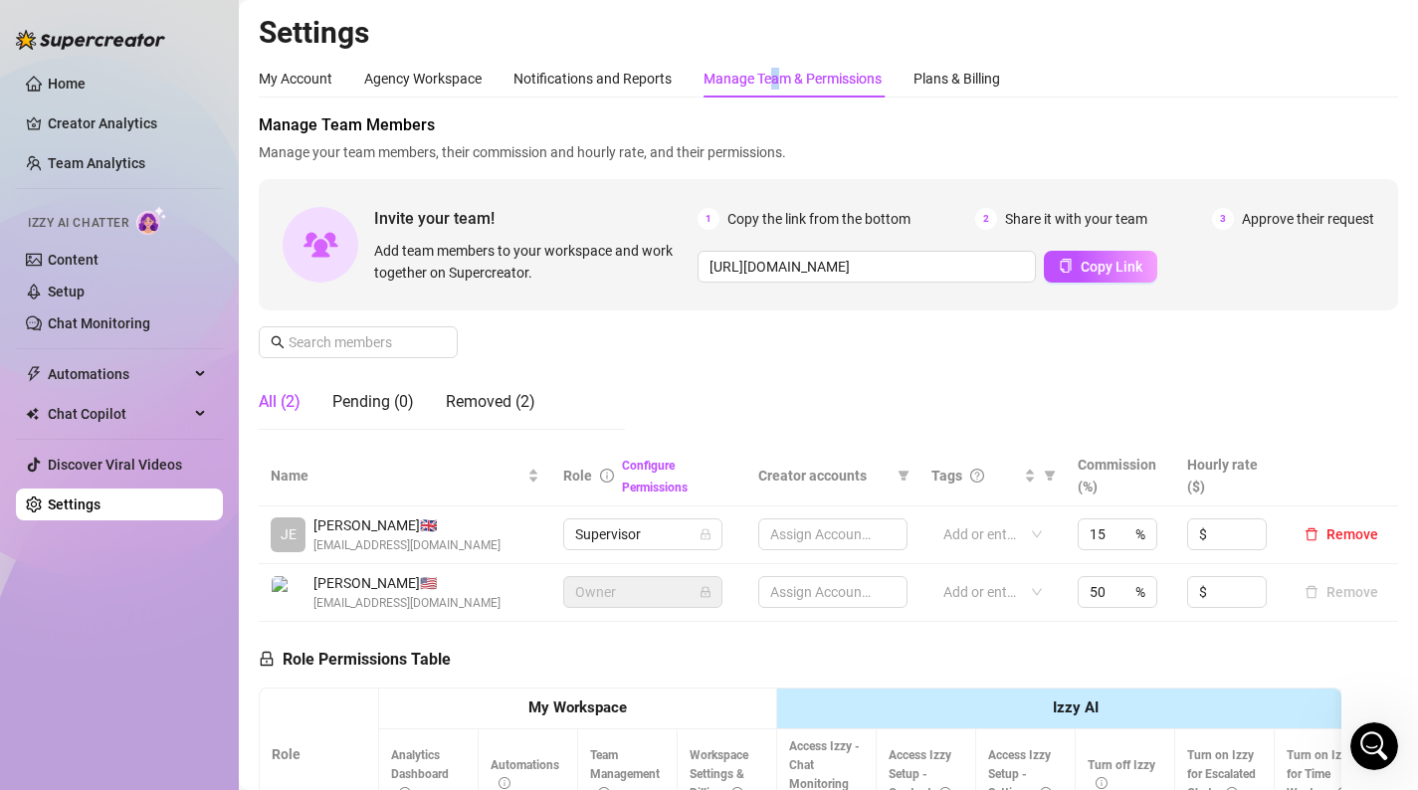
click at [802, 92] on div "Manage Team & Permissions" at bounding box center [792, 79] width 178 height 38
click at [987, 95] on div "Plans & Billing" at bounding box center [956, 79] width 87 height 38
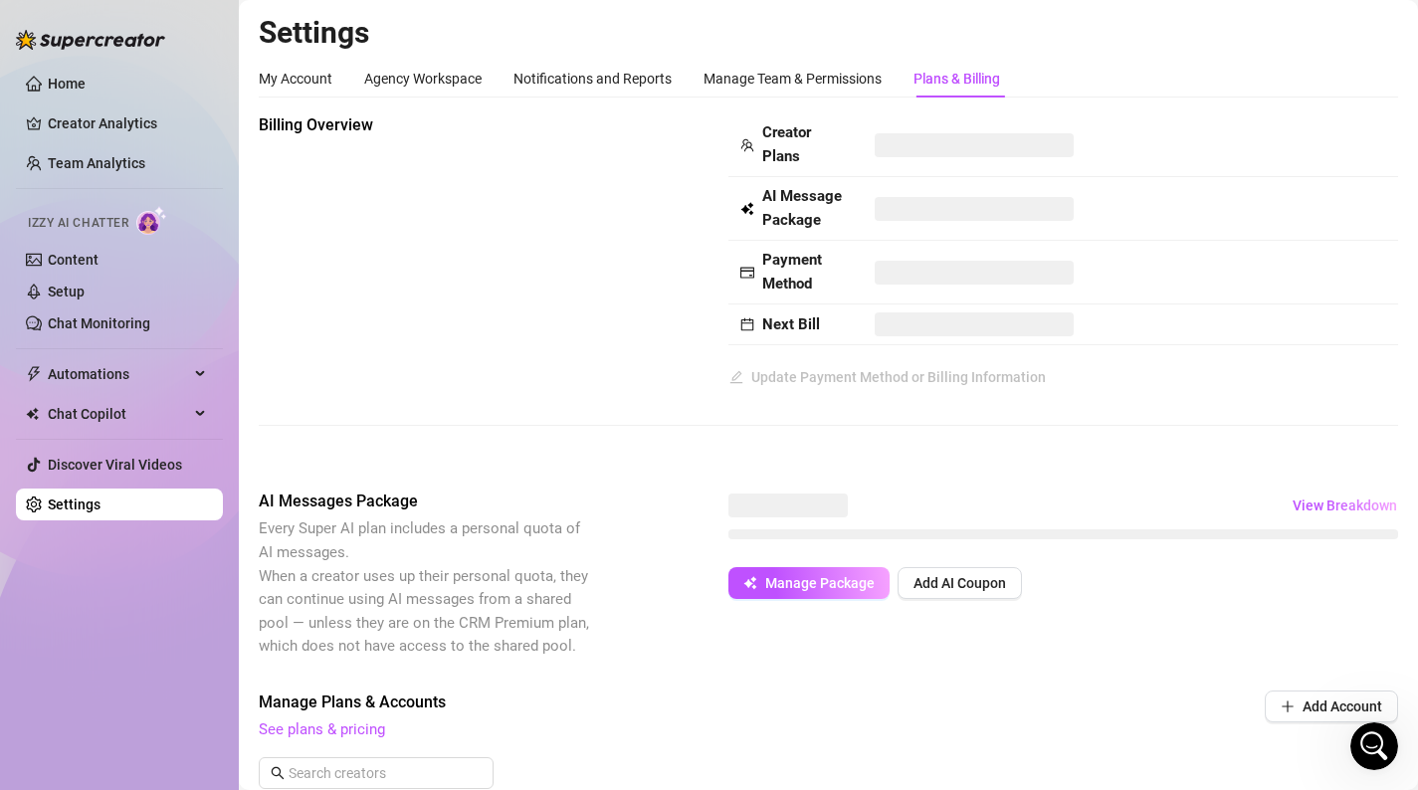
click at [987, 95] on div "Plans & Billing" at bounding box center [956, 79] width 87 height 38
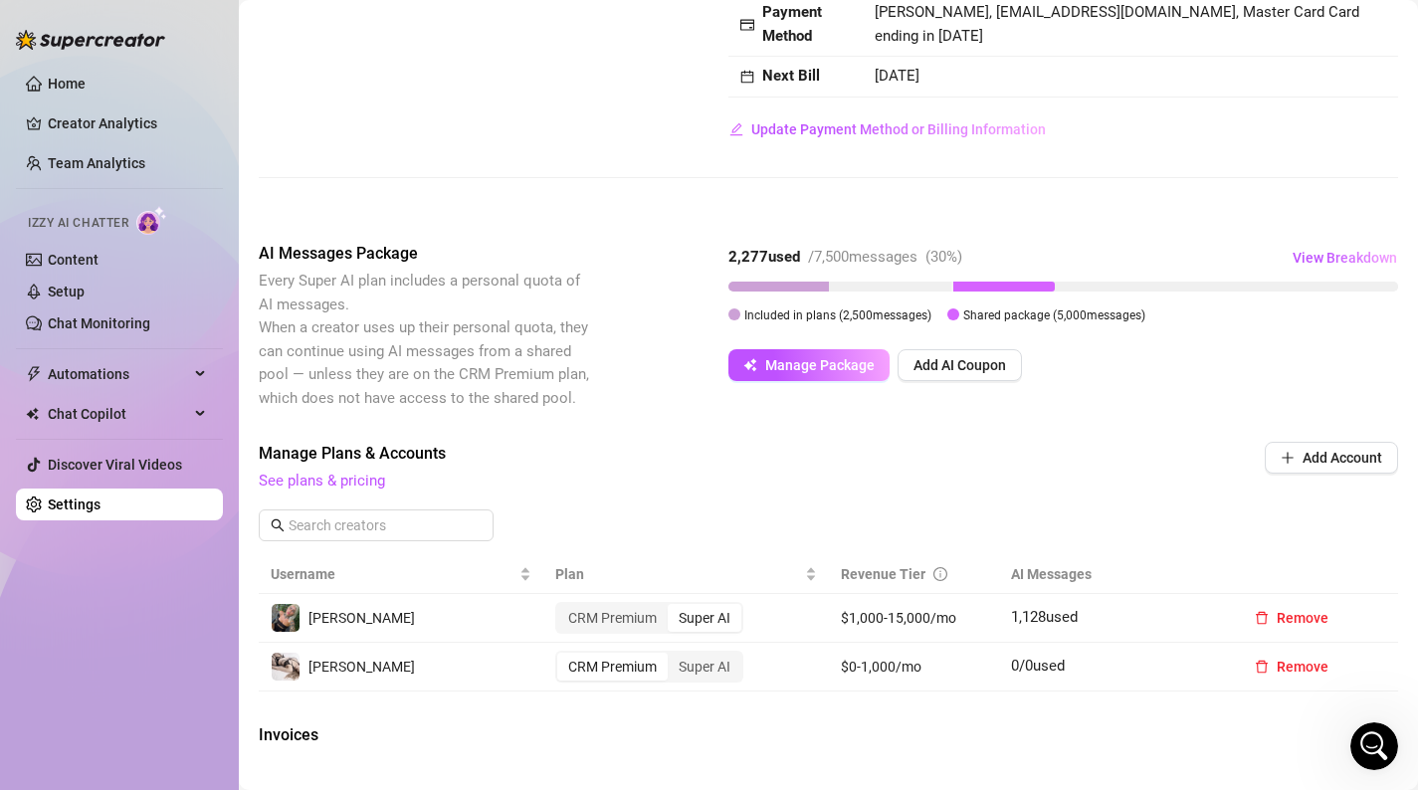
scroll to position [258, 0]
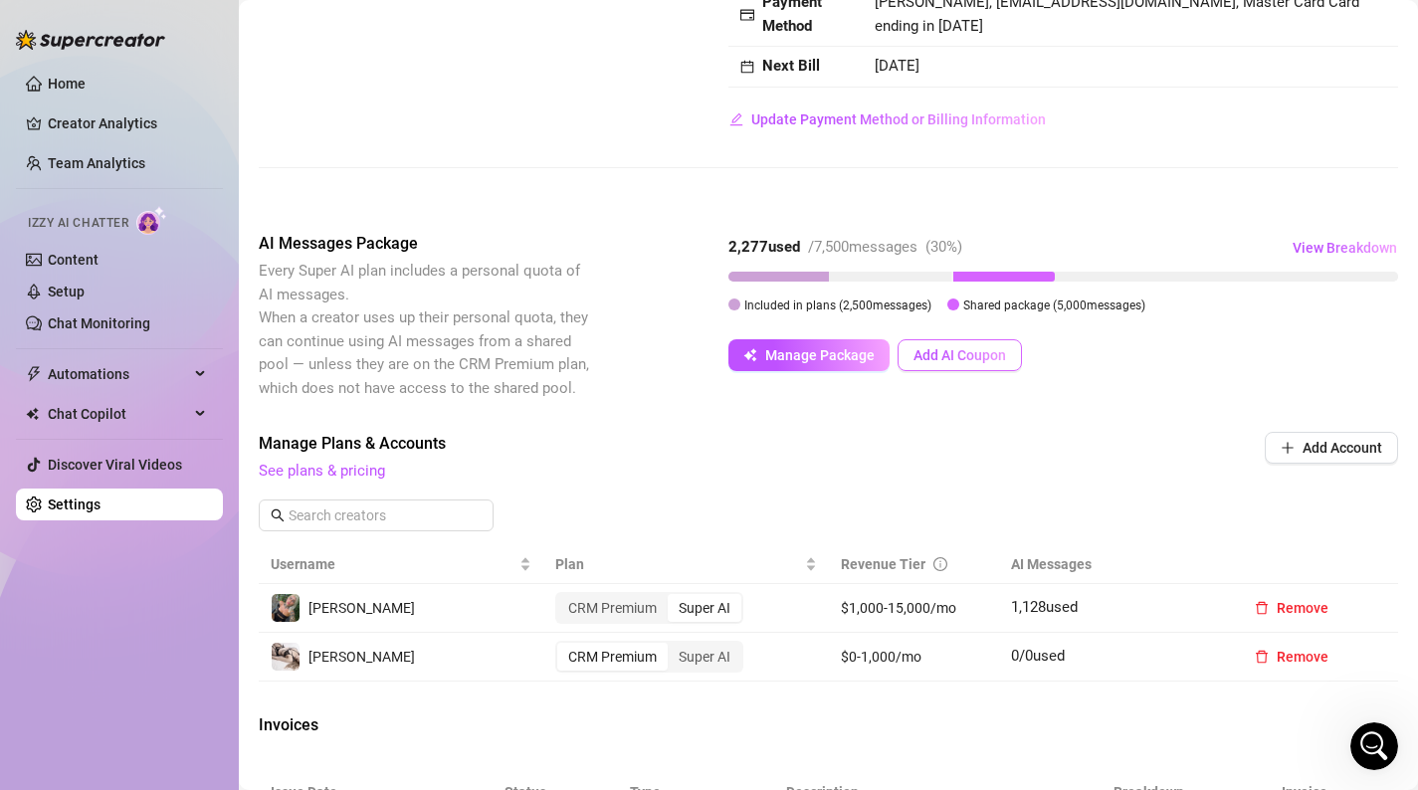
click at [1005, 355] on button "Add AI Coupon" at bounding box center [959, 355] width 124 height 32
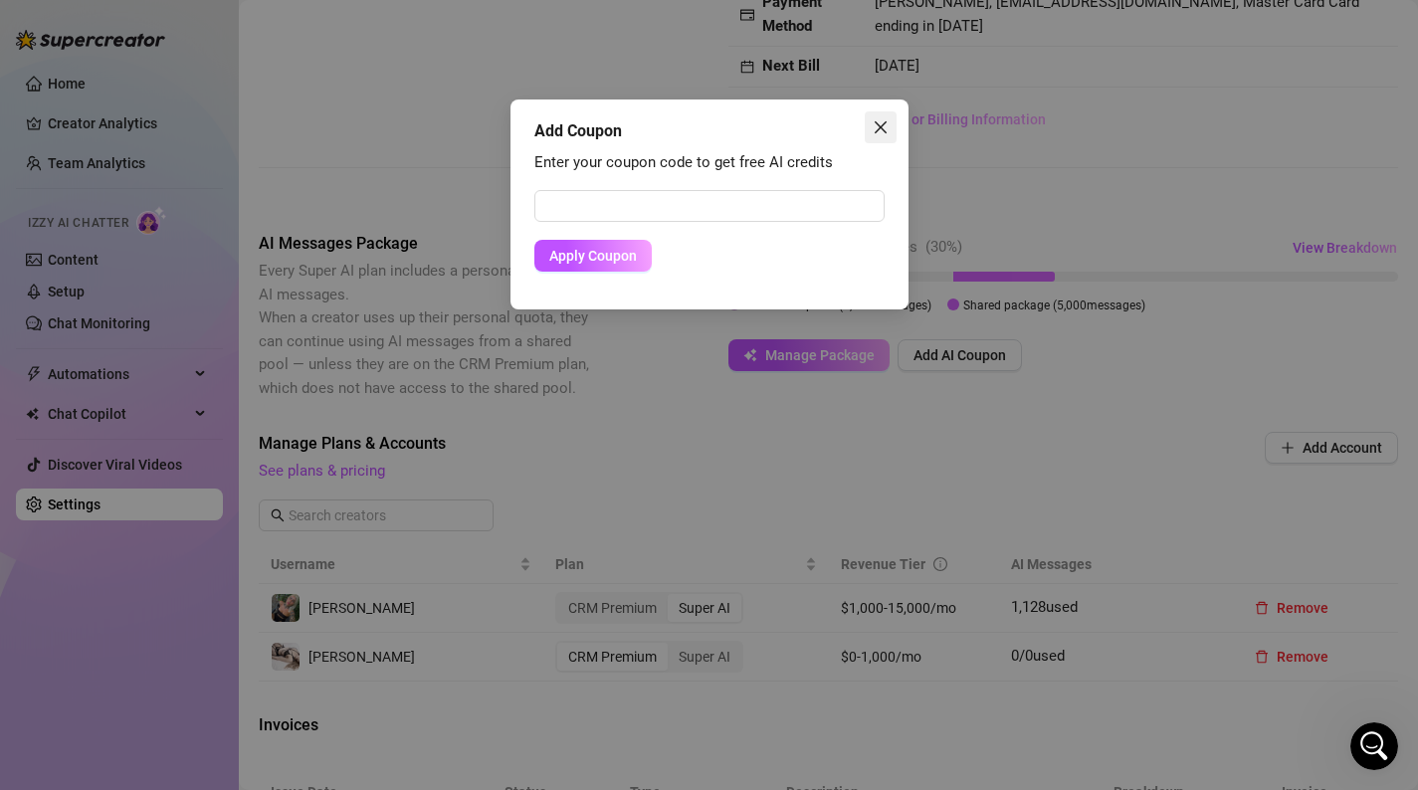
click at [880, 121] on icon "close" at bounding box center [880, 127] width 16 height 16
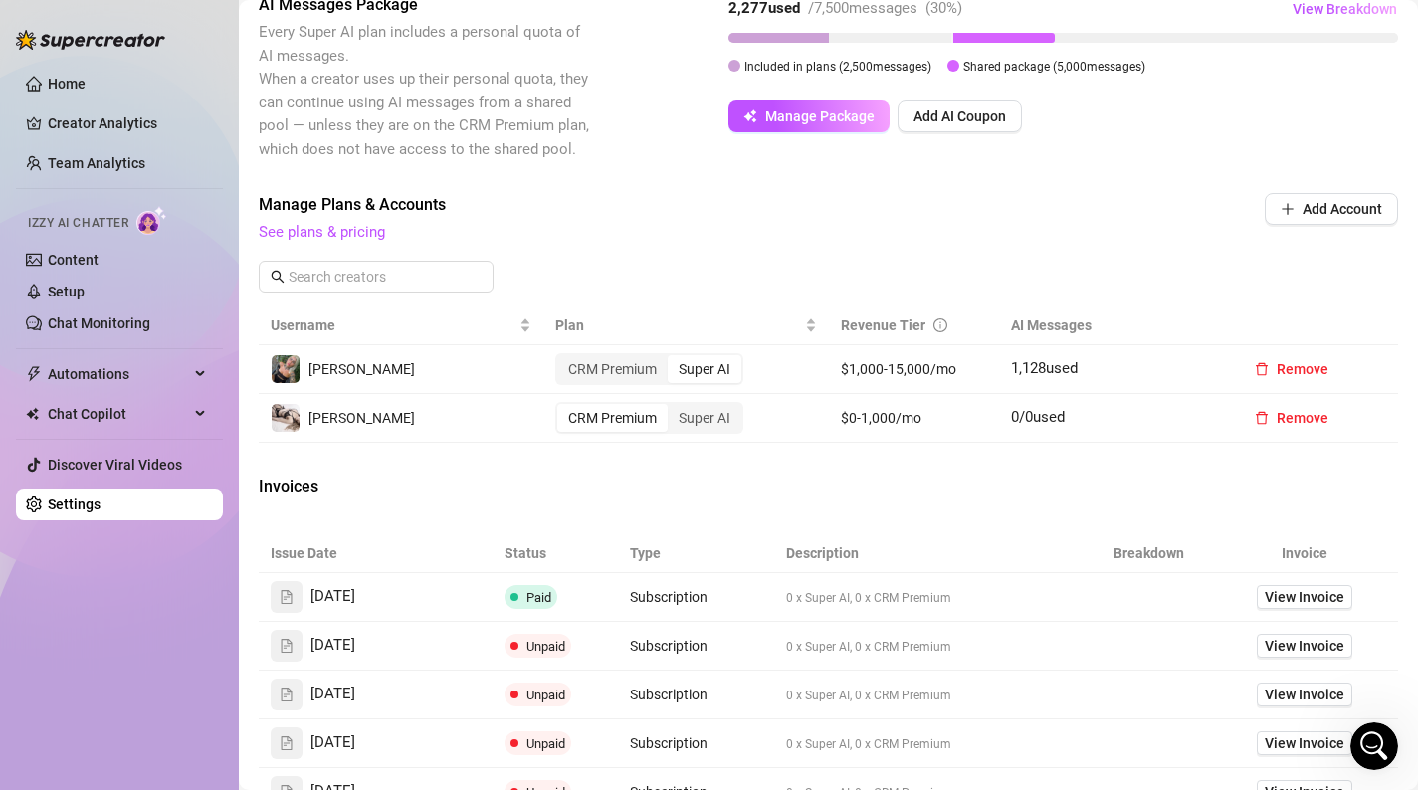
scroll to position [400, 0]
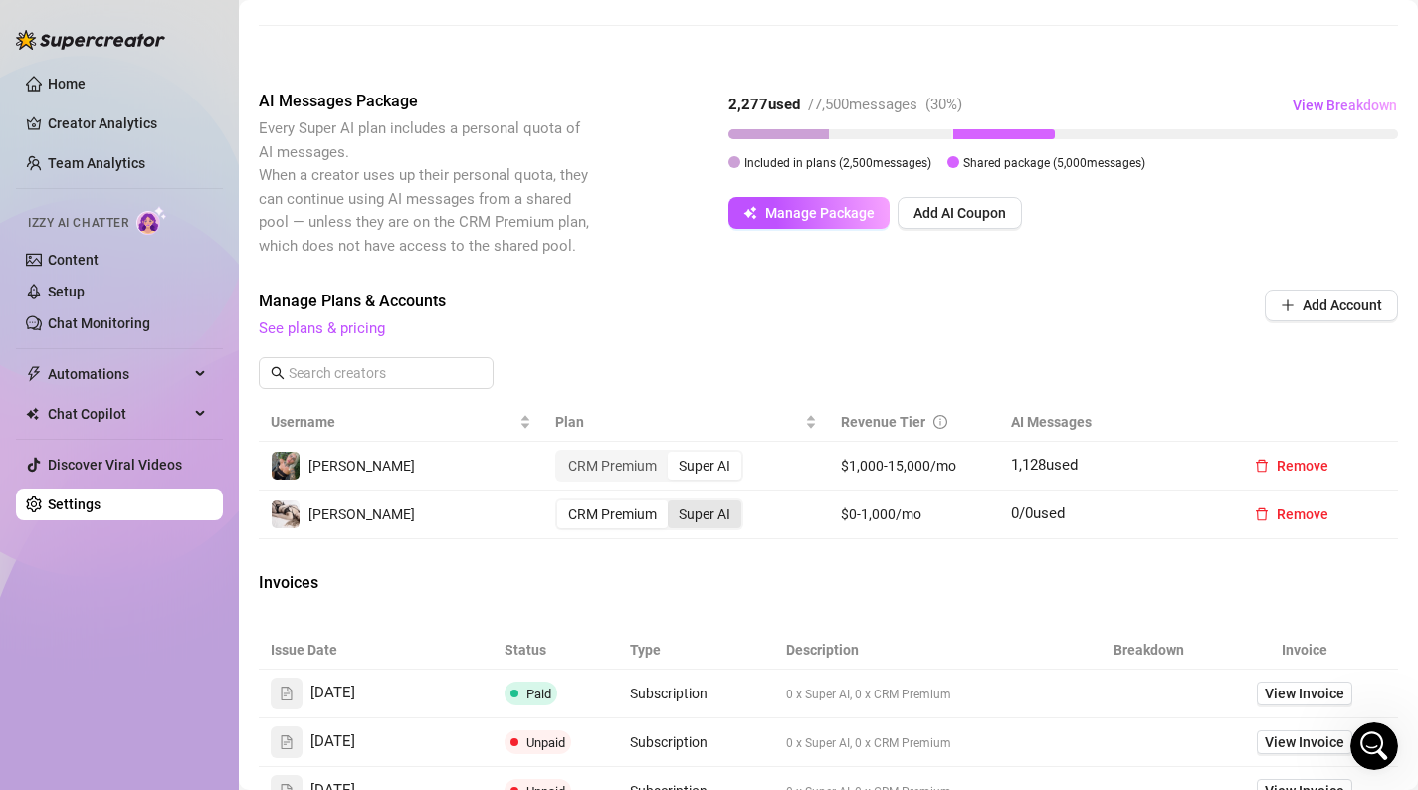
click at [728, 511] on div "Super AI" at bounding box center [705, 514] width 74 height 28
click at [673, 503] on input "Super AI" at bounding box center [673, 503] width 0 height 0
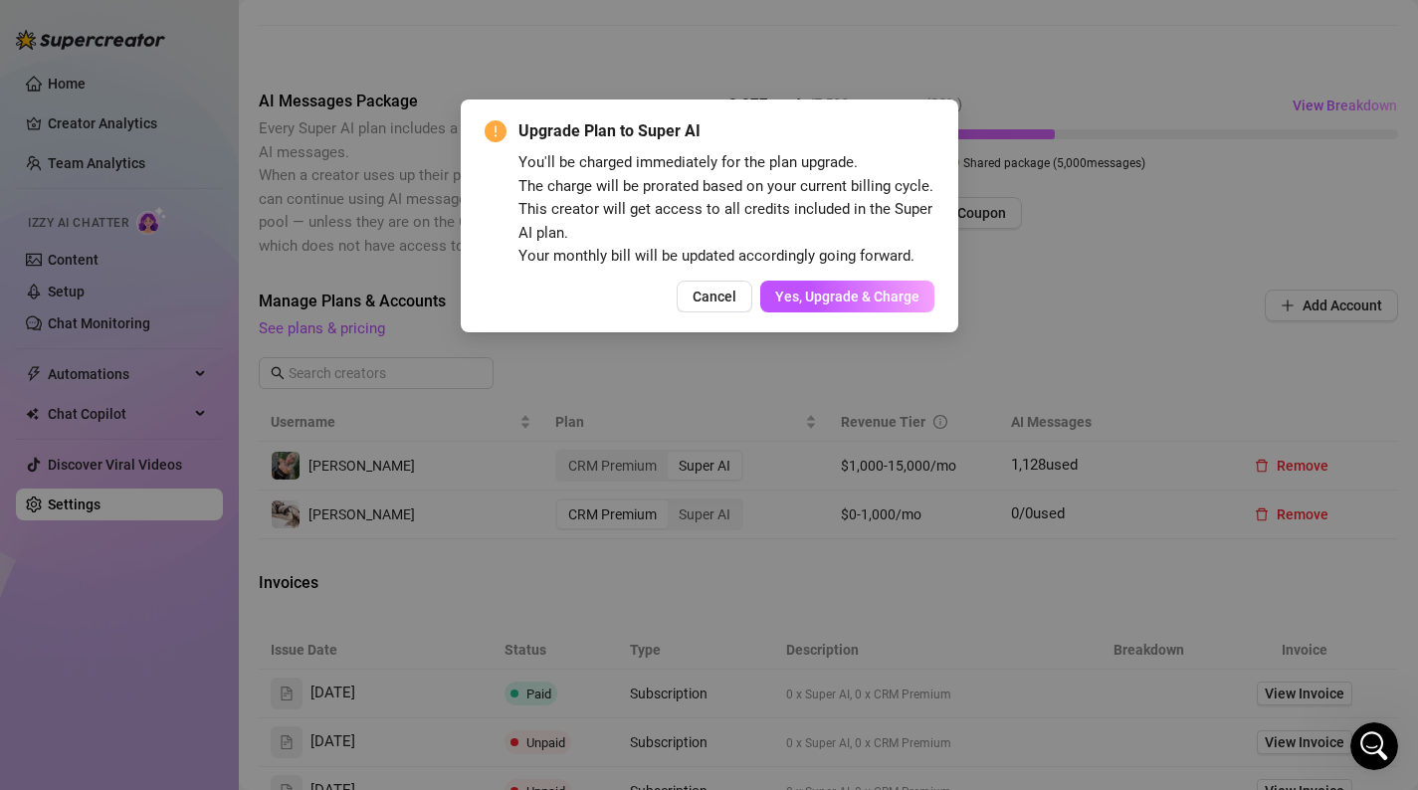
click at [719, 269] on div "Upgrade Plan to Super AI You'll be charged immediately for the plan upgrade. Th…" at bounding box center [709, 215] width 450 height 193
click at [719, 290] on span "Cancel" at bounding box center [714, 297] width 44 height 16
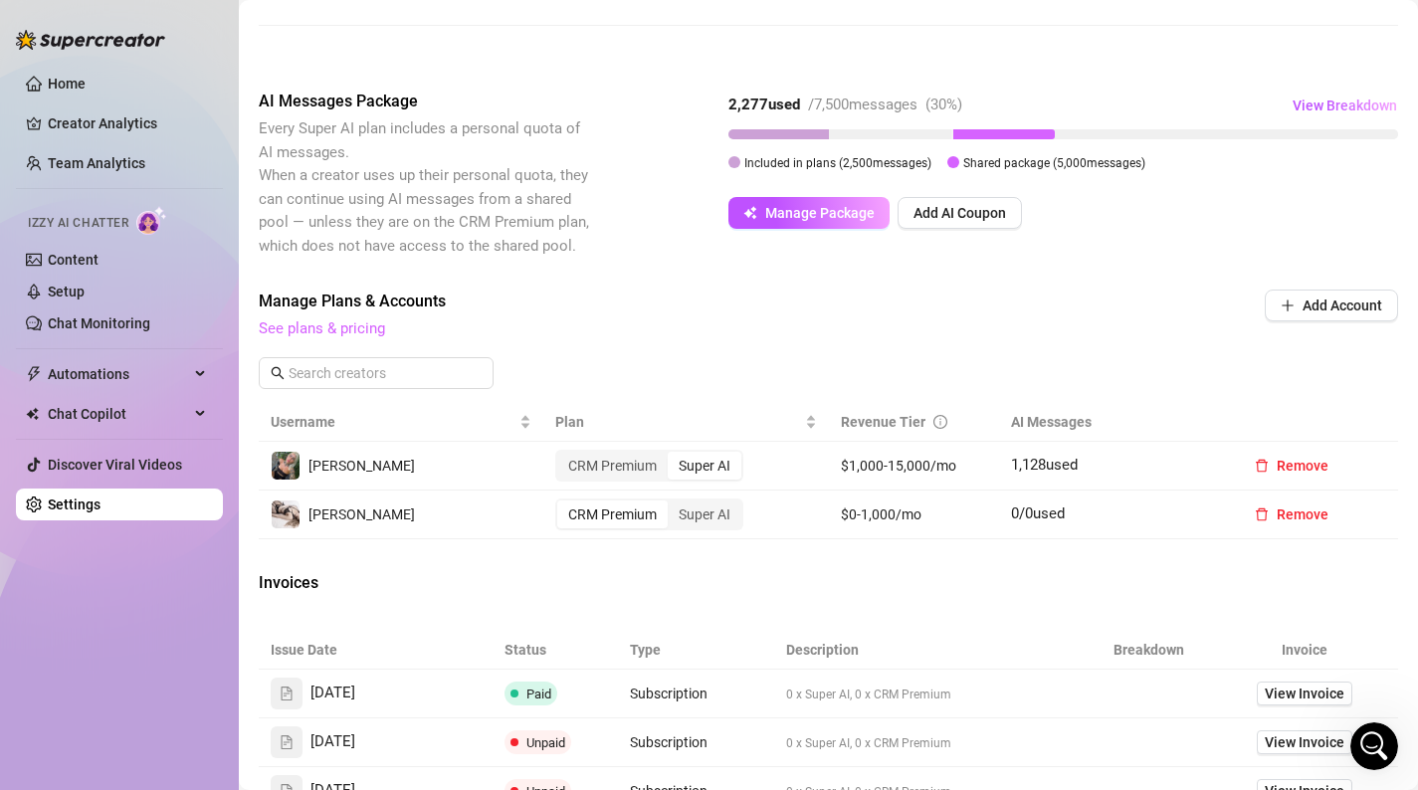
click at [363, 326] on link "See plans & pricing" at bounding box center [322, 328] width 126 height 18
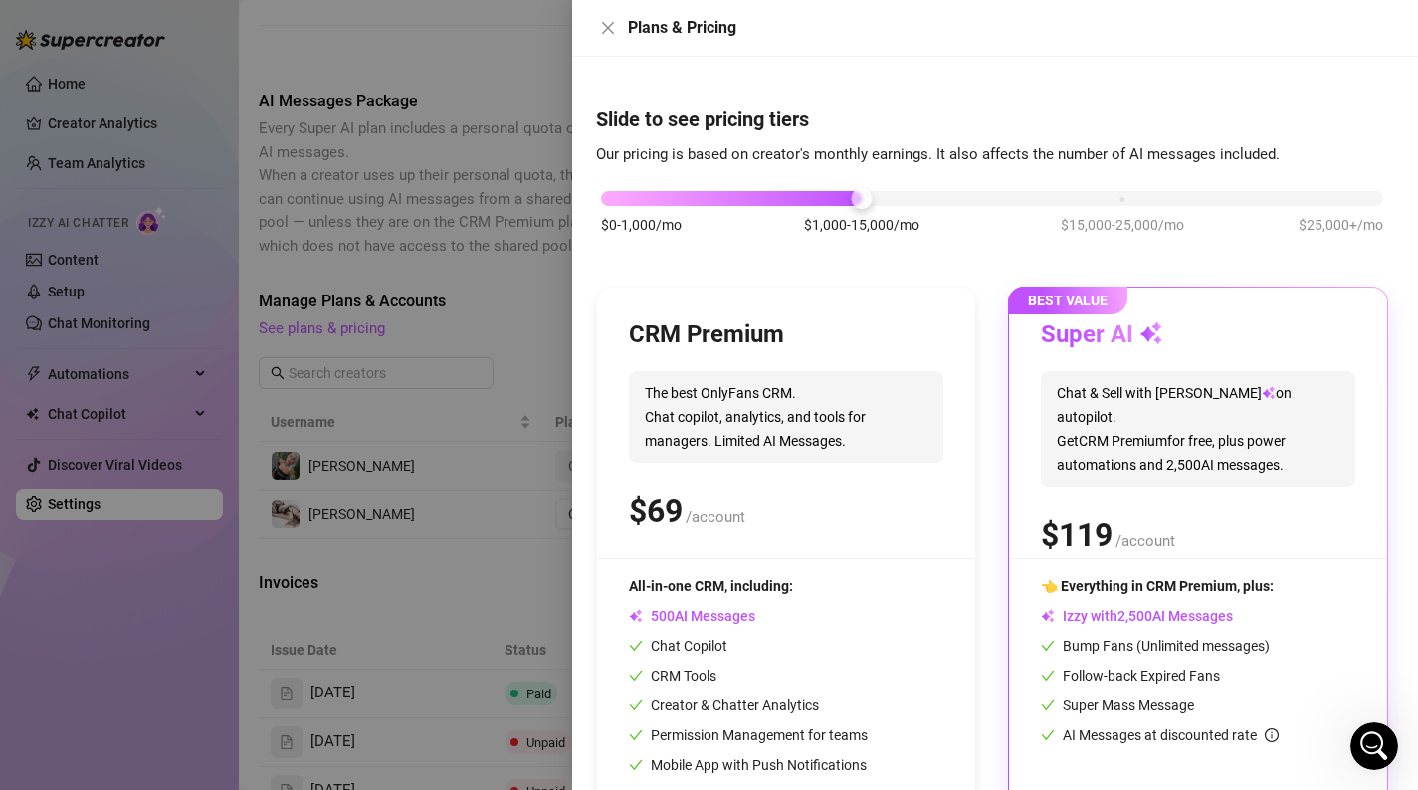
scroll to position [0, 0]
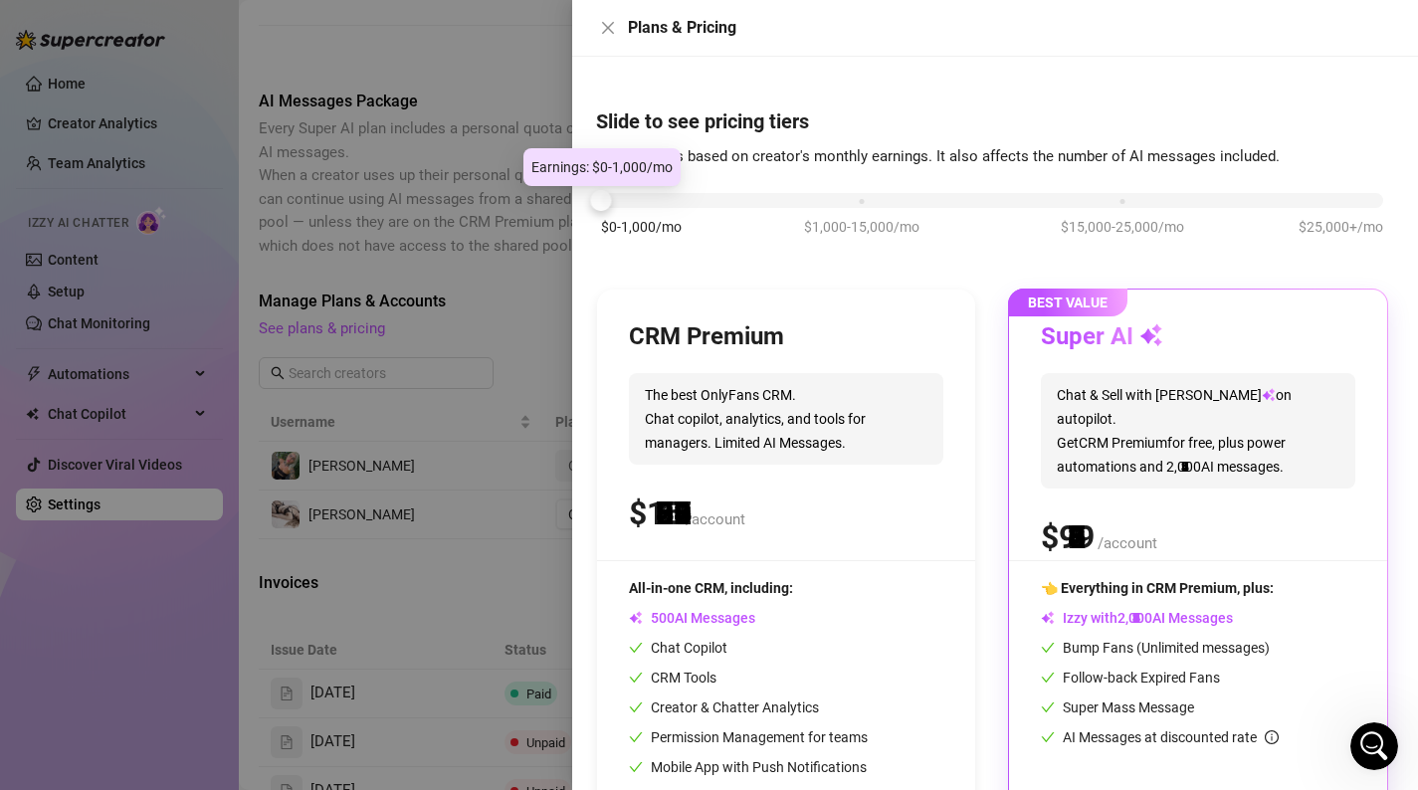
drag, startPoint x: 864, startPoint y: 195, endPoint x: 622, endPoint y: 203, distance: 241.9
click at [622, 201] on div "$0-1,000/mo $1,000-15,000/mo $15,000-25,000/mo $25,000+/mo" at bounding box center [992, 195] width 782 height 12
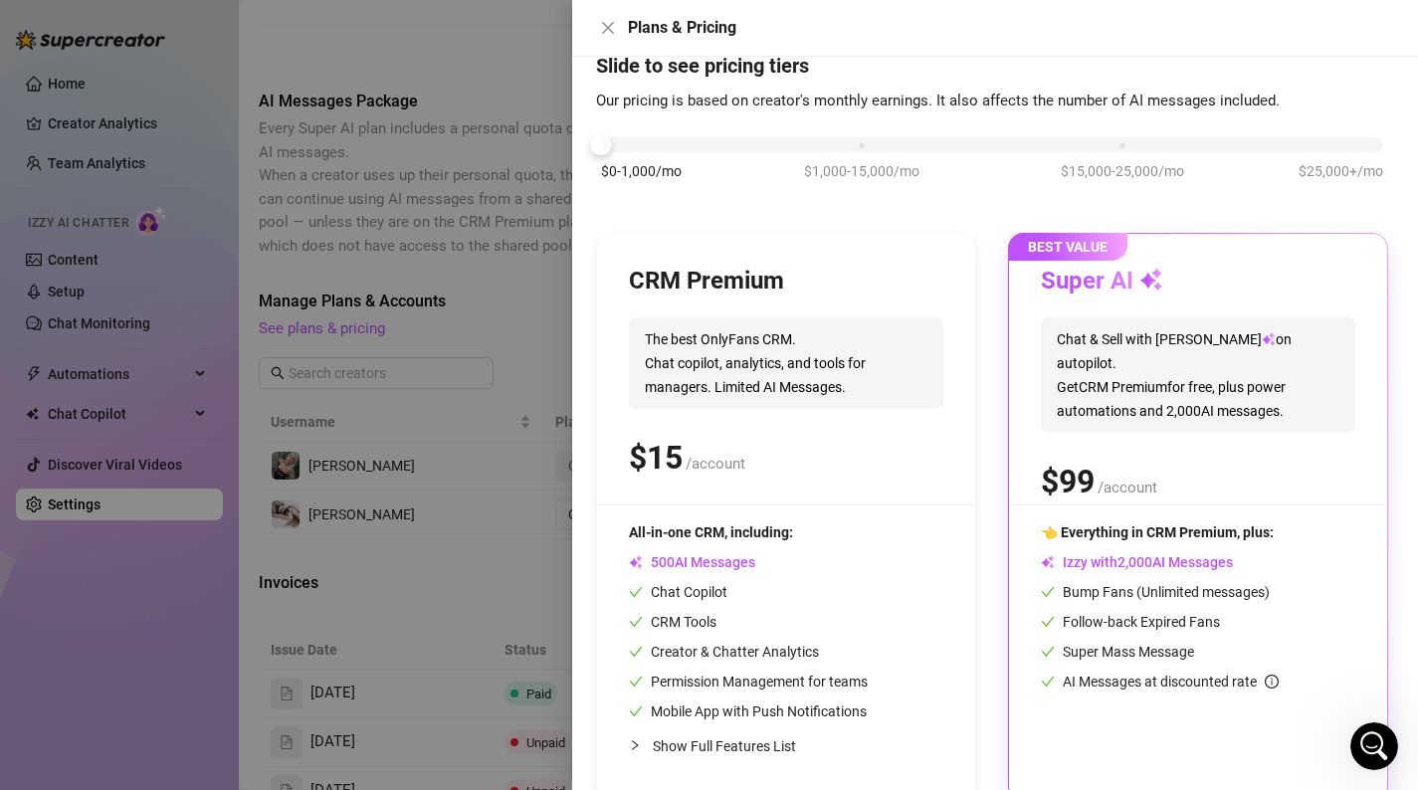
scroll to position [92, 0]
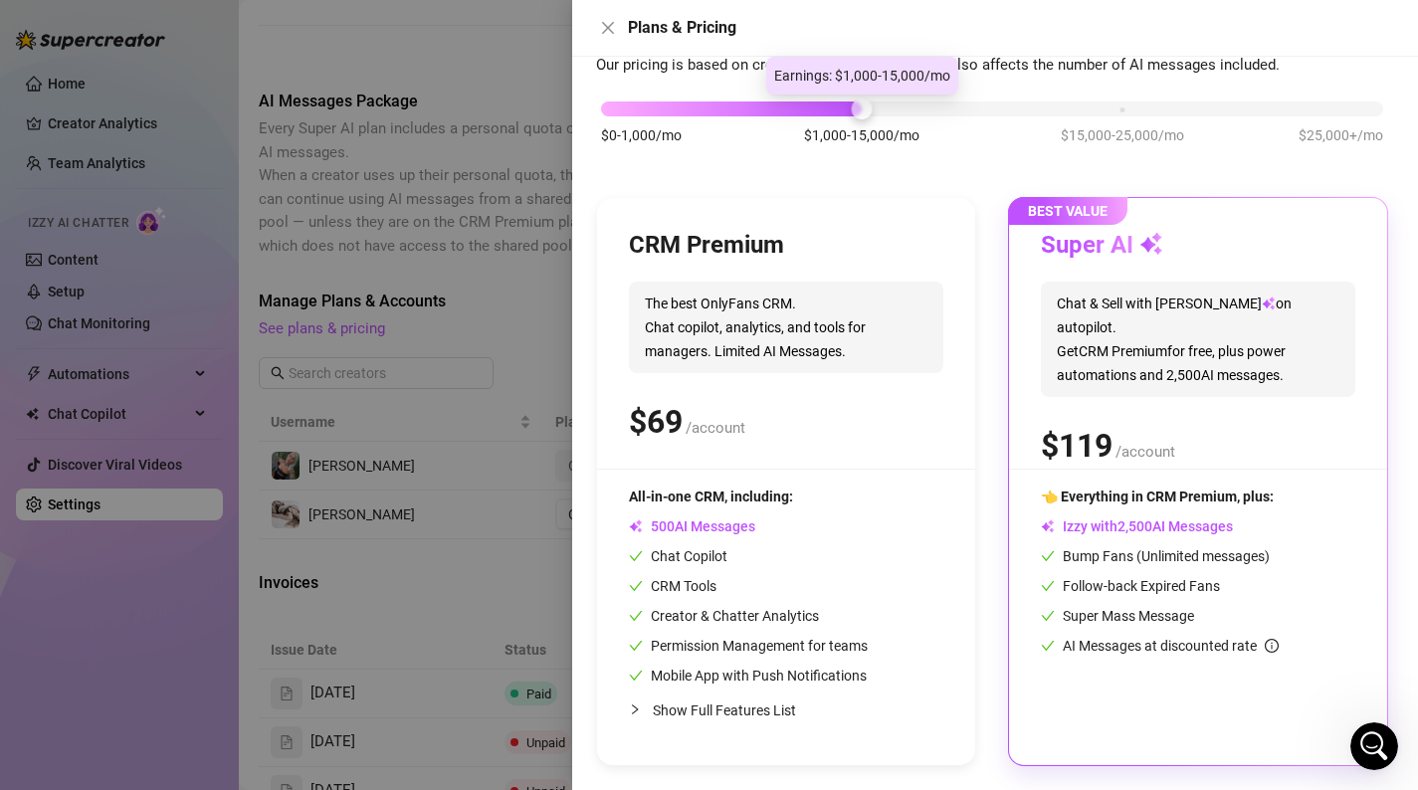
drag, startPoint x: 603, startPoint y: 111, endPoint x: 861, endPoint y: 111, distance: 257.7
click at [863, 113] on div at bounding box center [861, 108] width 21 height 21
click at [485, 381] on div at bounding box center [709, 395] width 1418 height 790
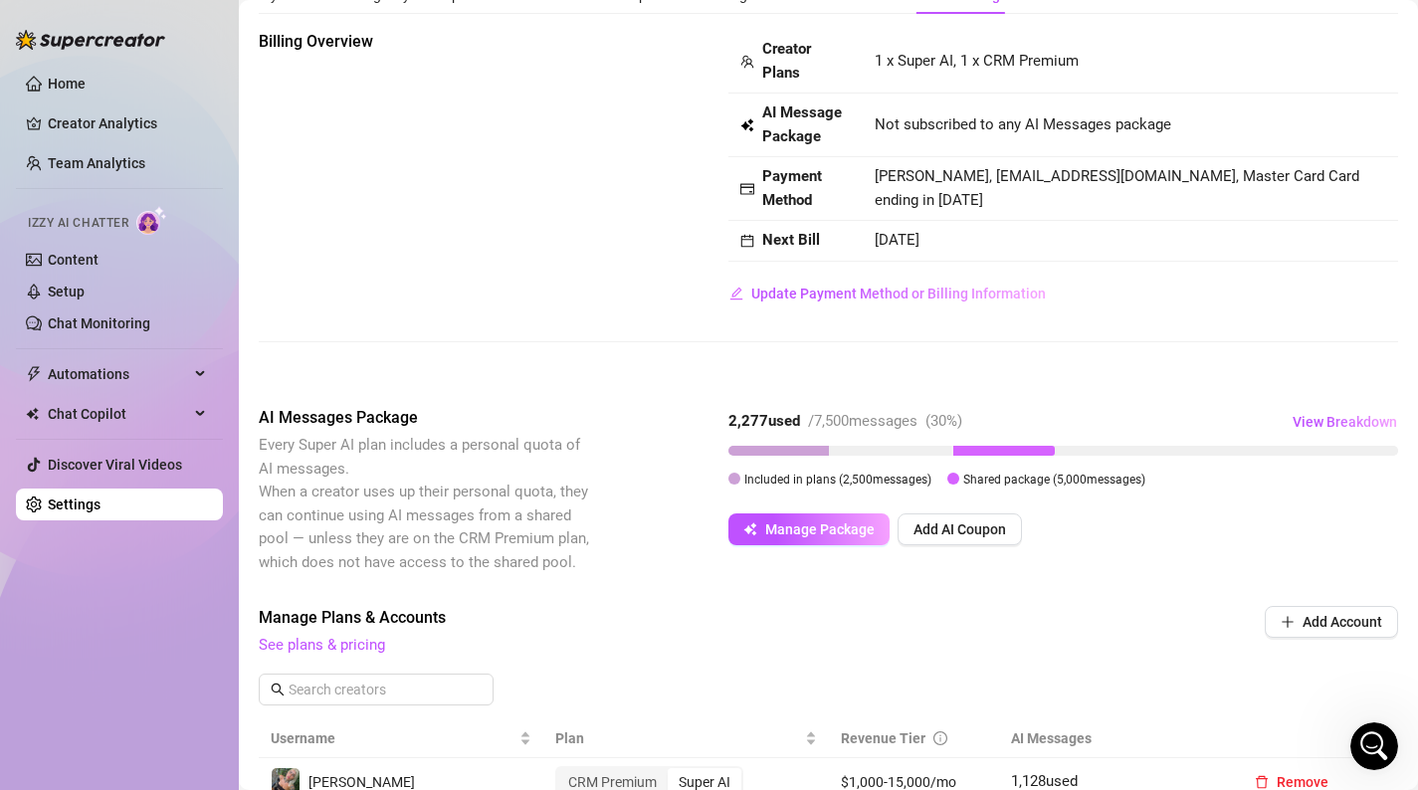
scroll to position [0, 0]
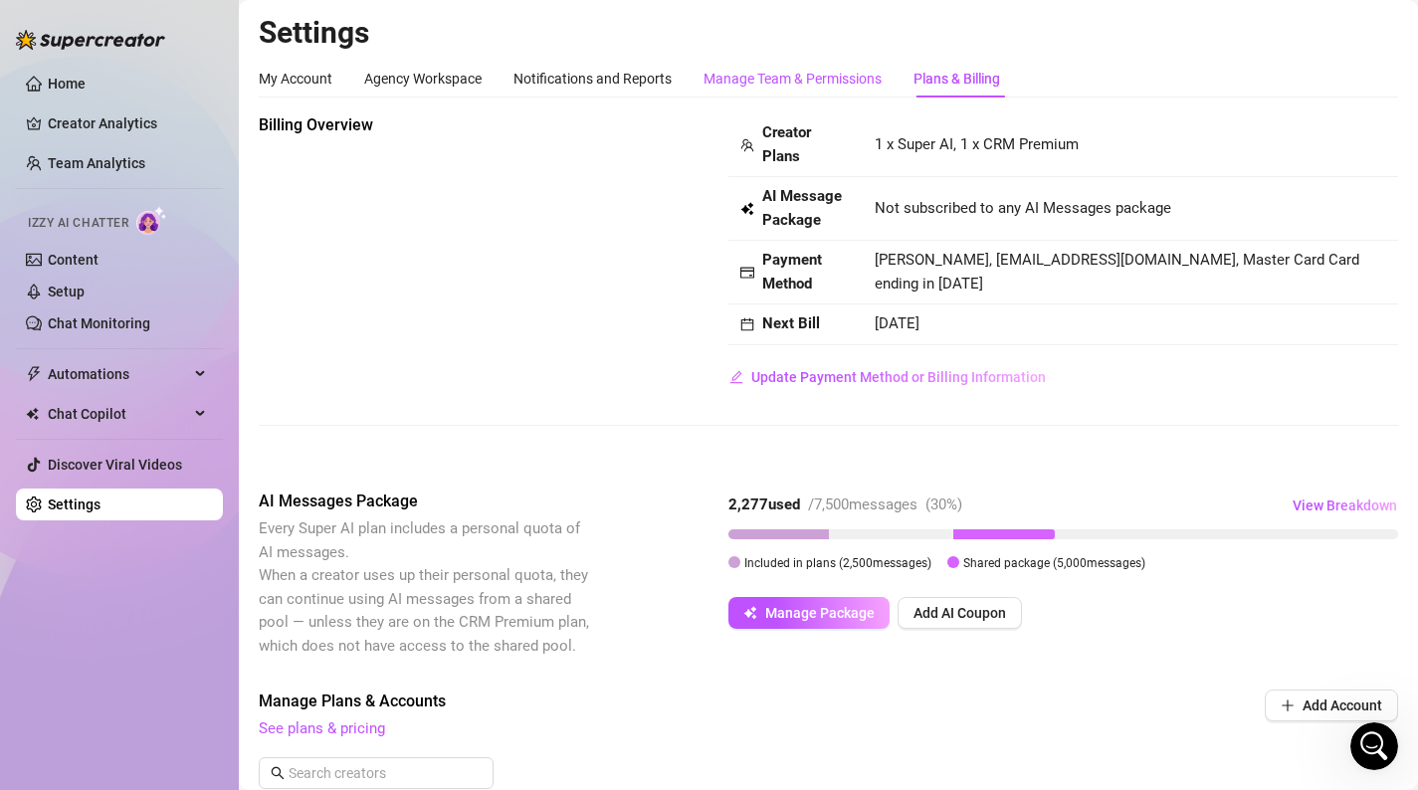
click at [801, 78] on div "Manage Team & Permissions" at bounding box center [792, 79] width 178 height 22
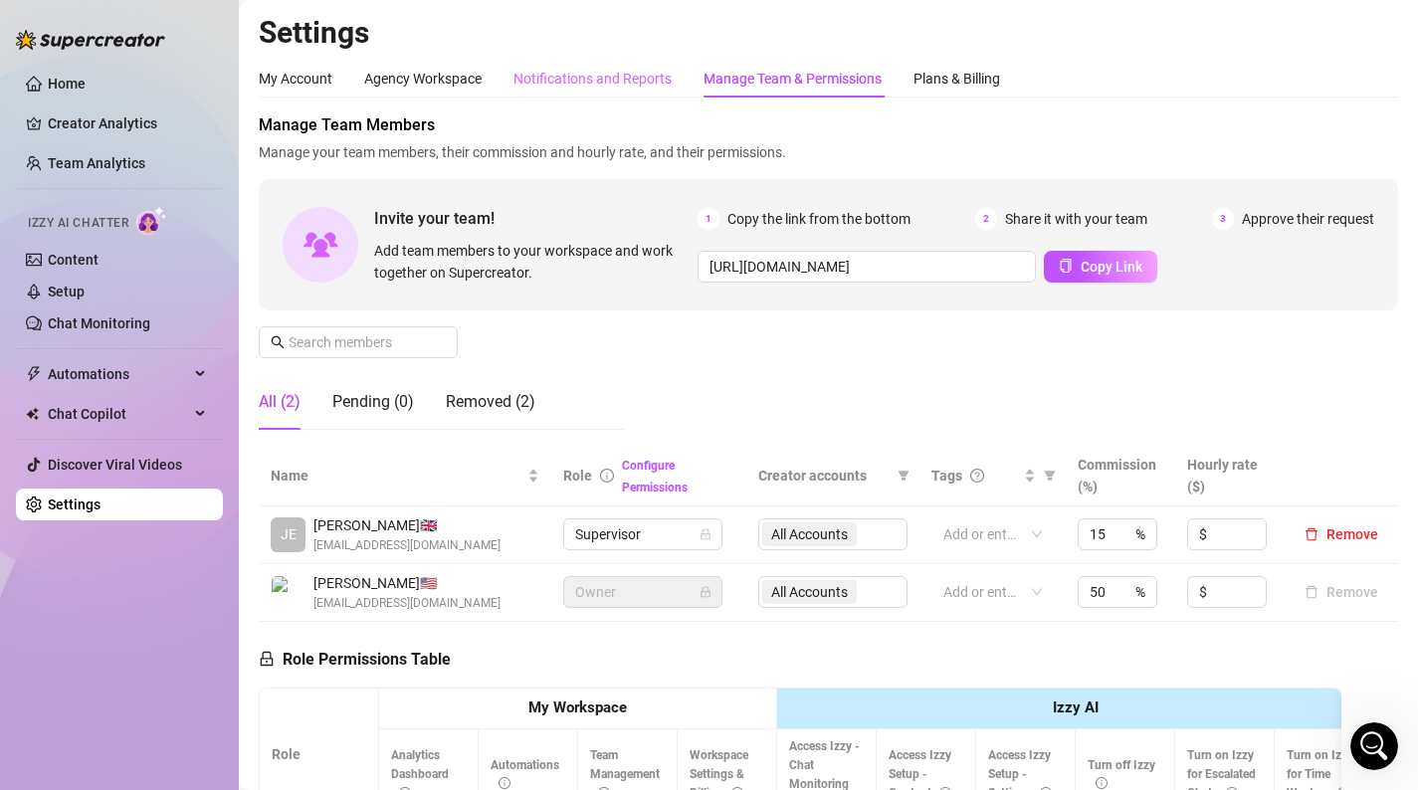
click at [514, 66] on div "Notifications and Reports" at bounding box center [592, 79] width 158 height 38
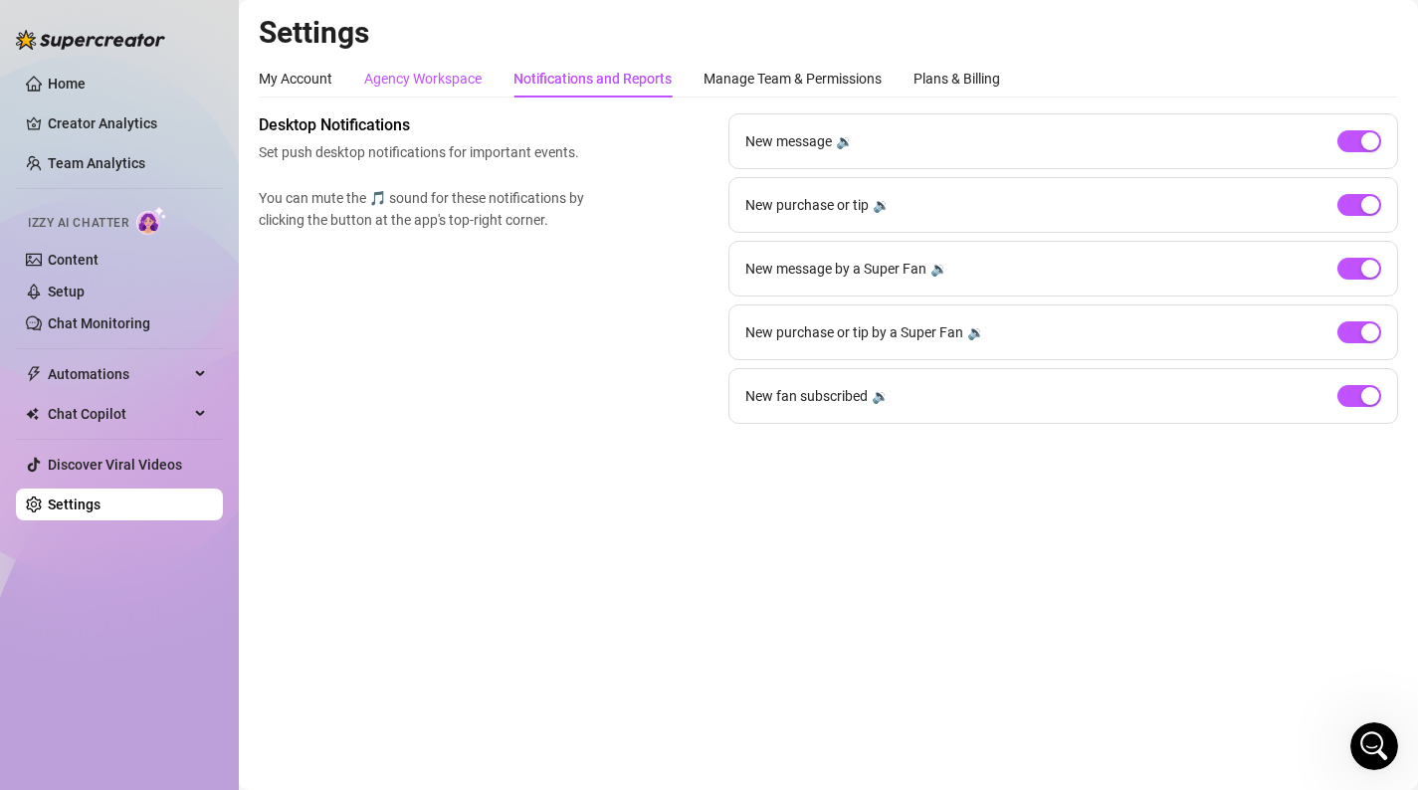
click at [390, 73] on div "Agency Workspace" at bounding box center [422, 79] width 117 height 22
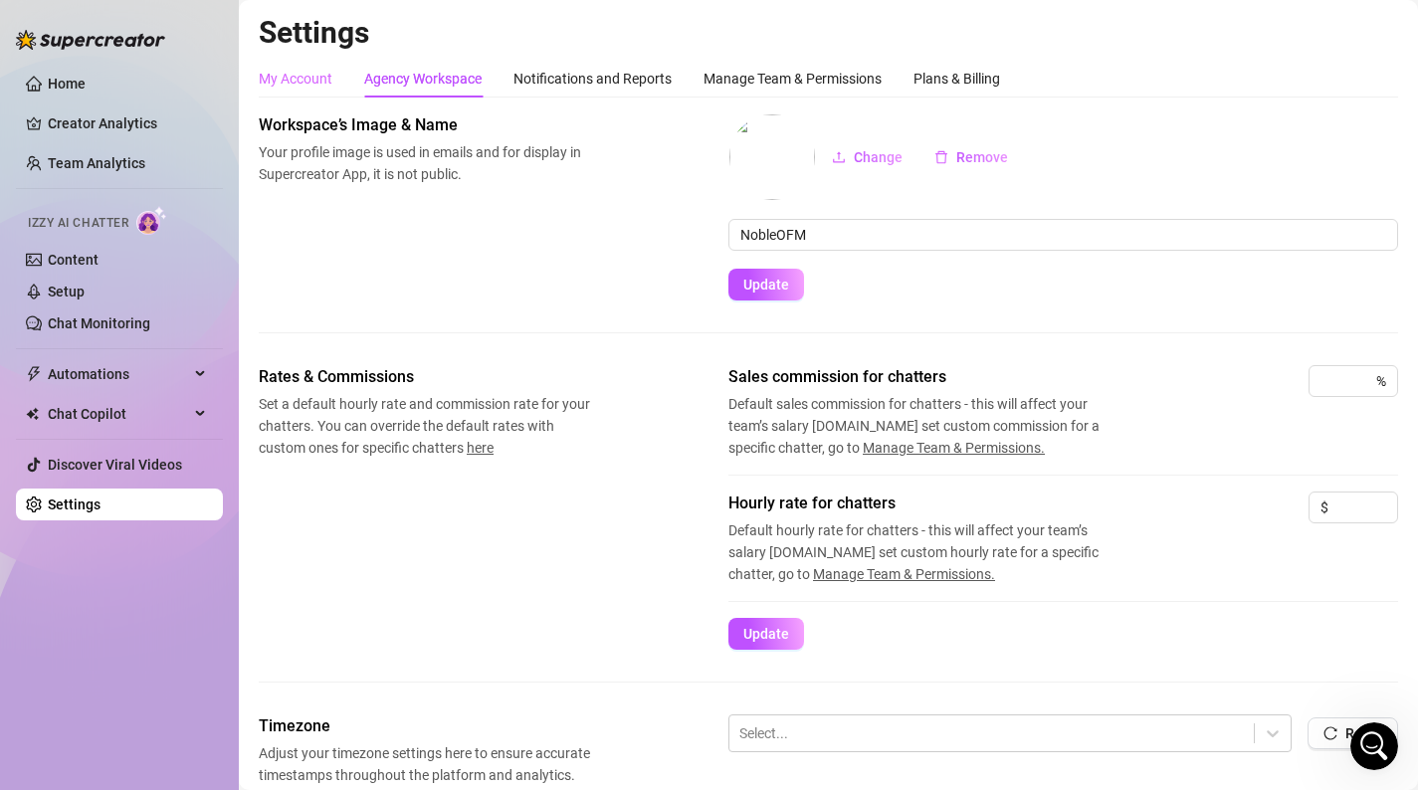
click at [297, 64] on div "My Account" at bounding box center [296, 79] width 74 height 38
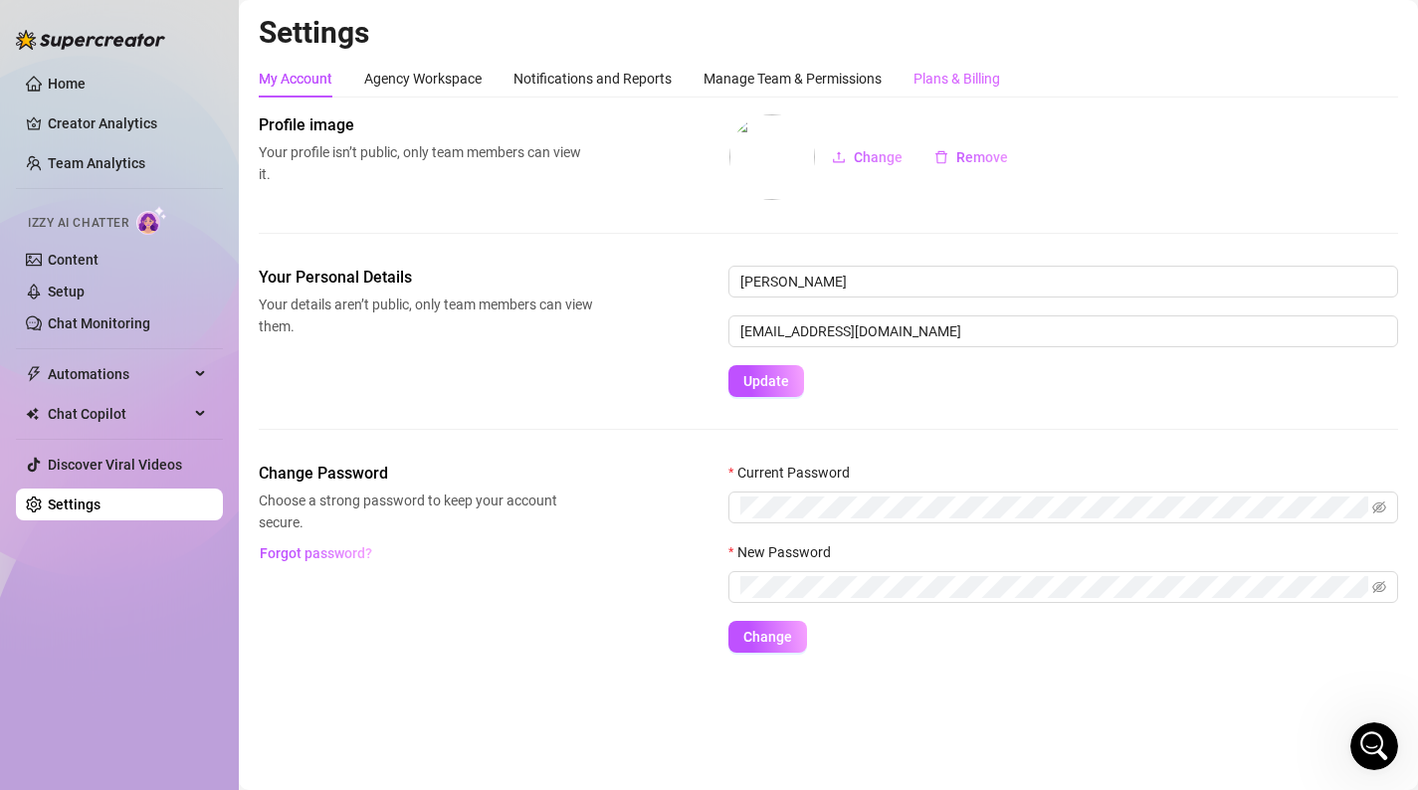
click at [944, 93] on div "Plans & Billing" at bounding box center [956, 79] width 87 height 38
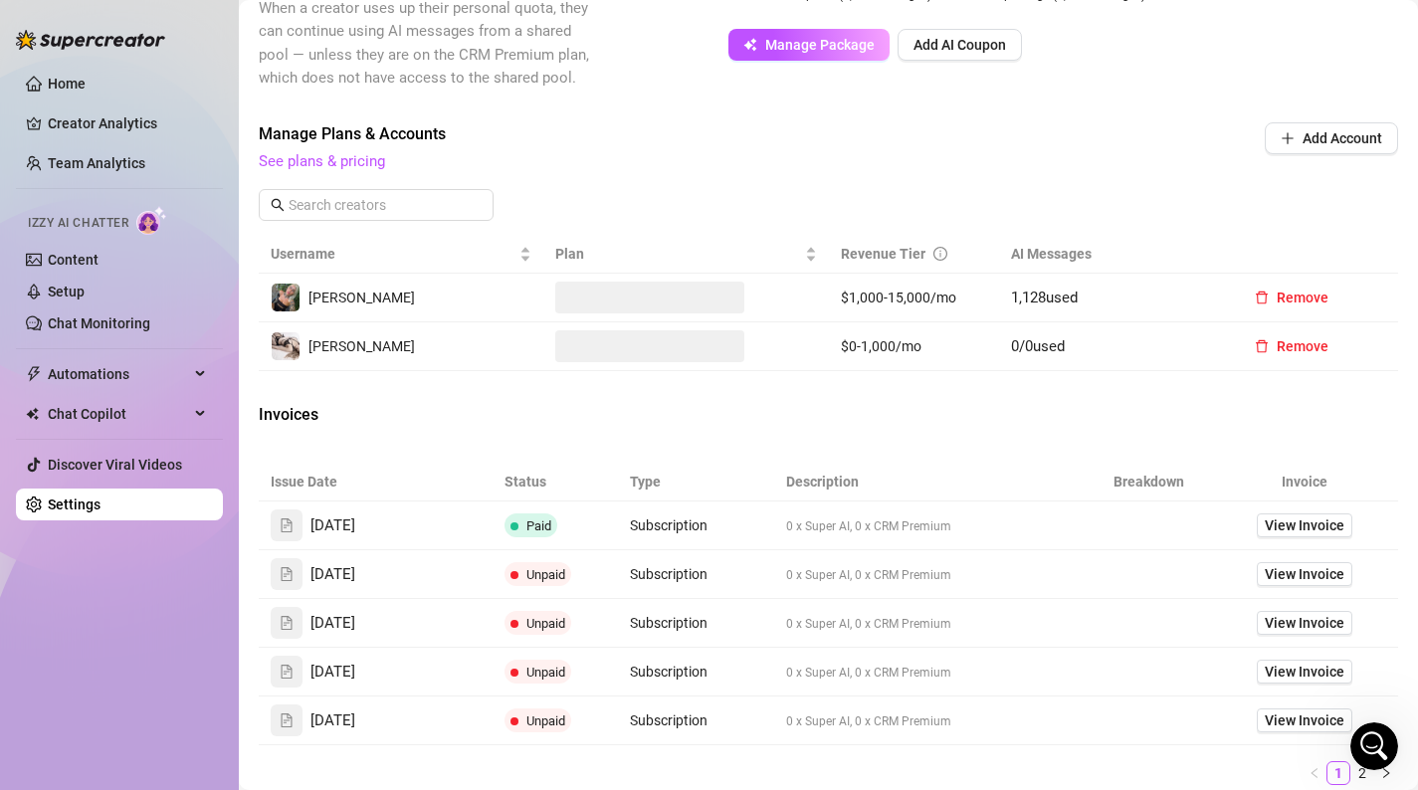
scroll to position [766, 0]
